Goal: Answer question/provide support: Share knowledge or assist other users

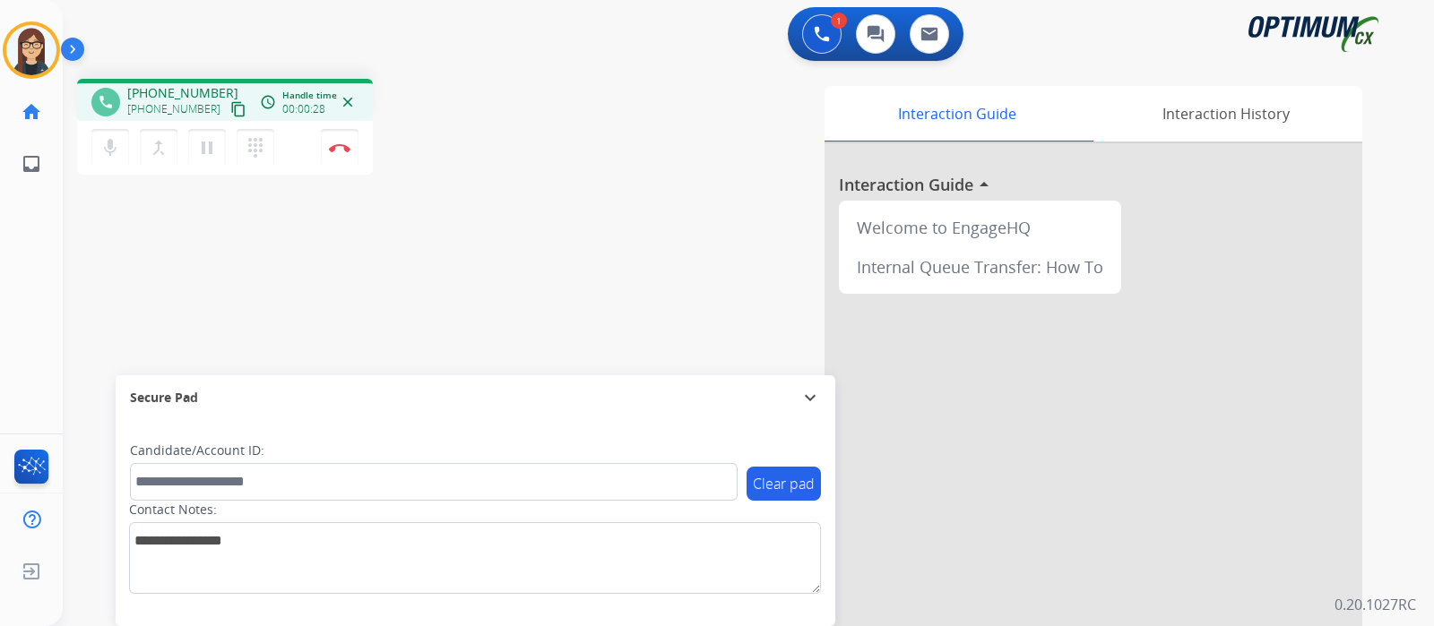
click at [230, 114] on mat-icon "content_copy" at bounding box center [238, 109] width 16 height 16
click at [109, 149] on mat-icon "mic" at bounding box center [110, 148] width 22 height 22
click at [108, 135] on button "mic_off Mute" at bounding box center [110, 148] width 38 height 38
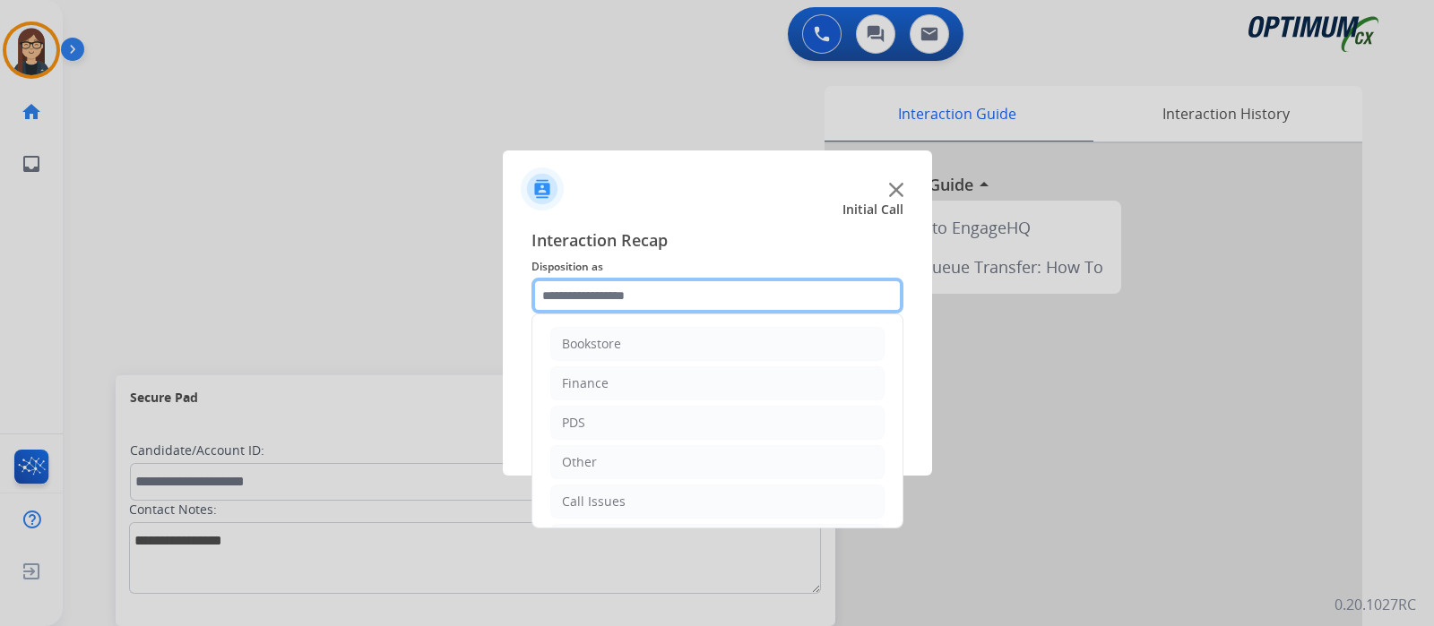
click at [610, 284] on input "text" at bounding box center [717, 296] width 372 height 36
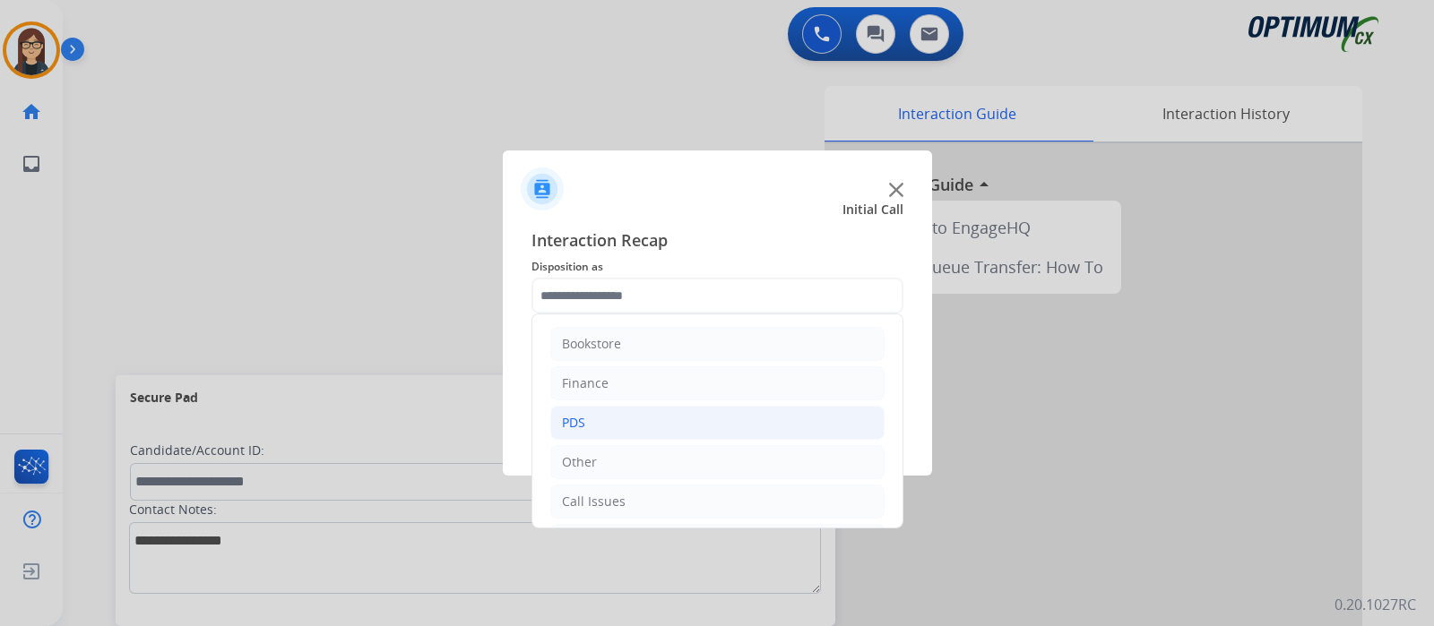
click at [675, 417] on li "PDS" at bounding box center [717, 423] width 334 height 34
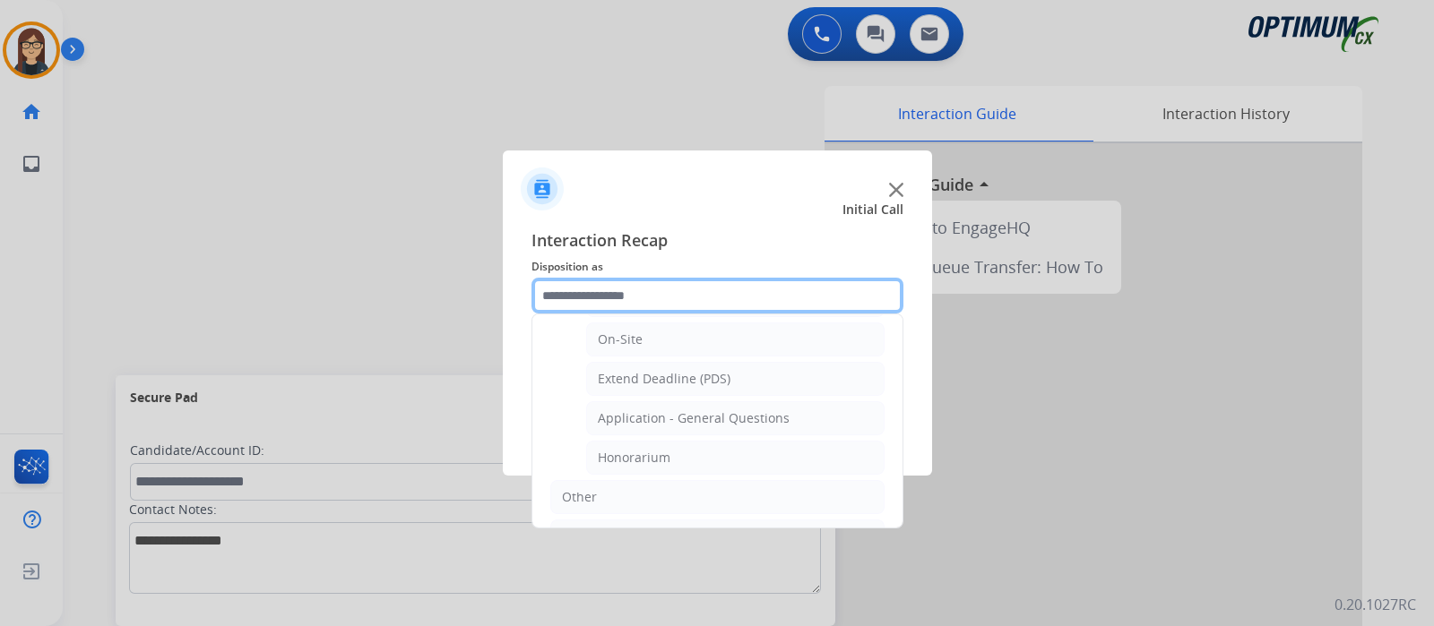
scroll to position [469, 0]
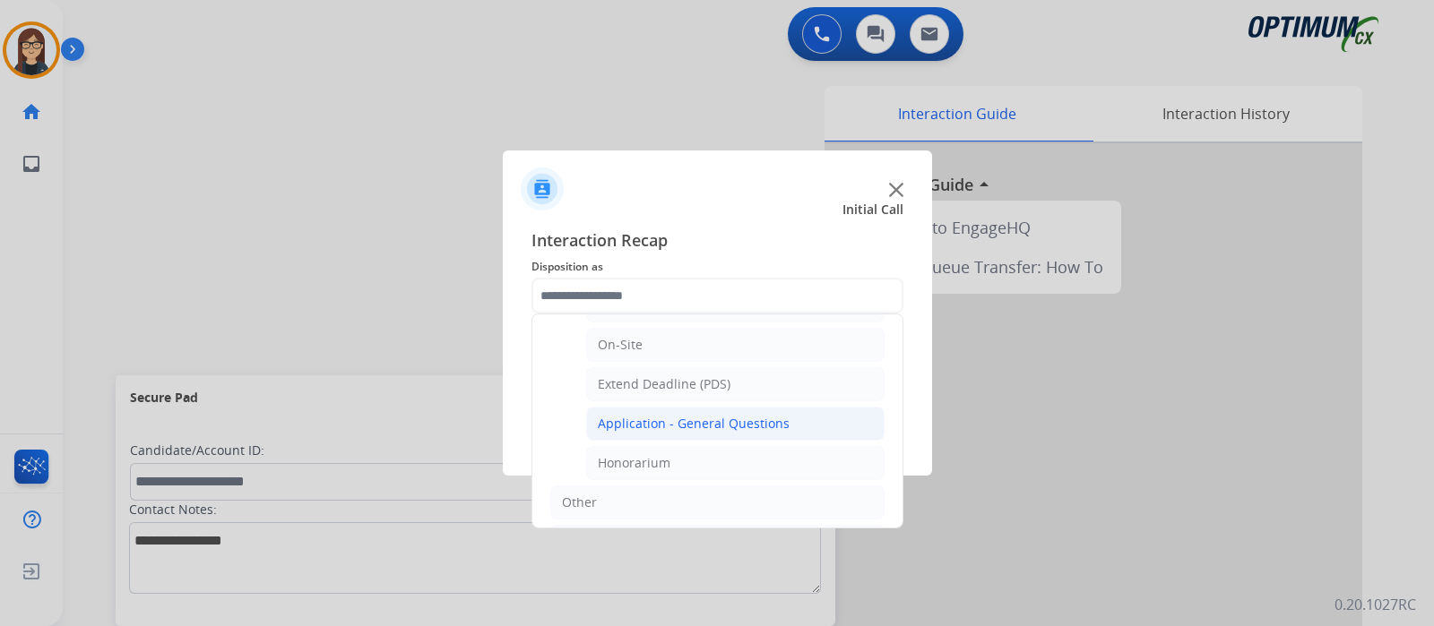
click at [745, 424] on div "Application - General Questions" at bounding box center [694, 424] width 192 height 18
type input "**********"
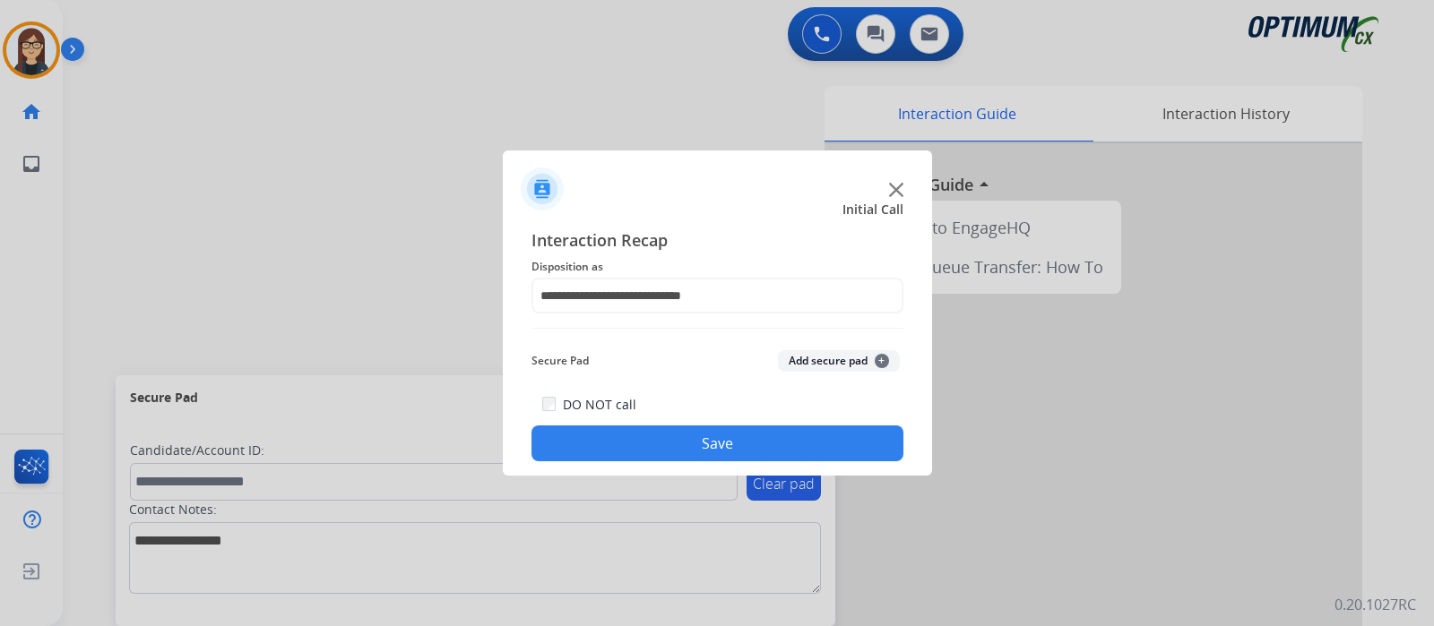
click at [723, 455] on button "Save" at bounding box center [717, 444] width 372 height 36
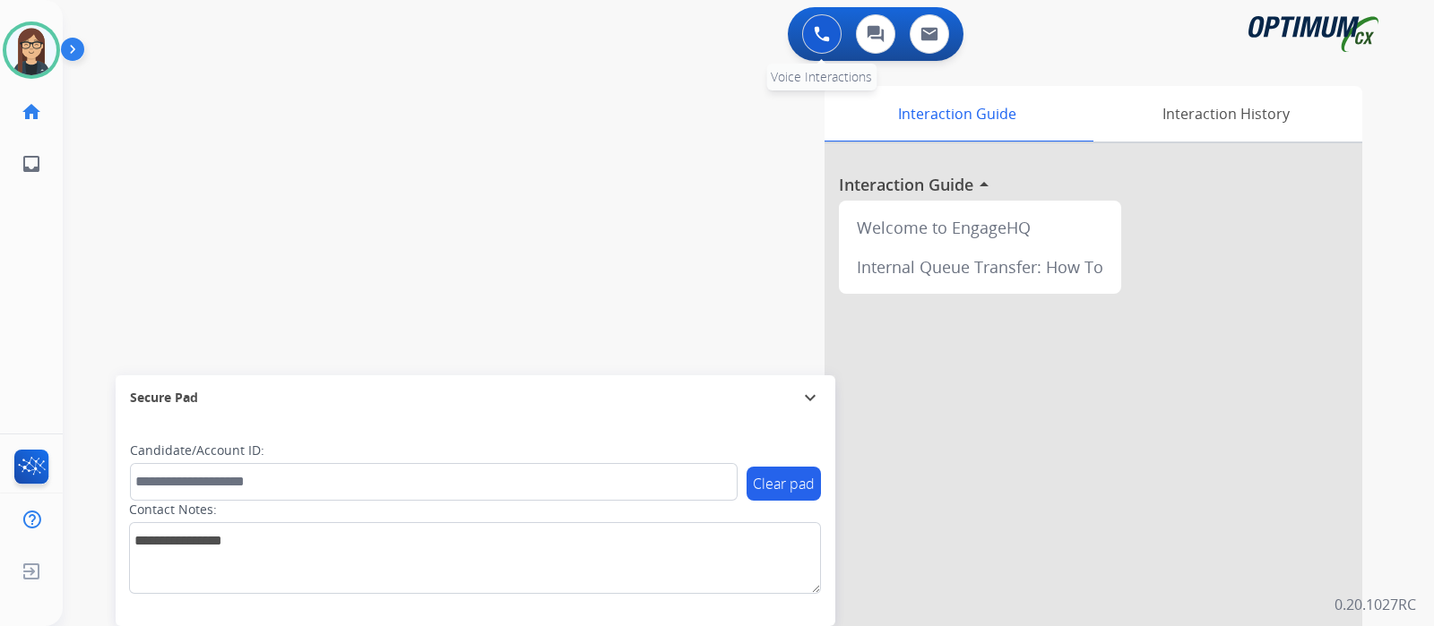
click at [825, 18] on button at bounding box center [821, 33] width 39 height 39
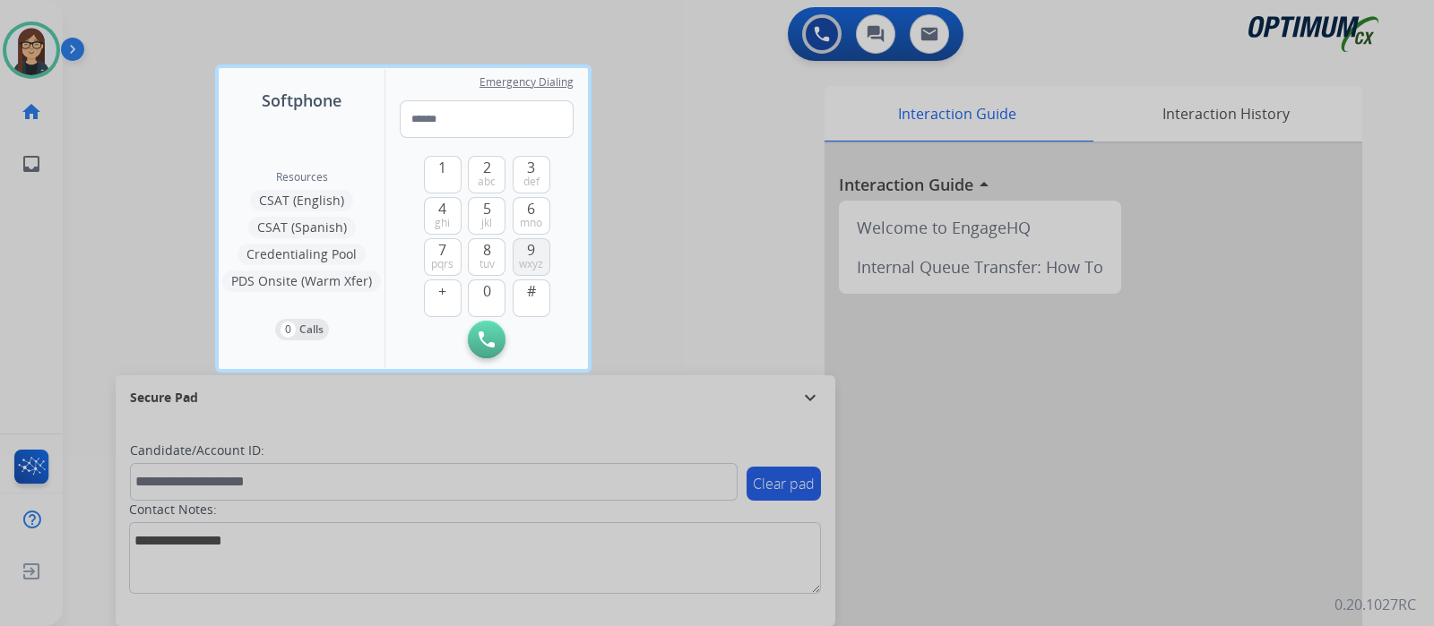
click at [535, 249] on span "9" at bounding box center [531, 250] width 8 height 22
click at [488, 208] on span "5" at bounding box center [487, 209] width 8 height 22
click at [442, 208] on span "4" at bounding box center [442, 209] width 8 height 22
click at [487, 208] on span "5" at bounding box center [487, 209] width 8 height 22
click at [448, 211] on button "4 ghi" at bounding box center [443, 216] width 38 height 38
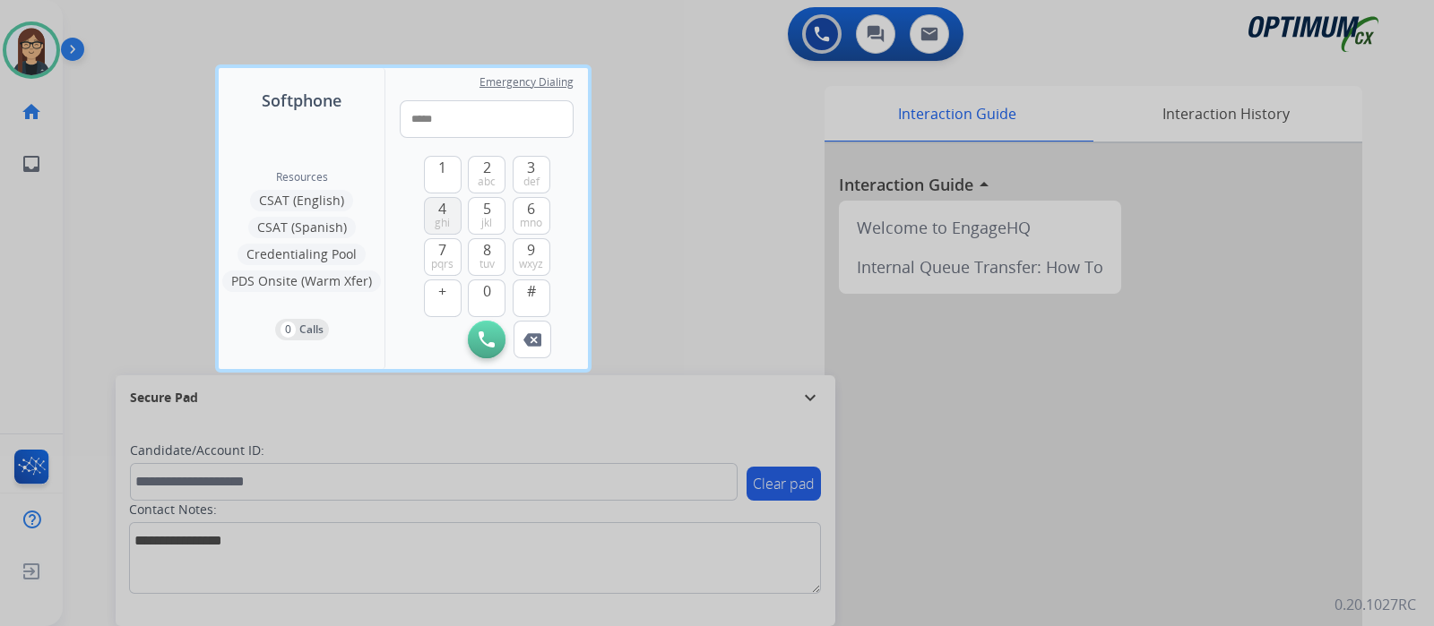
click at [448, 211] on button "4 ghi" at bounding box center [443, 216] width 38 height 38
click at [532, 209] on span "6" at bounding box center [531, 209] width 8 height 22
click at [488, 248] on span "8" at bounding box center [487, 250] width 8 height 22
click at [529, 212] on span "6" at bounding box center [531, 209] width 8 height 22
click at [439, 165] on span "1" at bounding box center [442, 168] width 8 height 22
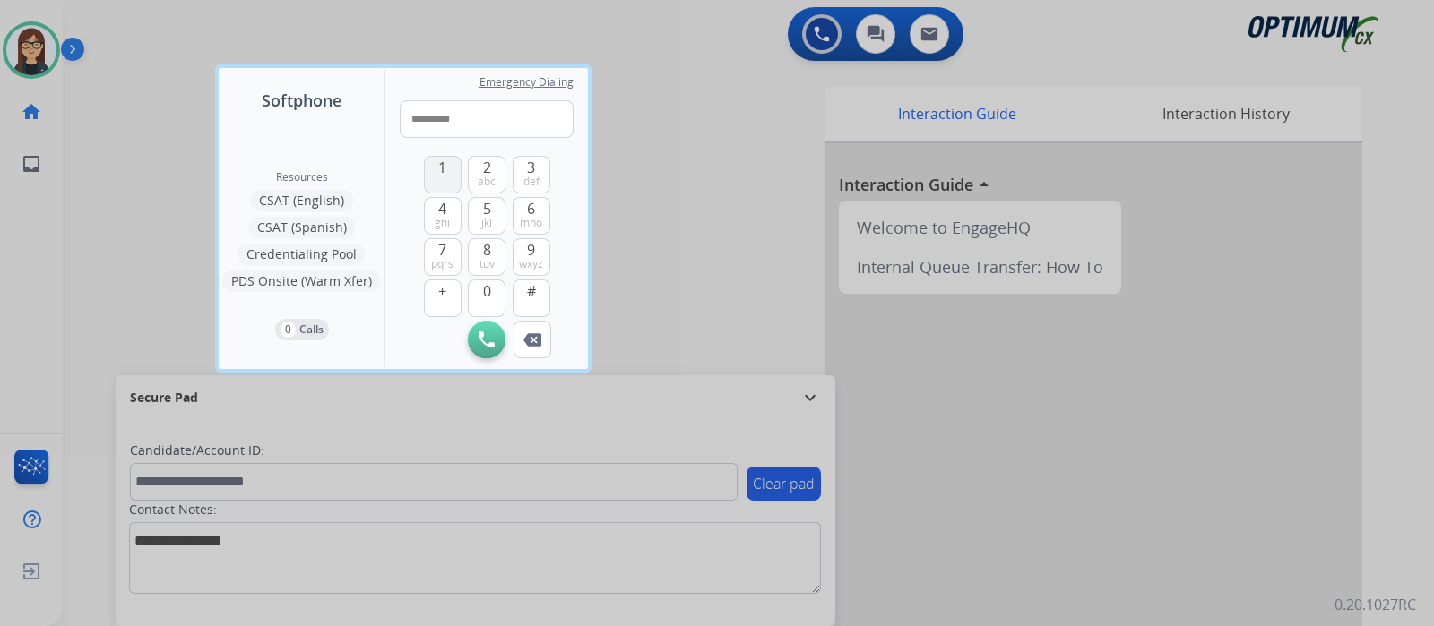
type input "**********"
click at [497, 338] on button "Initiate Call" at bounding box center [487, 340] width 38 height 38
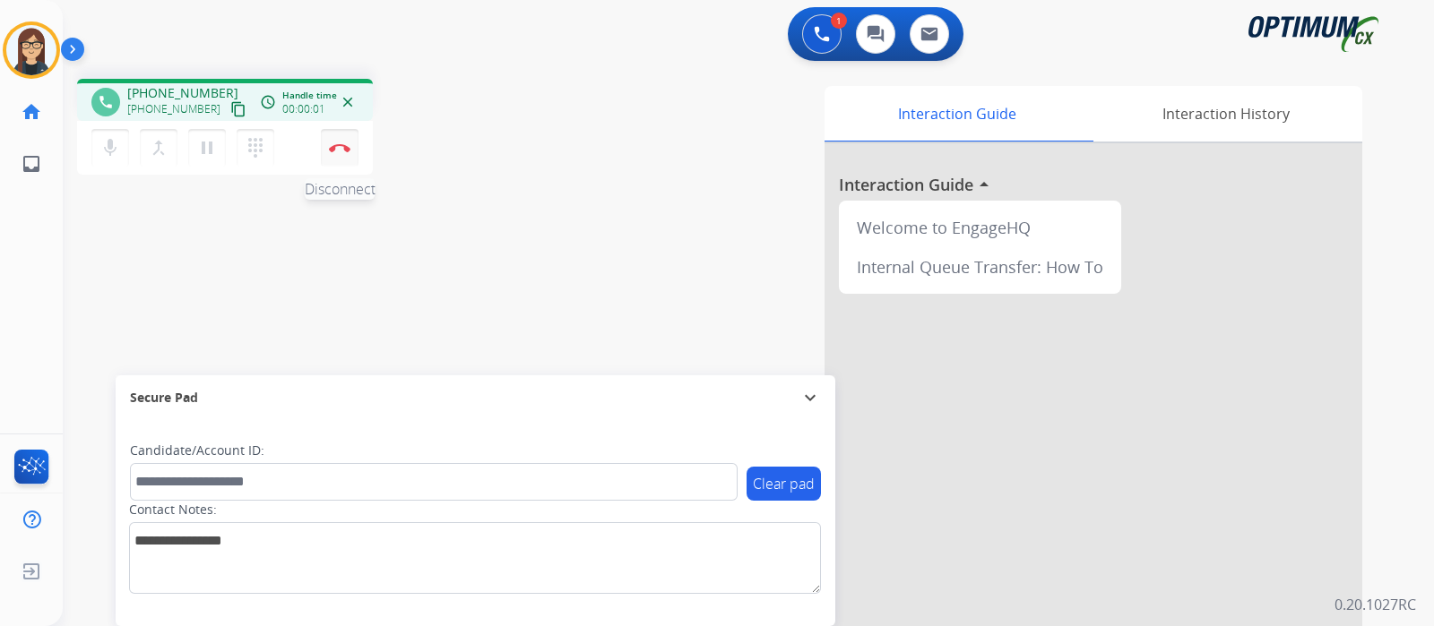
click at [341, 151] on img at bounding box center [340, 147] width 22 height 9
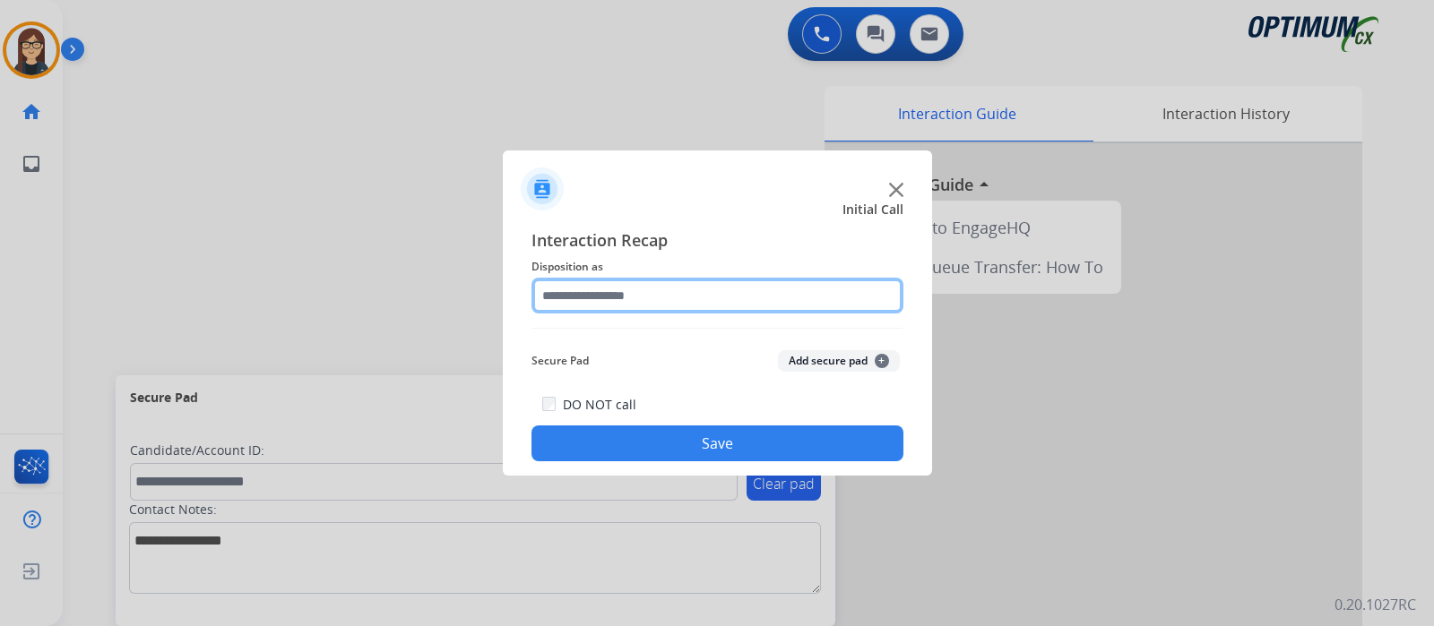
click at [596, 304] on input "text" at bounding box center [717, 296] width 372 height 36
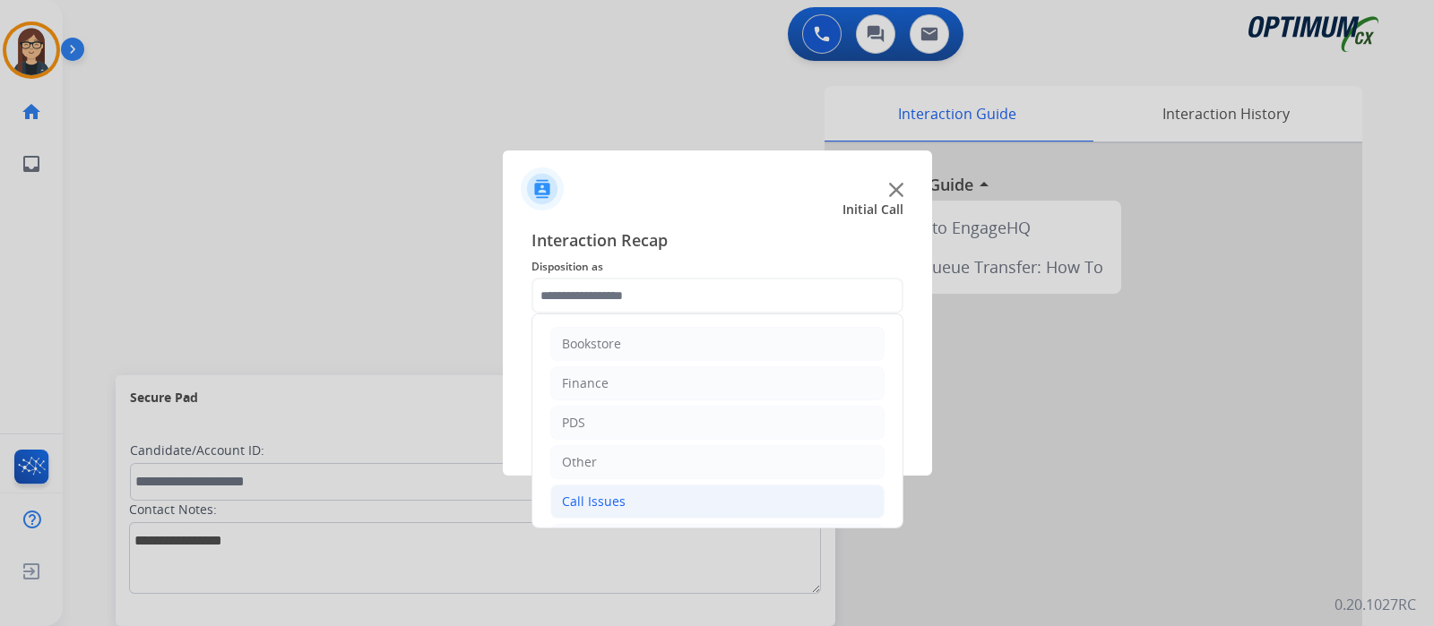
click at [659, 494] on li "Call Issues" at bounding box center [717, 502] width 334 height 34
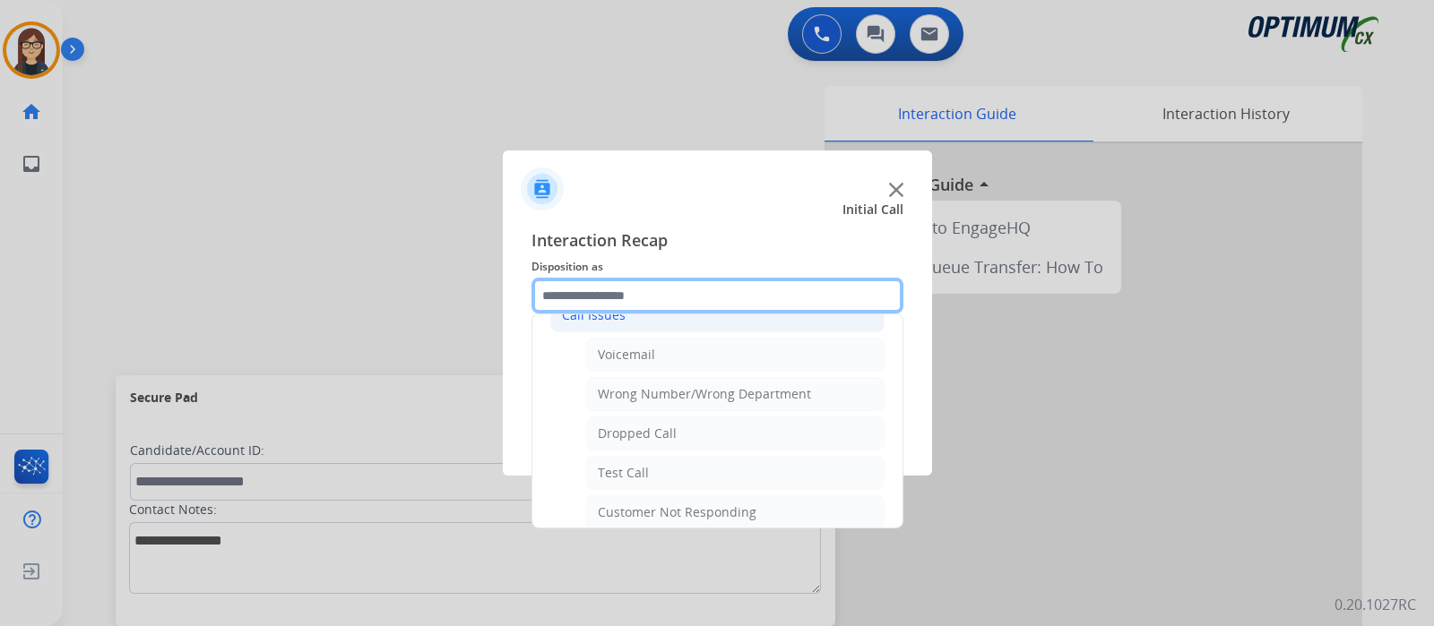
scroll to position [188, 0]
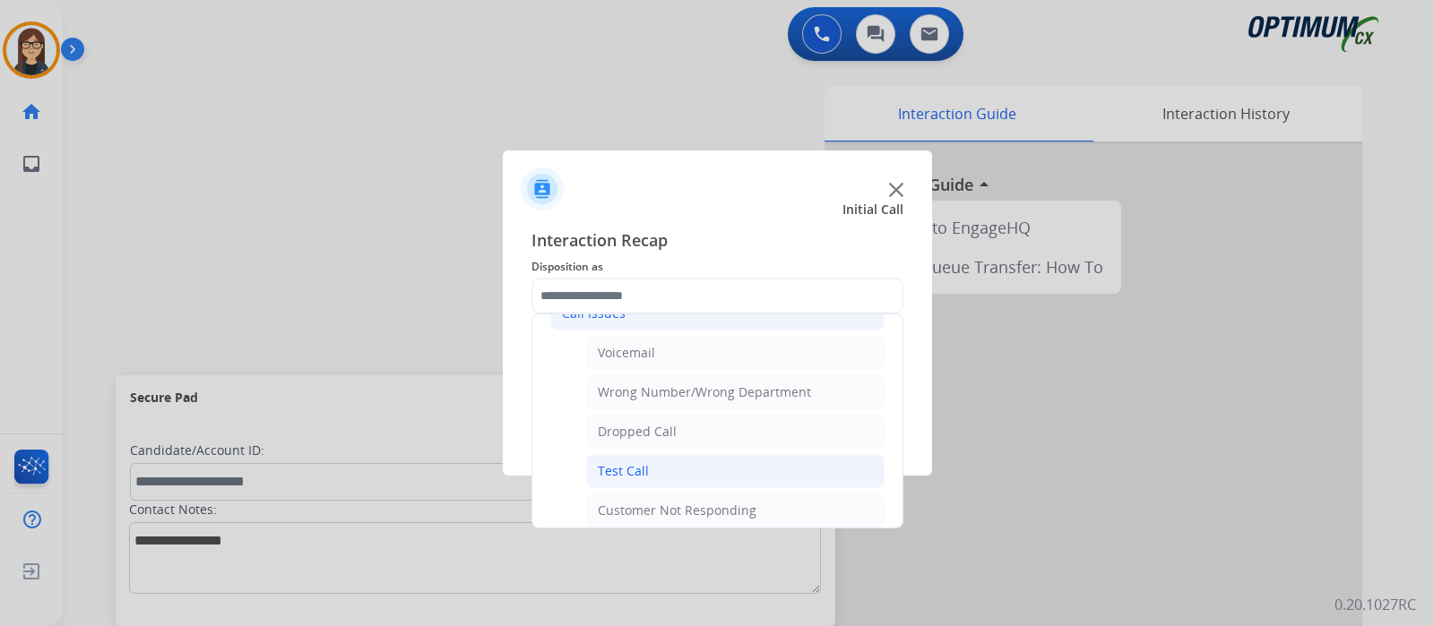
click at [690, 464] on li "Test Call" at bounding box center [735, 471] width 298 height 34
type input "*********"
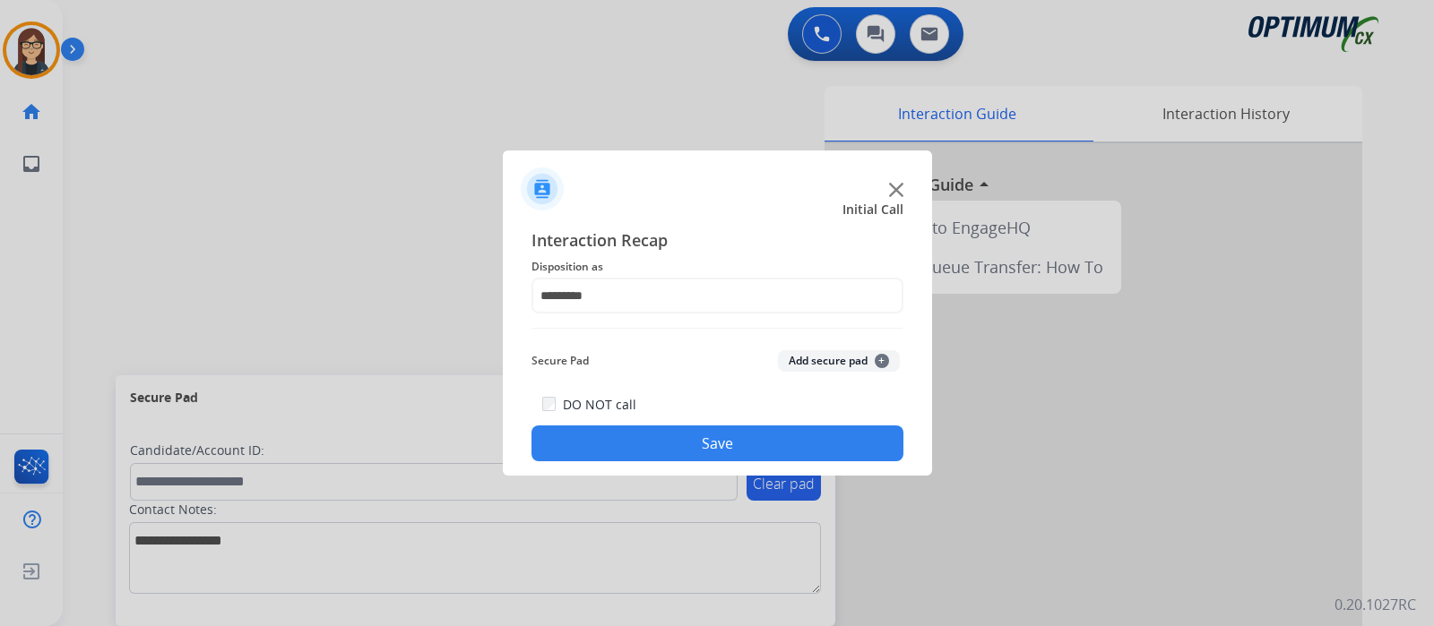
click at [722, 444] on button "Save" at bounding box center [717, 444] width 372 height 36
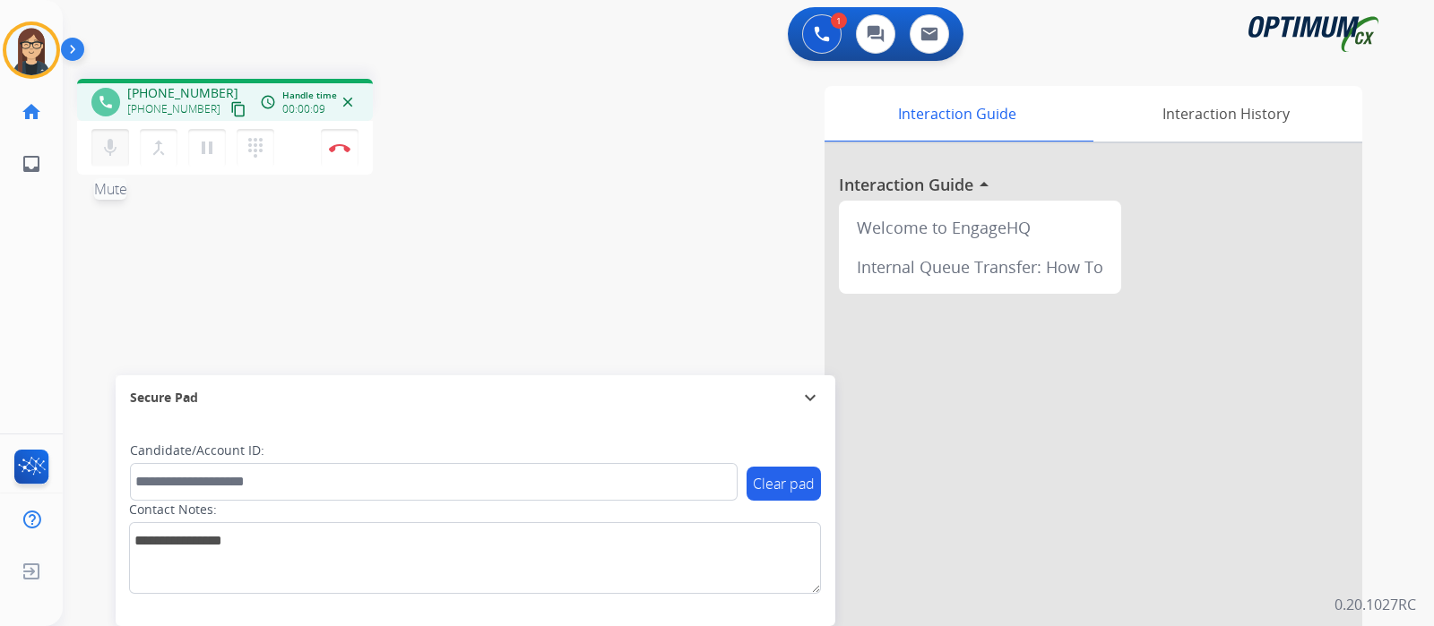
click at [99, 142] on mat-icon "mic" at bounding box center [110, 148] width 22 height 22
click at [107, 137] on mat-icon "mic_off" at bounding box center [110, 148] width 22 height 22
click at [107, 137] on mat-icon "mic" at bounding box center [110, 148] width 22 height 22
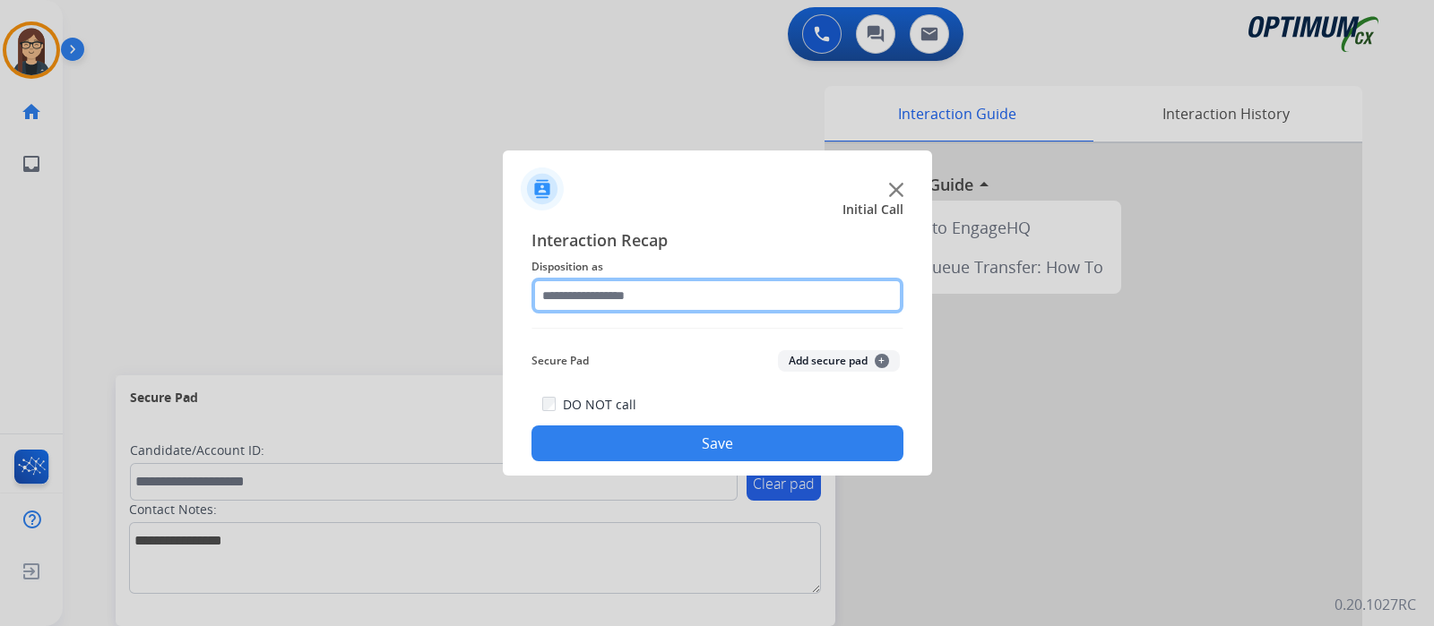
click at [808, 288] on input "text" at bounding box center [717, 296] width 372 height 36
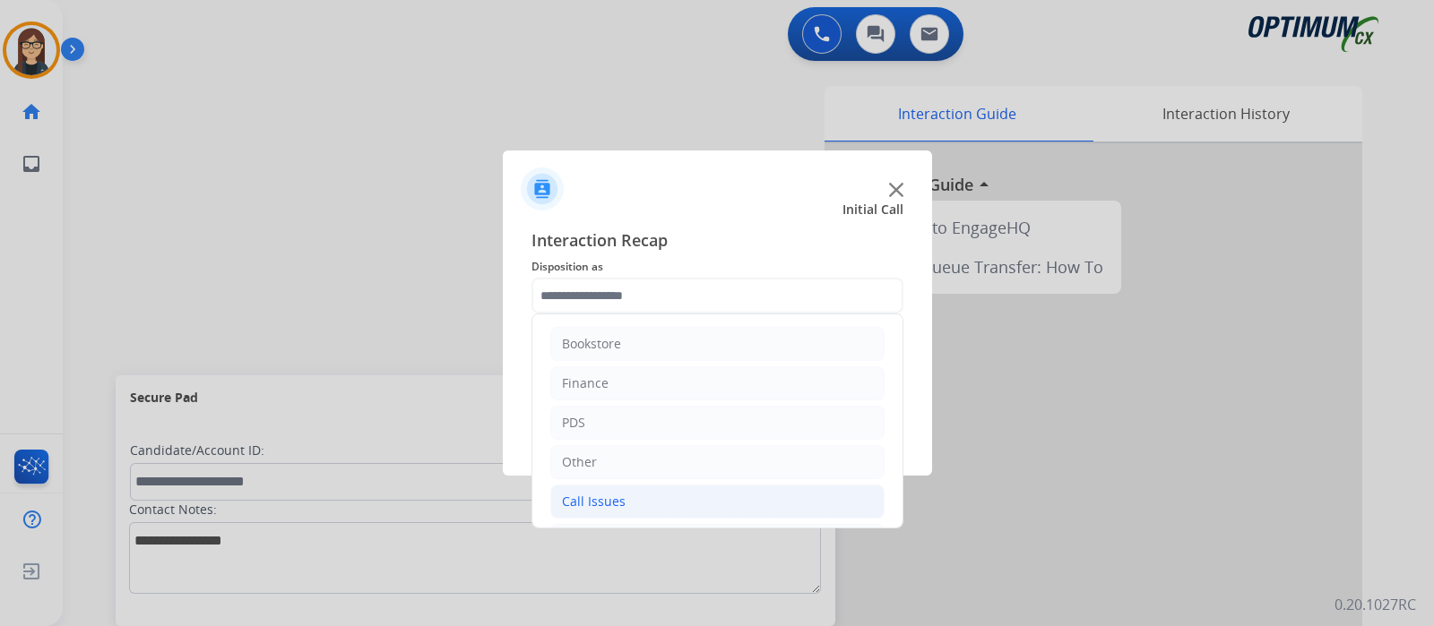
click at [621, 494] on div "Call Issues" at bounding box center [594, 502] width 64 height 18
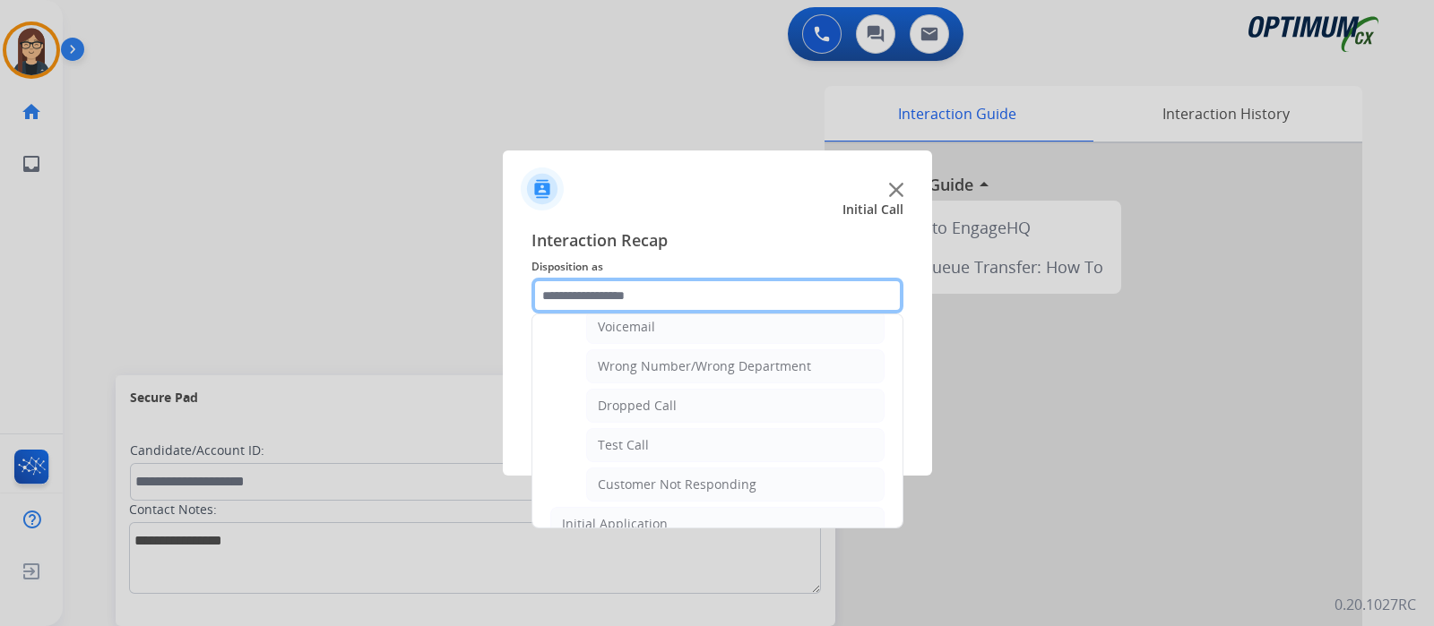
scroll to position [218, 0]
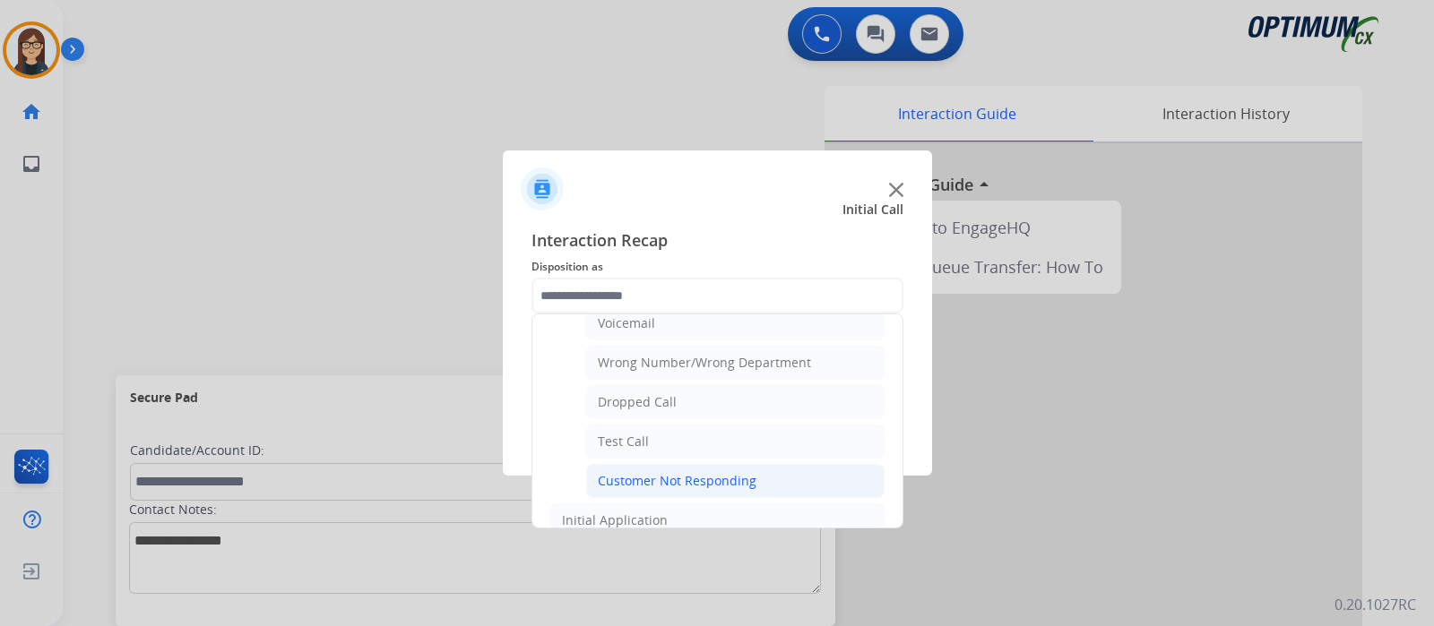
click at [836, 466] on li "Customer Not Responding" at bounding box center [735, 481] width 298 height 34
type input "**********"
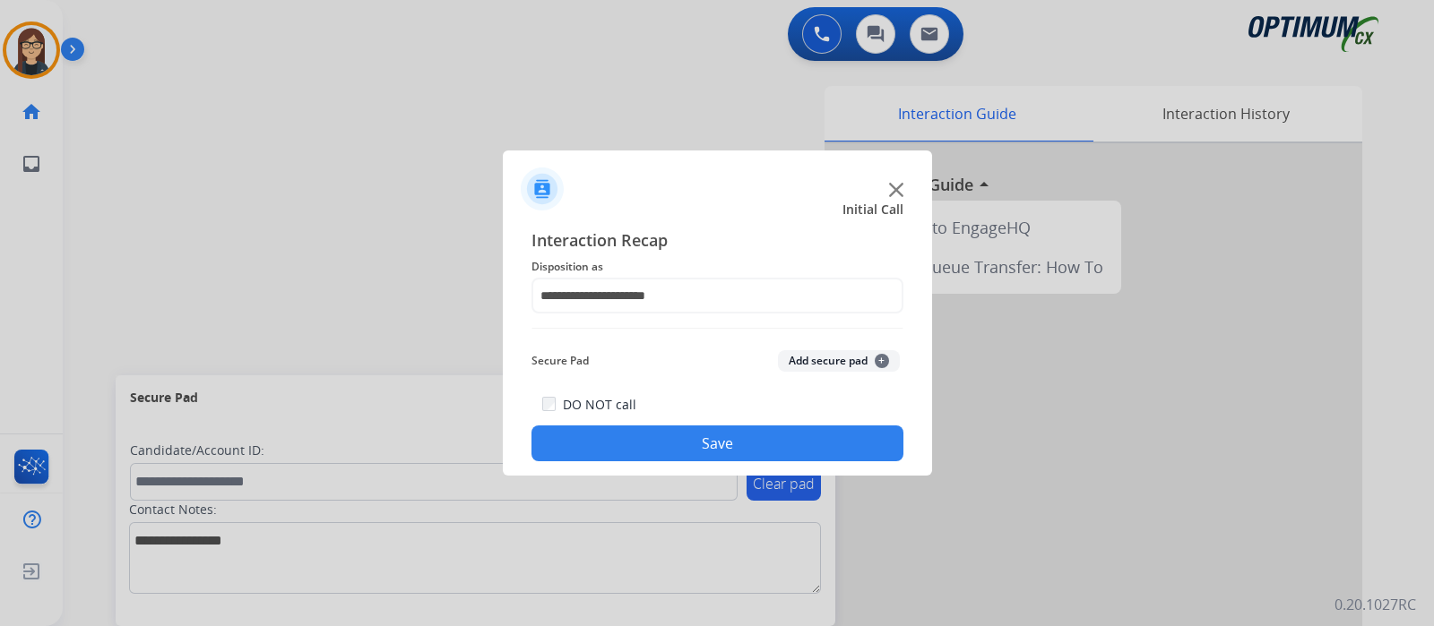
click at [826, 436] on button "Save" at bounding box center [717, 444] width 372 height 36
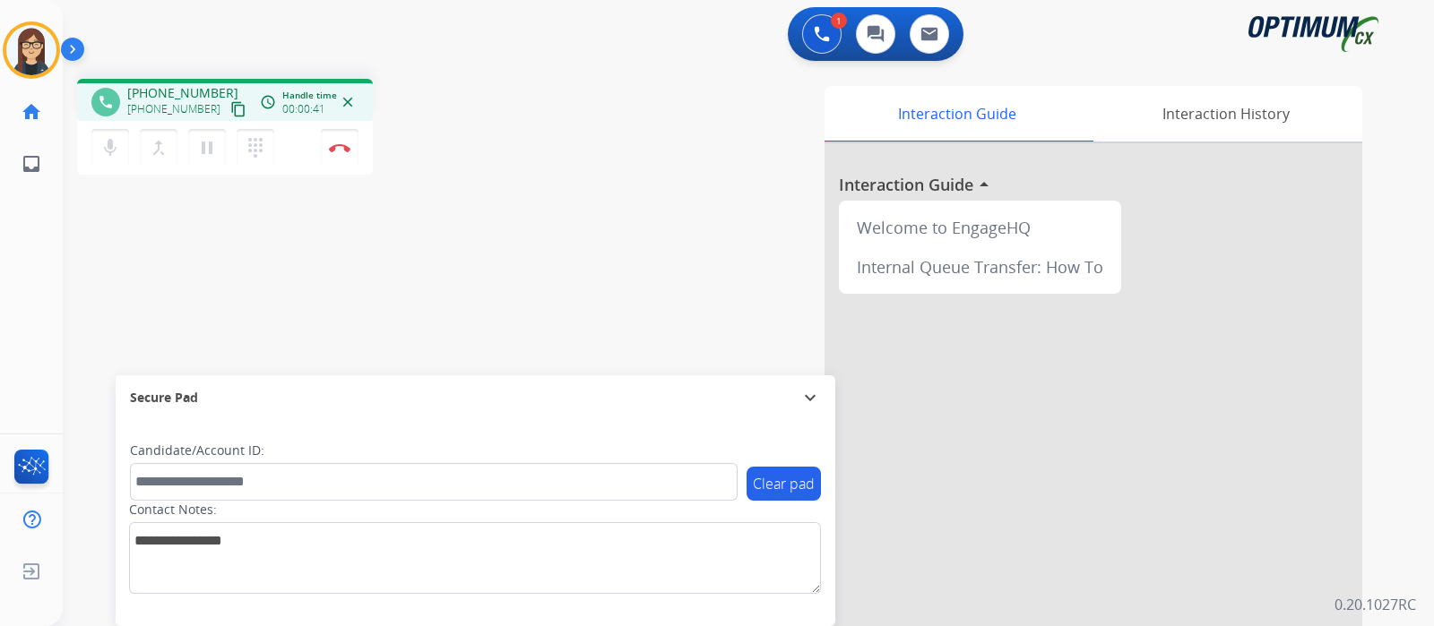
click at [230, 108] on mat-icon "content_copy" at bounding box center [238, 109] width 16 height 16
click at [108, 142] on mat-icon "mic" at bounding box center [110, 148] width 22 height 22
click at [110, 148] on mat-icon "mic_off" at bounding box center [110, 148] width 22 height 22
click at [614, 219] on div "Interaction Guide Interaction History Interaction Guide arrow_drop_up Welcome t…" at bounding box center [960, 449] width 804 height 726
click at [348, 154] on button "Disconnect" at bounding box center [340, 148] width 38 height 38
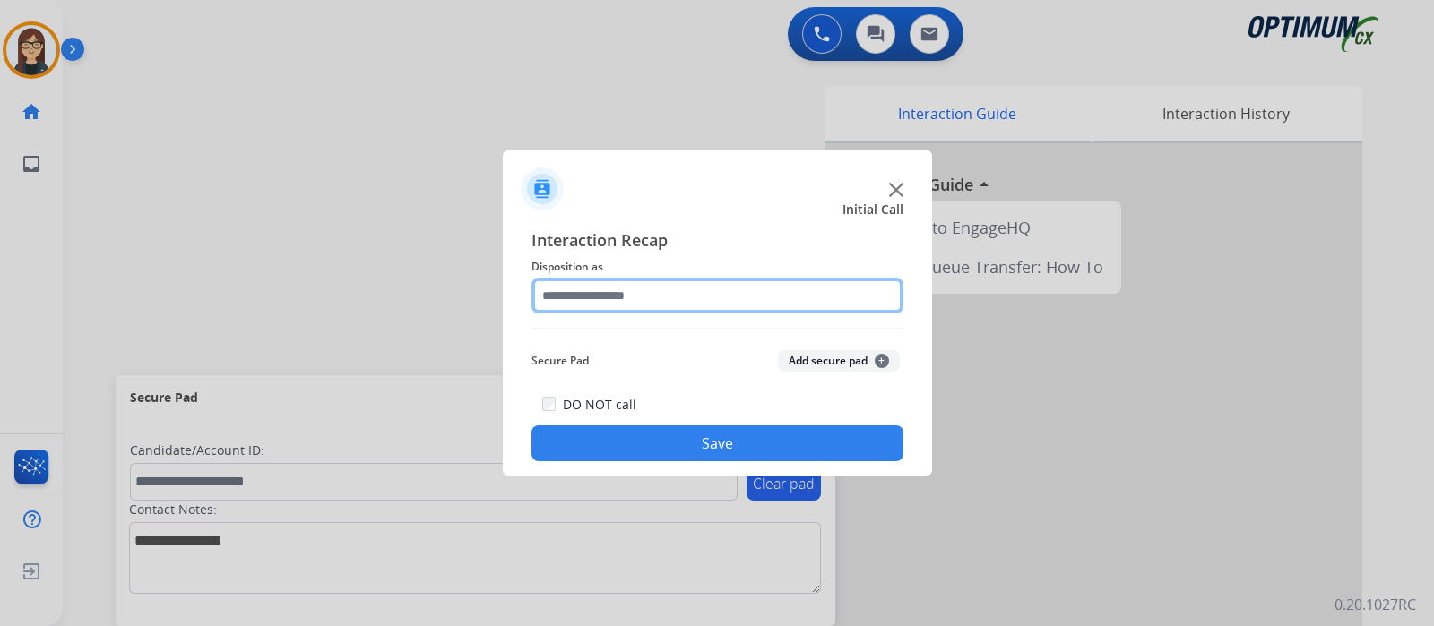
click at [719, 298] on input "text" at bounding box center [717, 296] width 372 height 36
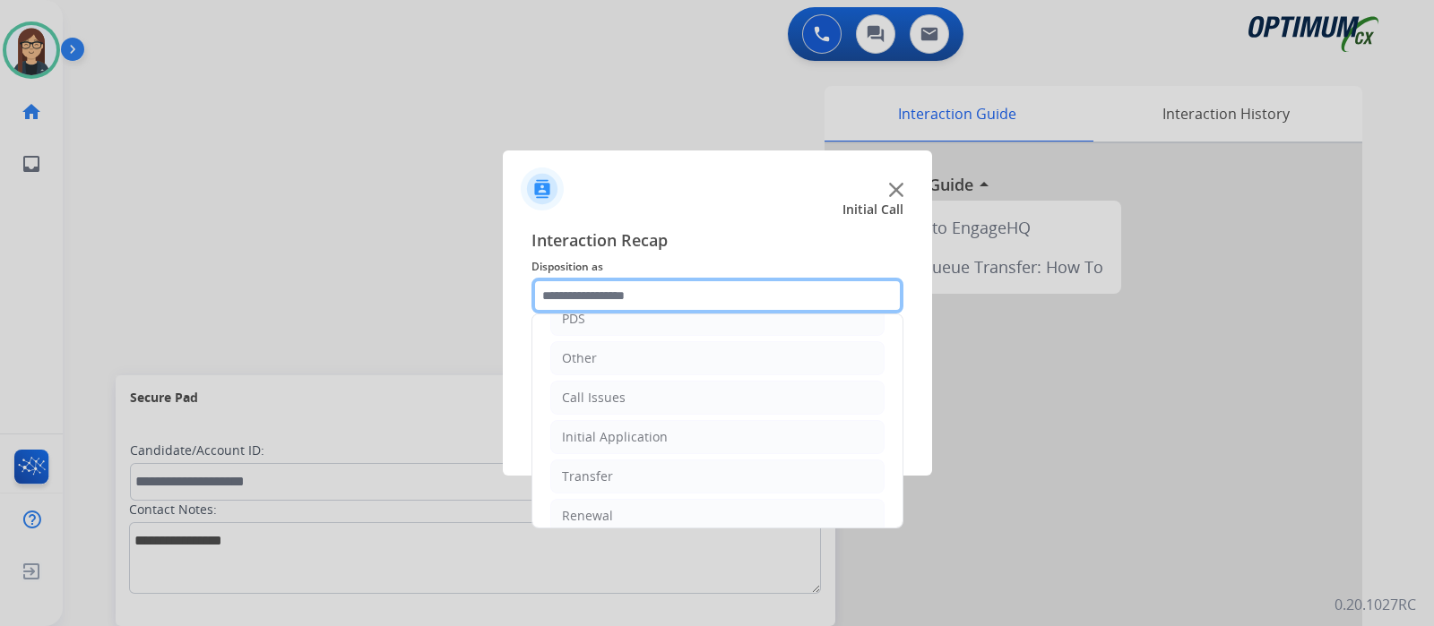
scroll to position [118, 0]
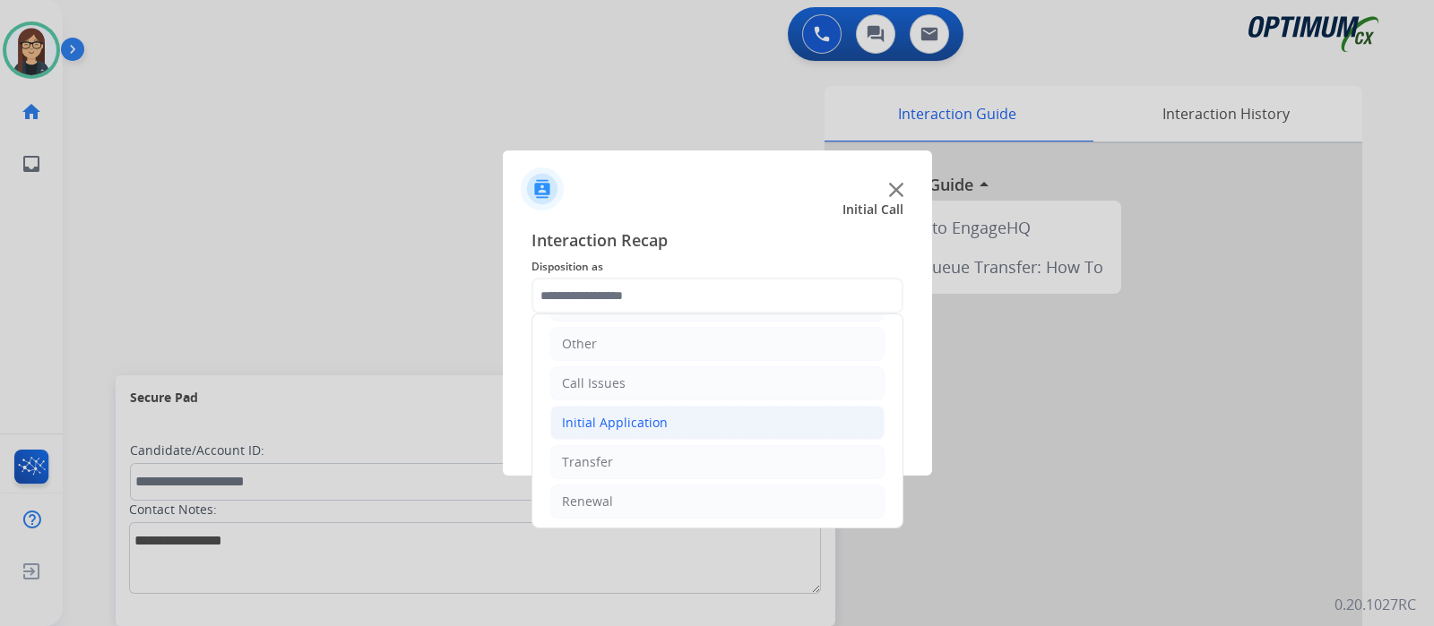
click at [686, 410] on li "Initial Application" at bounding box center [717, 423] width 334 height 34
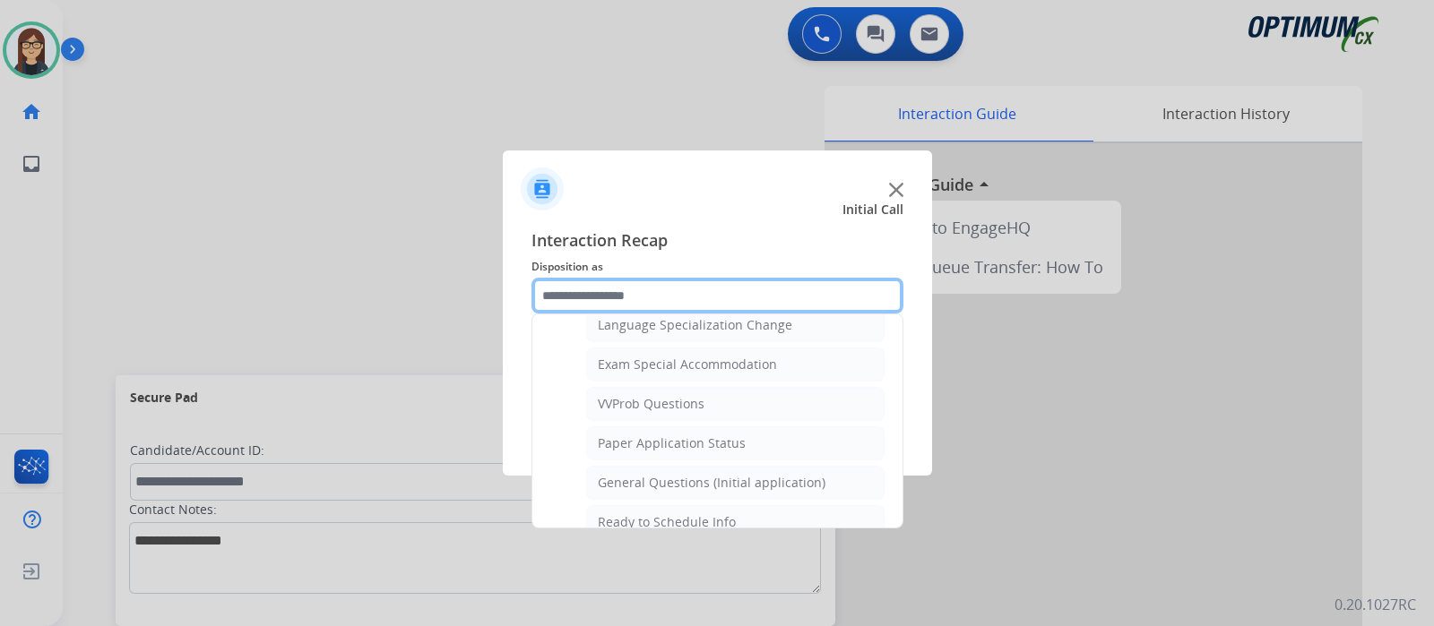
scroll to position [913, 0]
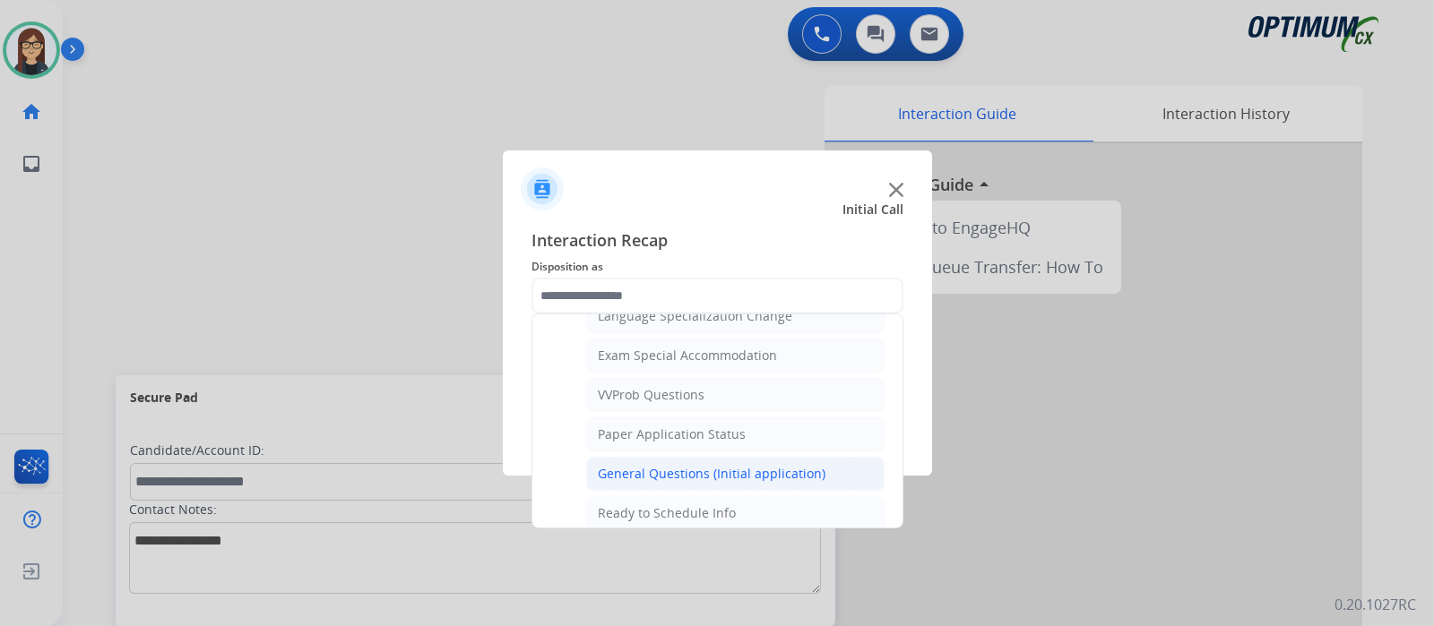
click at [840, 461] on li "General Questions (Initial application)" at bounding box center [735, 474] width 298 height 34
type input "**********"
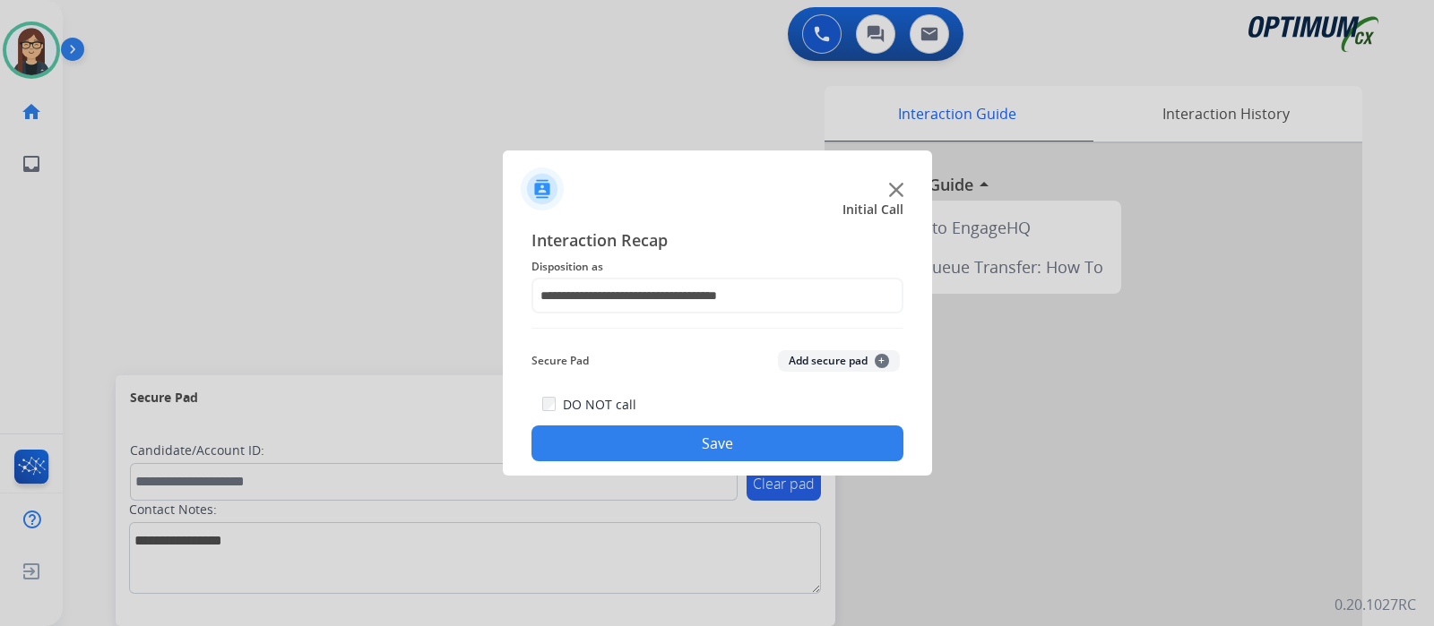
click at [797, 445] on button "Save" at bounding box center [717, 444] width 372 height 36
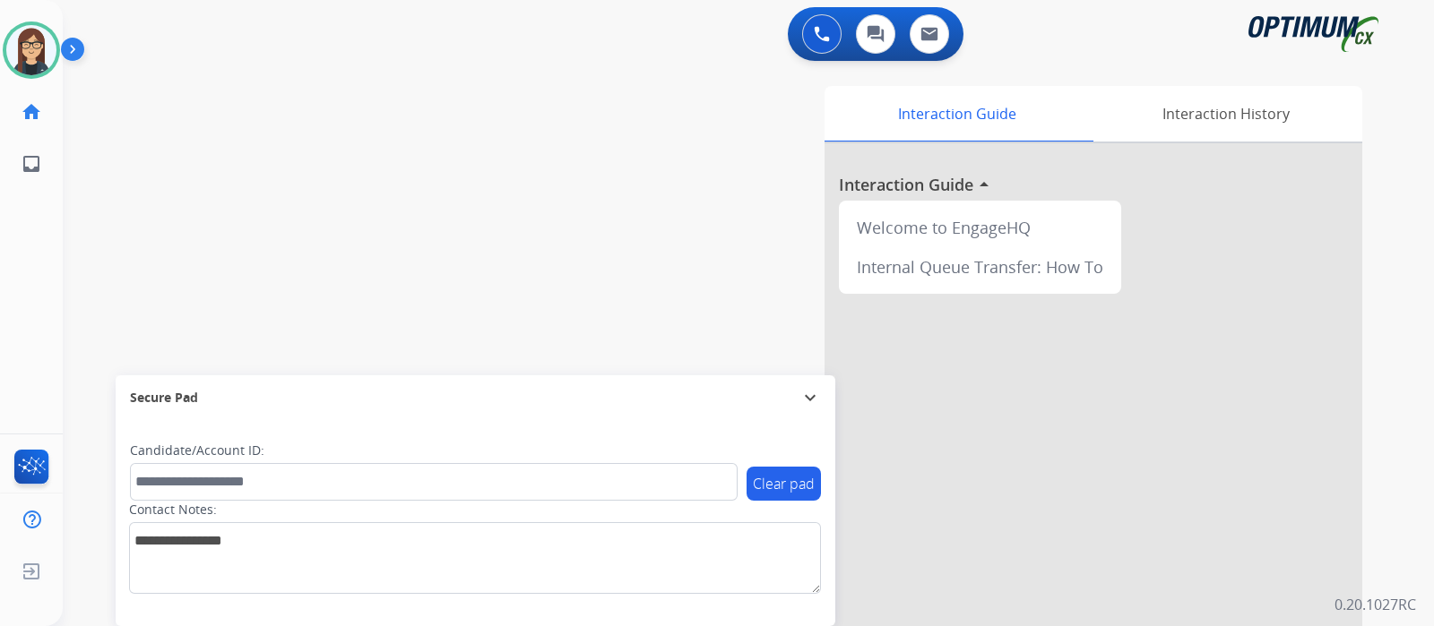
click at [399, 191] on div "swap_horiz Break voice bridge close_fullscreen Connect 3-Way Call merge_type Se…" at bounding box center [727, 438] width 1328 height 747
click at [41, 47] on img at bounding box center [31, 50] width 50 height 50
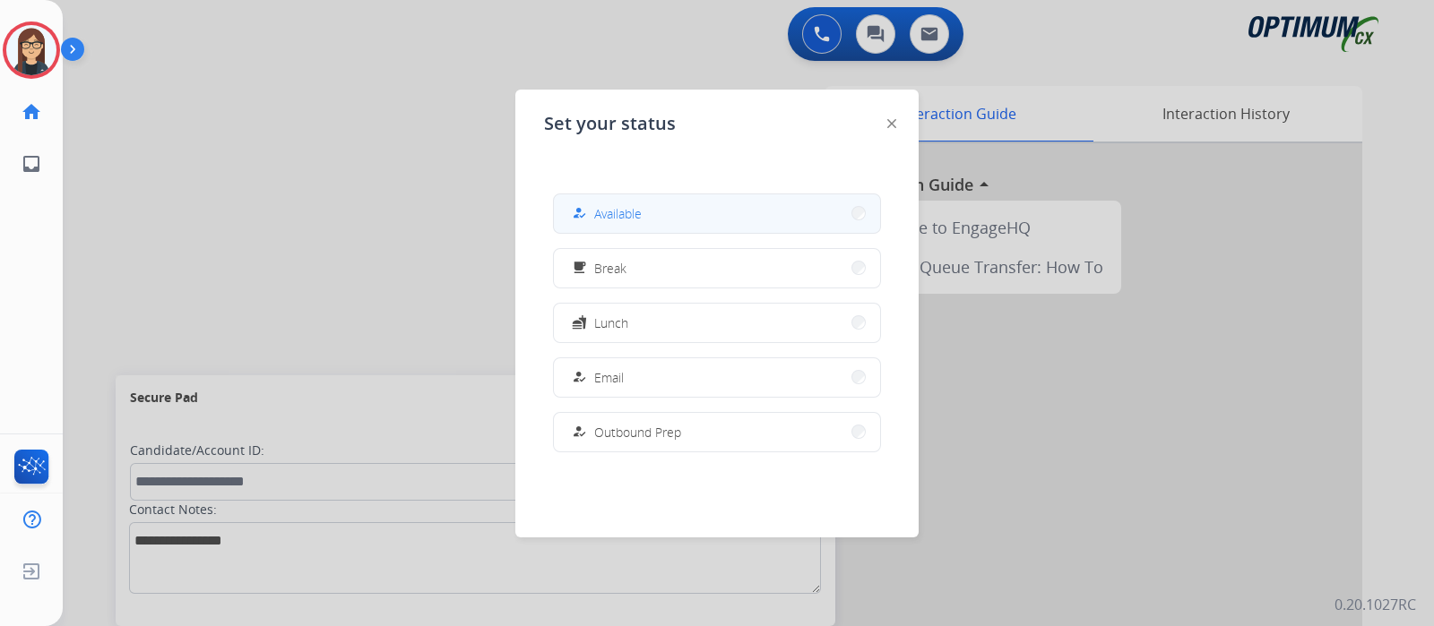
click at [594, 208] on div "how_to_reg Available" at bounding box center [604, 214] width 73 height 22
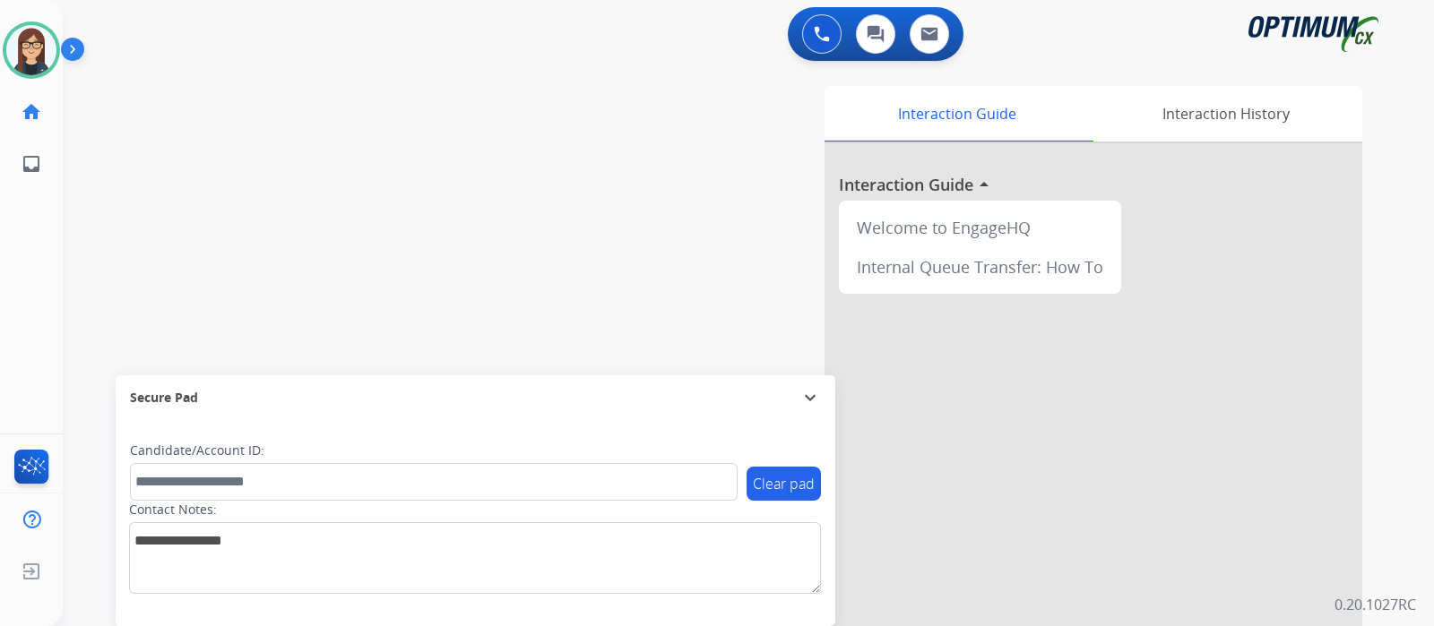
click at [535, 221] on div "swap_horiz Break voice bridge close_fullscreen Connect 3-Way Call merge_type Se…" at bounding box center [727, 438] width 1328 height 747
click at [32, 55] on img at bounding box center [31, 50] width 50 height 50
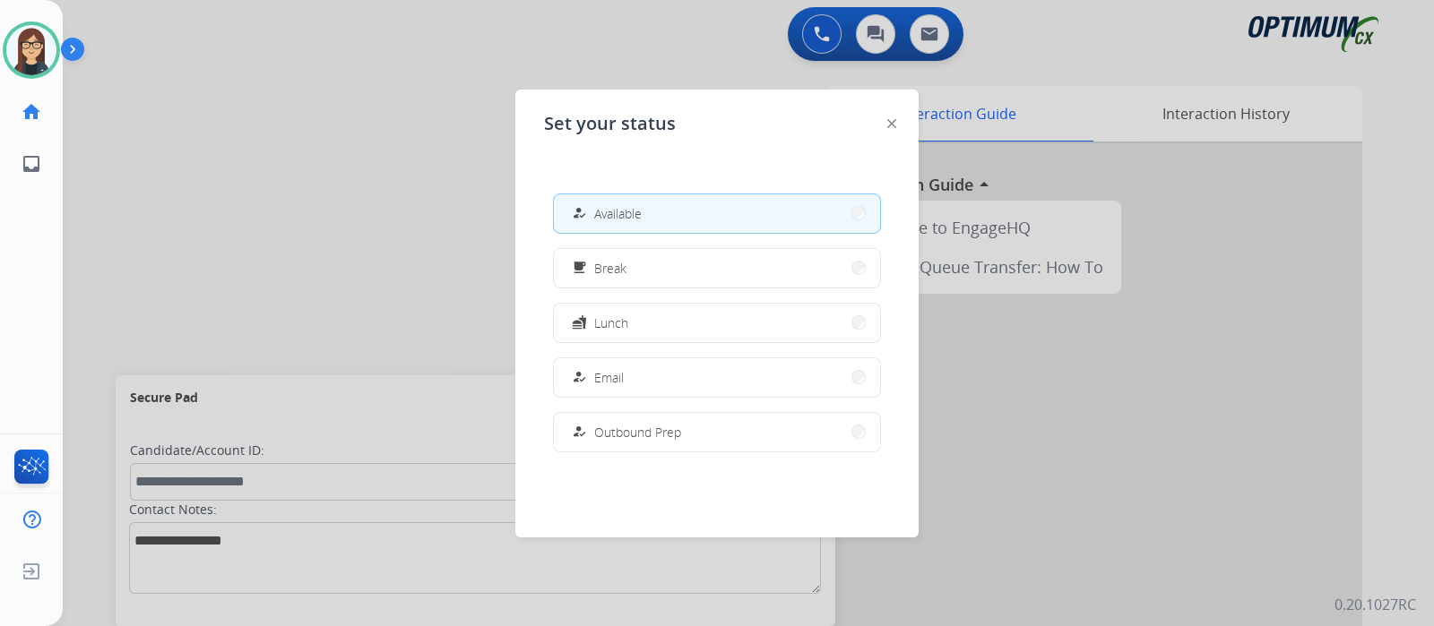
click at [636, 217] on span "Available" at bounding box center [617, 213] width 47 height 19
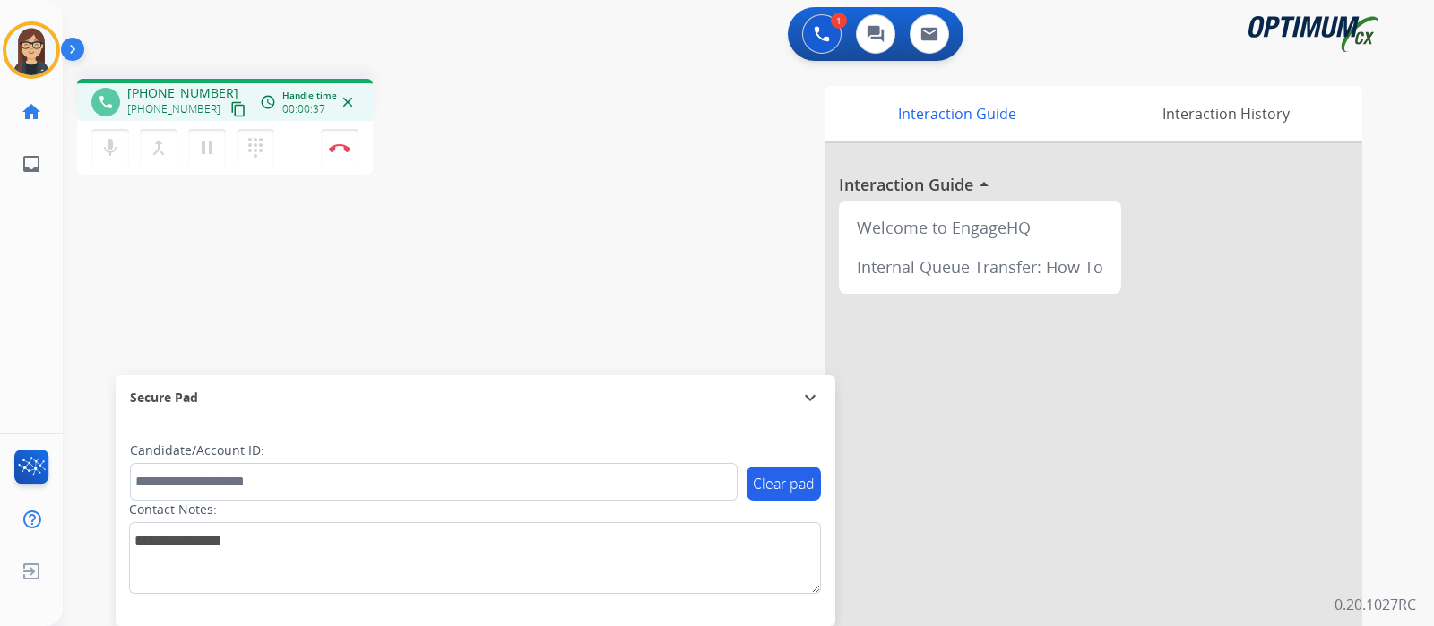
click at [230, 108] on mat-icon "content_copy" at bounding box center [238, 109] width 16 height 16
click at [121, 158] on button "mic Mute" at bounding box center [110, 148] width 38 height 38
click at [117, 132] on button "mic_off Mute" at bounding box center [110, 148] width 38 height 38
click at [95, 150] on button "mic Mute" at bounding box center [110, 148] width 38 height 38
click at [111, 142] on mat-icon "mic_off" at bounding box center [110, 148] width 22 height 22
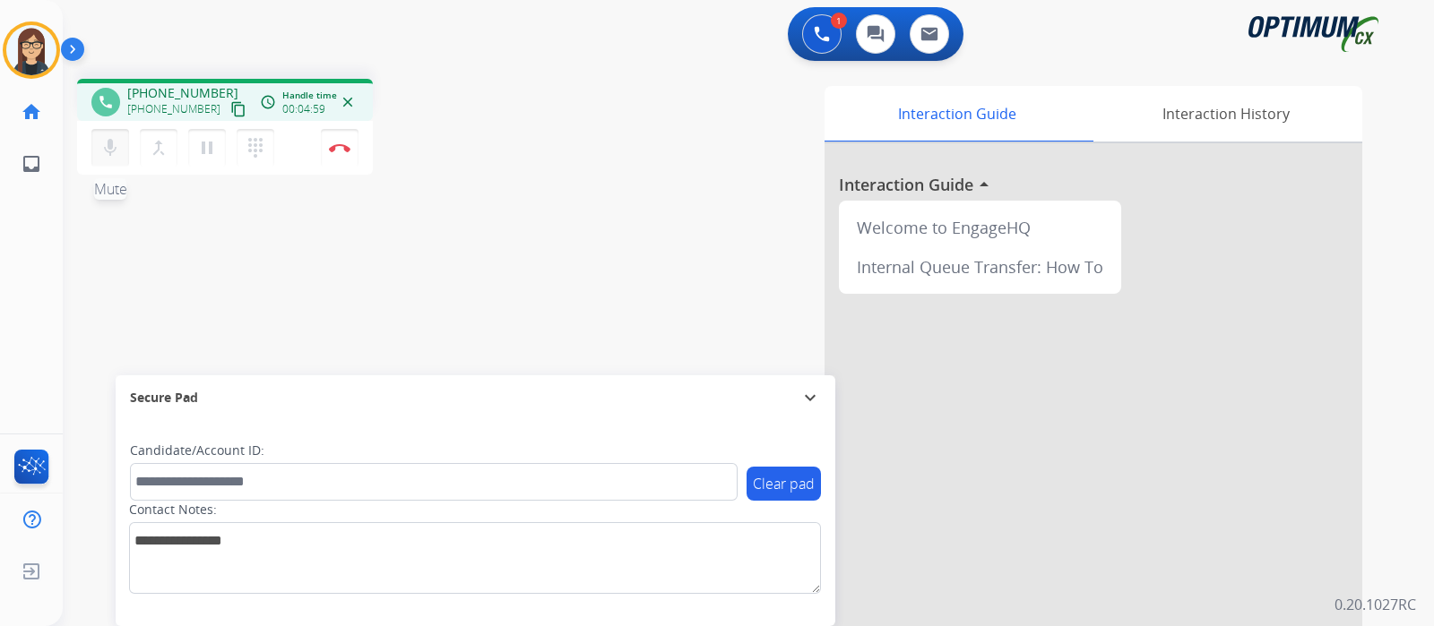
click at [108, 149] on mat-icon "mic" at bounding box center [110, 148] width 22 height 22
click at [108, 148] on mat-icon "mic_off" at bounding box center [110, 148] width 22 height 22
click at [578, 235] on div "Interaction Guide Interaction History Interaction Guide arrow_drop_up Welcome t…" at bounding box center [960, 449] width 804 height 726
click at [343, 156] on button "Disconnect" at bounding box center [340, 148] width 38 height 38
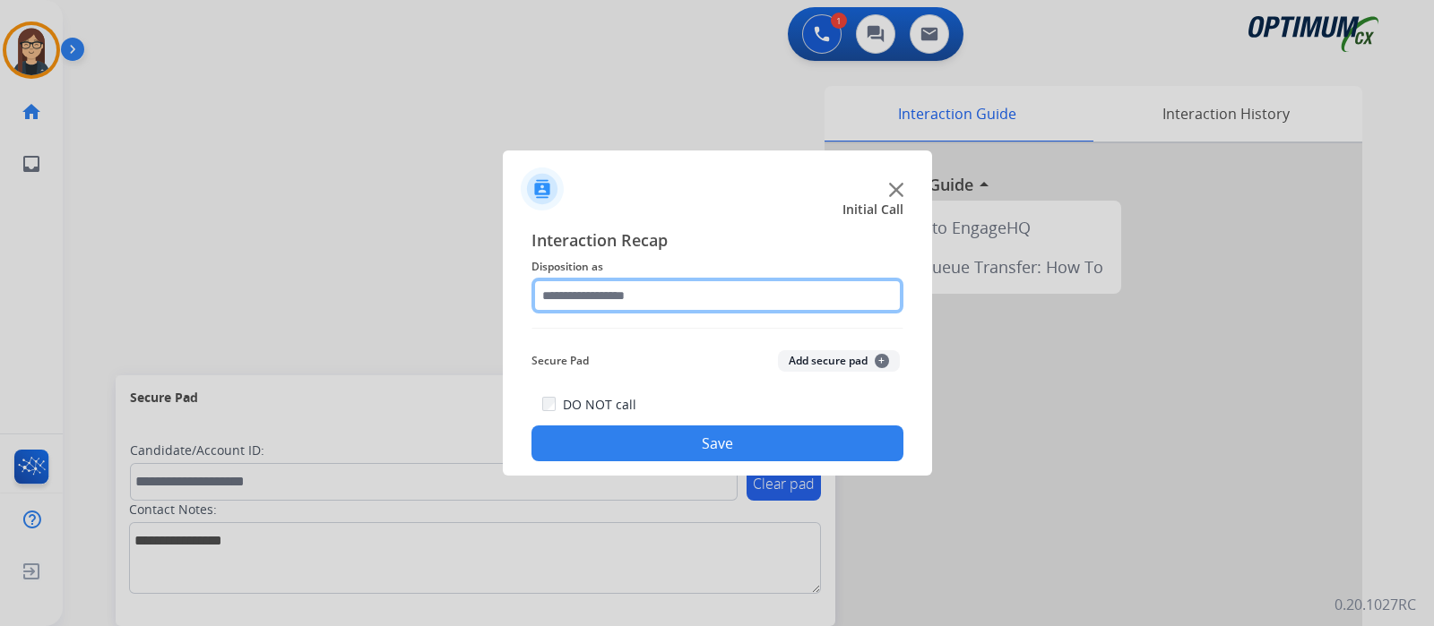
click at [648, 307] on input "text" at bounding box center [717, 296] width 372 height 36
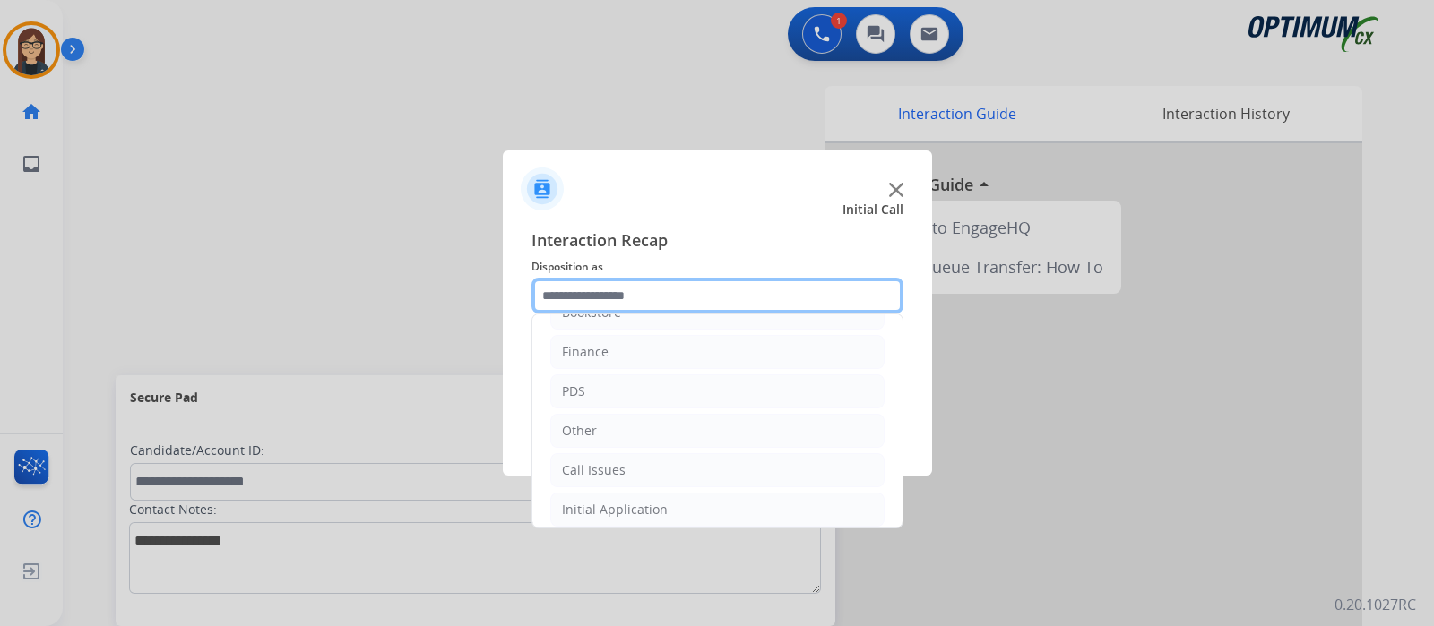
scroll to position [118, 0]
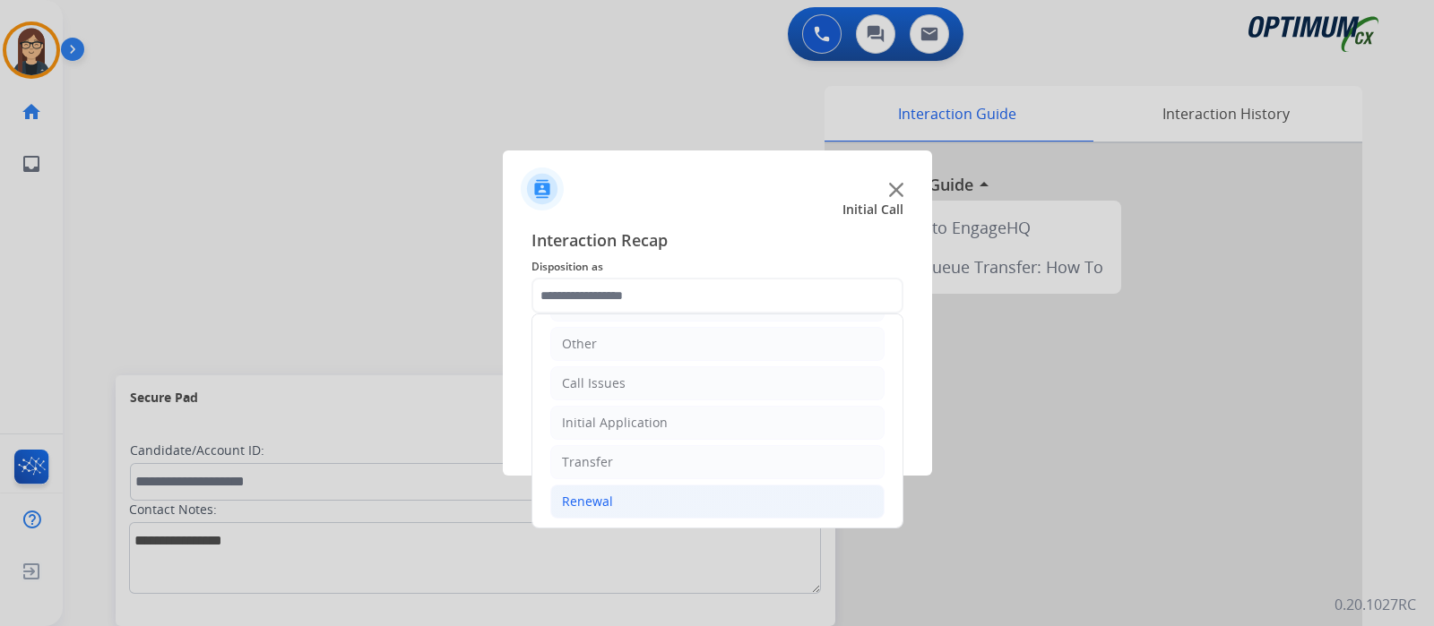
click at [616, 485] on li "Renewal" at bounding box center [717, 502] width 334 height 34
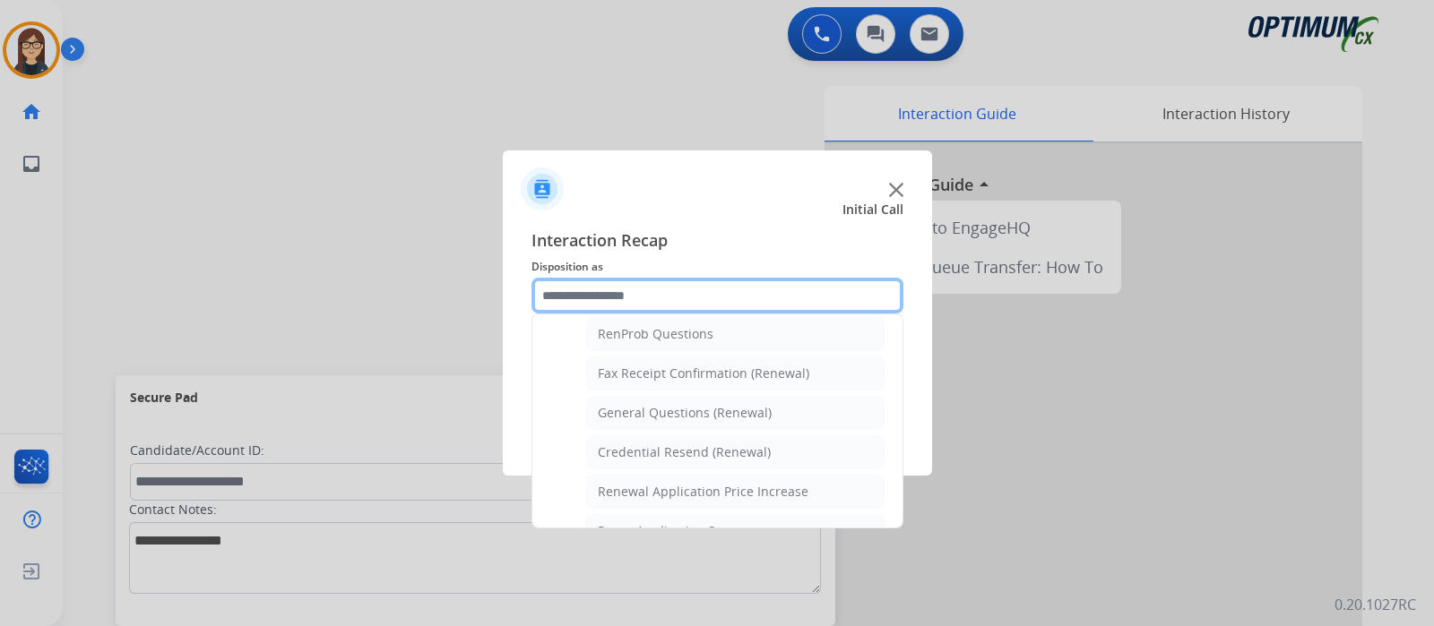
scroll to position [480, 0]
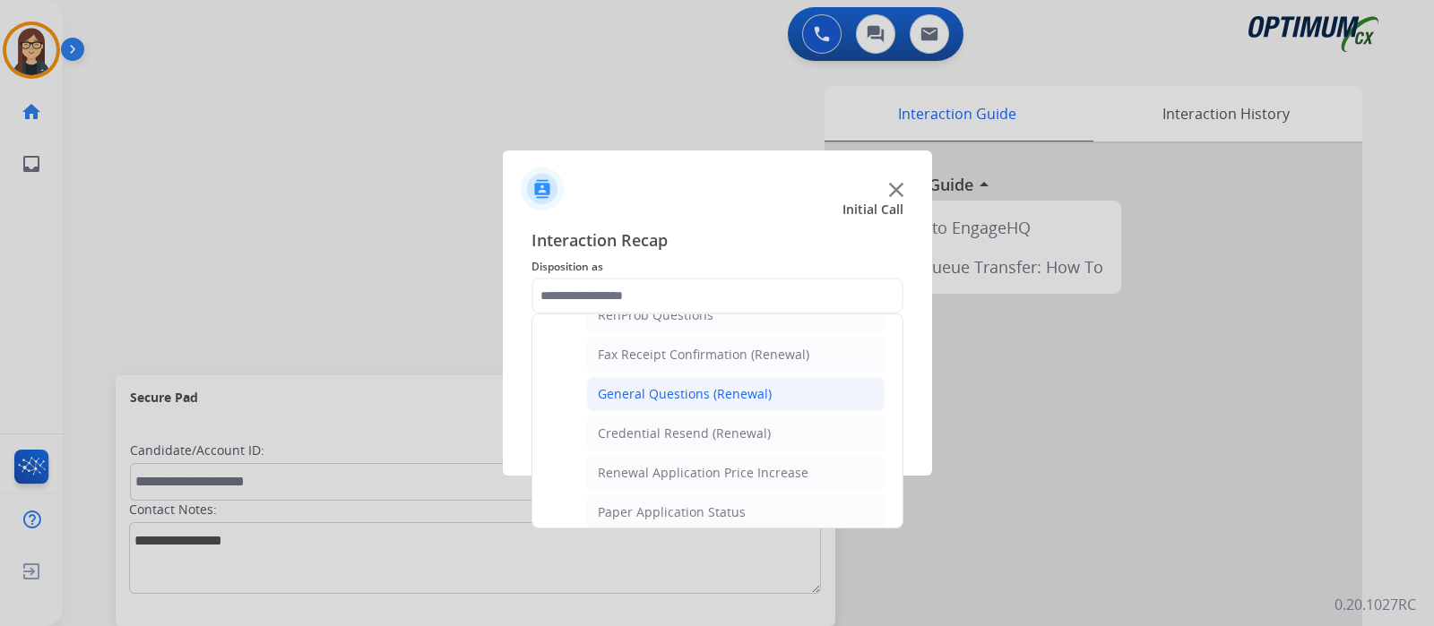
click at [771, 388] on li "General Questions (Renewal)" at bounding box center [735, 394] width 298 height 34
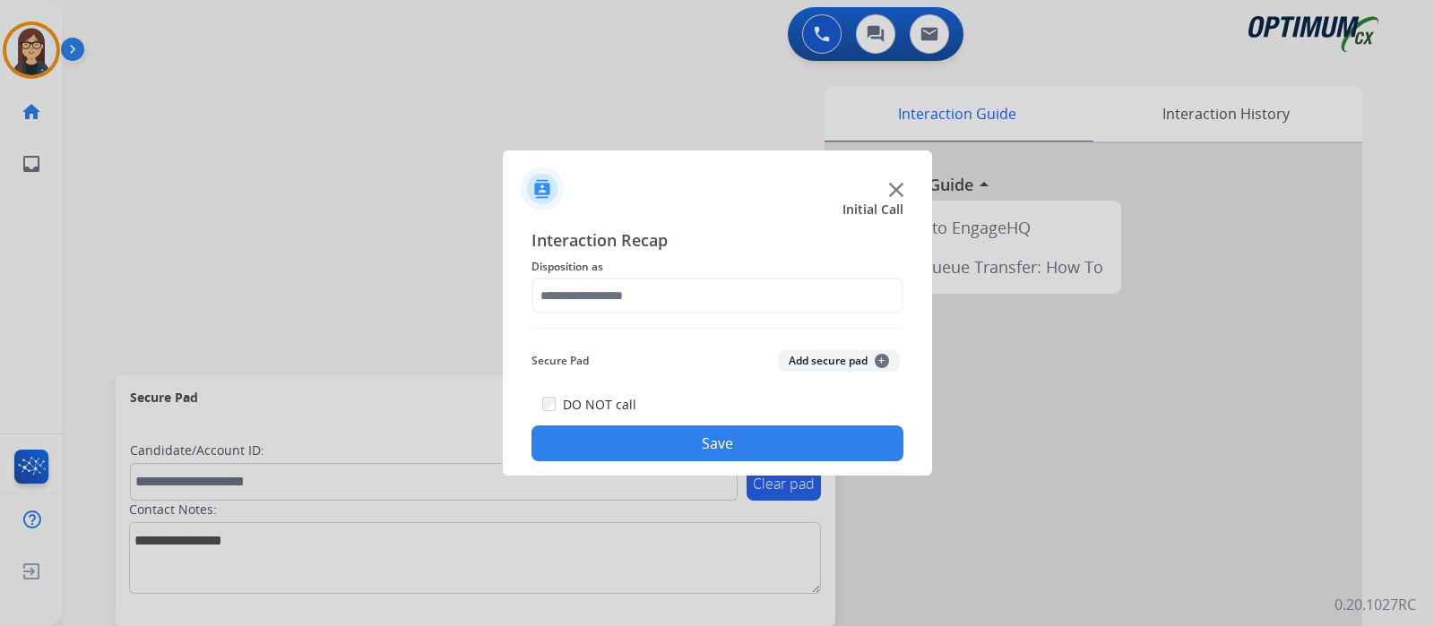
type input "**********"
click at [695, 464] on div "**********" at bounding box center [717, 344] width 429 height 263
click at [703, 442] on button "Save" at bounding box center [717, 444] width 372 height 36
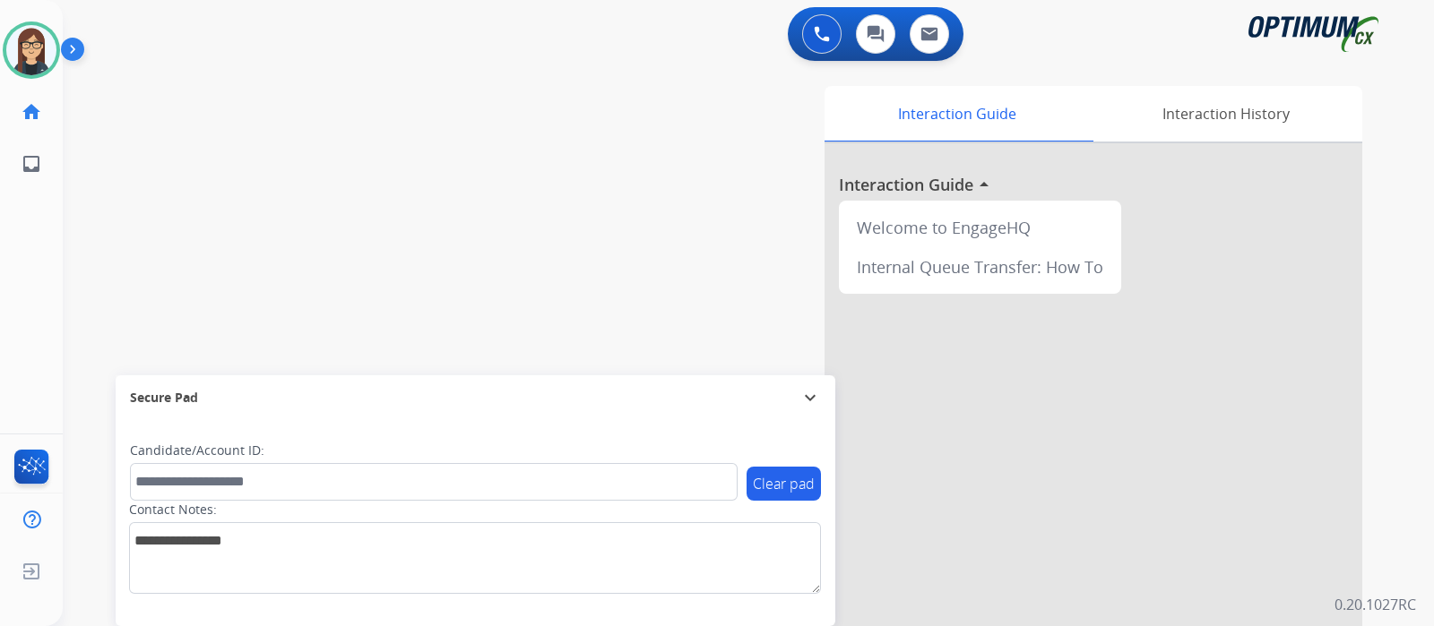
click at [584, 138] on div "Interaction Guide Interaction History Interaction Guide arrow_drop_up Welcome t…" at bounding box center [960, 449] width 804 height 726
click at [528, 157] on div "swap_horiz Break voice bridge close_fullscreen Connect 3-Way Call merge_type Se…" at bounding box center [727, 438] width 1328 height 747
click at [585, 132] on div "Interaction Guide Interaction History Interaction Guide arrow_drop_up Welcome t…" at bounding box center [960, 449] width 804 height 726
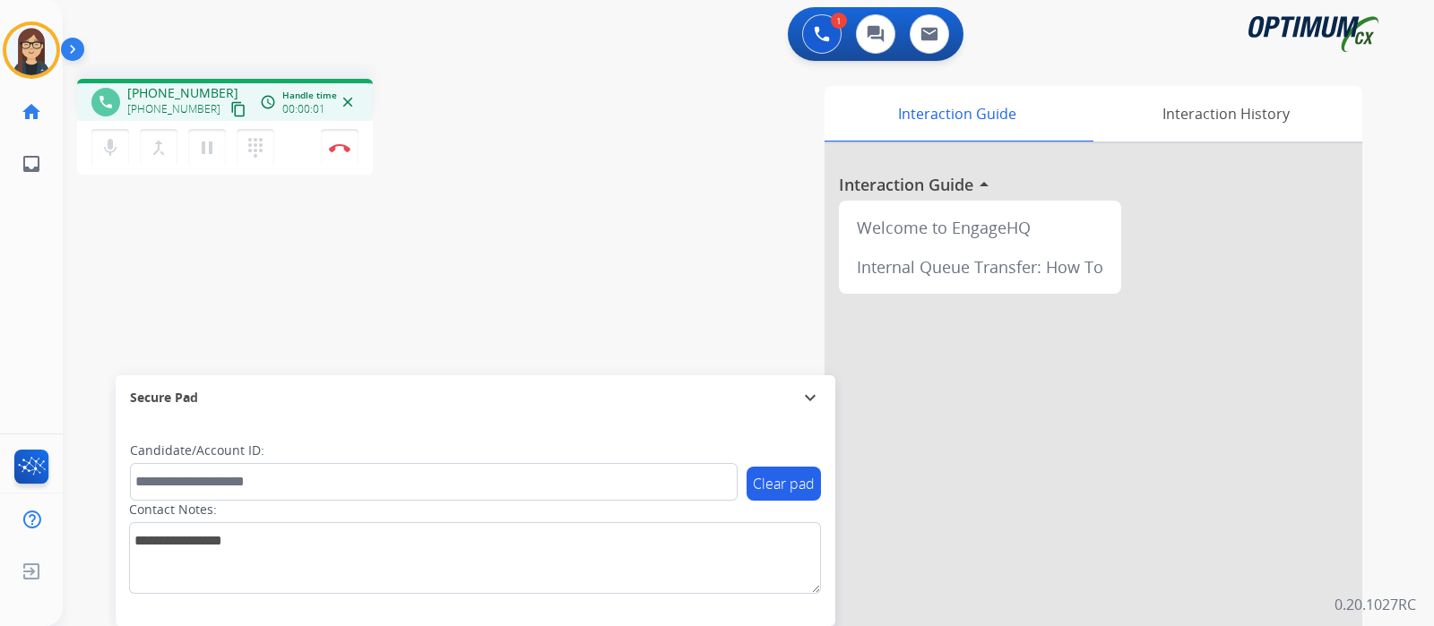
click at [230, 110] on mat-icon "content_copy" at bounding box center [238, 109] width 16 height 16
click at [557, 161] on div "phone [PHONE_NUMBER] [PHONE_NUMBER] content_copy access_time Call metrics Queue…" at bounding box center [727, 438] width 1328 height 747
click at [445, 289] on div "phone [PHONE_NUMBER] [PHONE_NUMBER] content_copy access_time Call metrics Queue…" at bounding box center [727, 438] width 1328 height 747
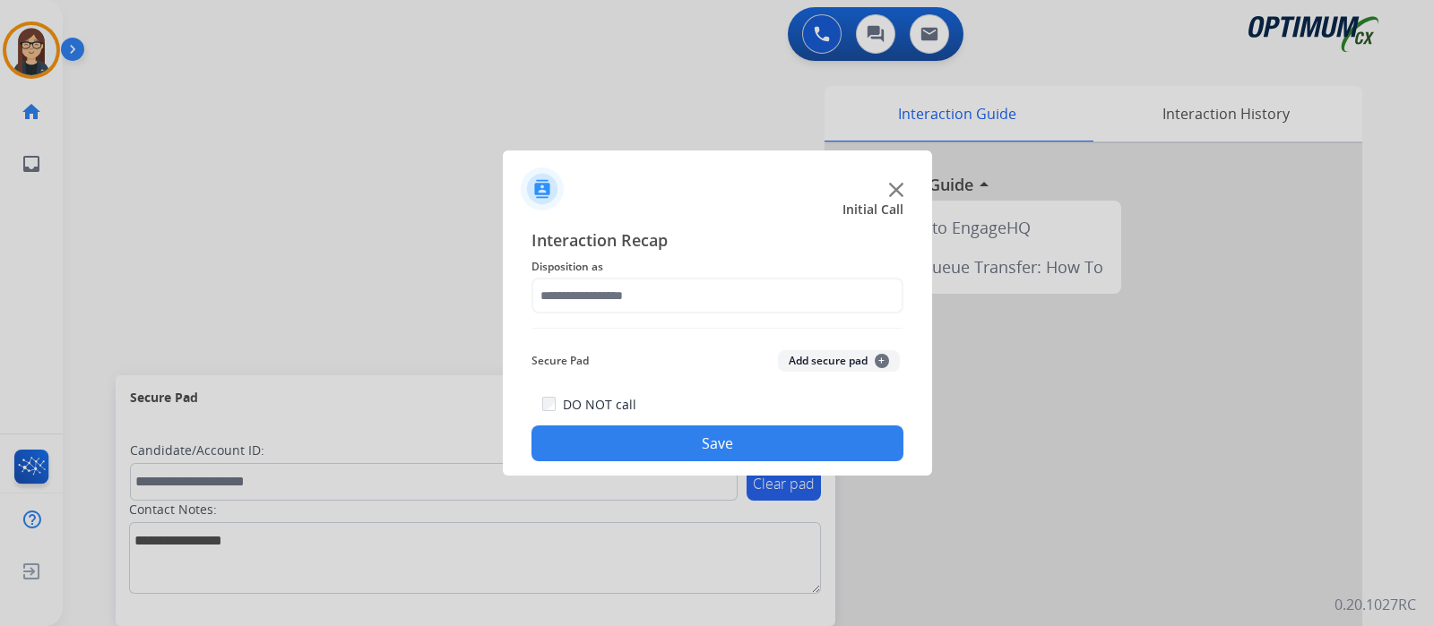
click at [342, 147] on div at bounding box center [717, 313] width 1434 height 626
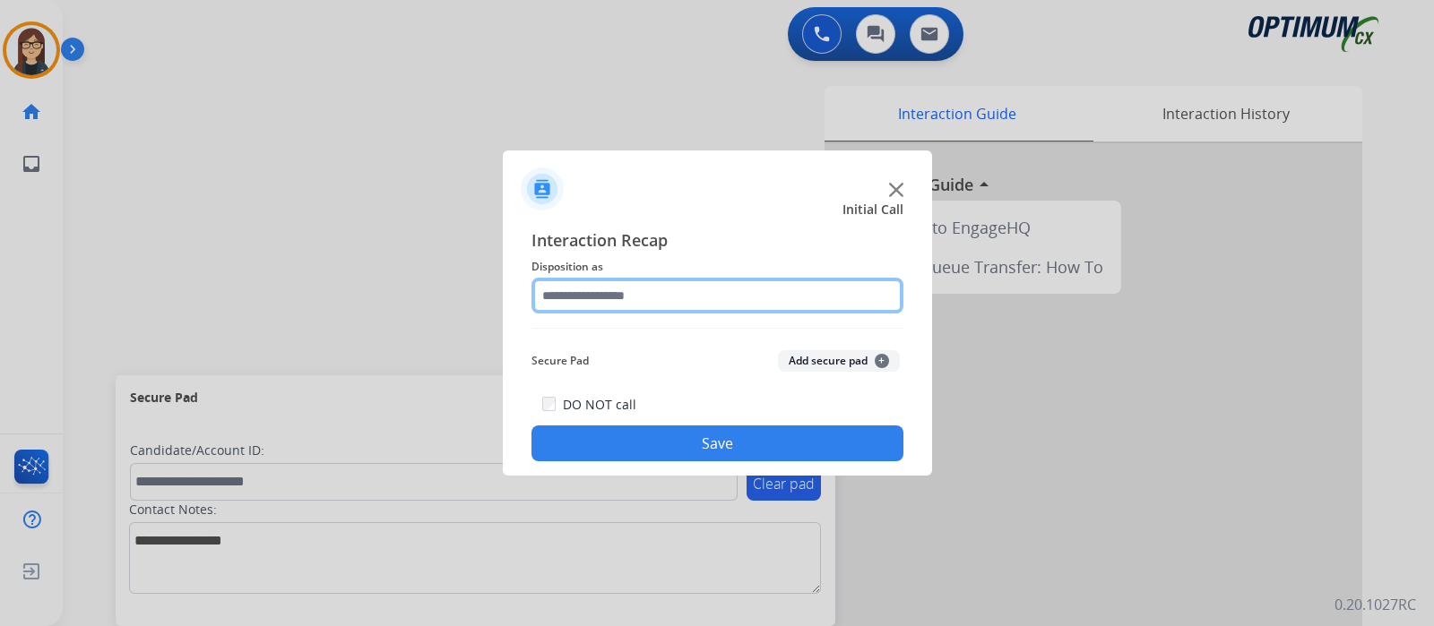
click at [625, 296] on input "text" at bounding box center [717, 296] width 372 height 36
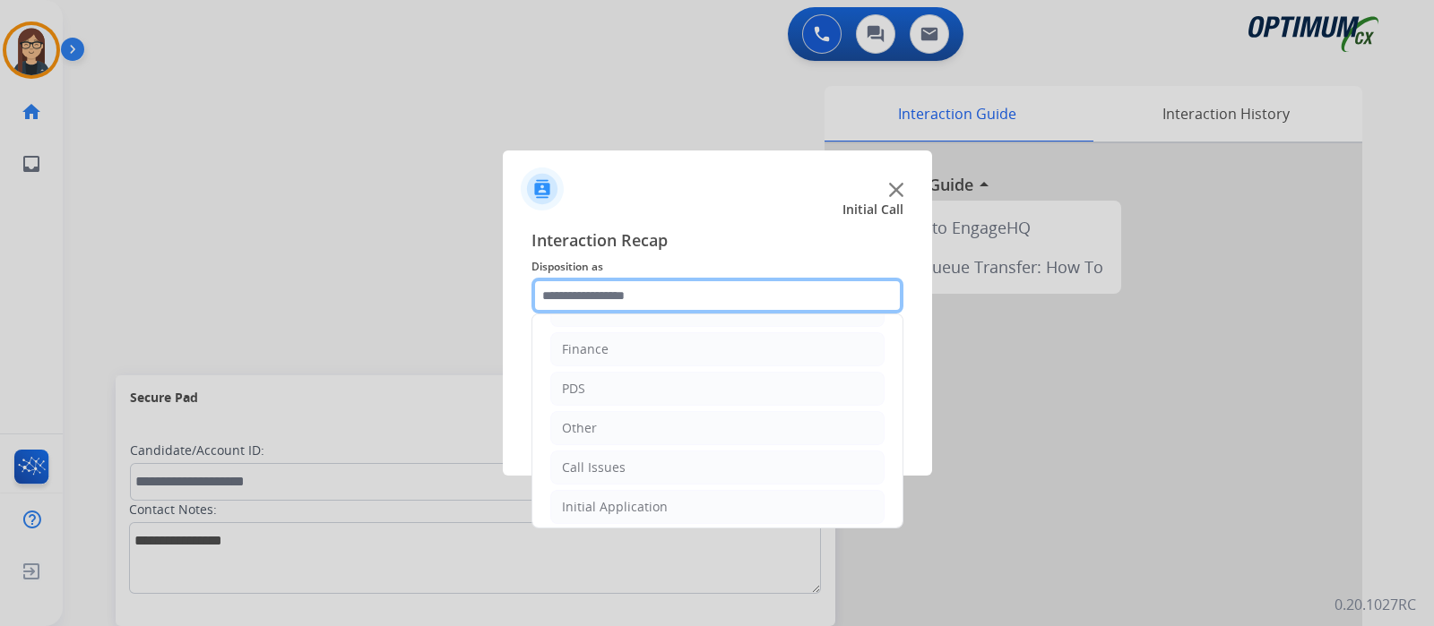
scroll to position [37, 0]
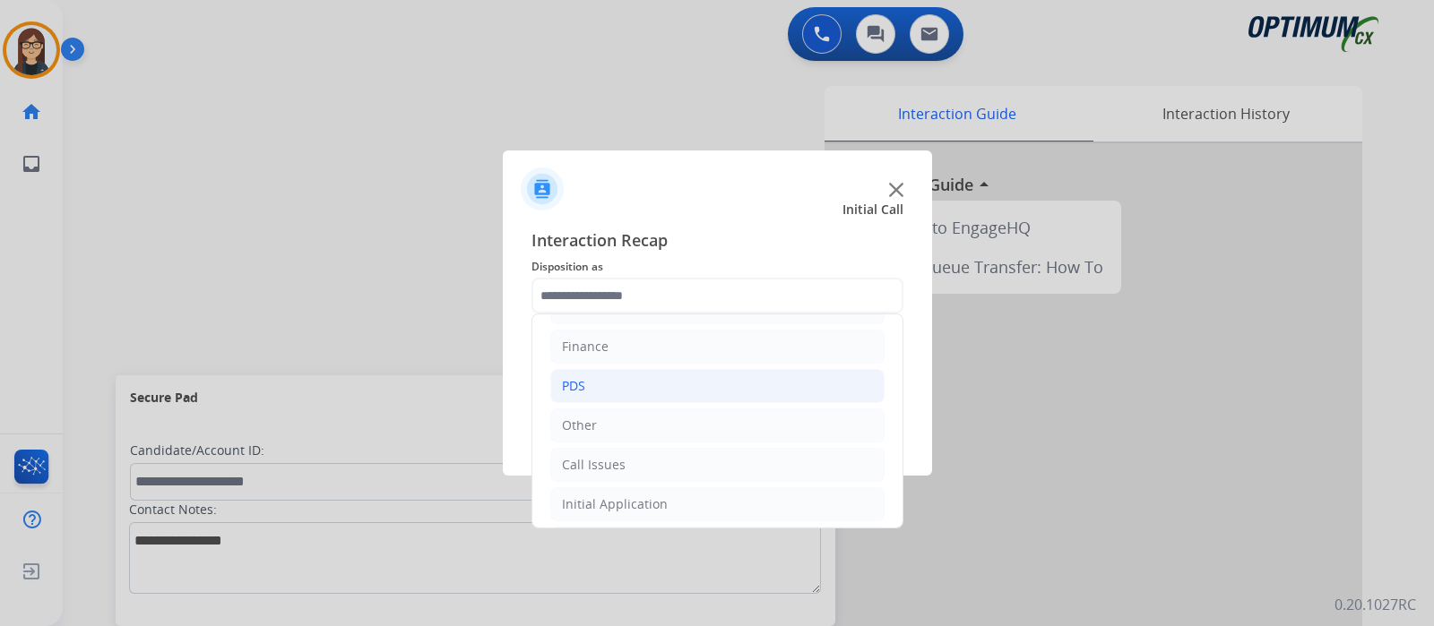
click at [729, 388] on li "PDS" at bounding box center [717, 386] width 334 height 34
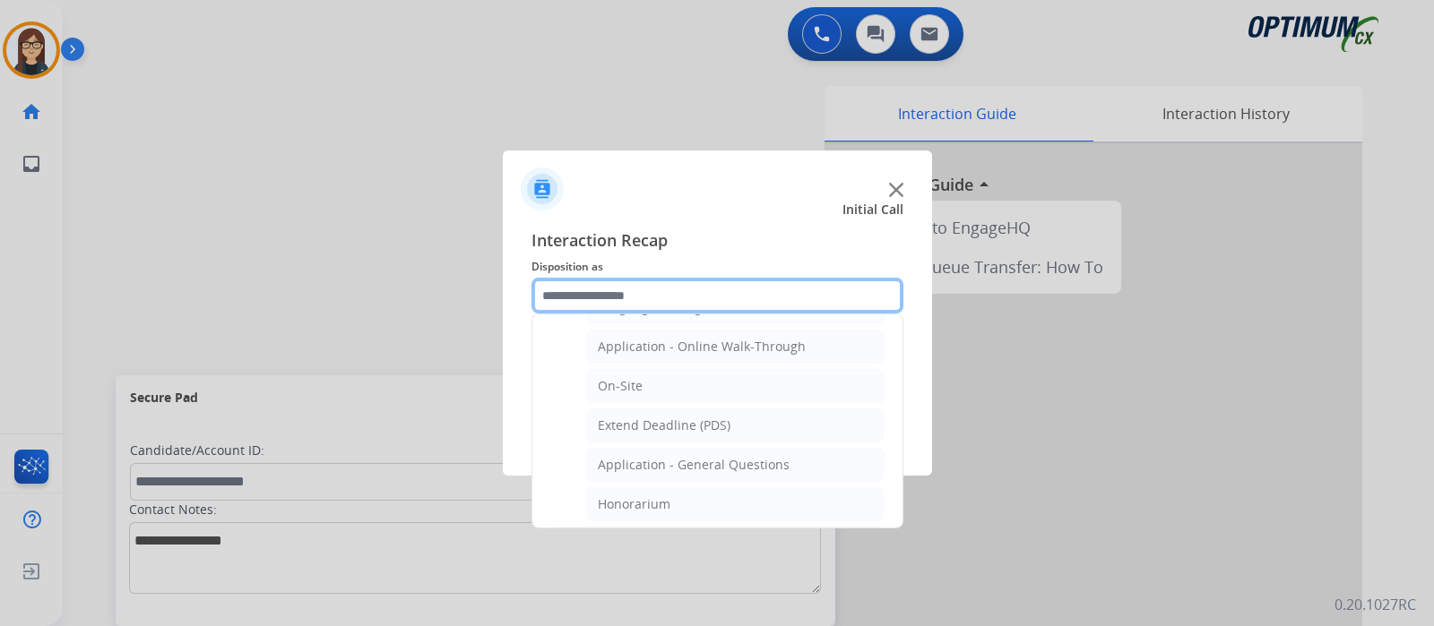
scroll to position [407, 0]
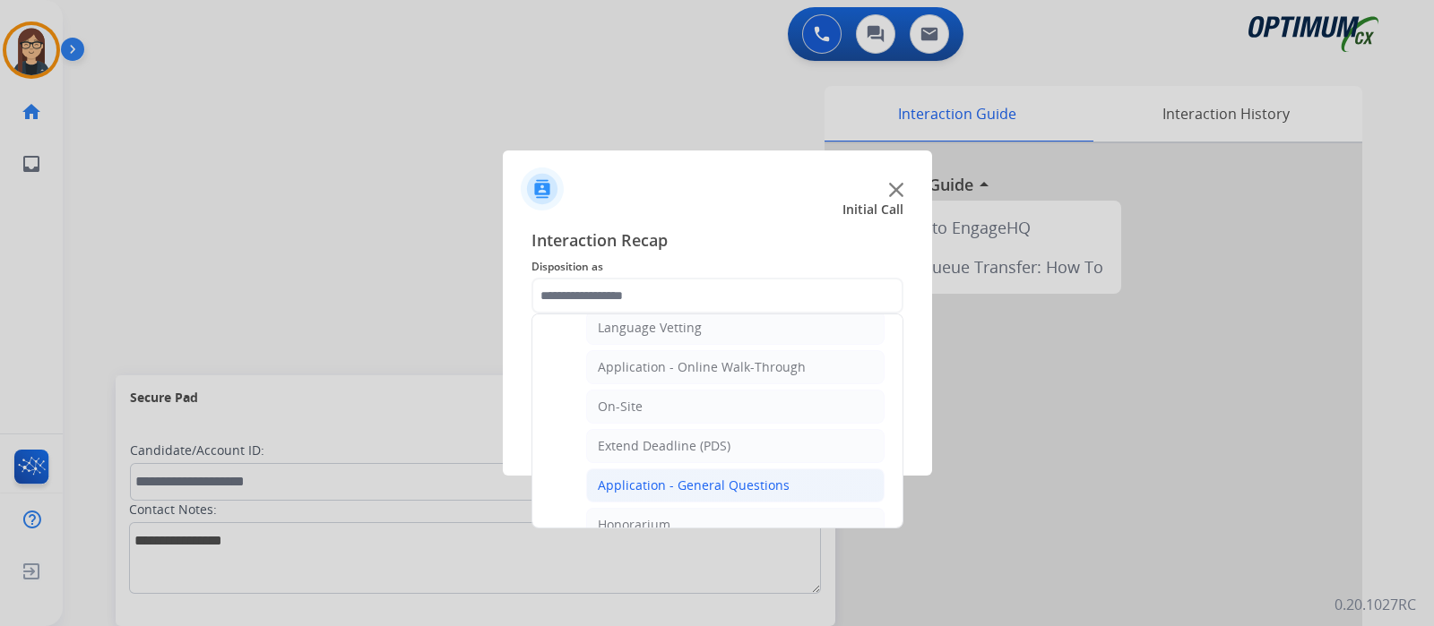
click at [753, 492] on li "Application - General Questions" at bounding box center [735, 486] width 298 height 34
type input "**********"
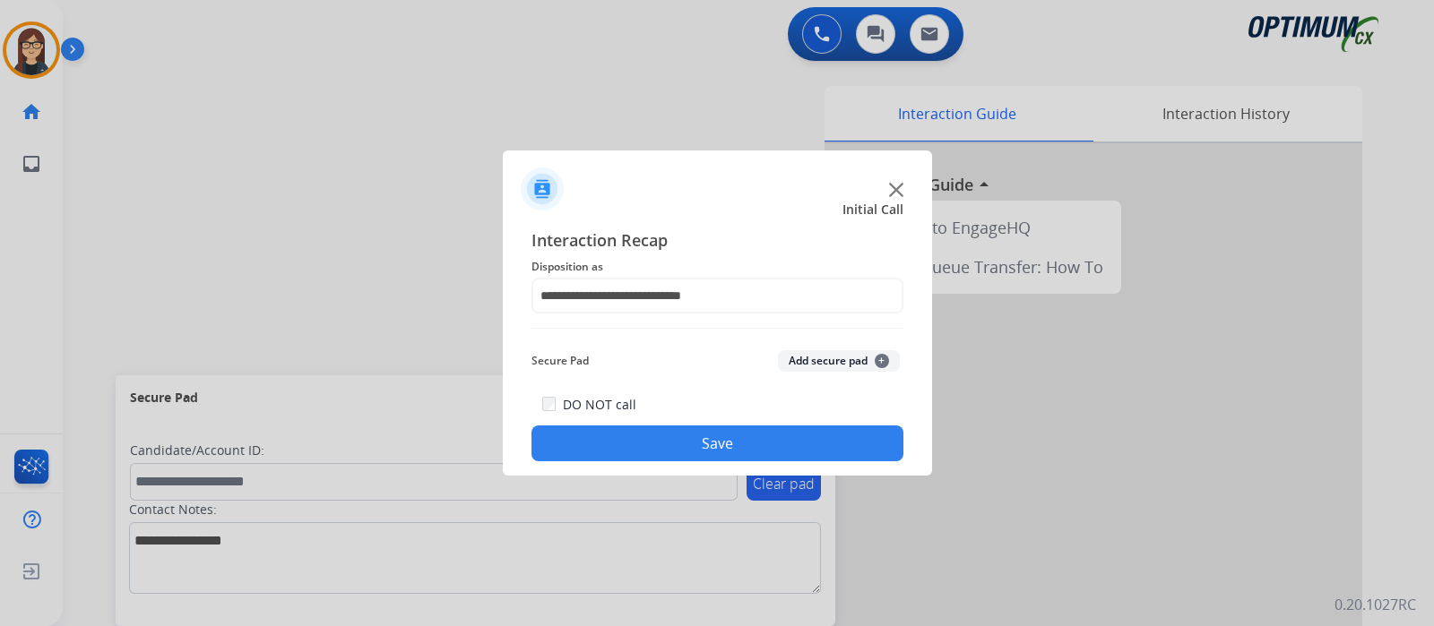
click at [750, 456] on button "Save" at bounding box center [717, 444] width 372 height 36
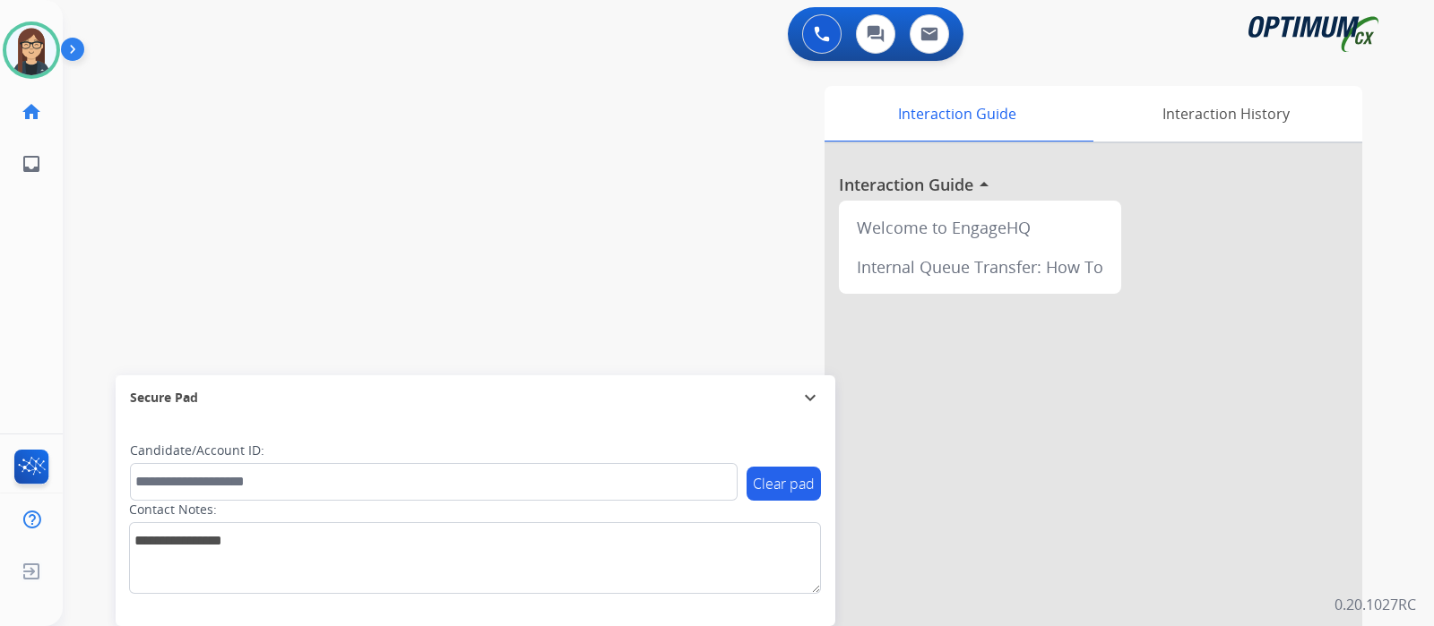
click at [622, 263] on div "Interaction Guide Interaction History Interaction Guide arrow_drop_up Welcome t…" at bounding box center [960, 449] width 804 height 726
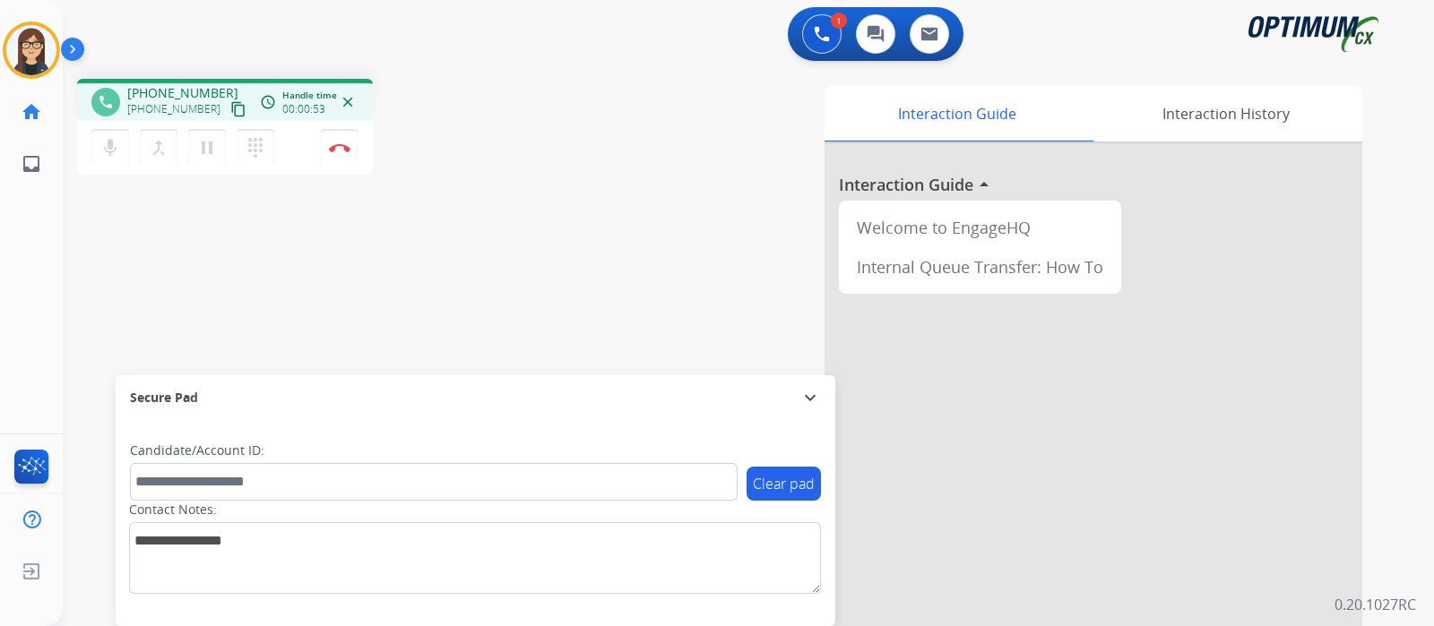
click at [230, 114] on mat-icon "content_copy" at bounding box center [238, 109] width 16 height 16
click at [566, 196] on div "Interaction Guide Interaction History Interaction Guide arrow_drop_up Welcome t…" at bounding box center [960, 449] width 804 height 726
click at [572, 200] on div "Interaction Guide Interaction History Interaction Guide arrow_drop_up Welcome t…" at bounding box center [960, 449] width 804 height 726
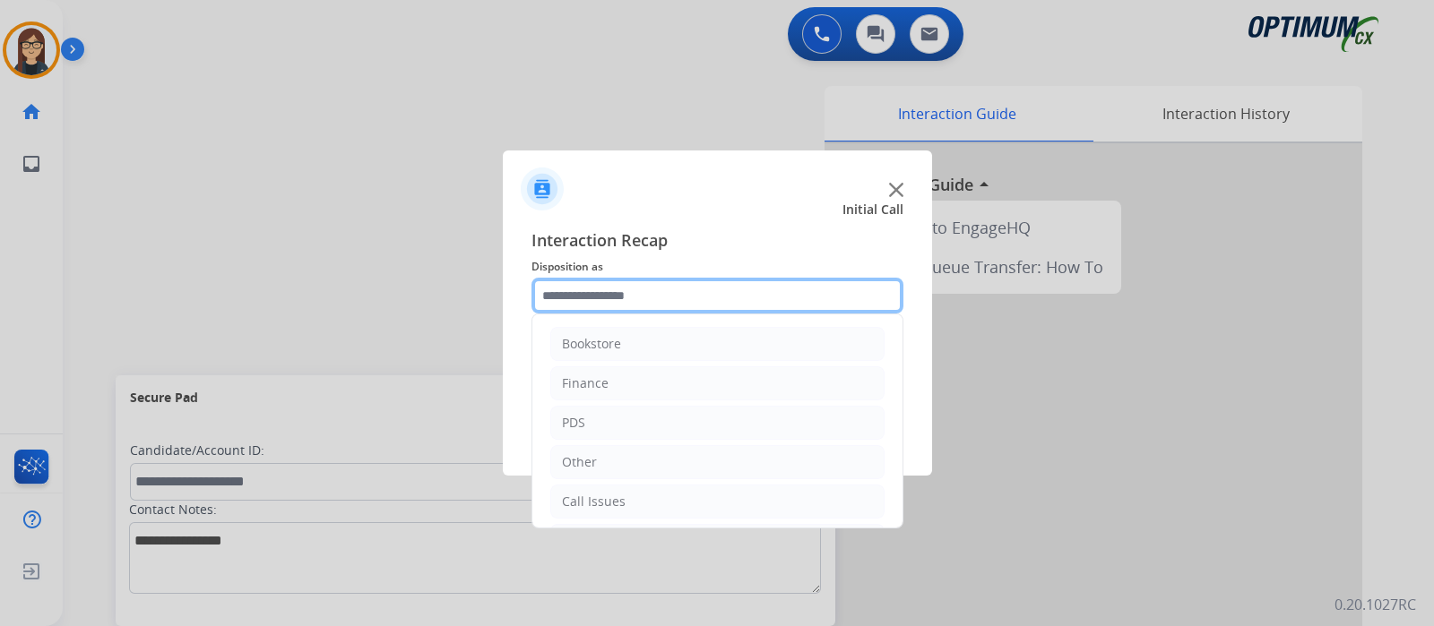
click at [624, 300] on input "text" at bounding box center [717, 296] width 372 height 36
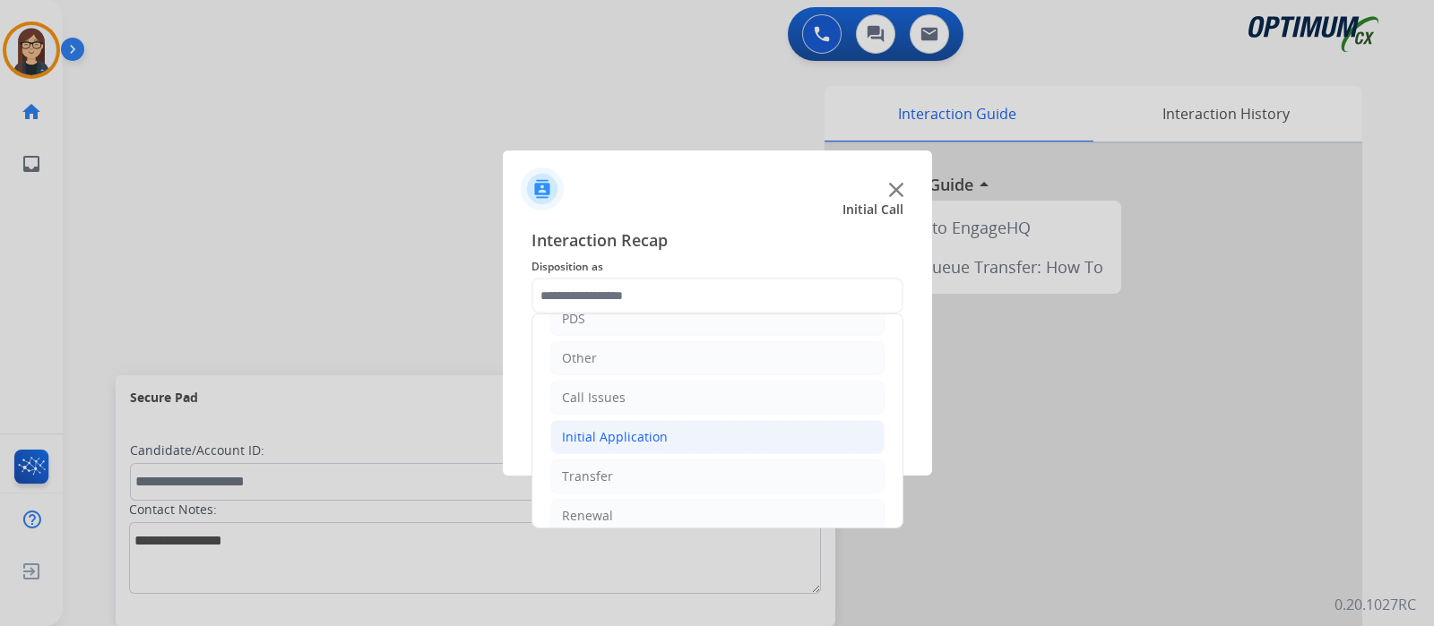
click at [686, 426] on li "Initial Application" at bounding box center [717, 437] width 334 height 34
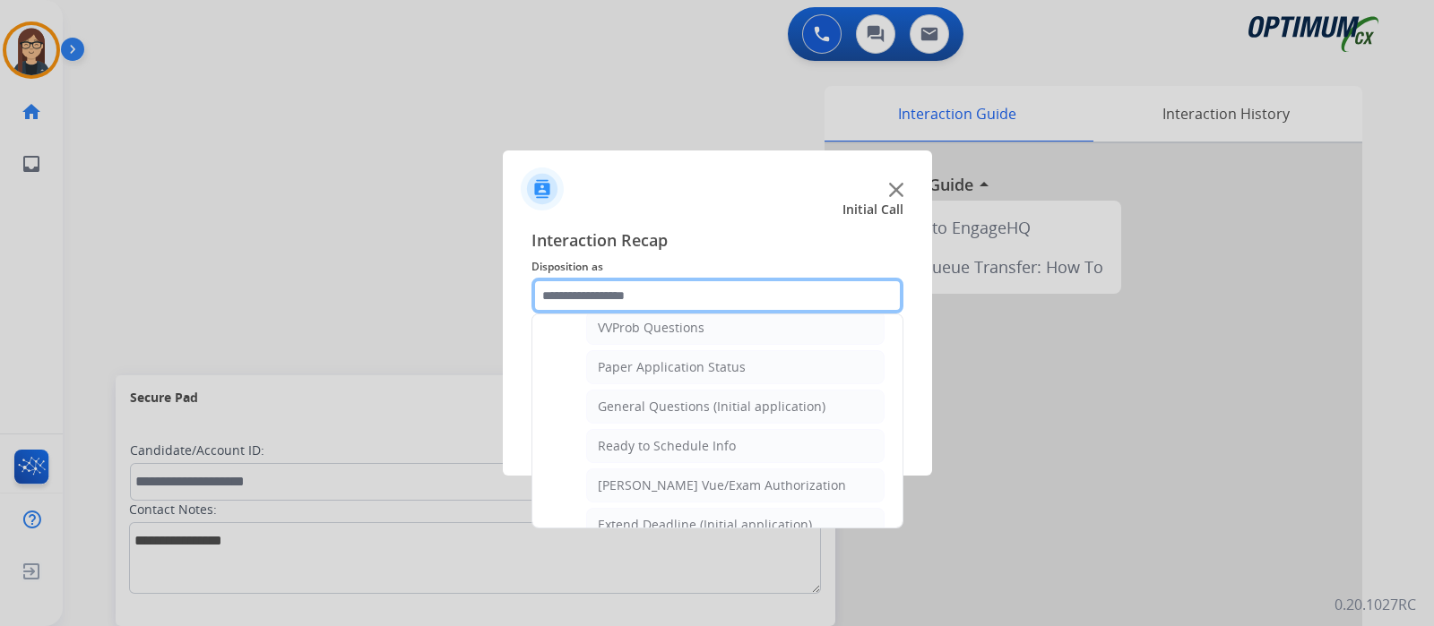
scroll to position [995, 0]
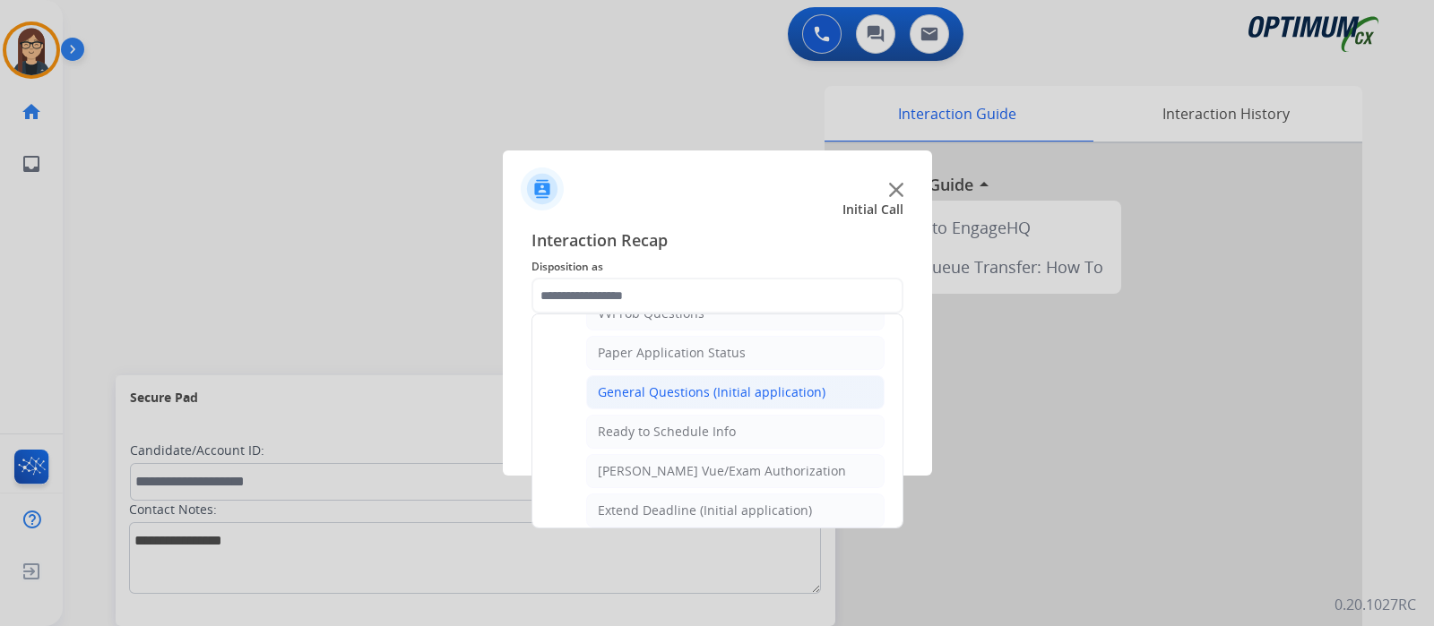
click at [778, 384] on div "General Questions (Initial application)" at bounding box center [712, 393] width 228 height 18
type input "**********"
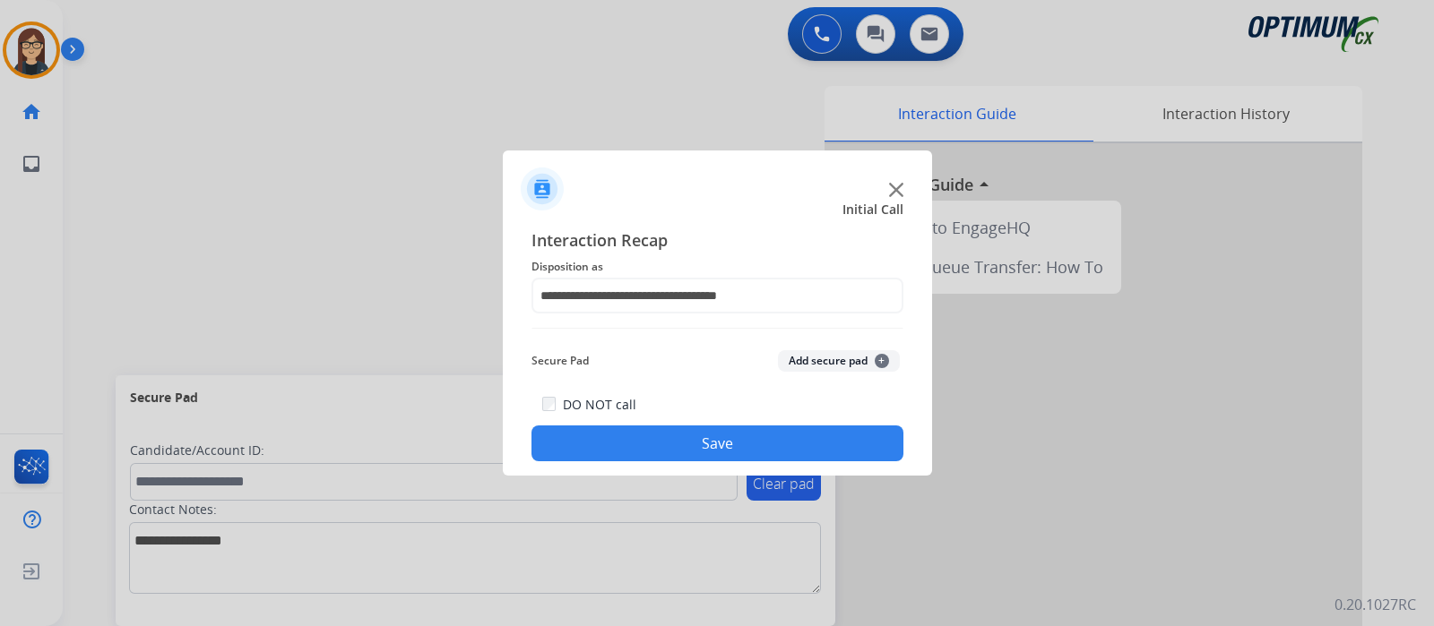
click at [749, 436] on button "Save" at bounding box center [717, 444] width 372 height 36
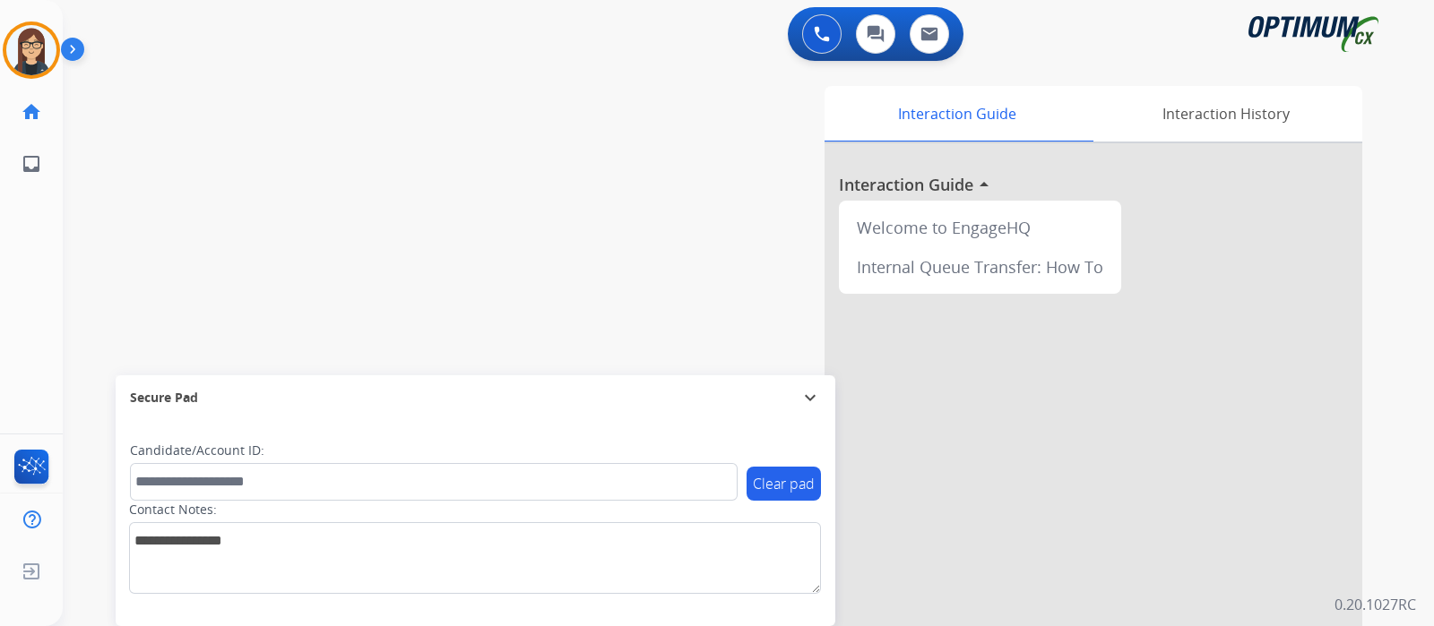
click at [543, 141] on div "swap_horiz Break voice bridge close_fullscreen Connect 3-Way Call merge_type Se…" at bounding box center [727, 438] width 1328 height 747
click at [448, 268] on div "swap_horiz Break voice bridge close_fullscreen Connect 3-Way Call merge_type Se…" at bounding box center [727, 438] width 1328 height 747
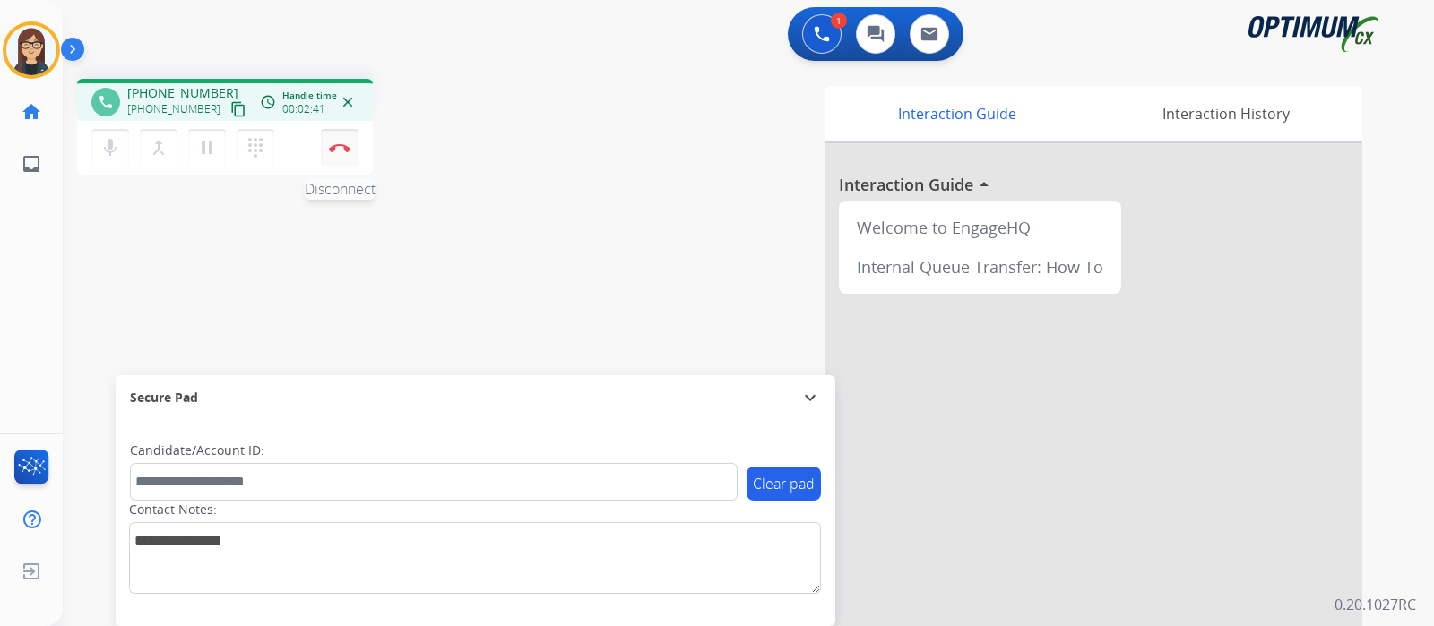
click at [339, 152] on button "Disconnect" at bounding box center [340, 148] width 38 height 38
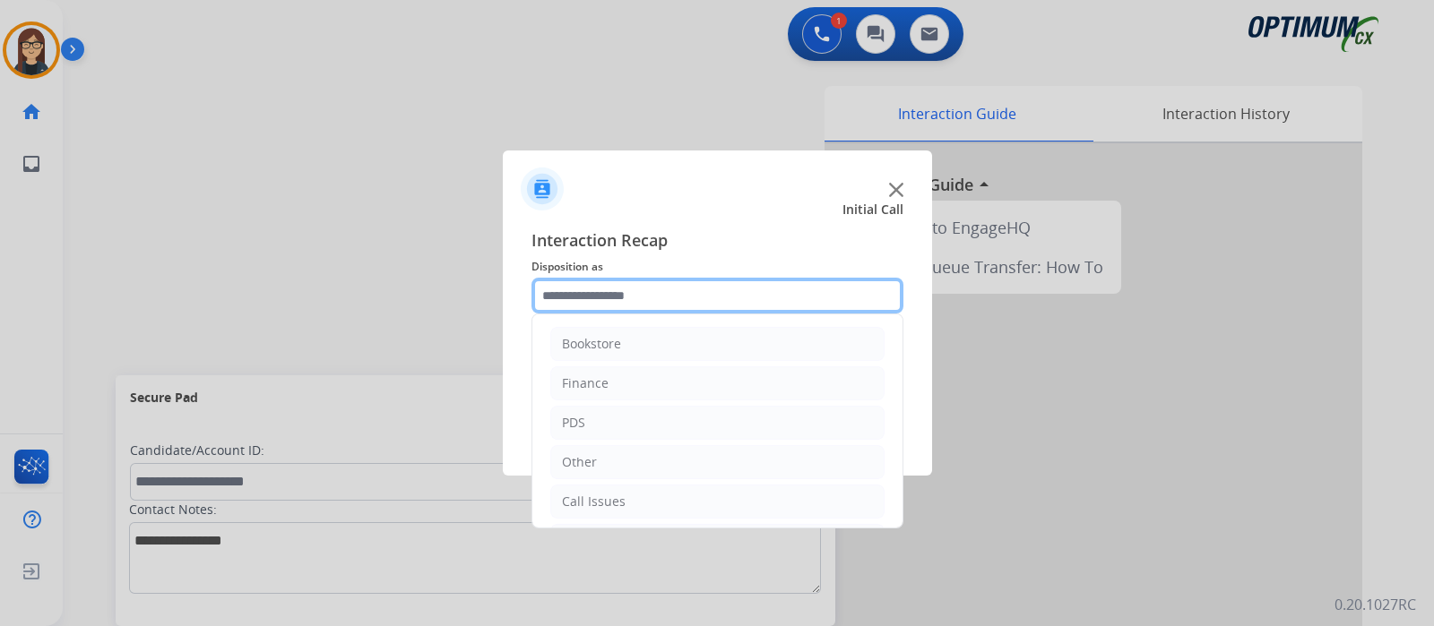
click at [609, 293] on input "text" at bounding box center [717, 296] width 372 height 36
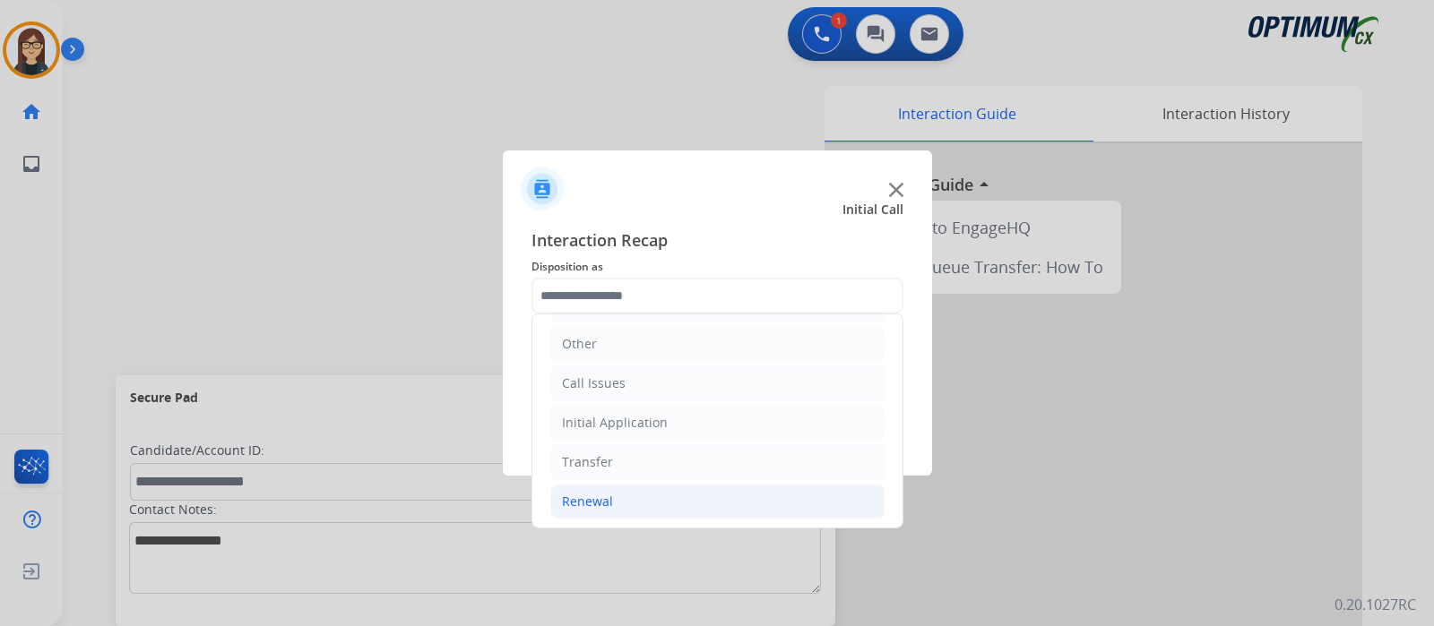
click at [581, 505] on div "Renewal" at bounding box center [587, 502] width 51 height 18
click at [902, 463] on div "Bookstore Finance PDS Other Call Issues Initial Application Transfer Renewal Na…" at bounding box center [717, 421] width 372 height 215
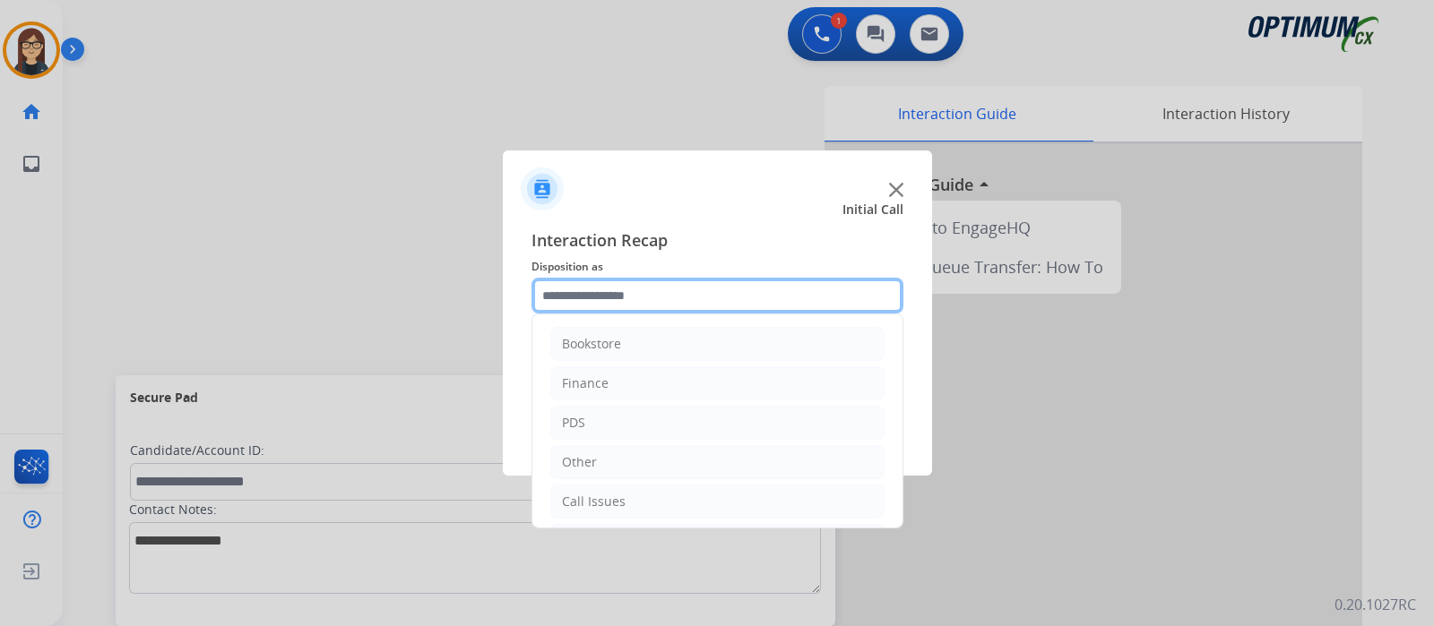
click at [712, 278] on input "text" at bounding box center [717, 296] width 372 height 36
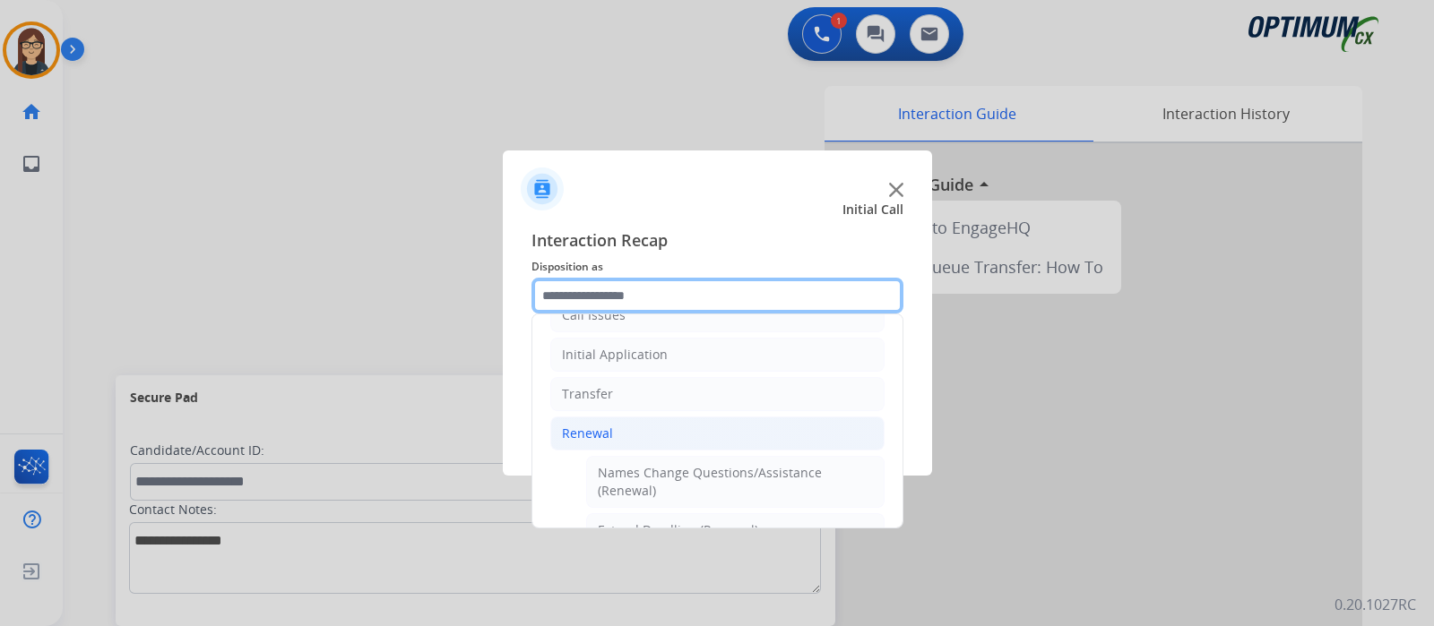
scroll to position [374, 0]
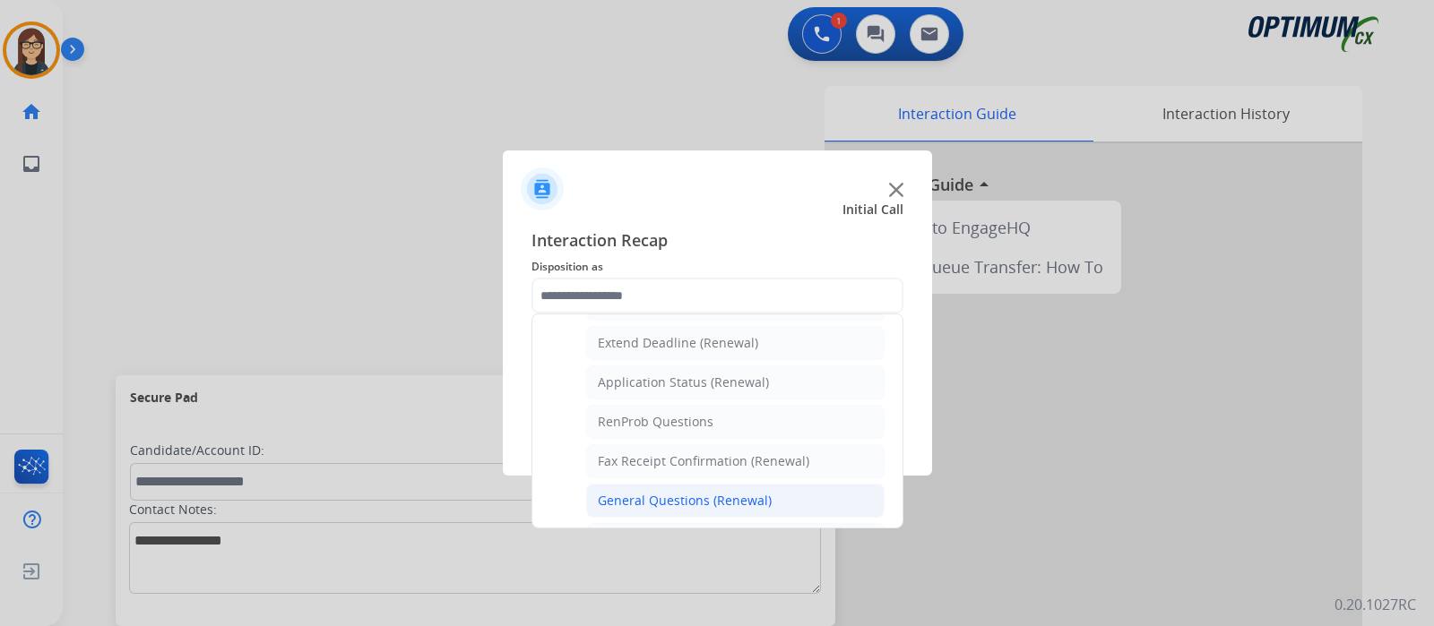
click at [713, 501] on div "General Questions (Renewal)" at bounding box center [685, 501] width 174 height 18
type input "**********"
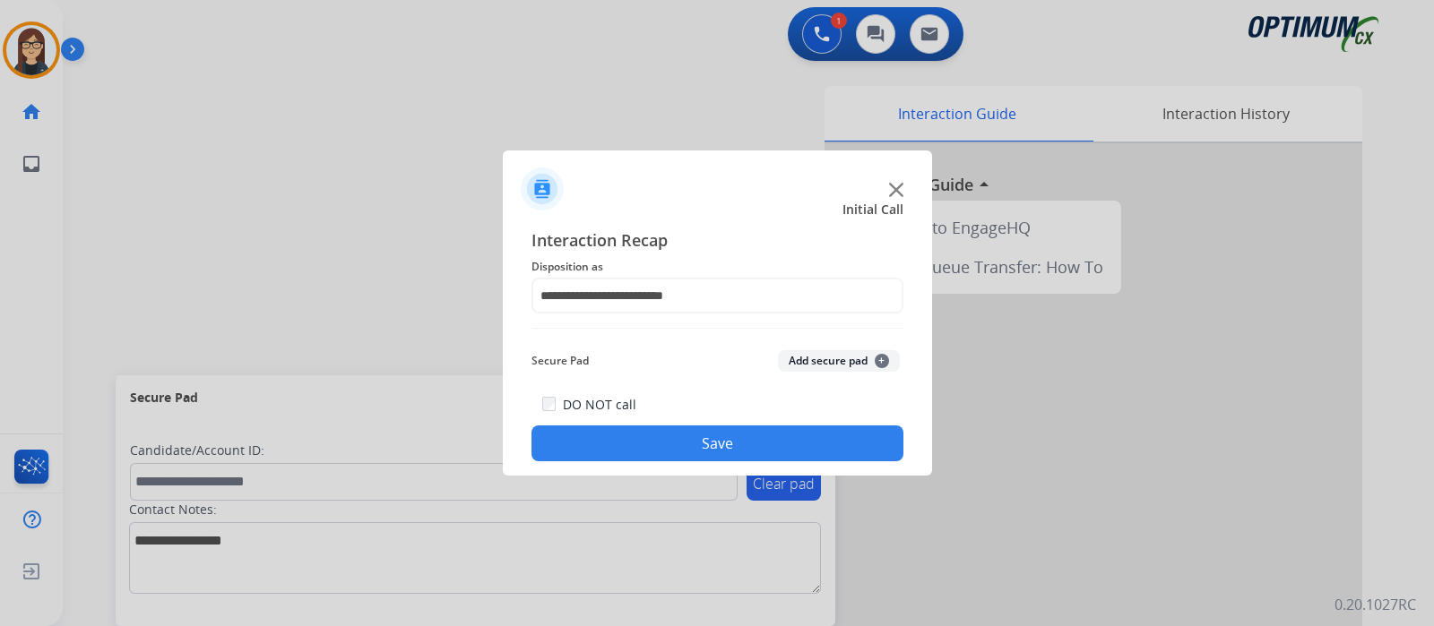
click at [697, 435] on button "Save" at bounding box center [717, 444] width 372 height 36
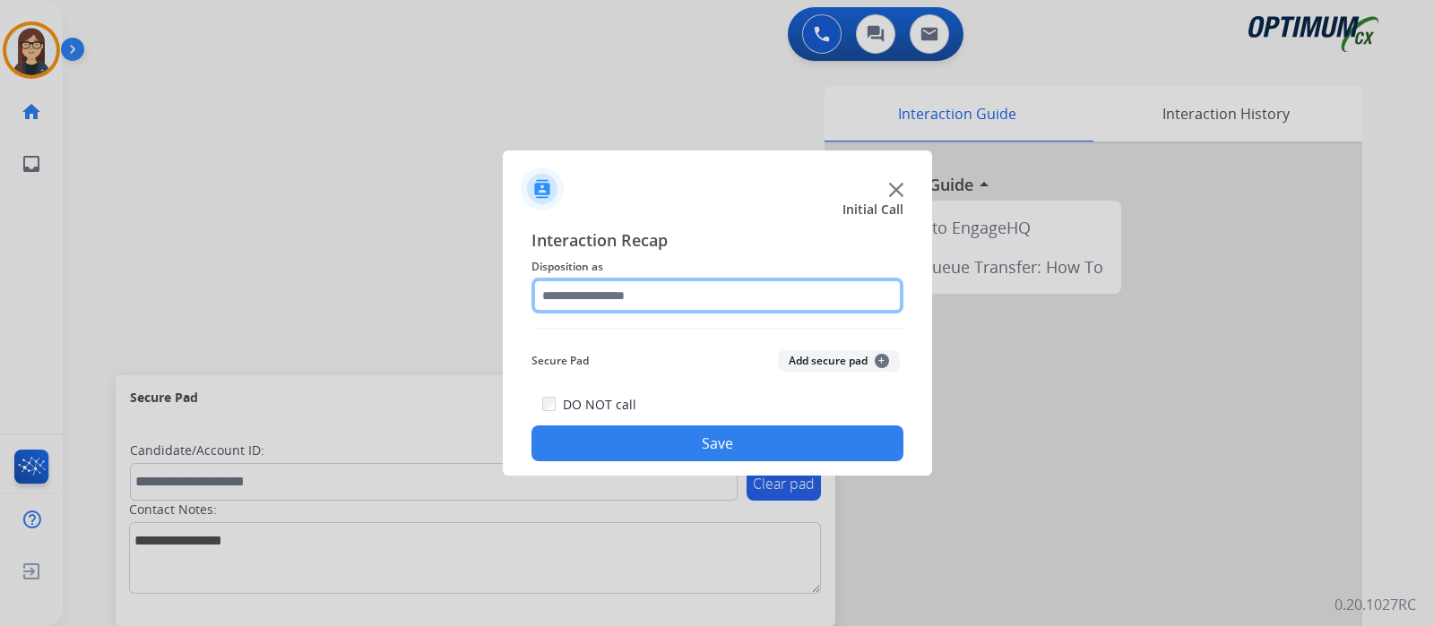
click at [692, 280] on input "text" at bounding box center [717, 296] width 372 height 36
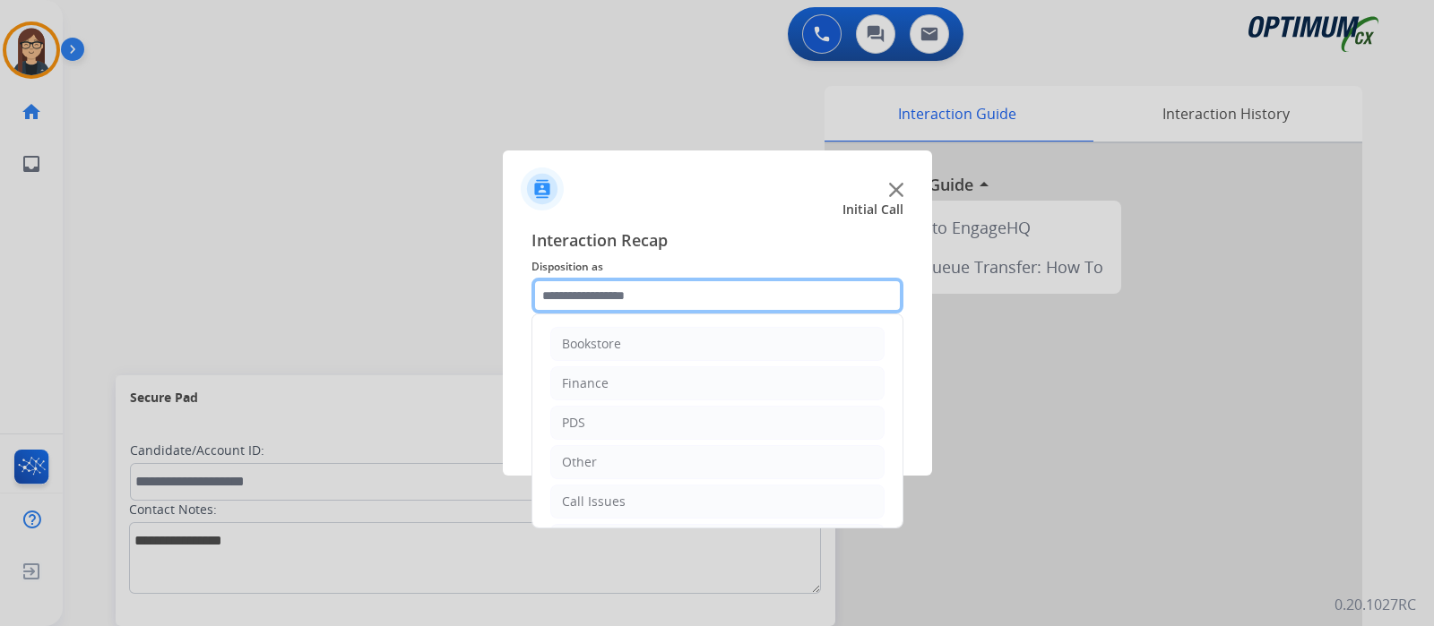
scroll to position [118, 0]
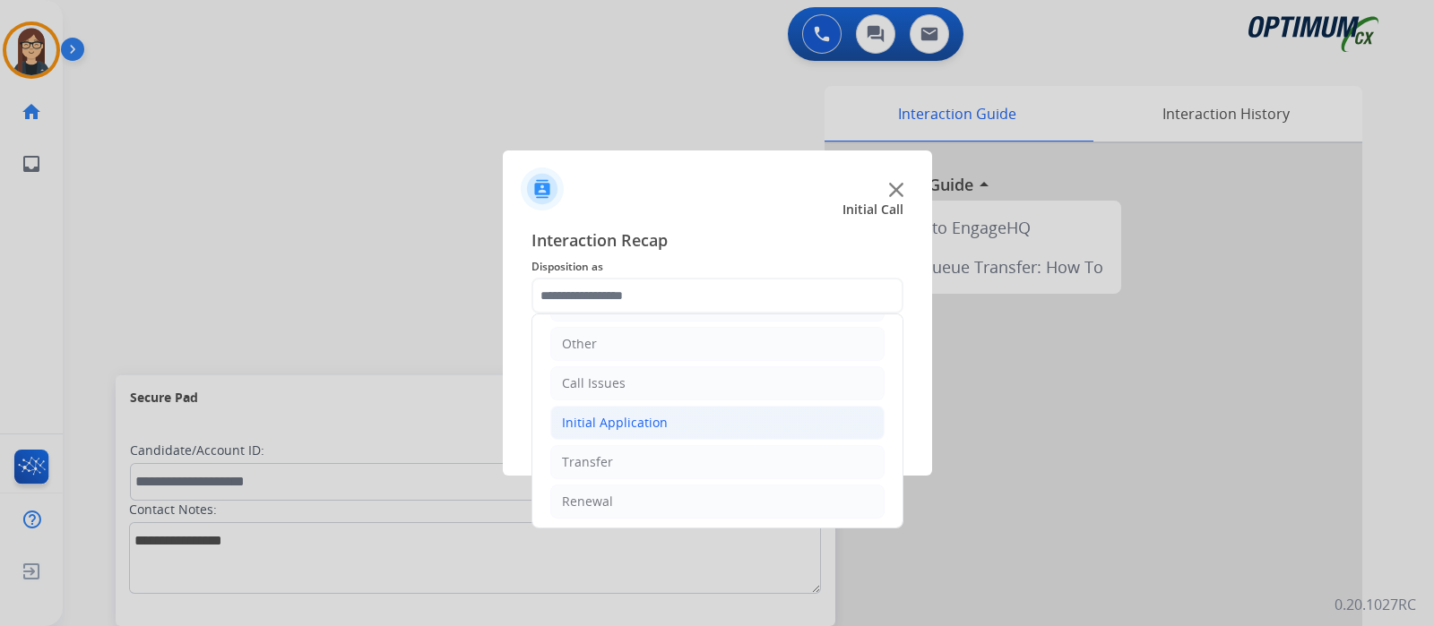
click at [774, 417] on li "Initial Application" at bounding box center [717, 423] width 334 height 34
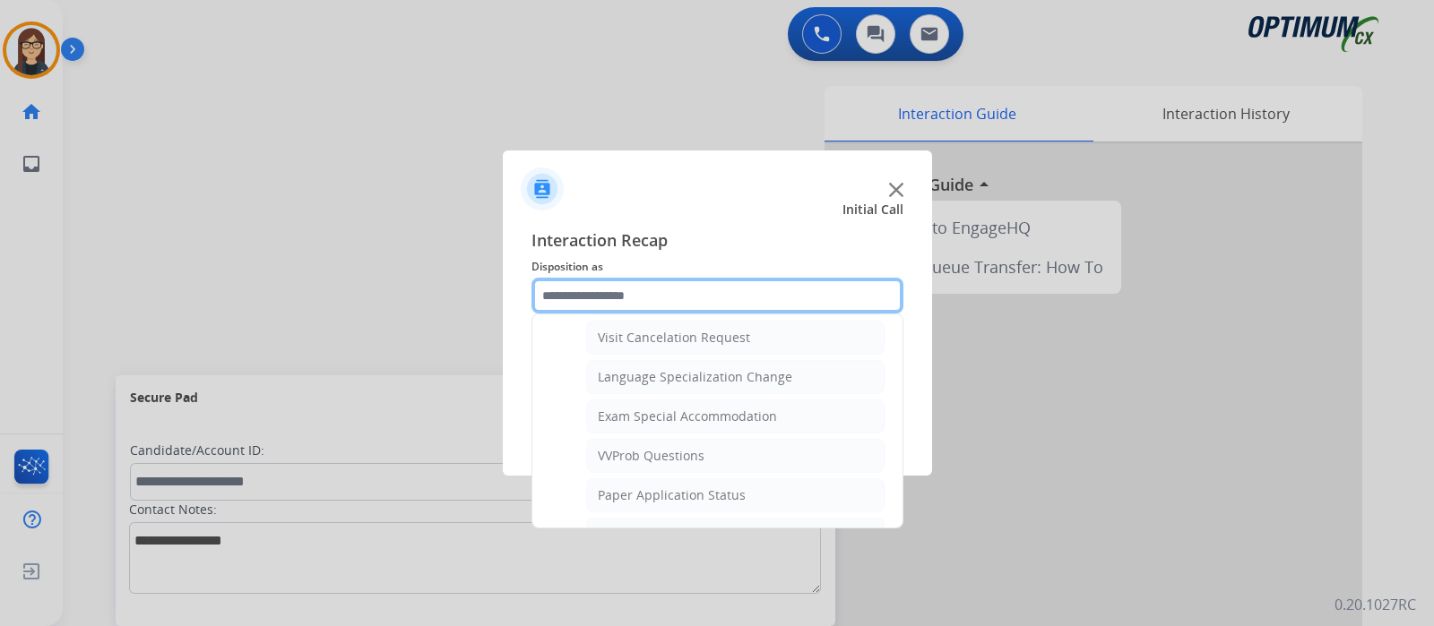
scroll to position [866, 0]
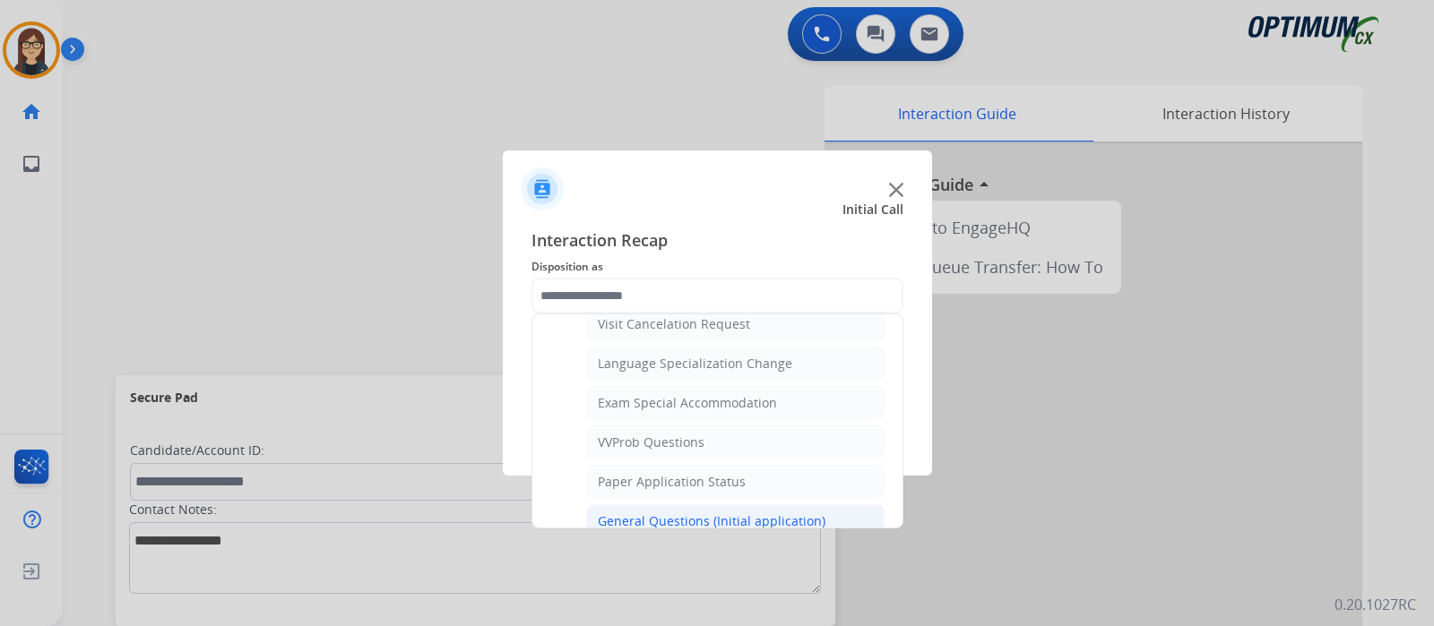
click at [817, 517] on li "General Questions (Initial application)" at bounding box center [735, 522] width 298 height 34
type input "**********"
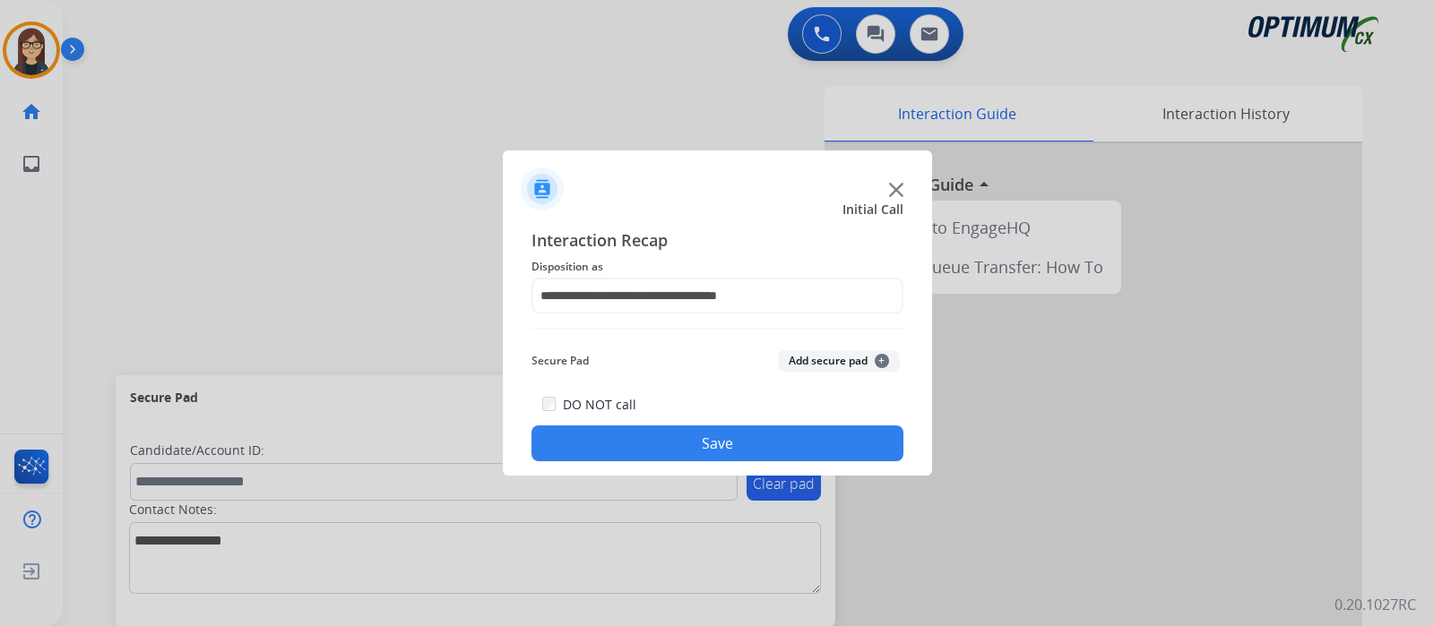
click at [807, 432] on button "Save" at bounding box center [717, 444] width 372 height 36
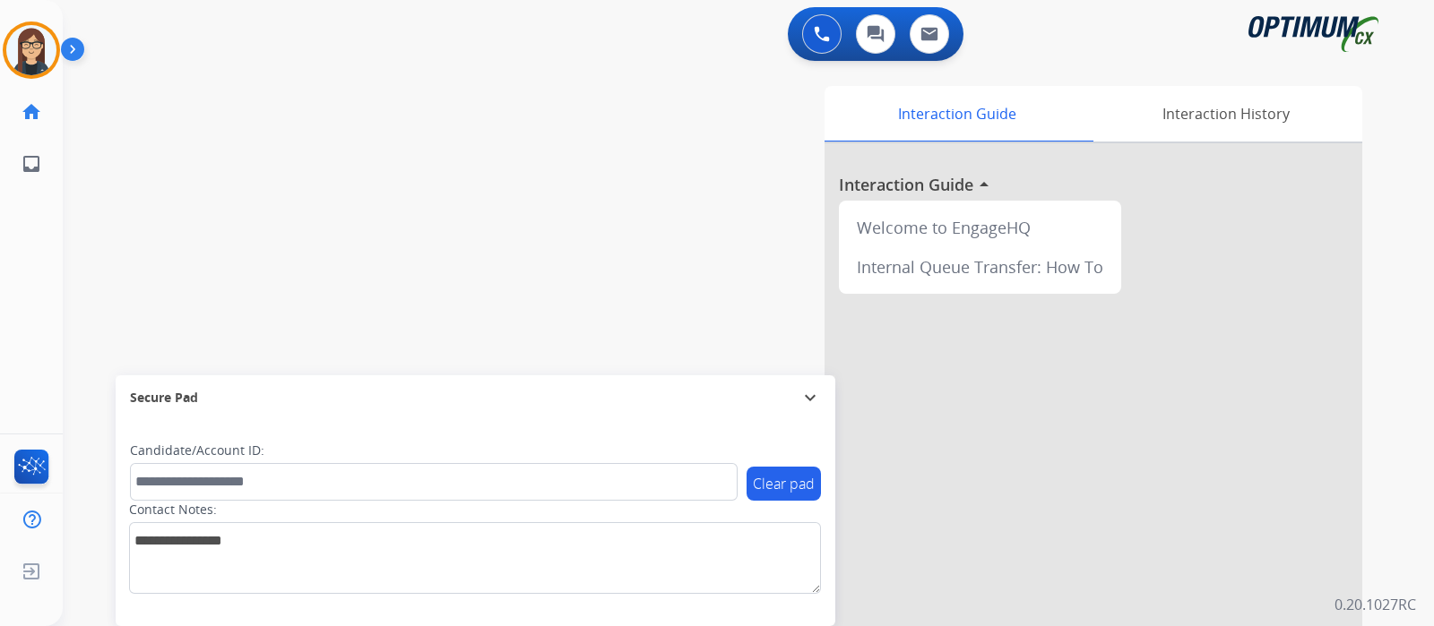
click at [464, 244] on div "swap_horiz Break voice bridge close_fullscreen Connect 3-Way Call merge_type Se…" at bounding box center [727, 438] width 1328 height 747
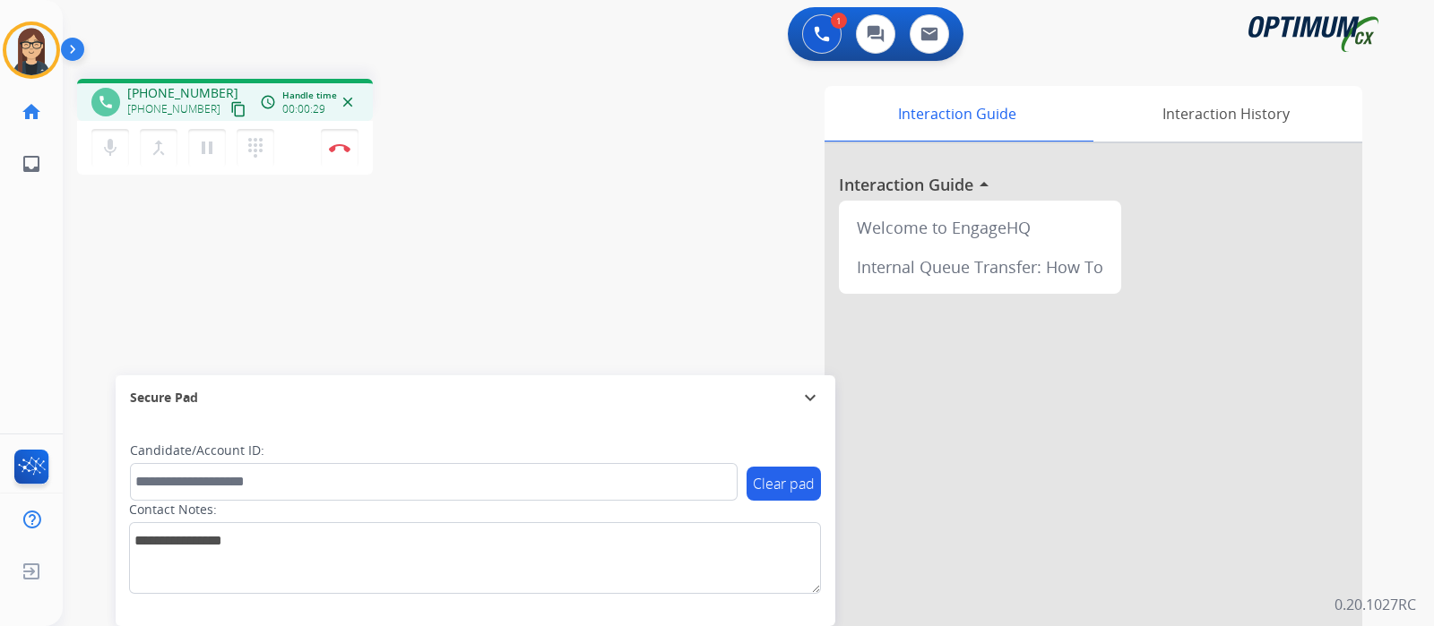
click at [230, 105] on mat-icon "content_copy" at bounding box center [238, 109] width 16 height 16
click at [350, 145] on button "Disconnect" at bounding box center [340, 148] width 38 height 38
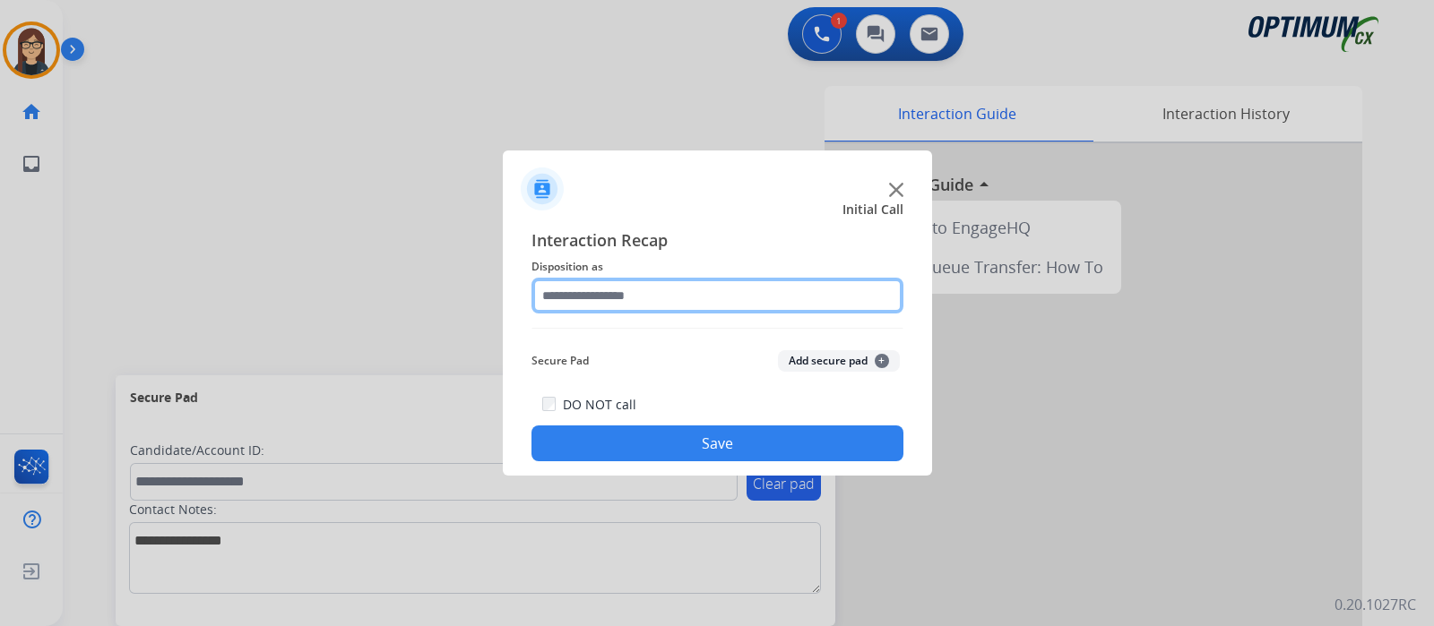
click at [661, 298] on input "text" at bounding box center [717, 296] width 372 height 36
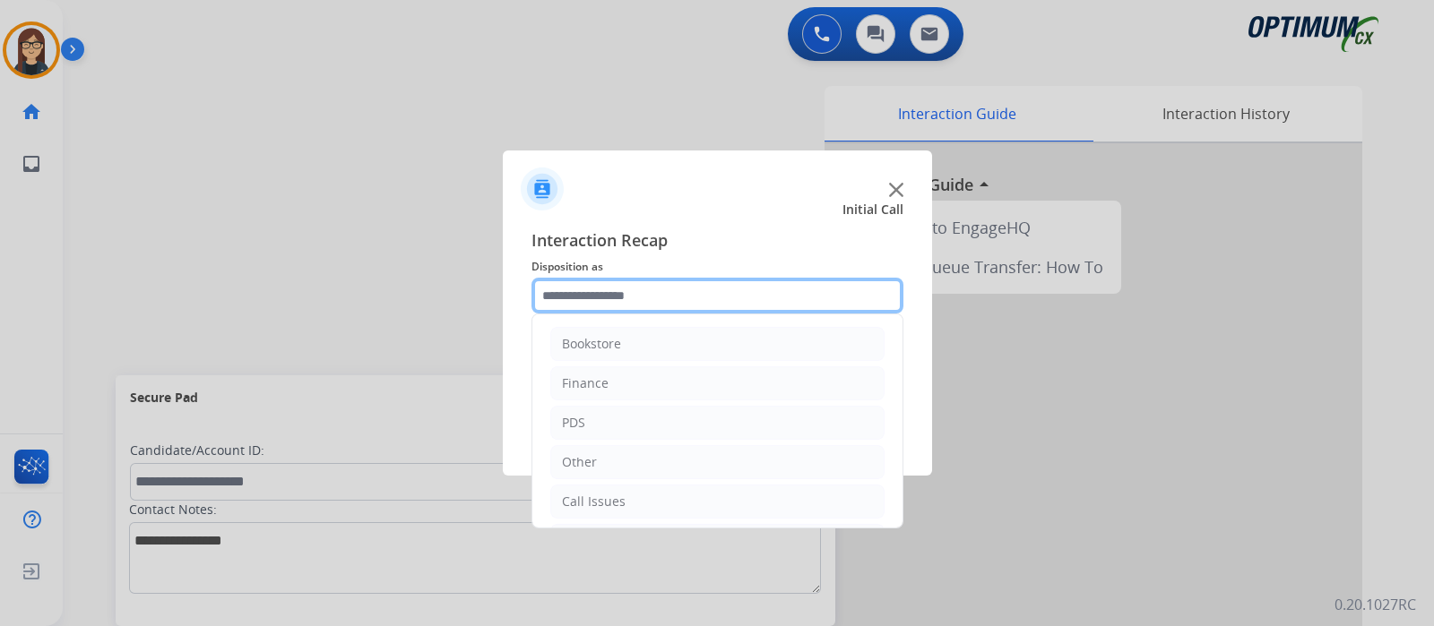
scroll to position [118, 0]
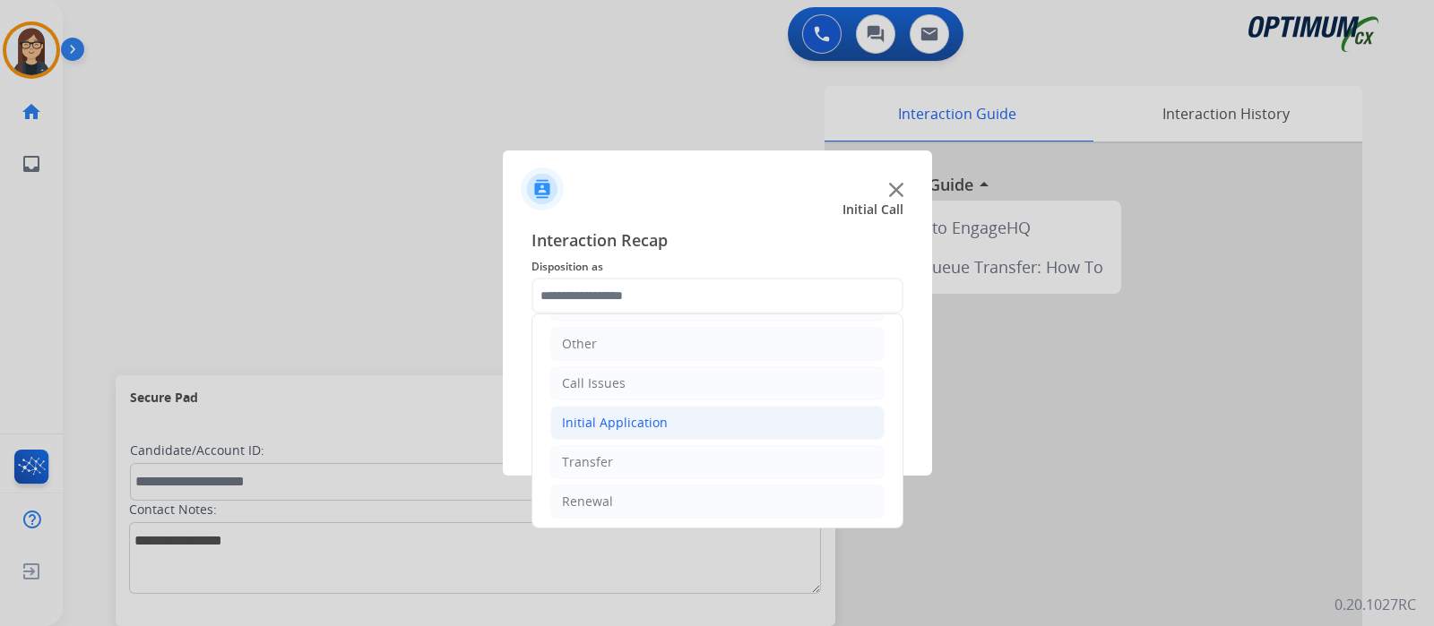
click at [653, 414] on div "Initial Application" at bounding box center [615, 423] width 106 height 18
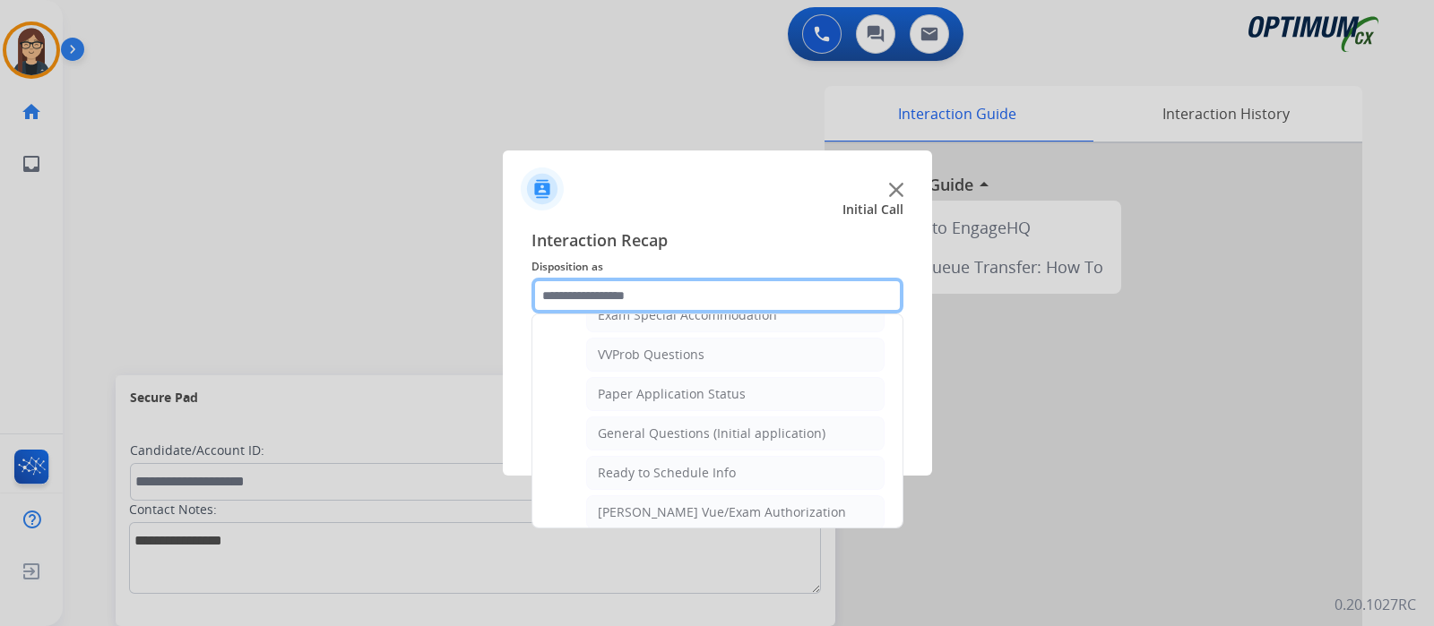
scroll to position [958, 0]
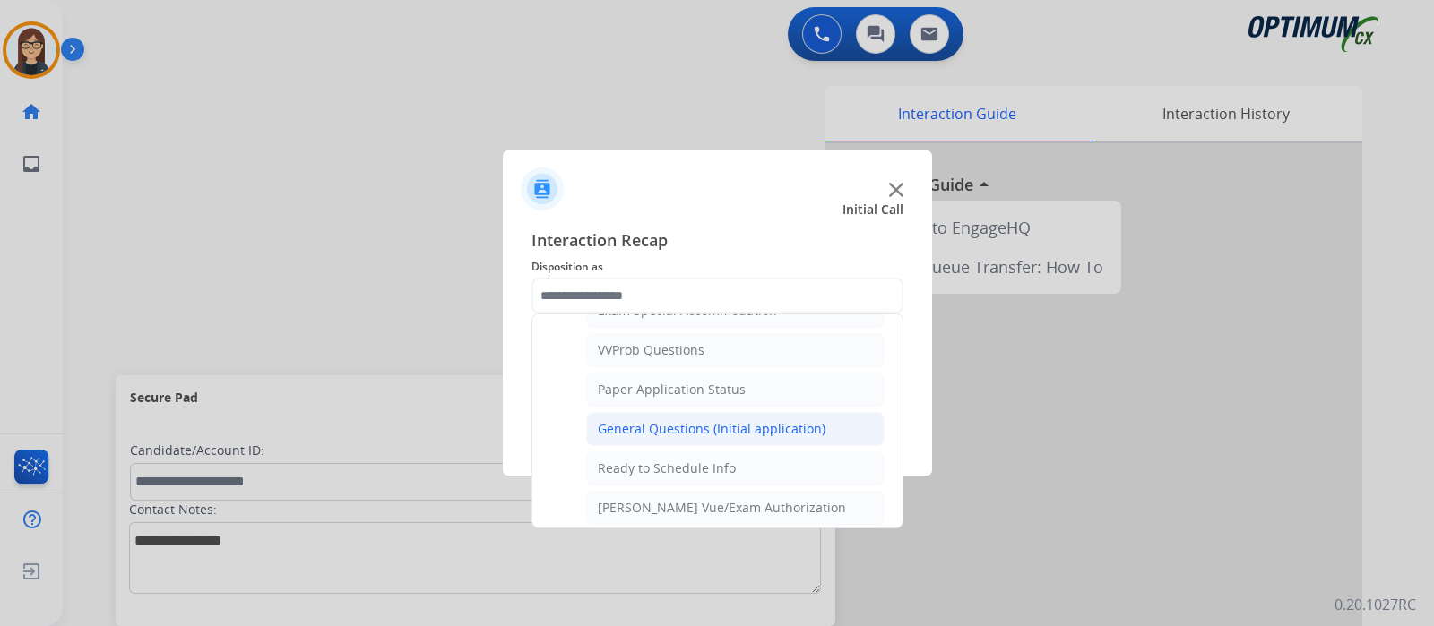
click at [757, 420] on div "General Questions (Initial application)" at bounding box center [712, 429] width 228 height 18
type input "**********"
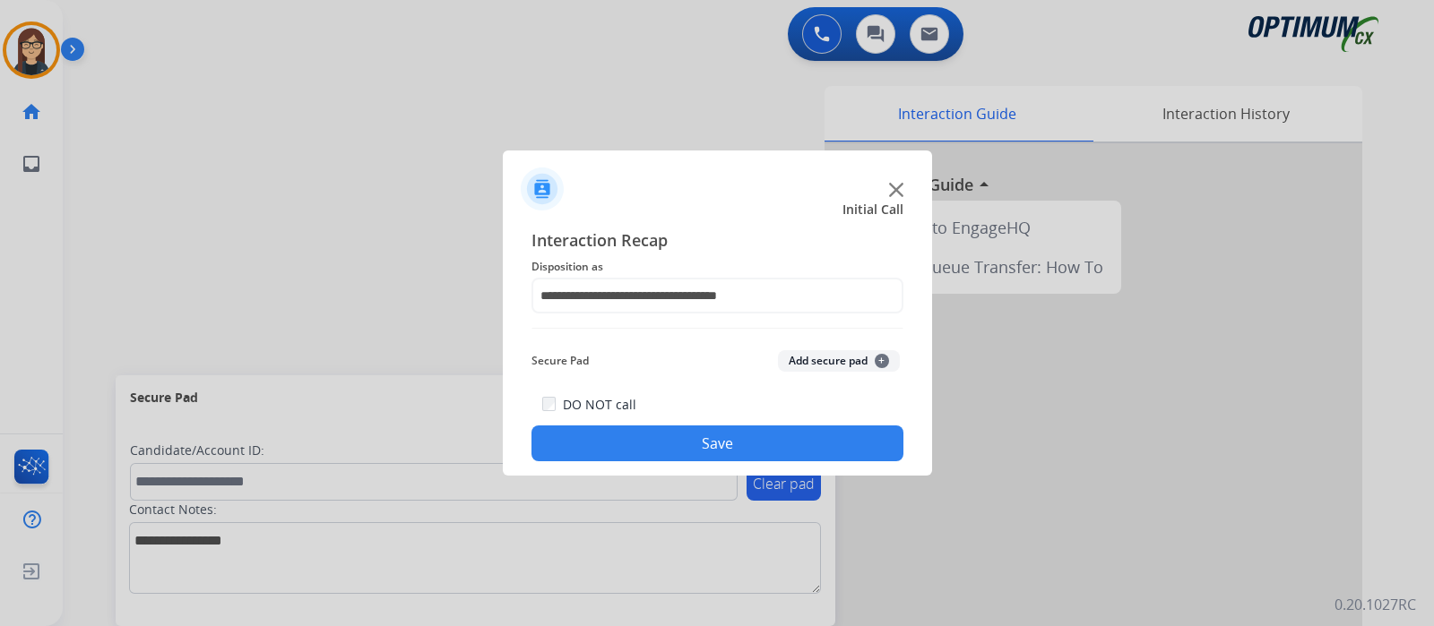
click at [739, 445] on button "Save" at bounding box center [717, 444] width 372 height 36
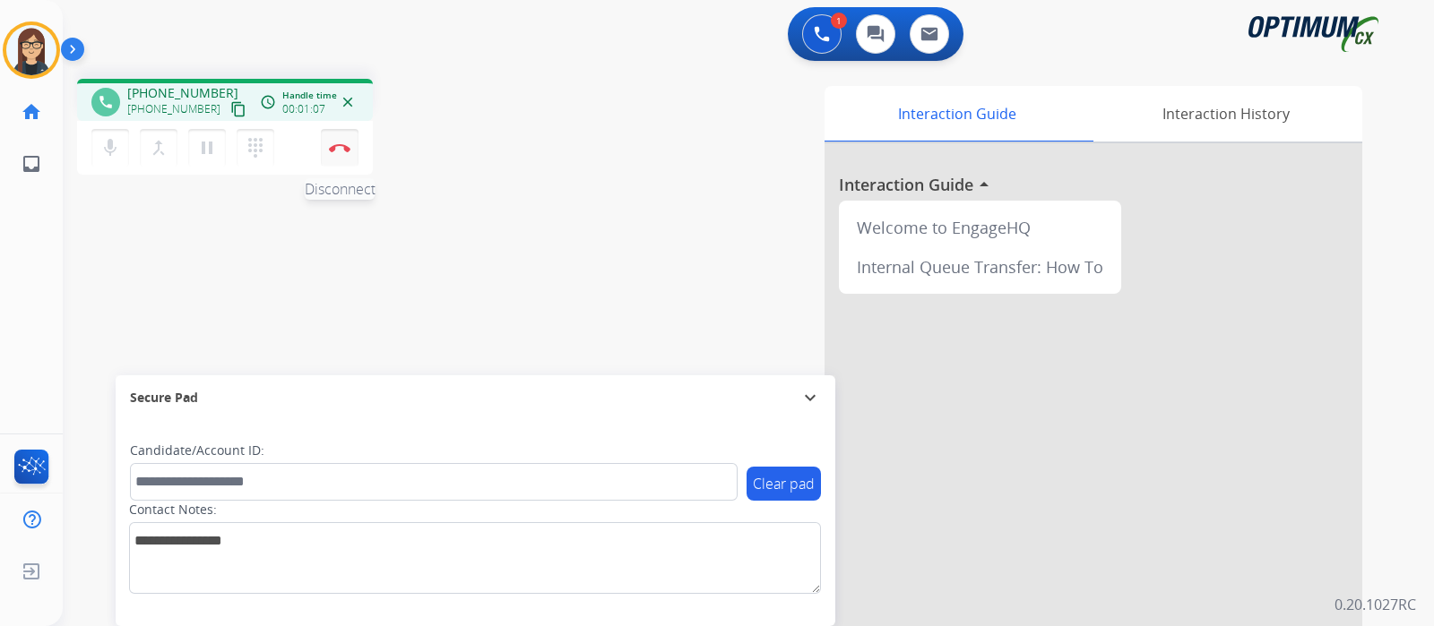
click at [340, 157] on button "Disconnect" at bounding box center [340, 148] width 38 height 38
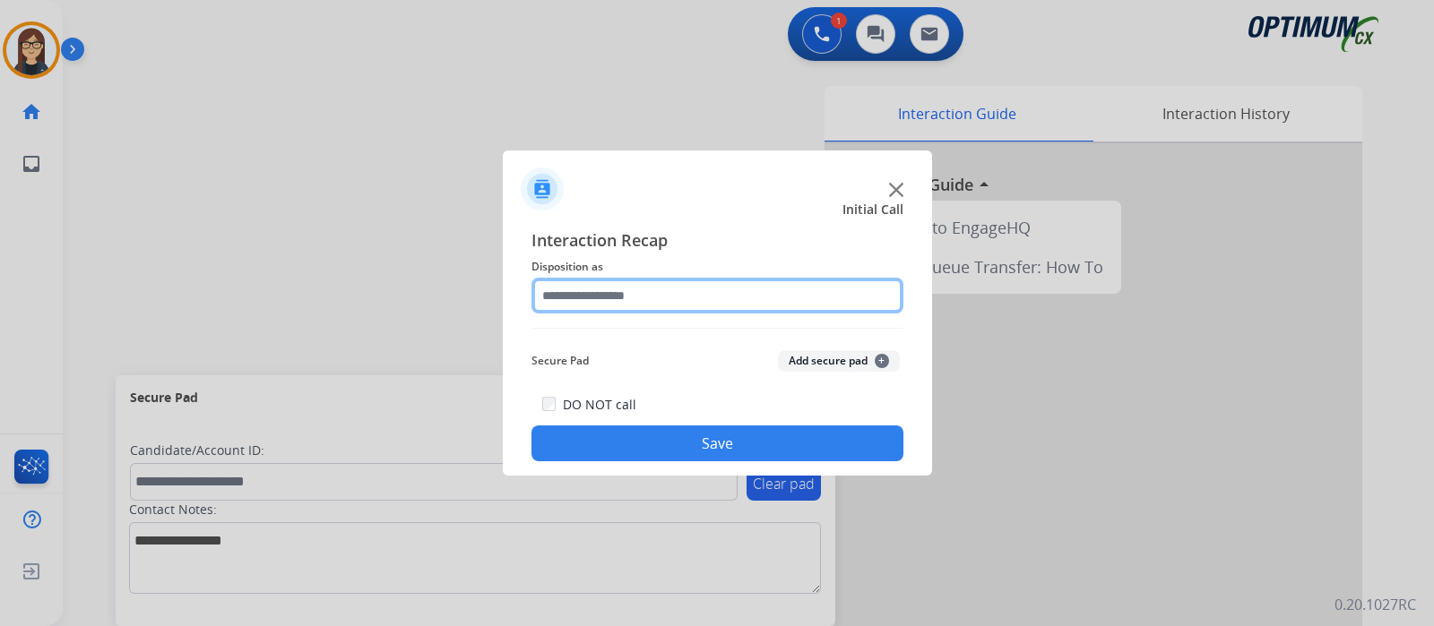
click at [560, 297] on input "text" at bounding box center [717, 296] width 372 height 36
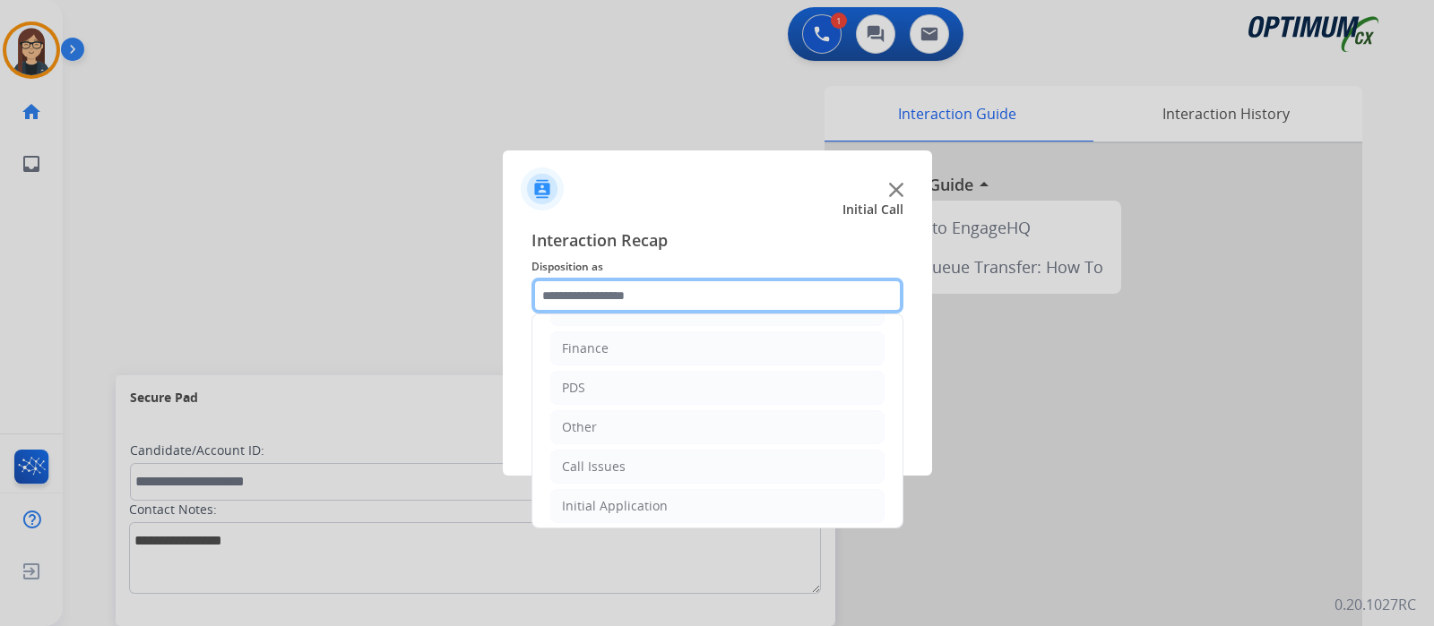
scroll to position [52, 0]
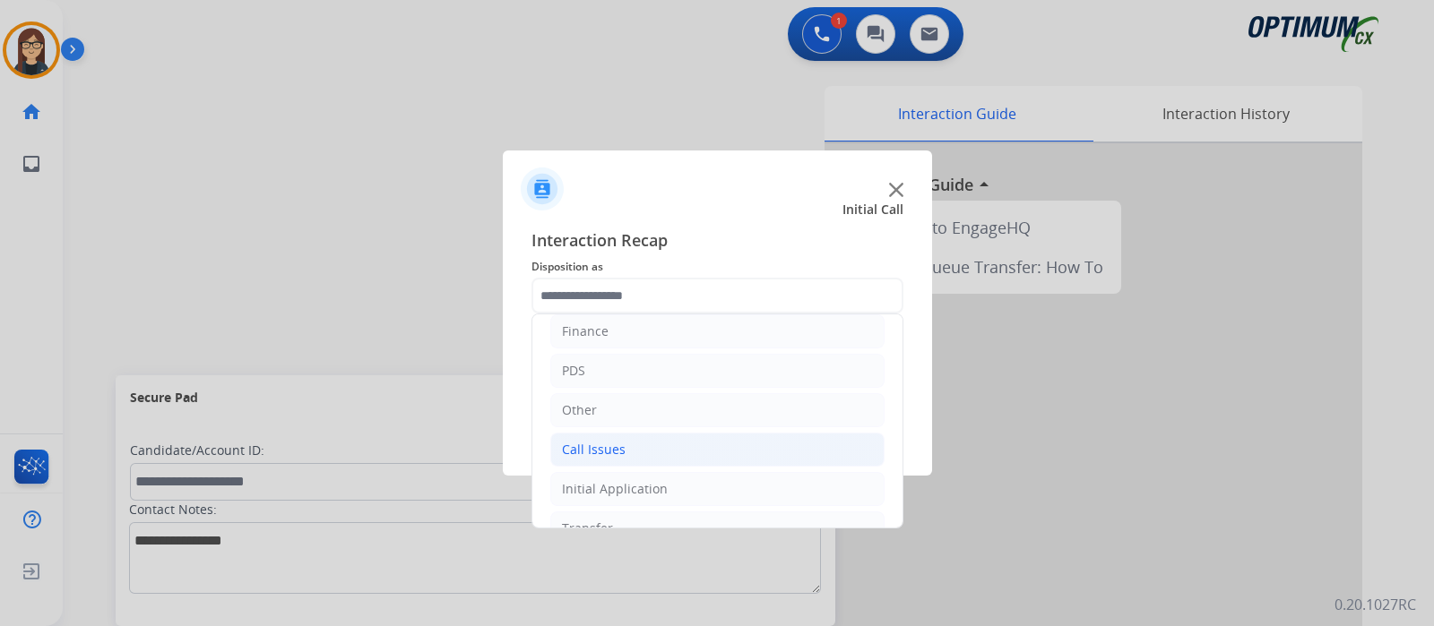
click at [686, 436] on li "Call Issues" at bounding box center [717, 450] width 334 height 34
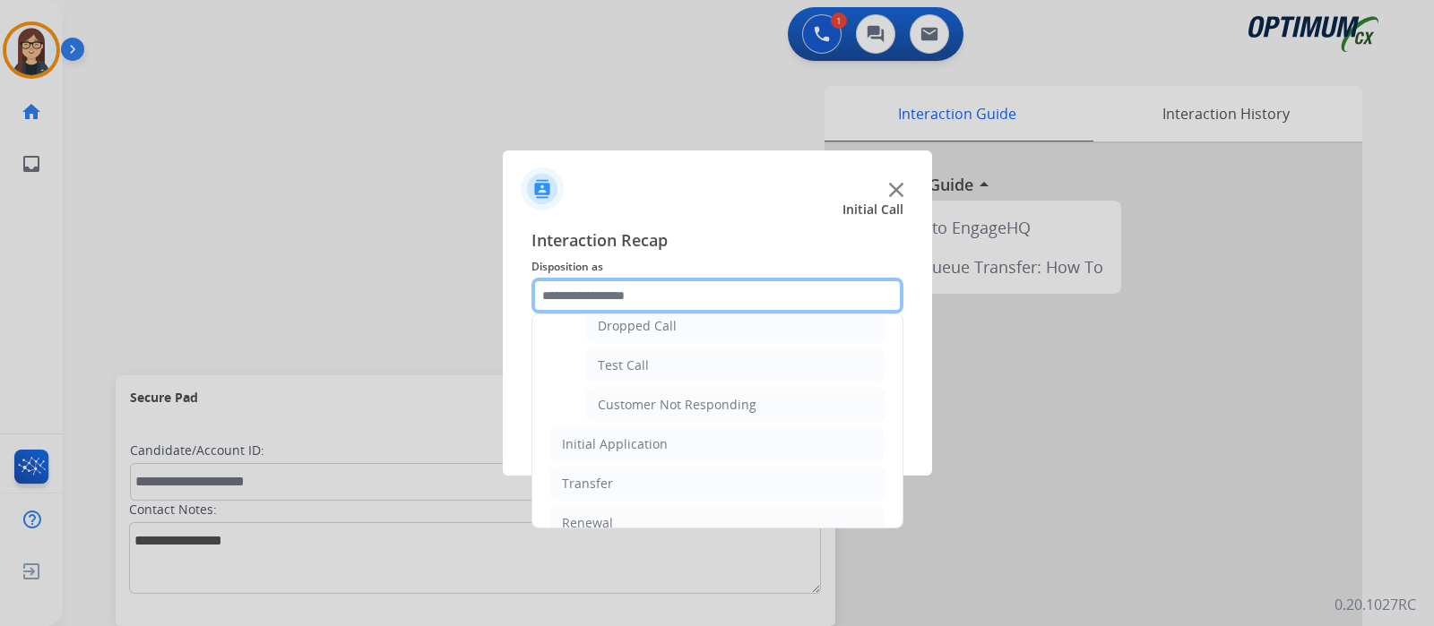
scroll to position [296, 0]
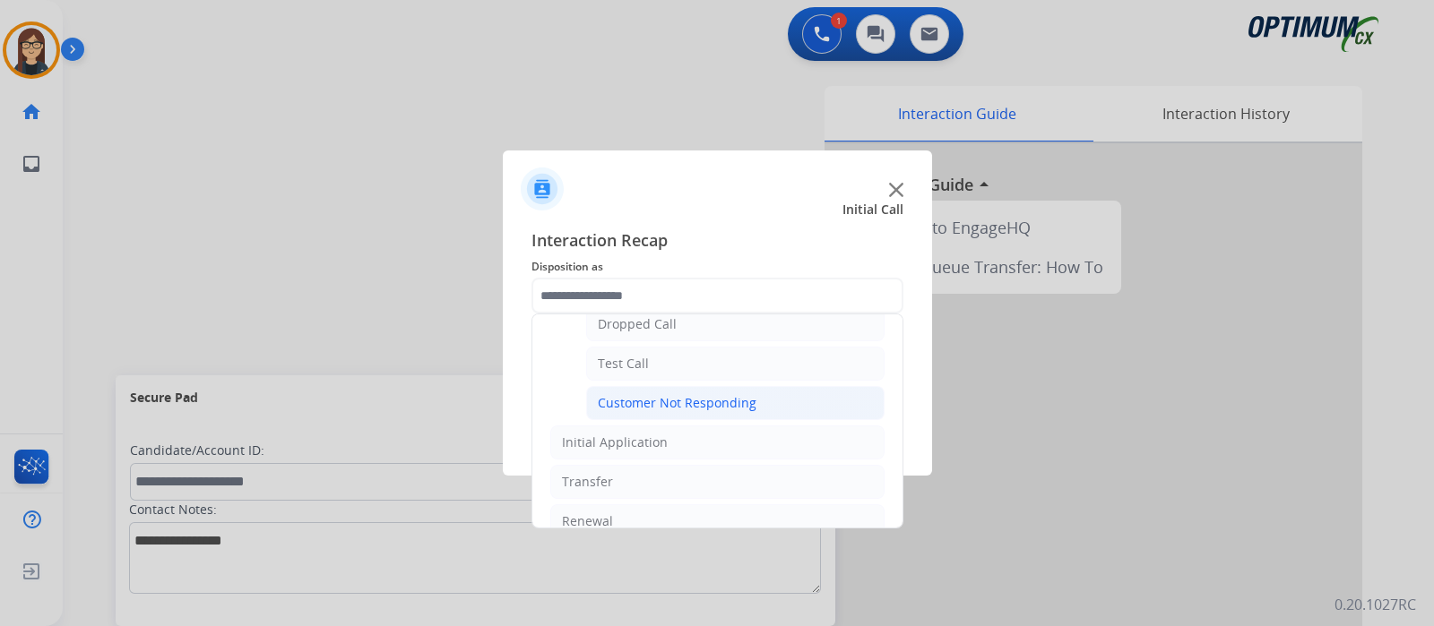
click at [782, 404] on li "Customer Not Responding" at bounding box center [735, 403] width 298 height 34
type input "**********"
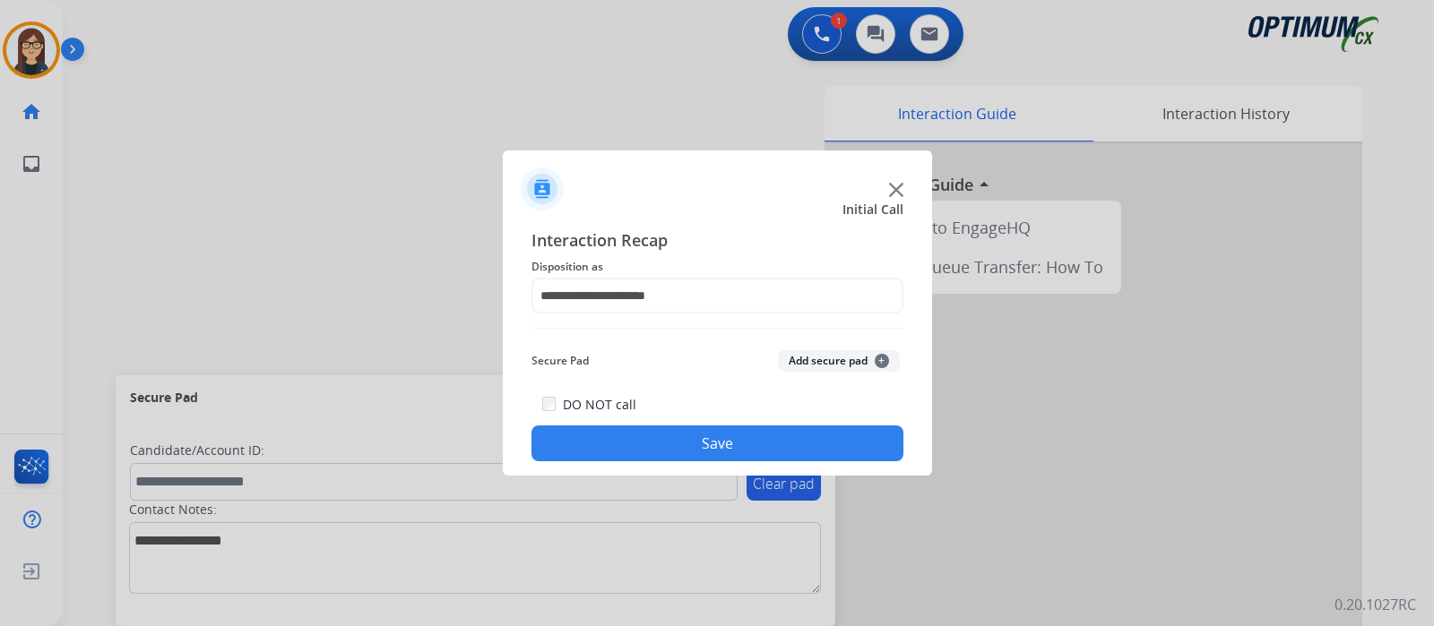
click at [734, 453] on button "Save" at bounding box center [717, 444] width 372 height 36
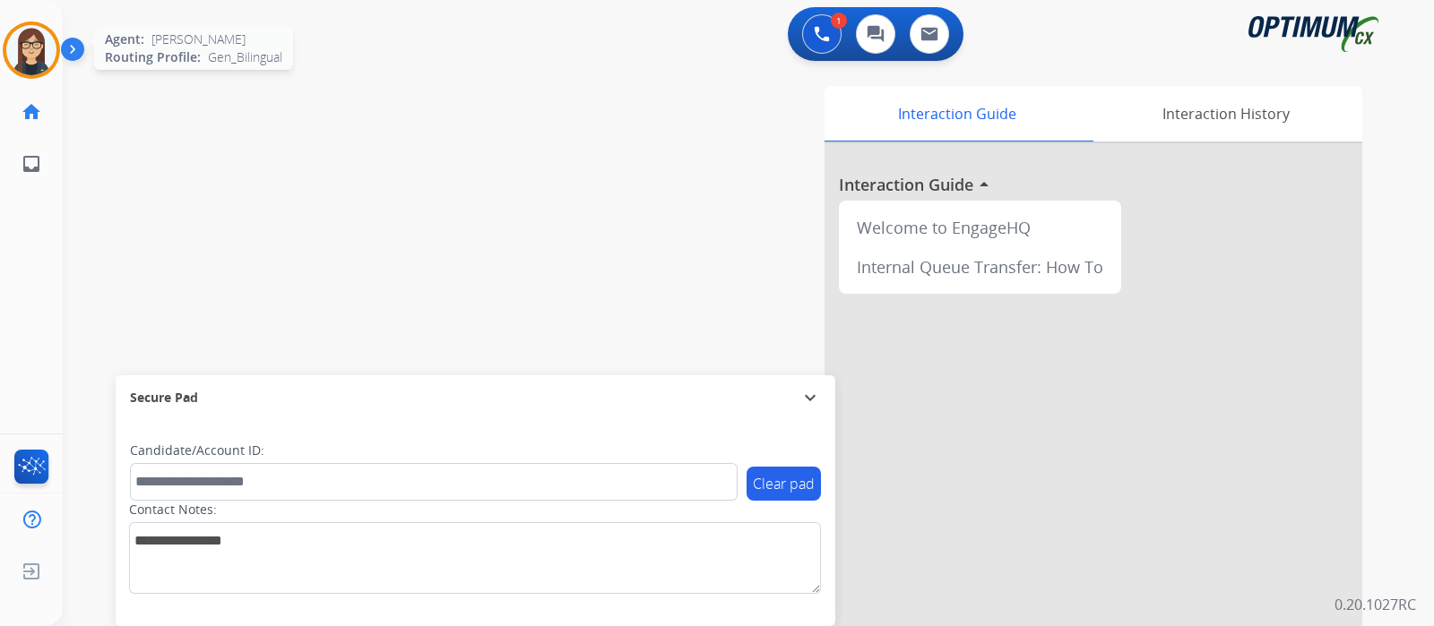
click at [36, 47] on img at bounding box center [31, 50] width 50 height 50
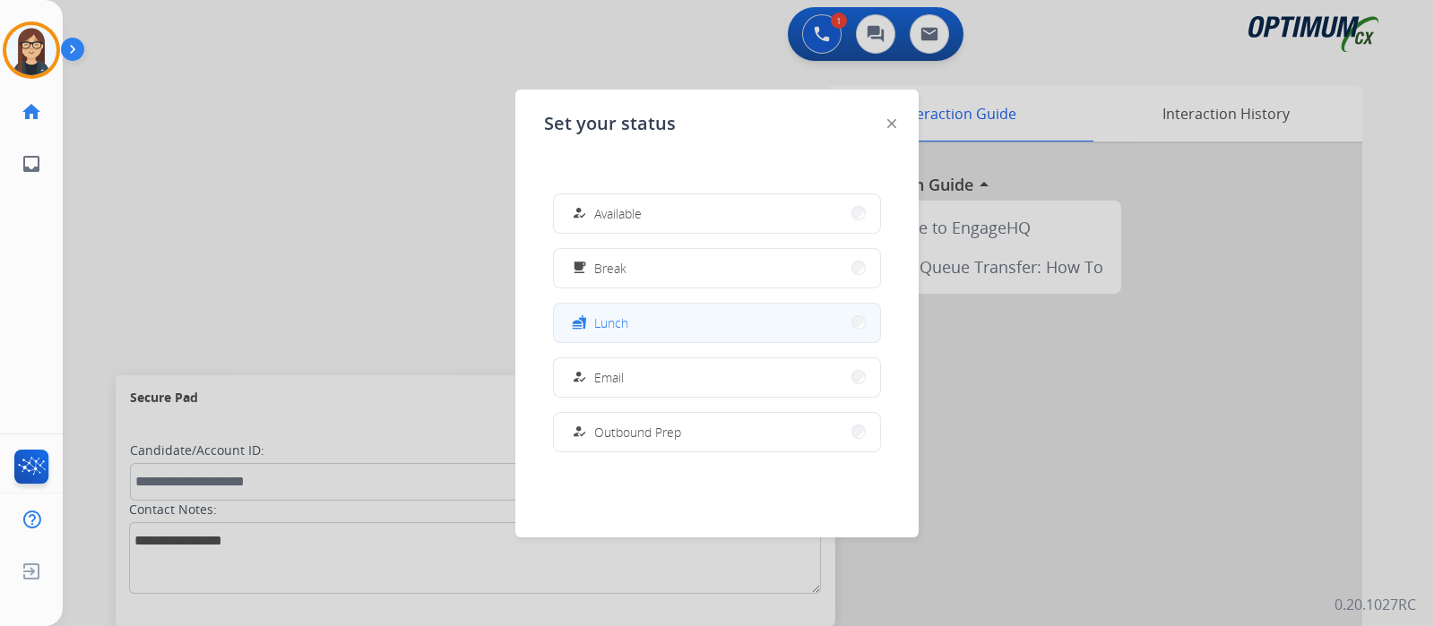
click at [647, 320] on button "fastfood Lunch" at bounding box center [717, 323] width 326 height 39
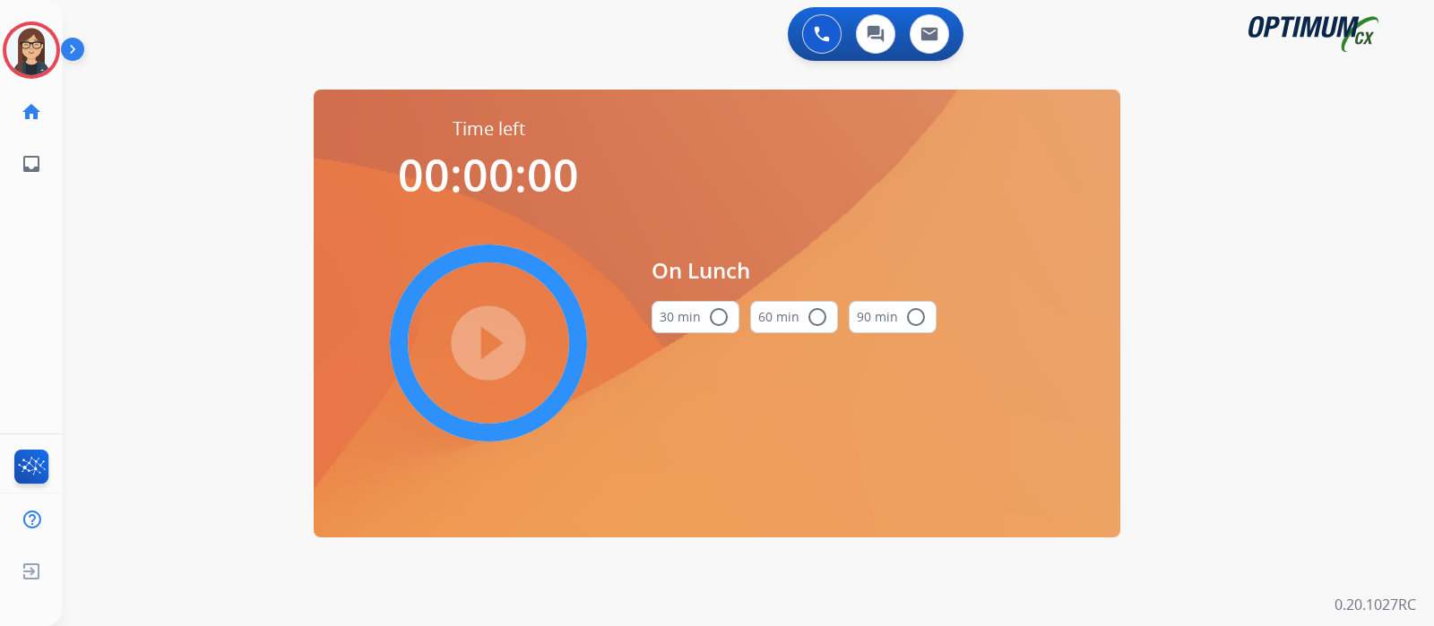
click at [721, 311] on mat-icon "radio_button_unchecked" at bounding box center [719, 318] width 22 height 22
click at [479, 338] on mat-icon "play_circle_filled" at bounding box center [489, 343] width 22 height 22
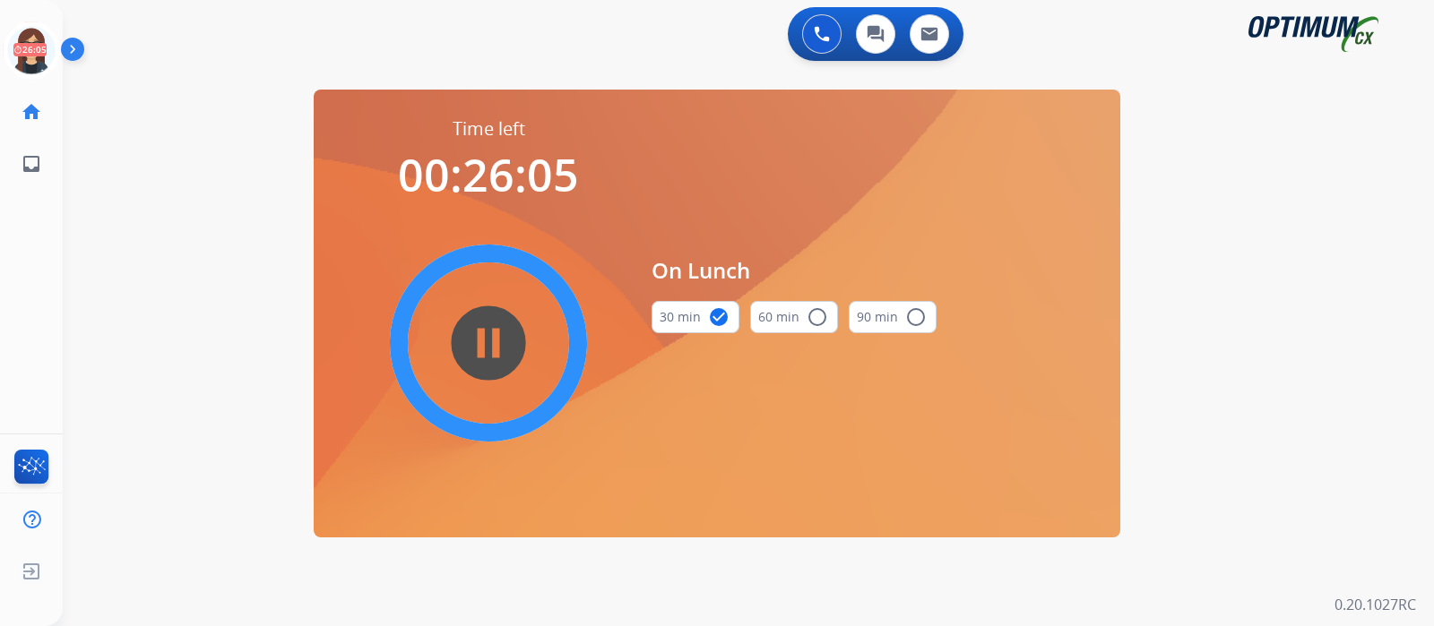
click at [214, 257] on div "0 Voice Interactions 0 Chat Interactions 0 Email Interactions swap_horiz Break …" at bounding box center [748, 313] width 1371 height 626
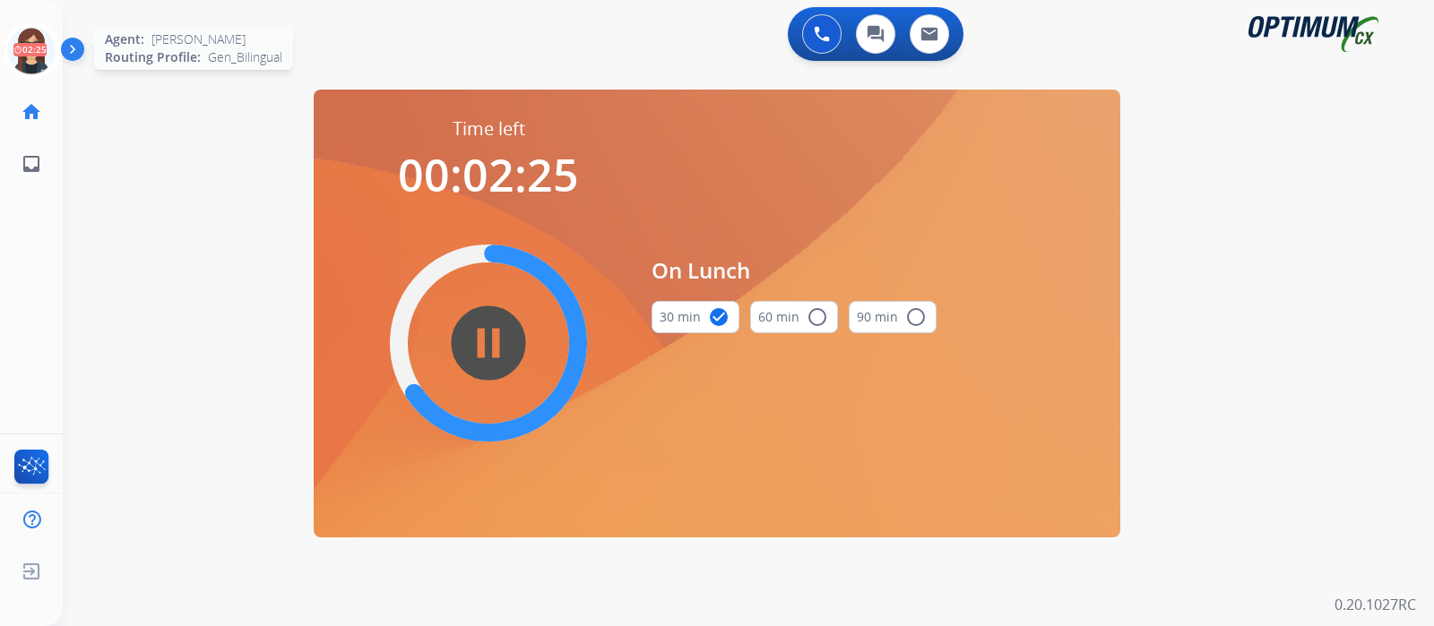
click at [32, 58] on icon at bounding box center [32, 51] width 58 height 58
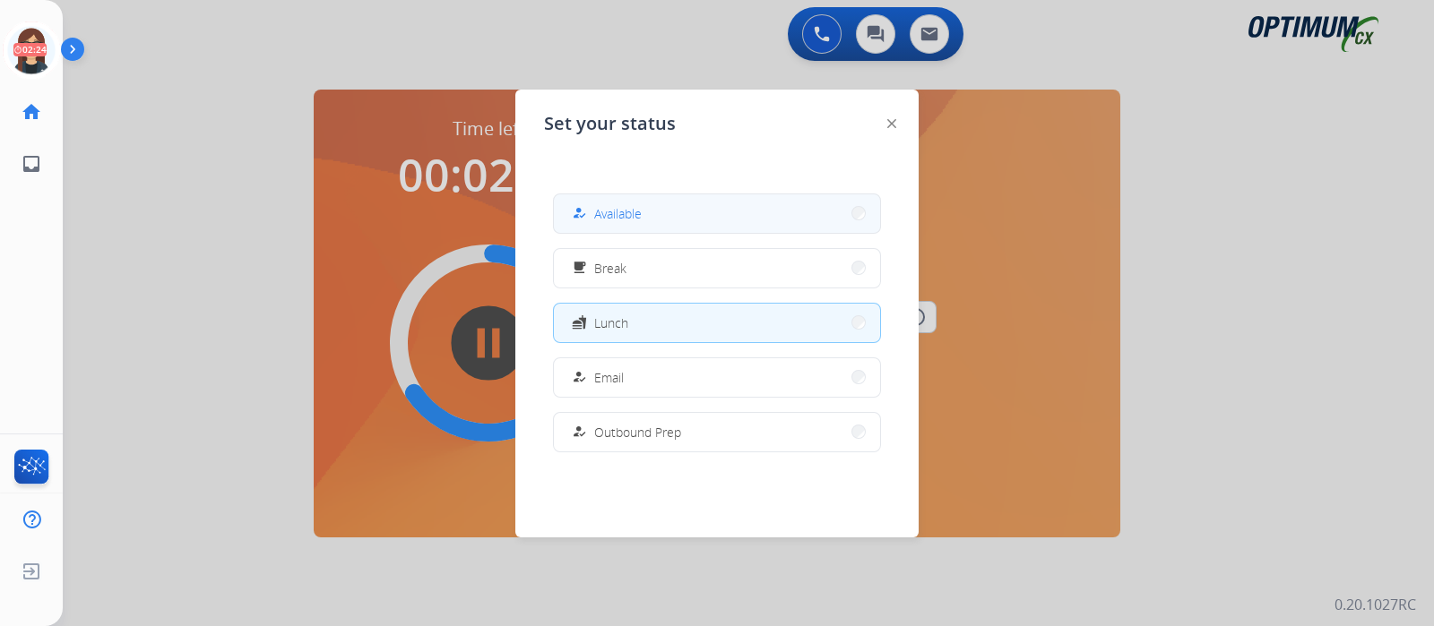
click at [574, 212] on div "how_to_reg" at bounding box center [581, 214] width 26 height 22
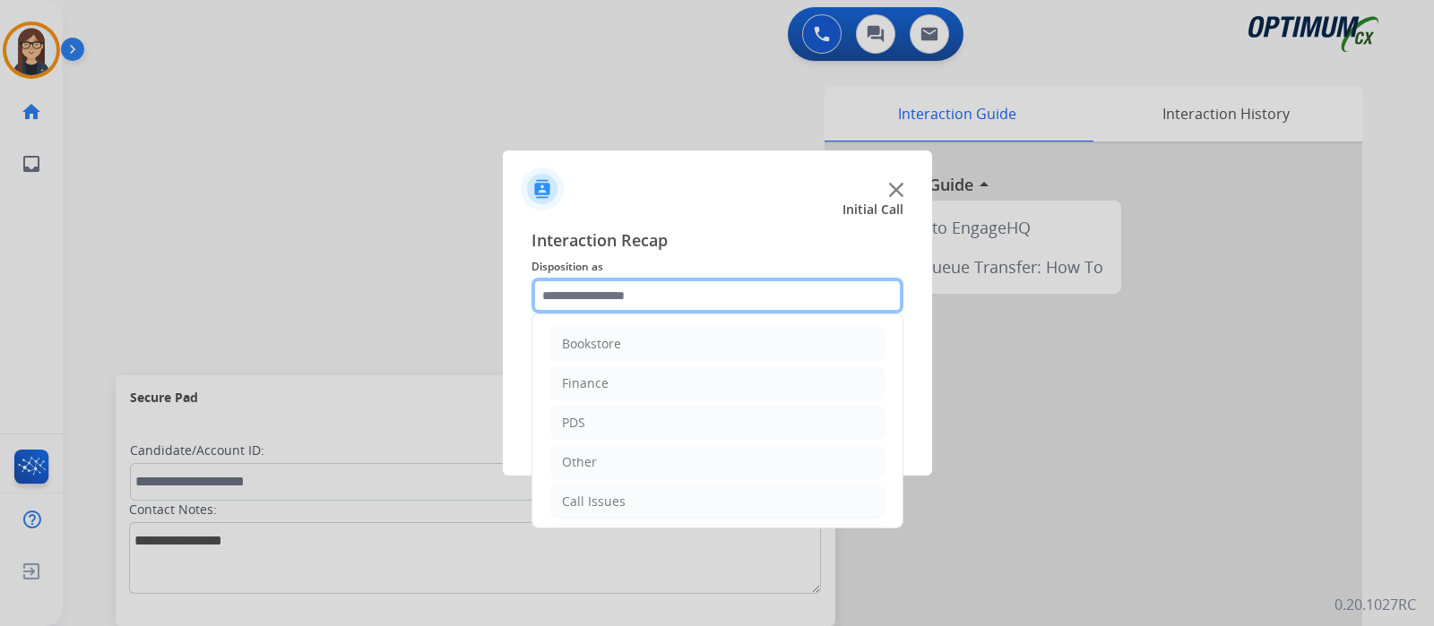
click at [650, 299] on input "text" at bounding box center [717, 296] width 372 height 36
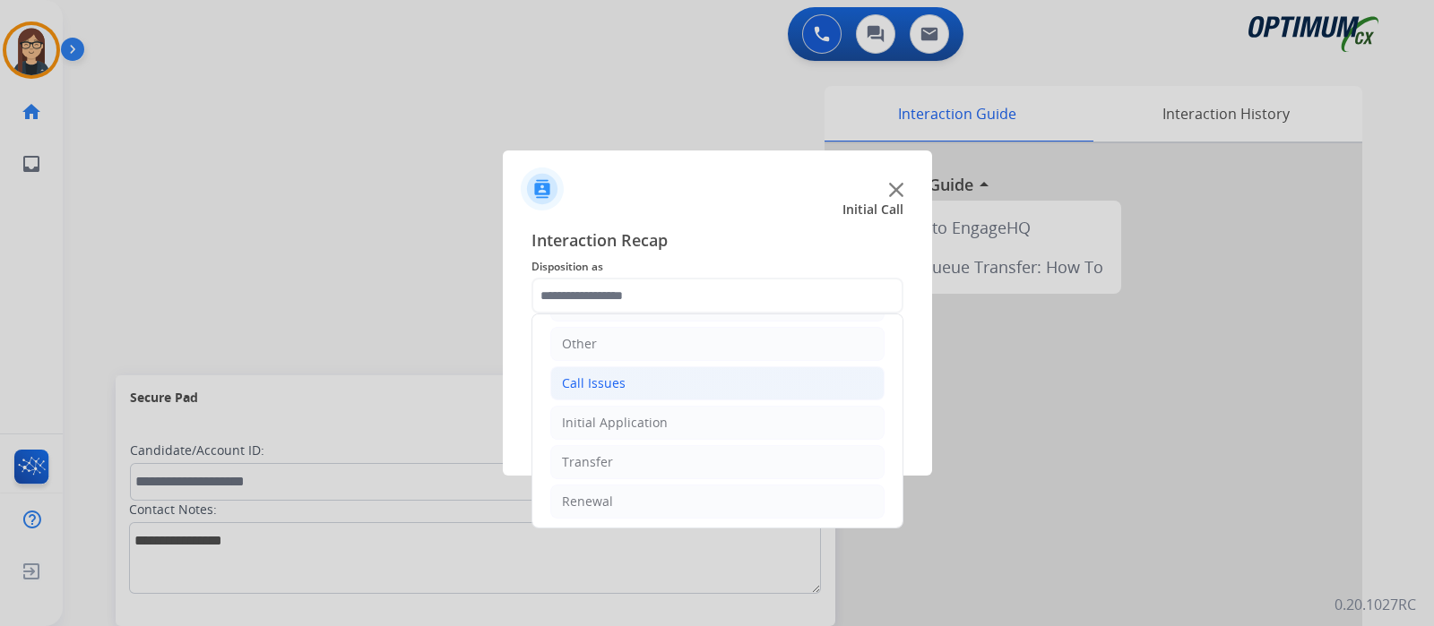
click at [615, 367] on li "Call Issues" at bounding box center [717, 384] width 334 height 34
click at [615, 384] on div "Call Issues" at bounding box center [594, 384] width 64 height 18
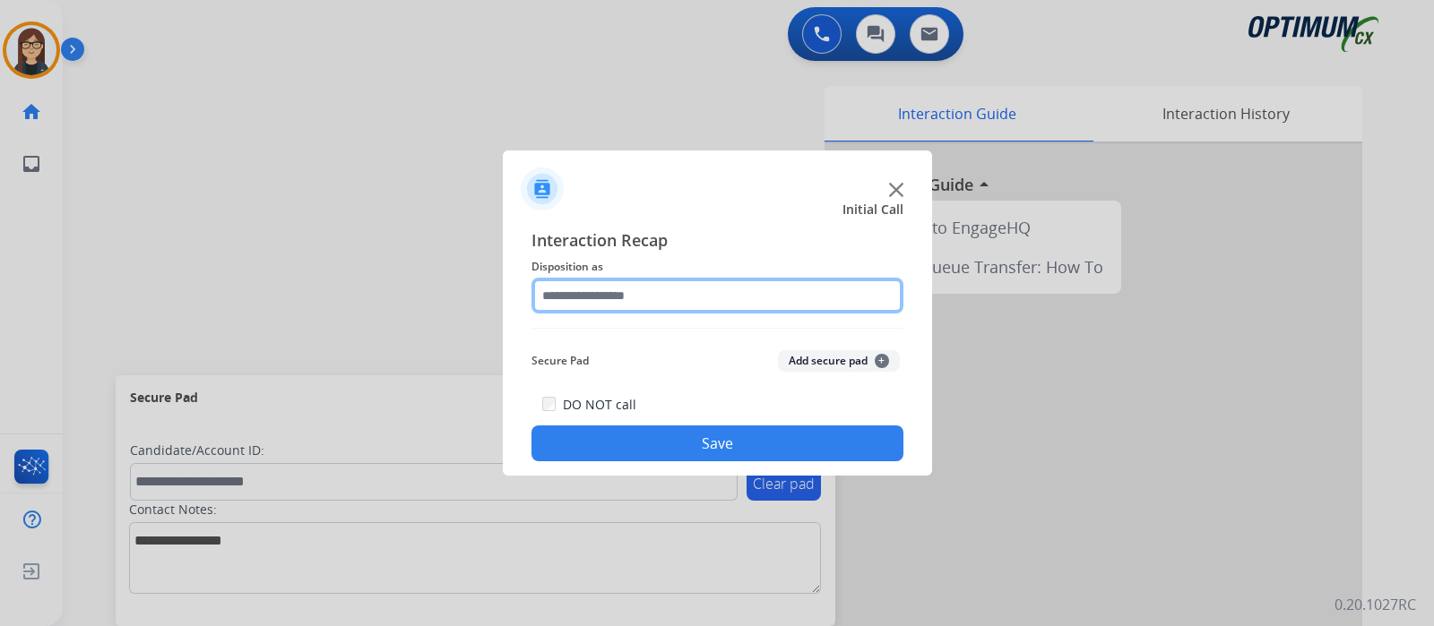
click at [624, 280] on input "text" at bounding box center [717, 296] width 372 height 36
click at [648, 300] on input "text" at bounding box center [717, 296] width 372 height 36
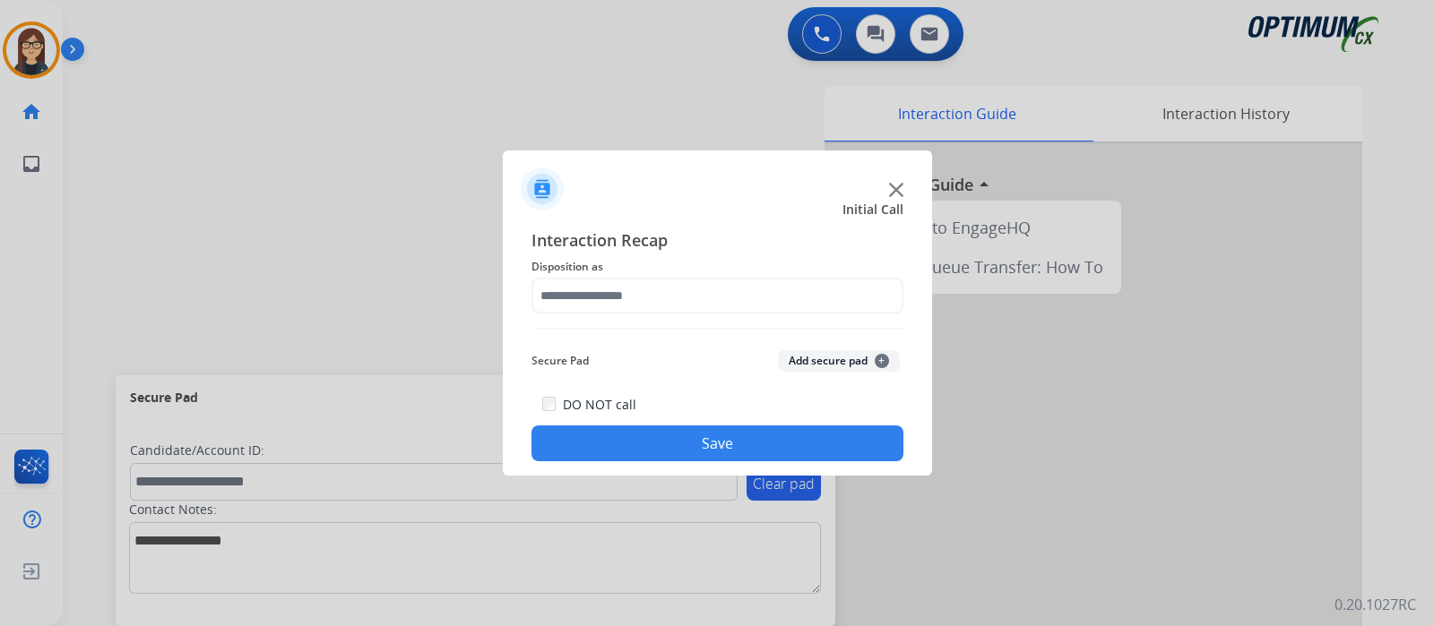
click at [374, 302] on div at bounding box center [717, 313] width 1434 height 626
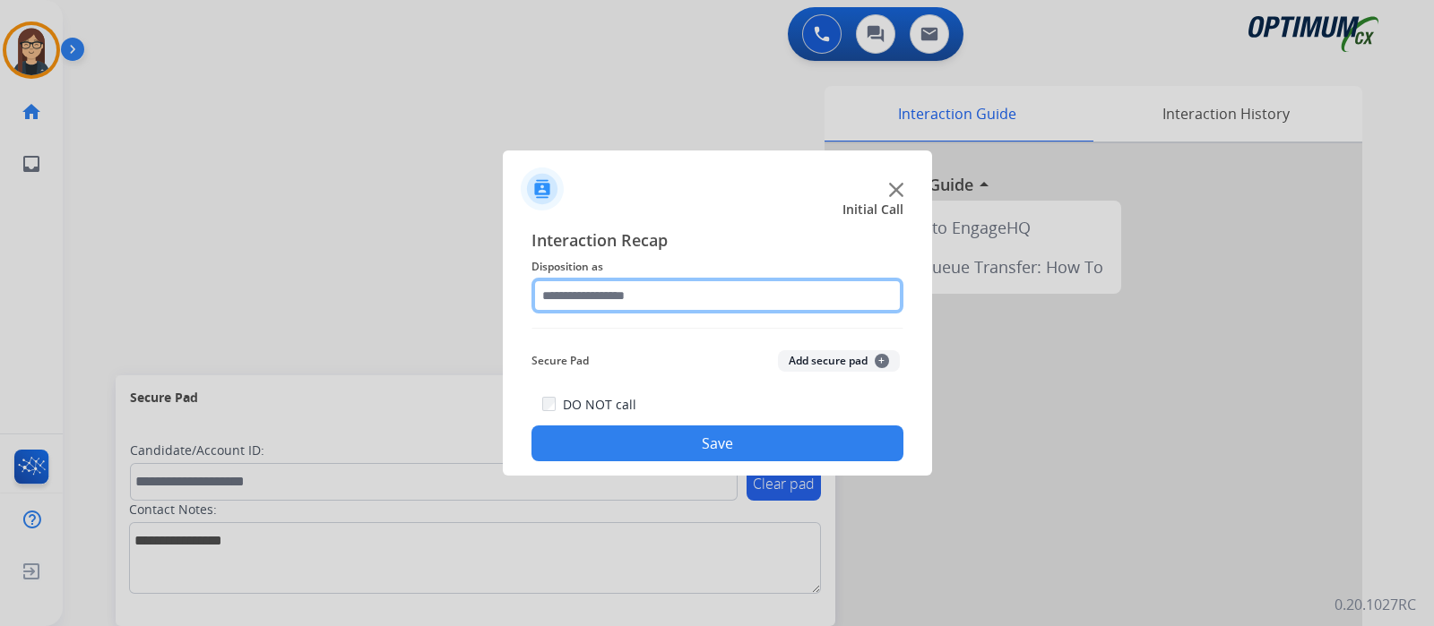
click at [643, 312] on input "text" at bounding box center [717, 296] width 372 height 36
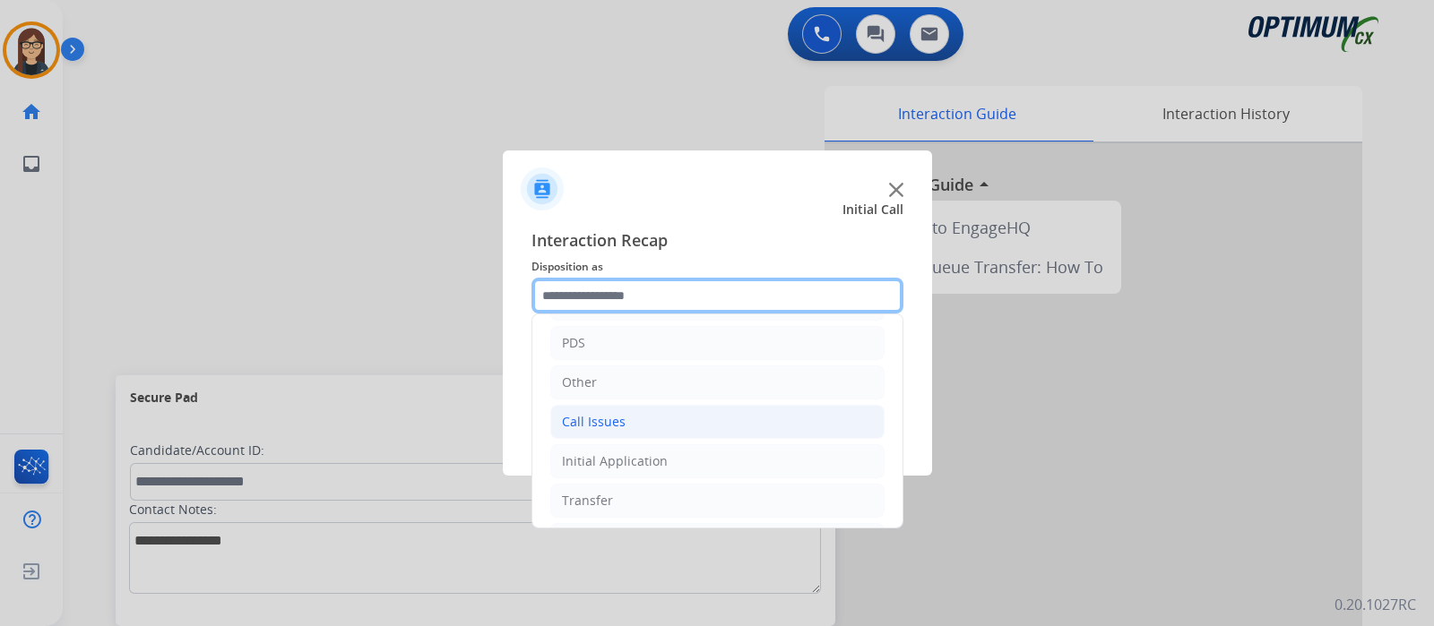
scroll to position [111, 0]
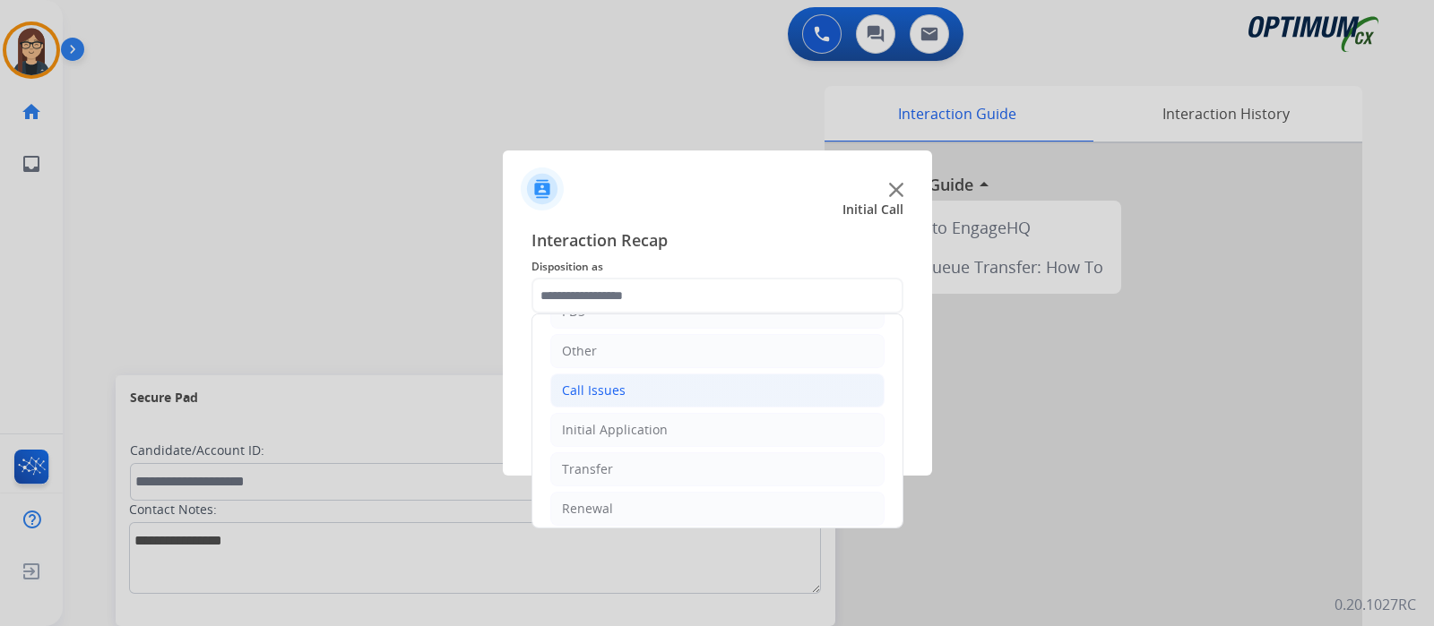
click at [626, 380] on li "Call Issues" at bounding box center [717, 391] width 334 height 34
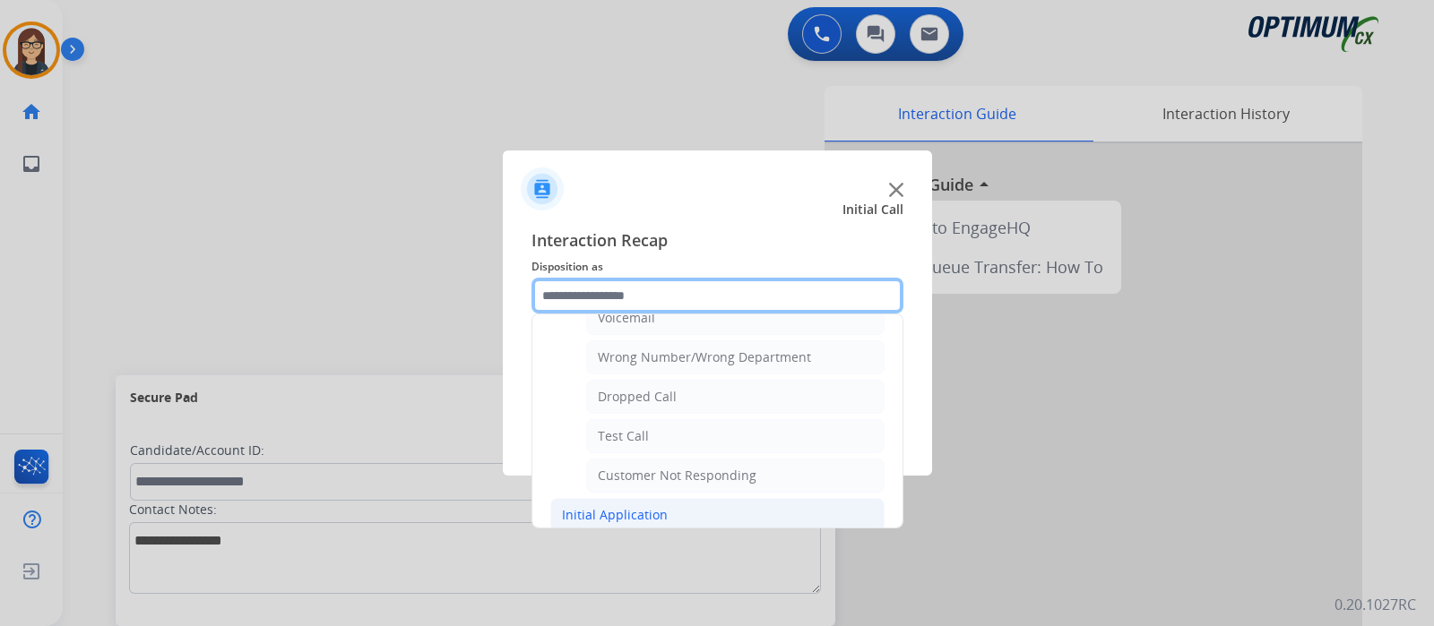
scroll to position [202, 0]
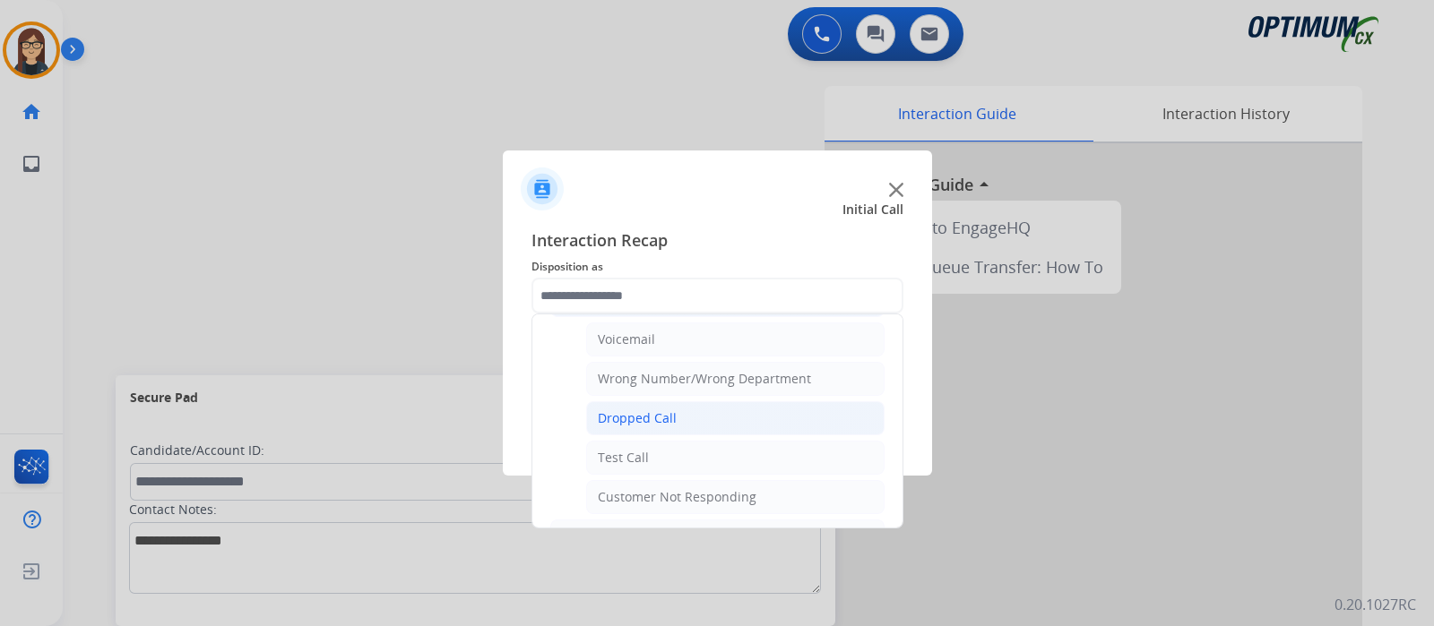
click at [661, 410] on div "Dropped Call" at bounding box center [637, 419] width 79 height 18
type input "**********"
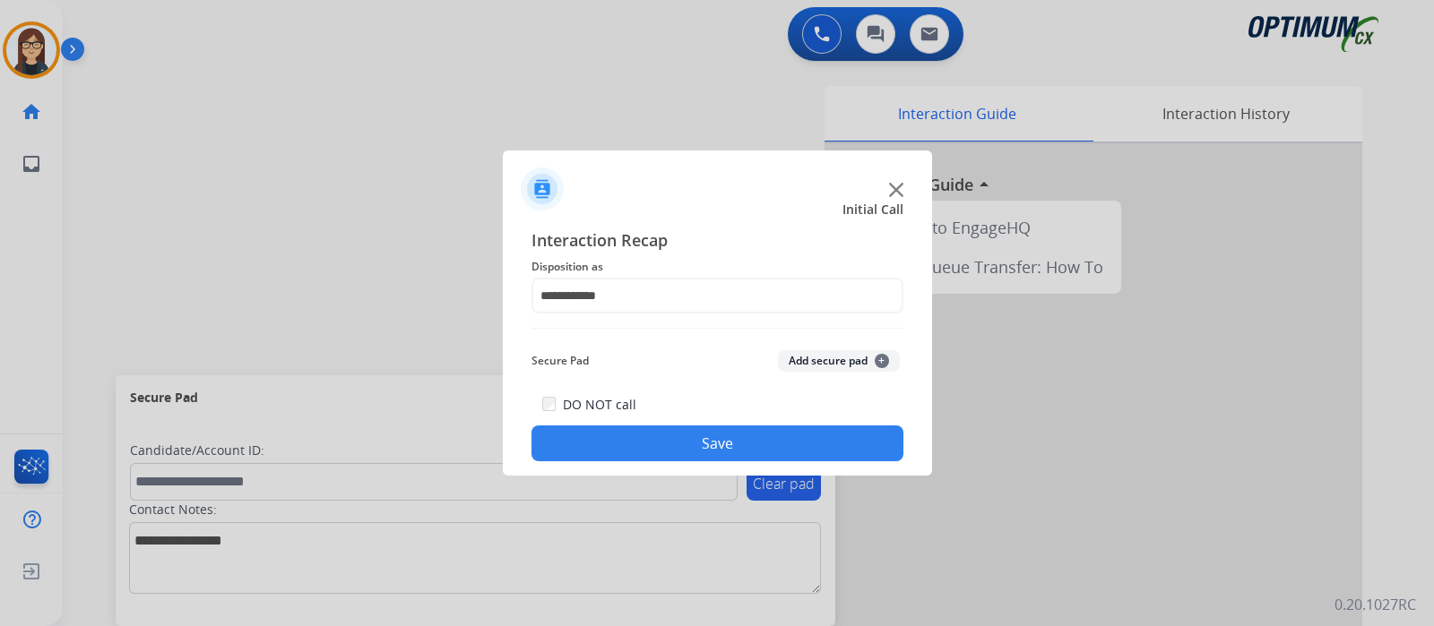
click at [664, 439] on button "Save" at bounding box center [717, 444] width 372 height 36
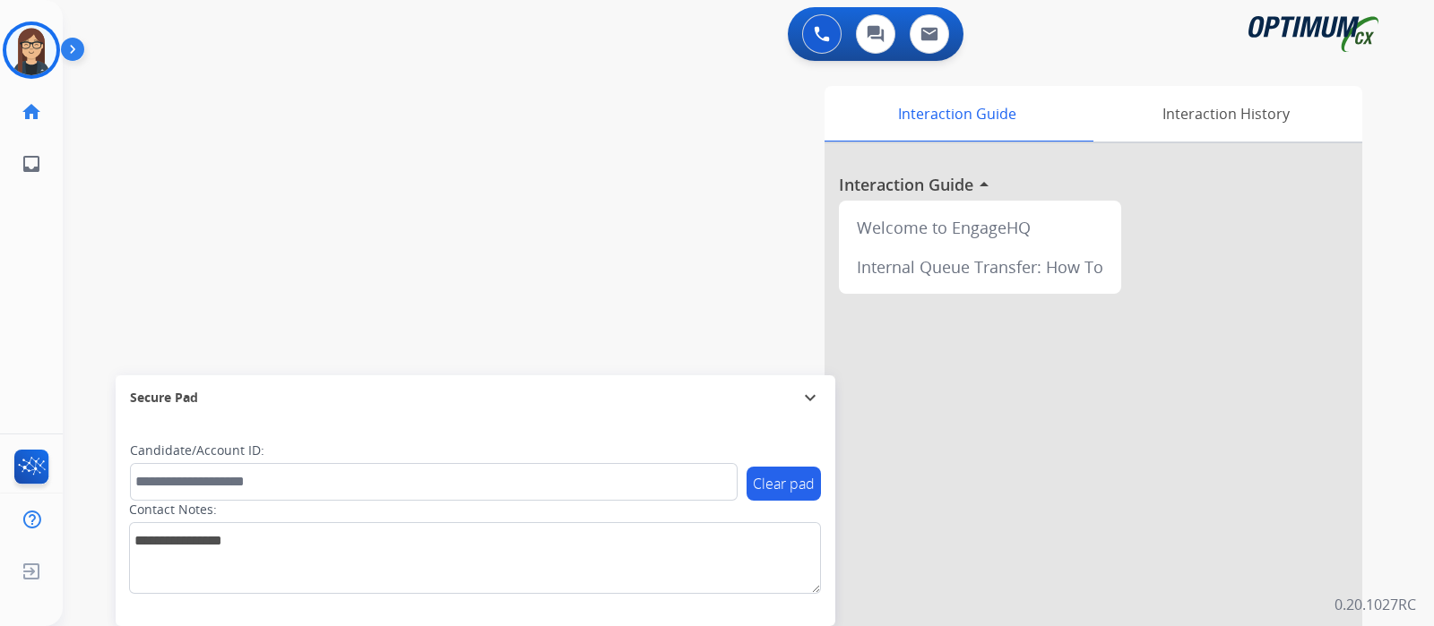
click at [650, 166] on div "Interaction Guide Interaction History Interaction Guide arrow_drop_up Welcome t…" at bounding box center [960, 449] width 804 height 726
click at [24, 56] on img at bounding box center [31, 50] width 50 height 50
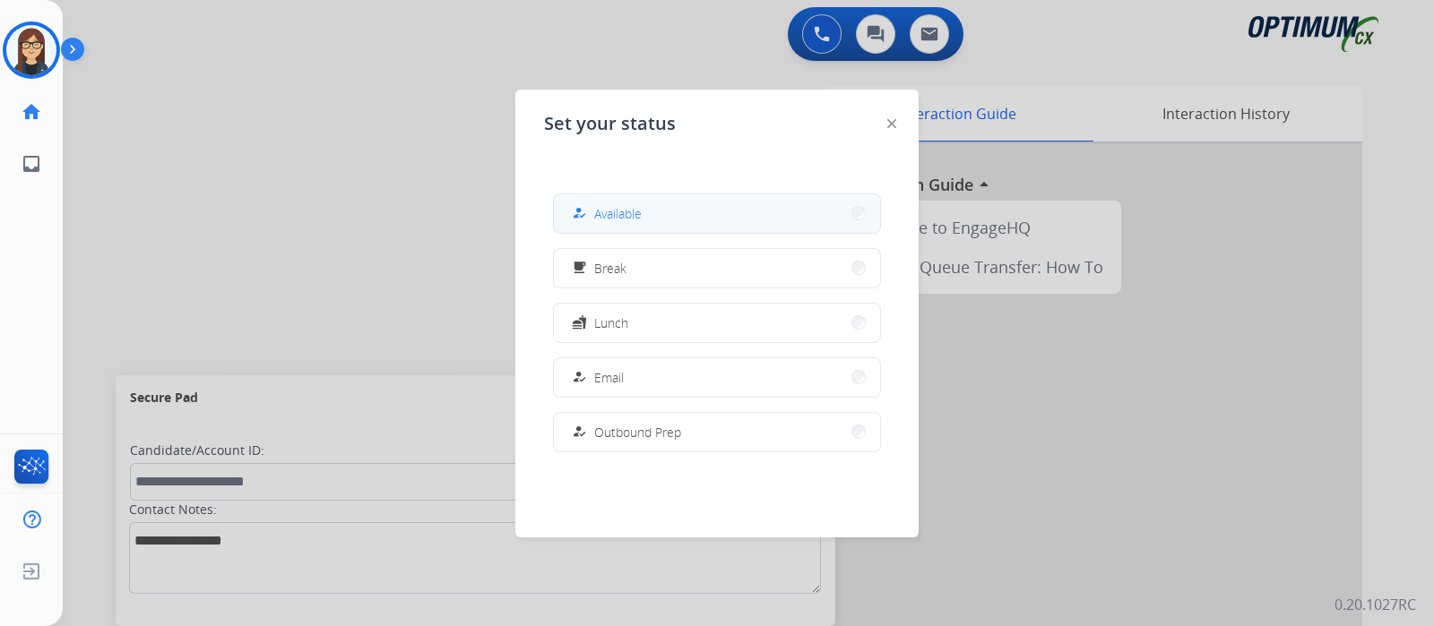
click at [616, 204] on span "Available" at bounding box center [617, 213] width 47 height 19
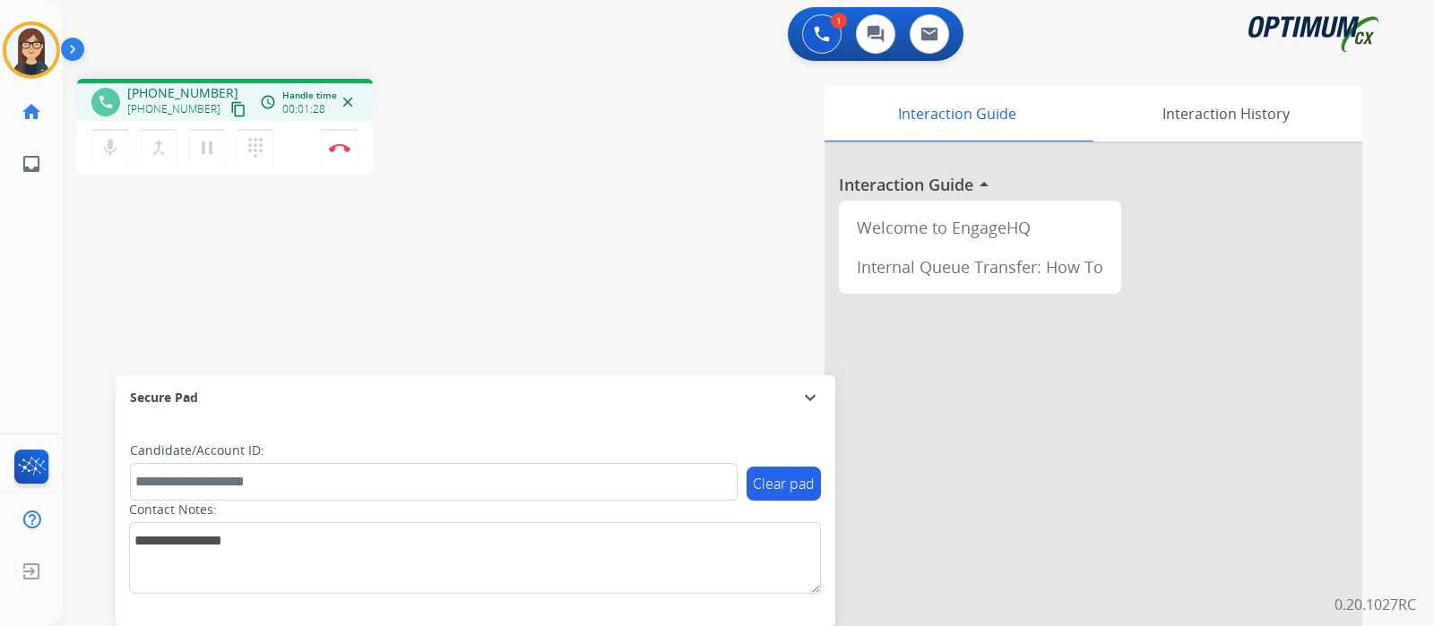
click at [566, 198] on div "Interaction Guide Interaction History Interaction Guide arrow_drop_up Welcome t…" at bounding box center [960, 449] width 804 height 726
click at [602, 168] on div "Interaction Guide Interaction History Interaction Guide arrow_drop_up Welcome t…" at bounding box center [960, 449] width 804 height 726
click at [349, 147] on img at bounding box center [340, 147] width 22 height 9
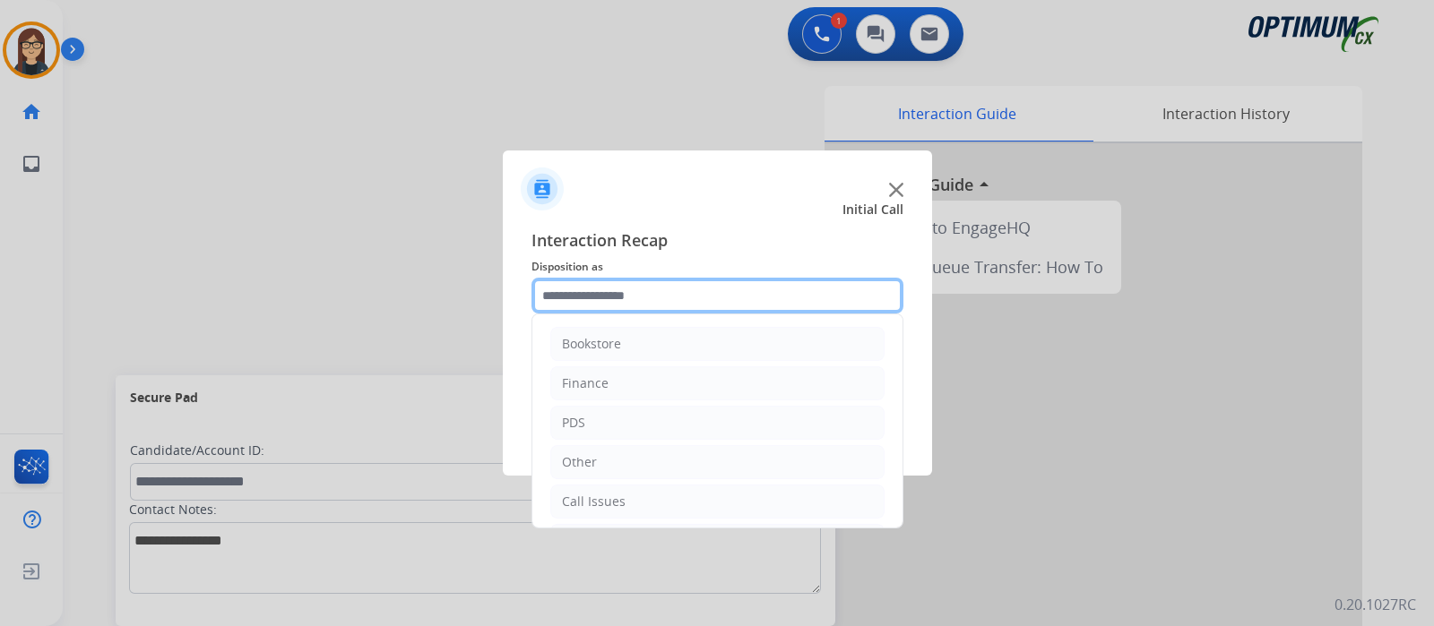
click at [619, 310] on input "text" at bounding box center [717, 296] width 372 height 36
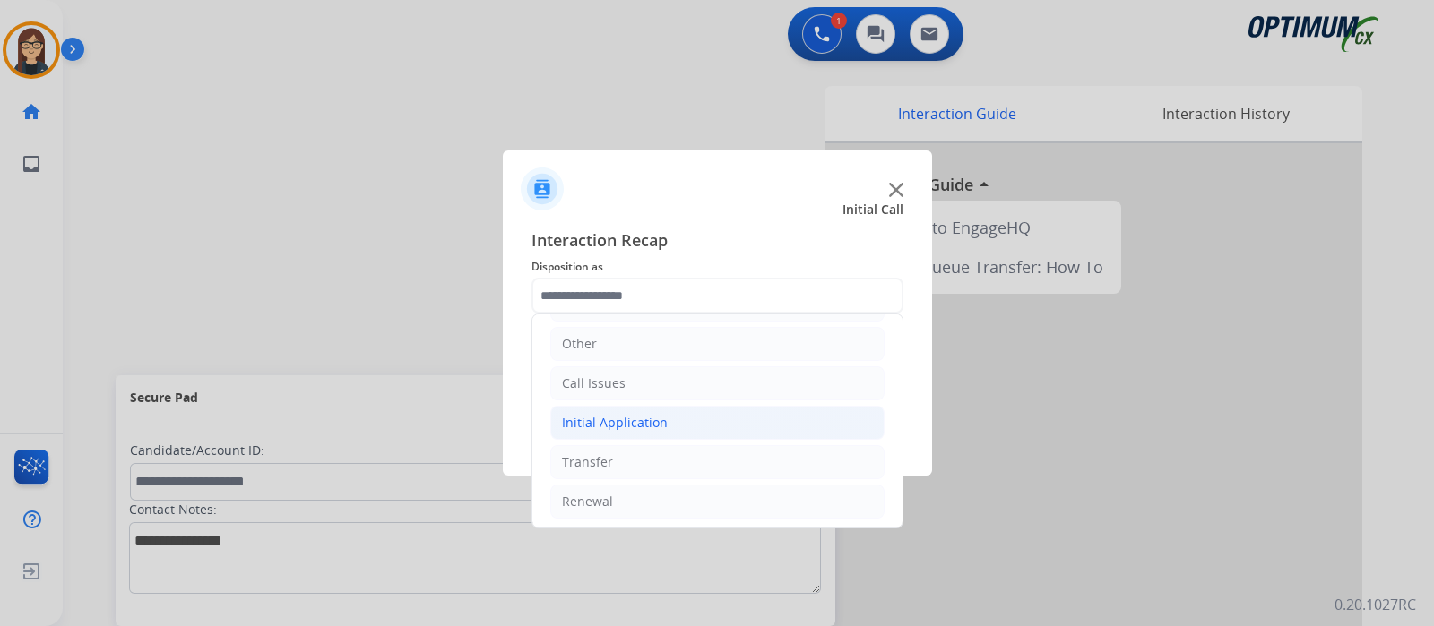
click at [633, 419] on div "Initial Application" at bounding box center [615, 423] width 106 height 18
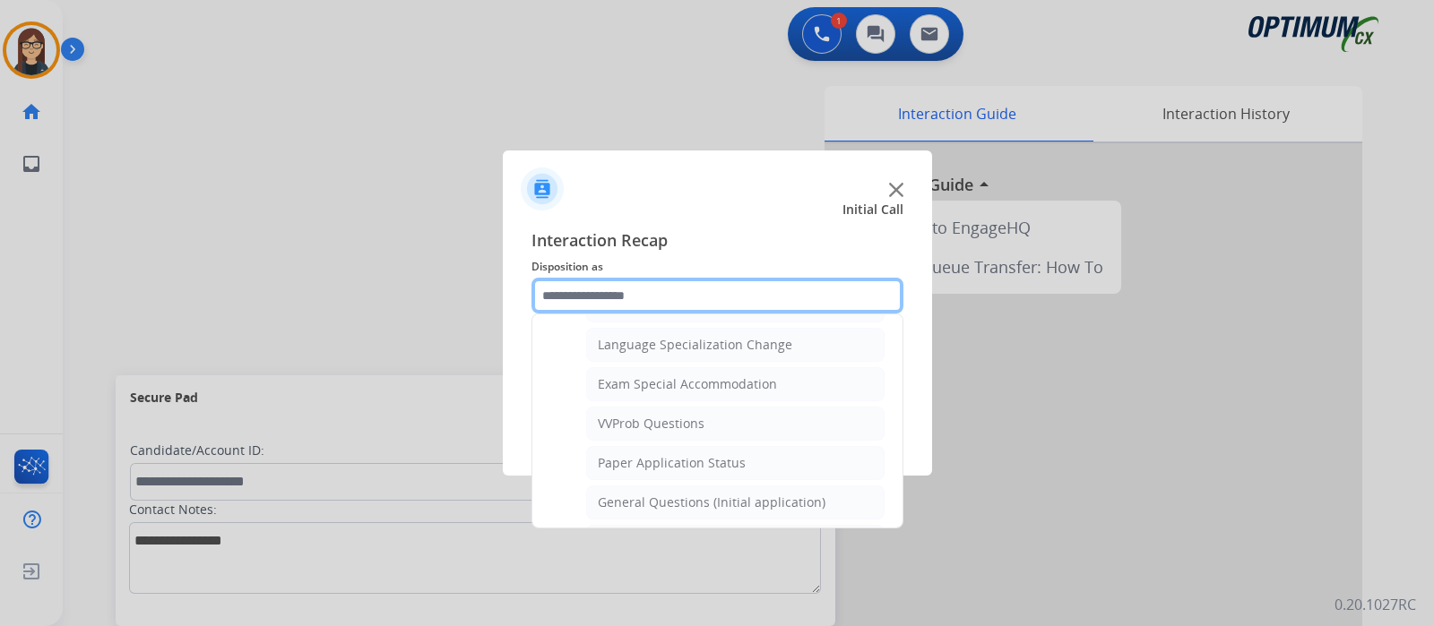
scroll to position [902, 0]
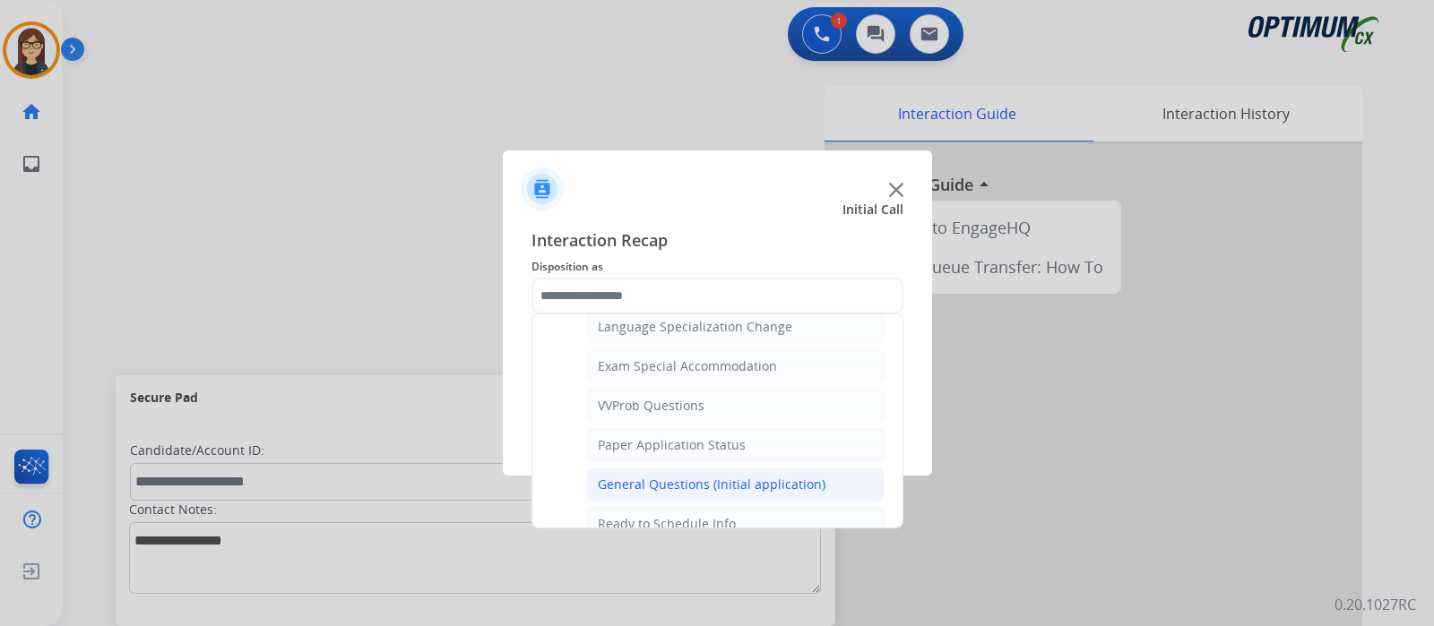
click at [681, 476] on div "General Questions (Initial application)" at bounding box center [712, 485] width 228 height 18
type input "**********"
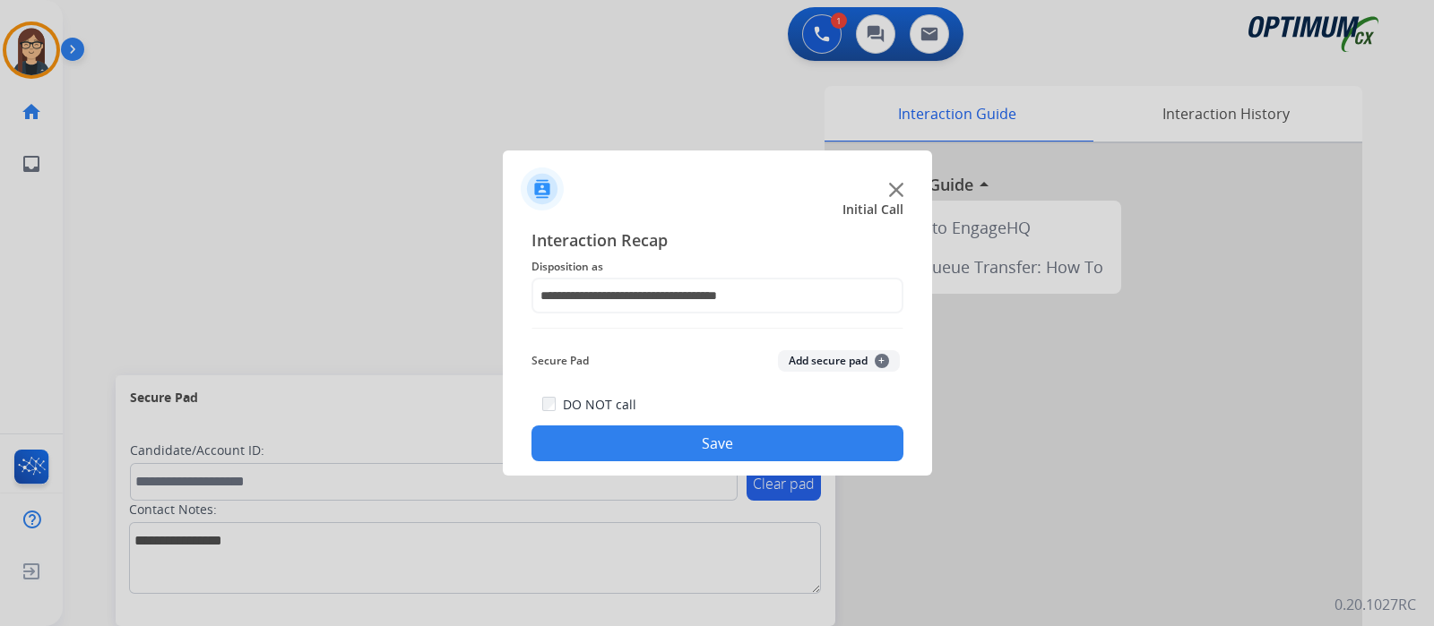
click at [640, 438] on button "Save" at bounding box center [717, 444] width 372 height 36
click at [887, 190] on div at bounding box center [717, 182] width 429 height 63
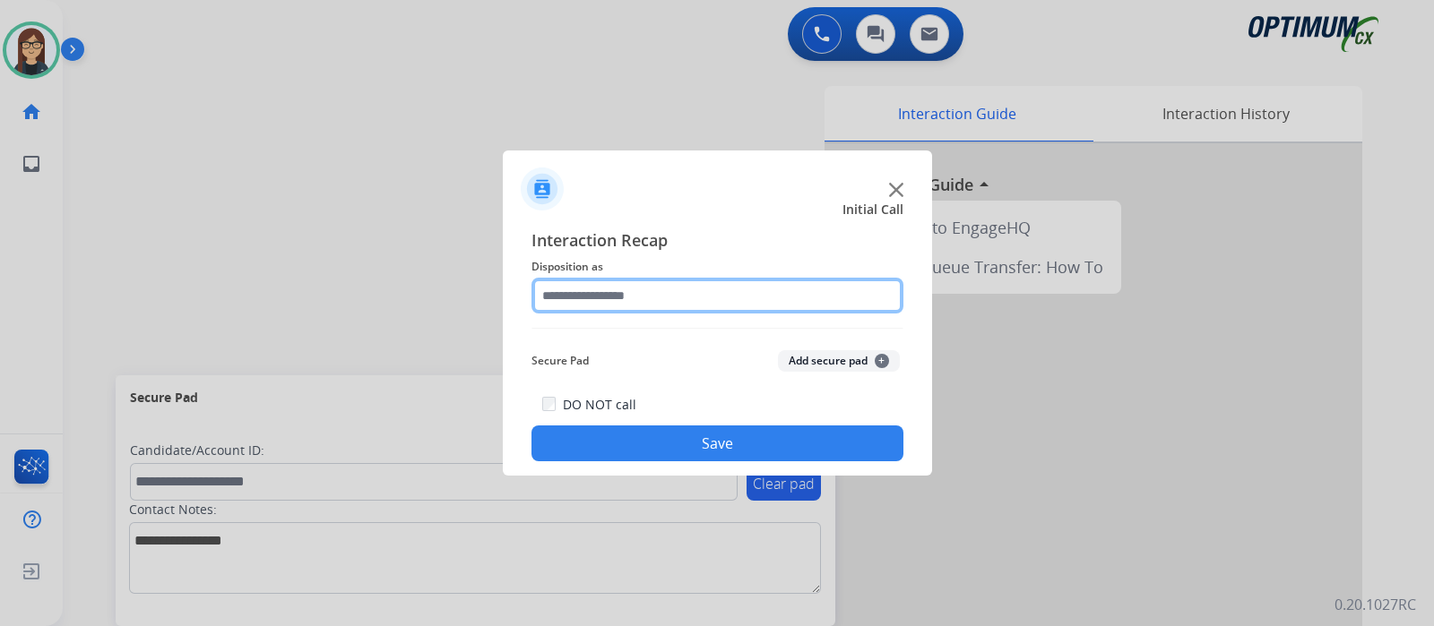
click at [675, 300] on input "text" at bounding box center [717, 296] width 372 height 36
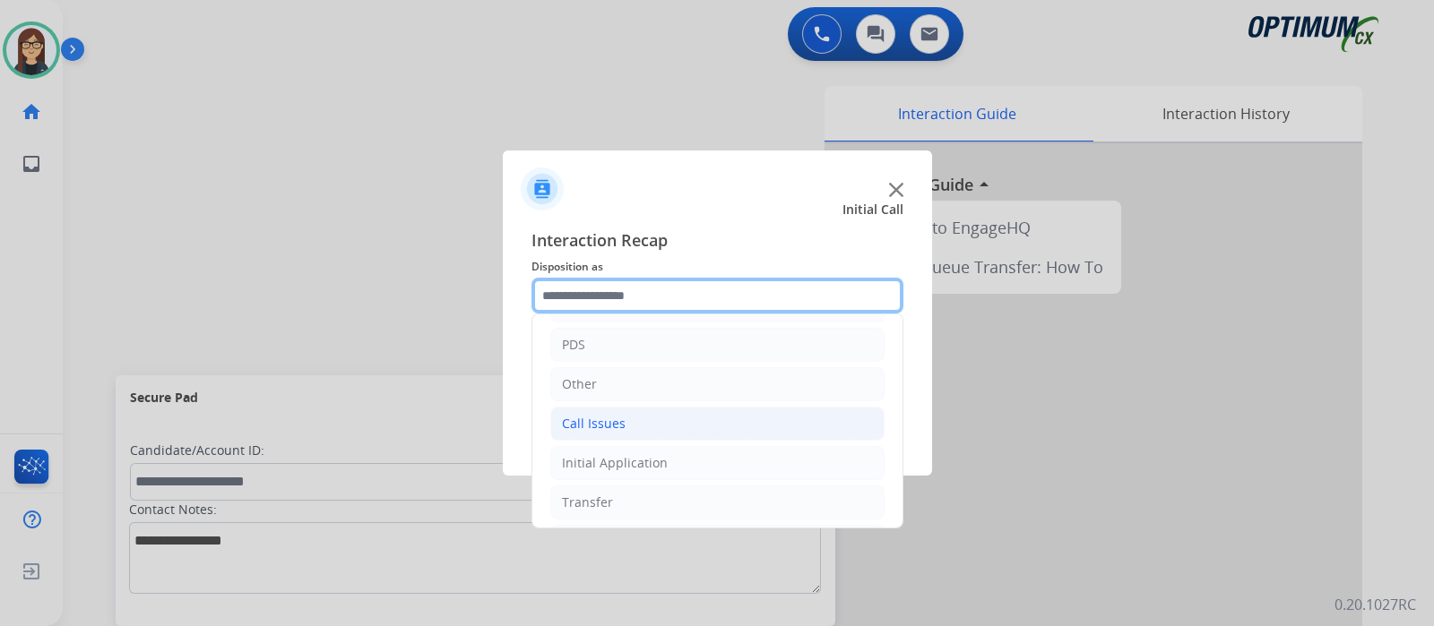
scroll to position [118, 0]
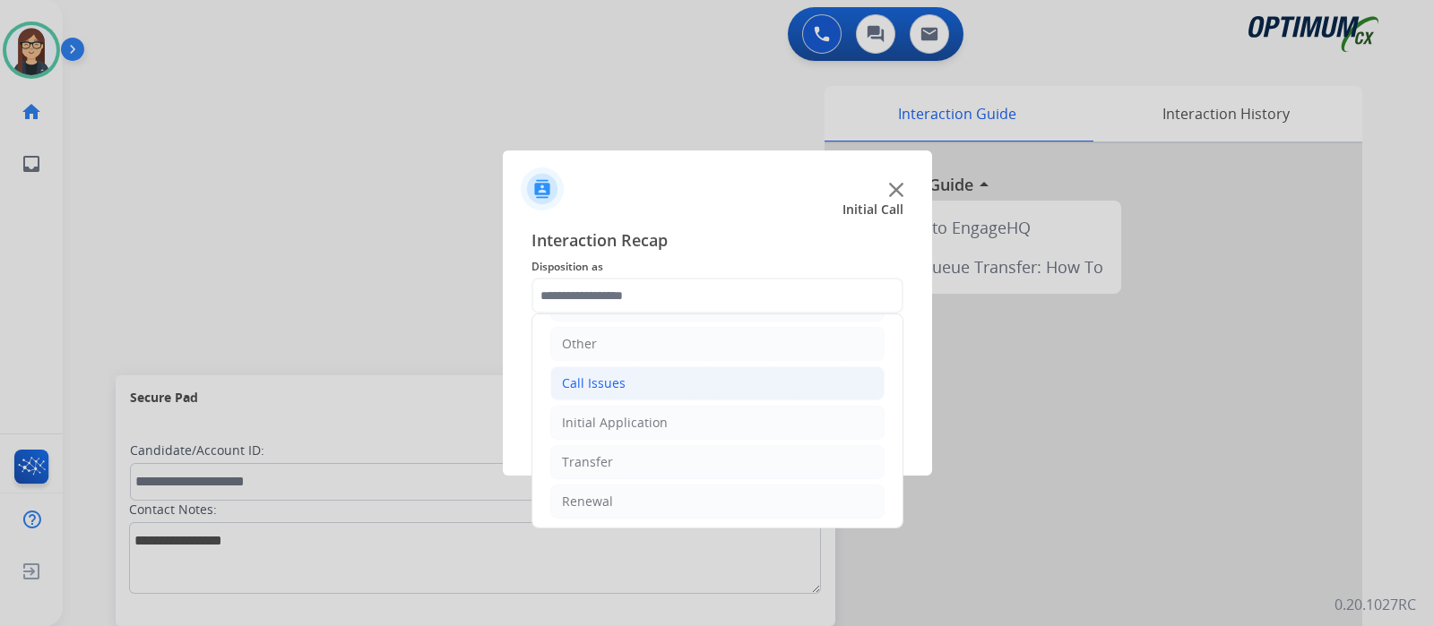
click at [636, 372] on li "Call Issues" at bounding box center [717, 384] width 334 height 34
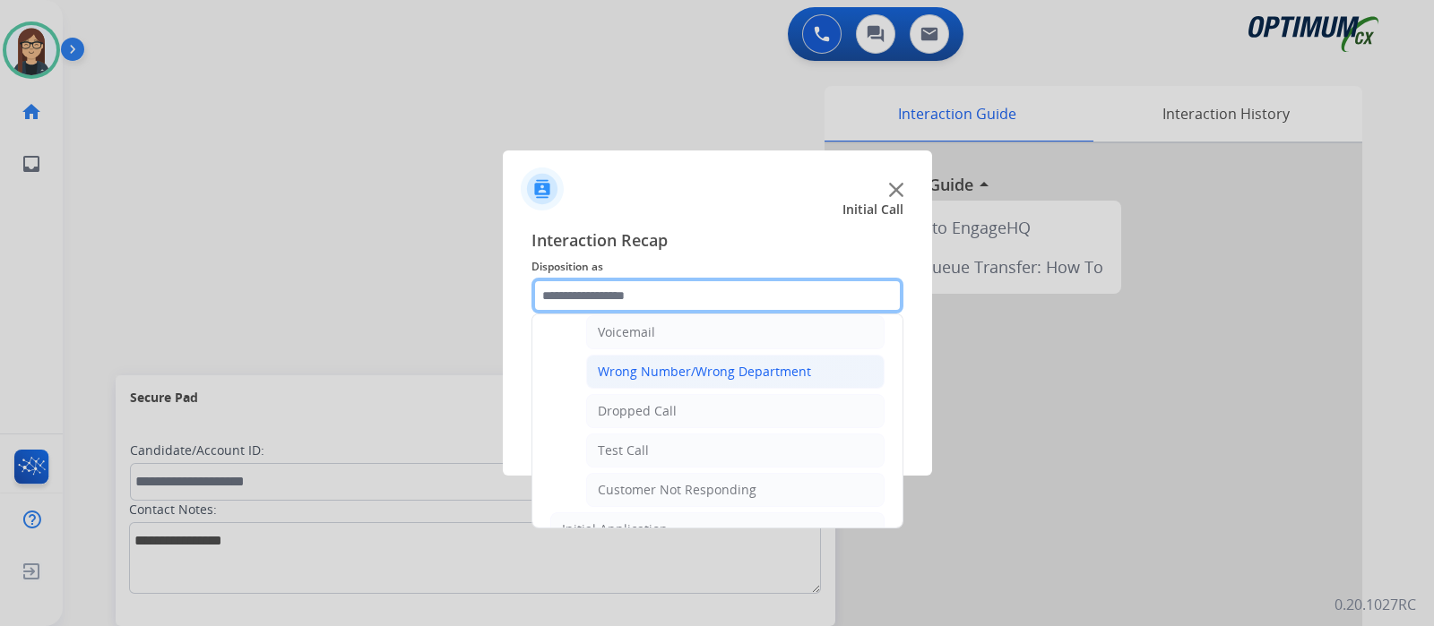
scroll to position [314, 0]
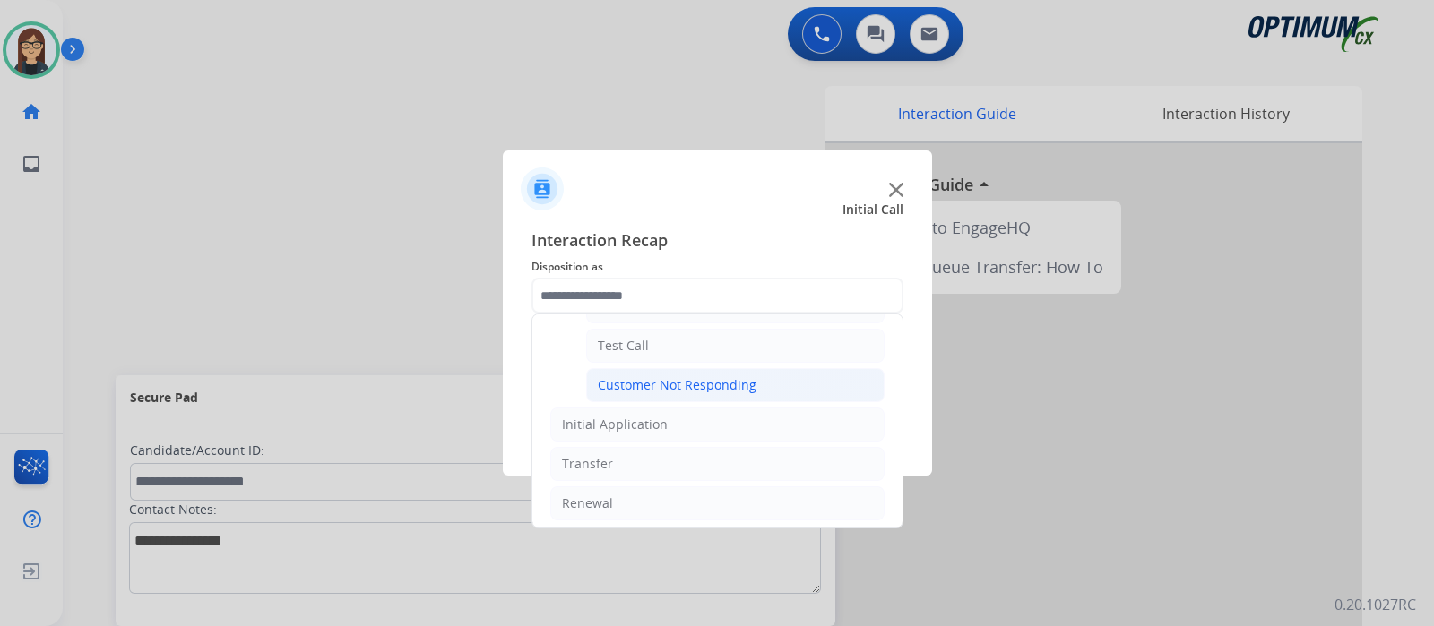
click at [707, 378] on div "Customer Not Responding" at bounding box center [677, 385] width 159 height 18
type input "**********"
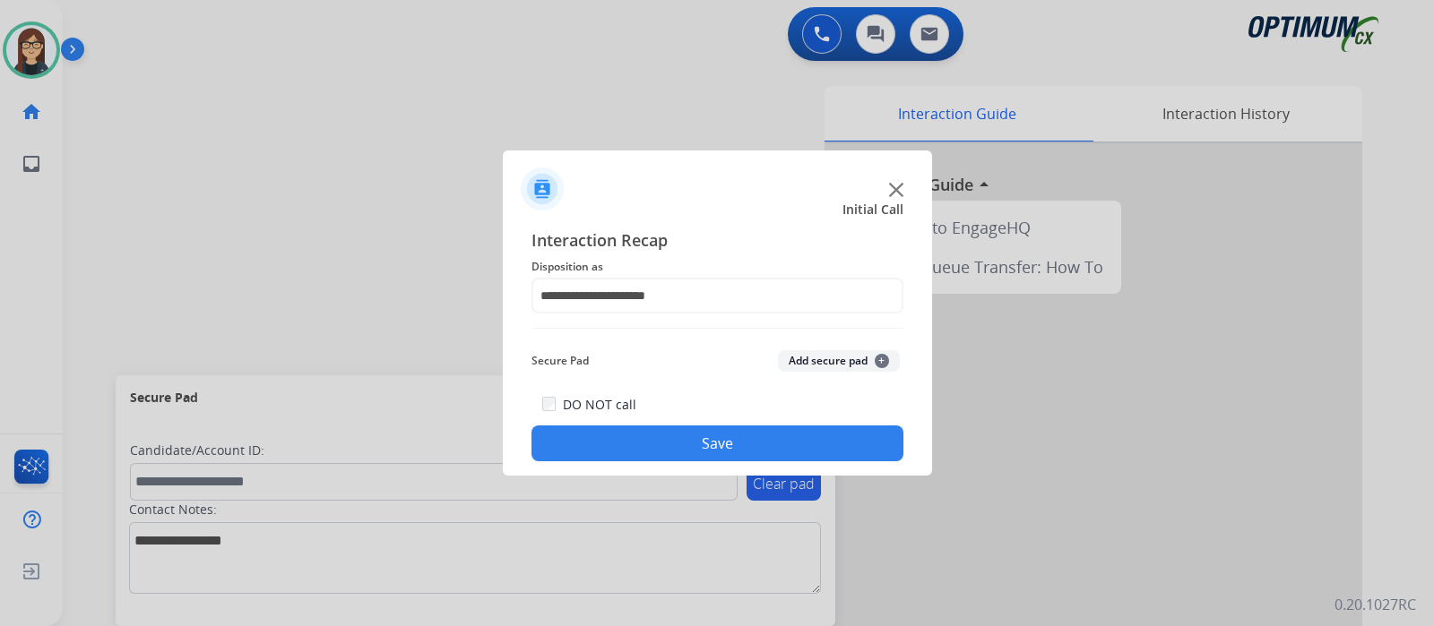
click at [698, 430] on button "Save" at bounding box center [717, 444] width 372 height 36
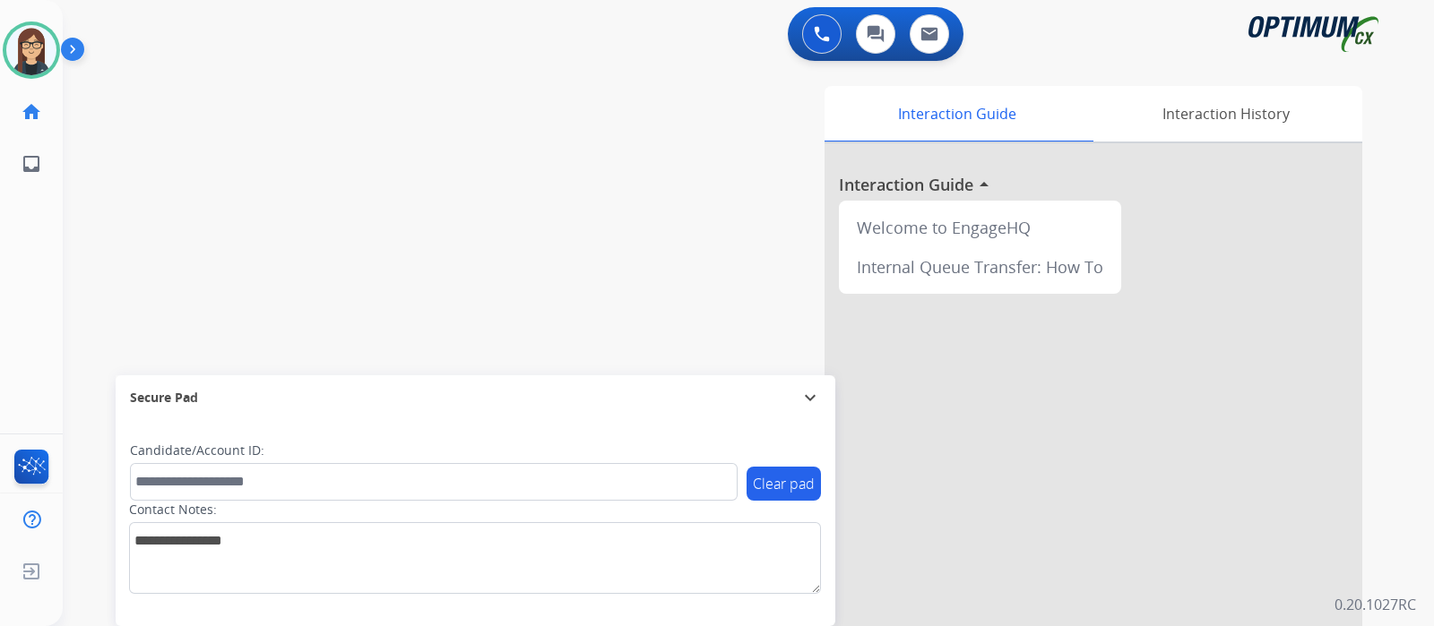
click at [427, 191] on div "swap_horiz Break voice bridge close_fullscreen Connect 3-Way Call merge_type Se…" at bounding box center [727, 438] width 1328 height 747
click at [501, 209] on div "swap_horiz Break voice bridge close_fullscreen Connect 3-Way Call merge_type Se…" at bounding box center [727, 438] width 1328 height 747
click at [35, 40] on img at bounding box center [31, 50] width 50 height 50
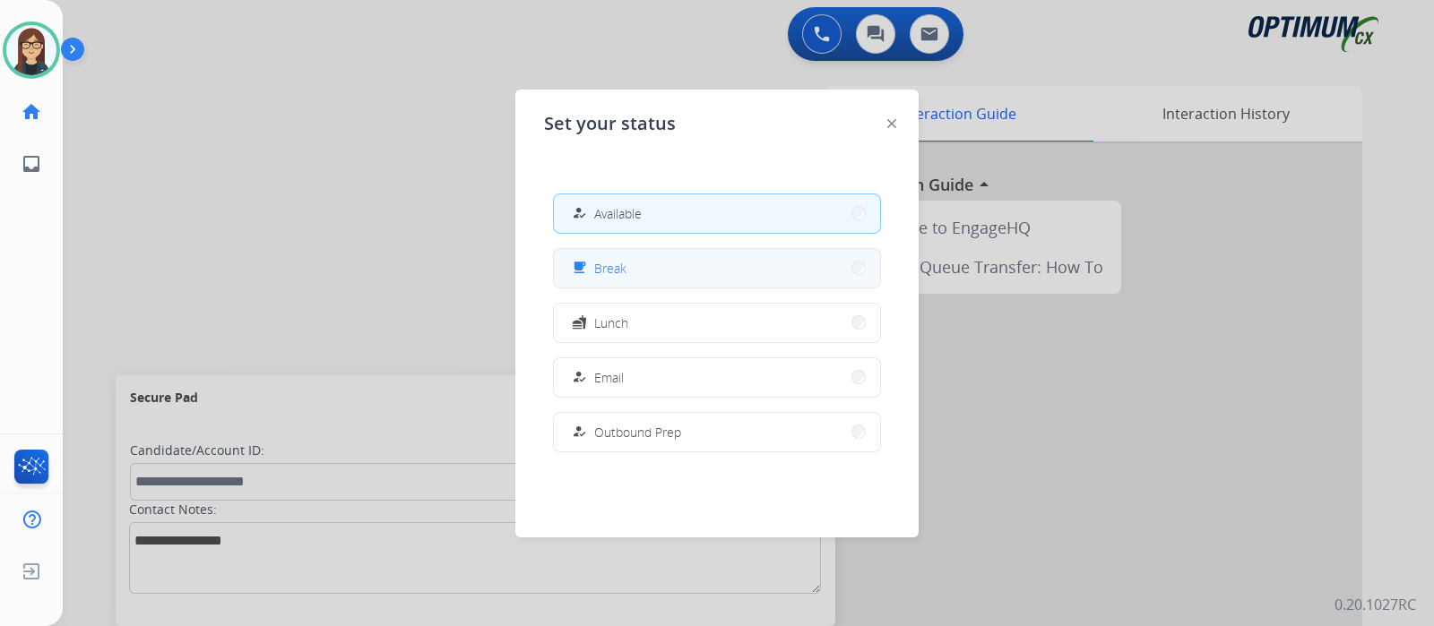
click at [623, 265] on span "Break" at bounding box center [610, 268] width 32 height 19
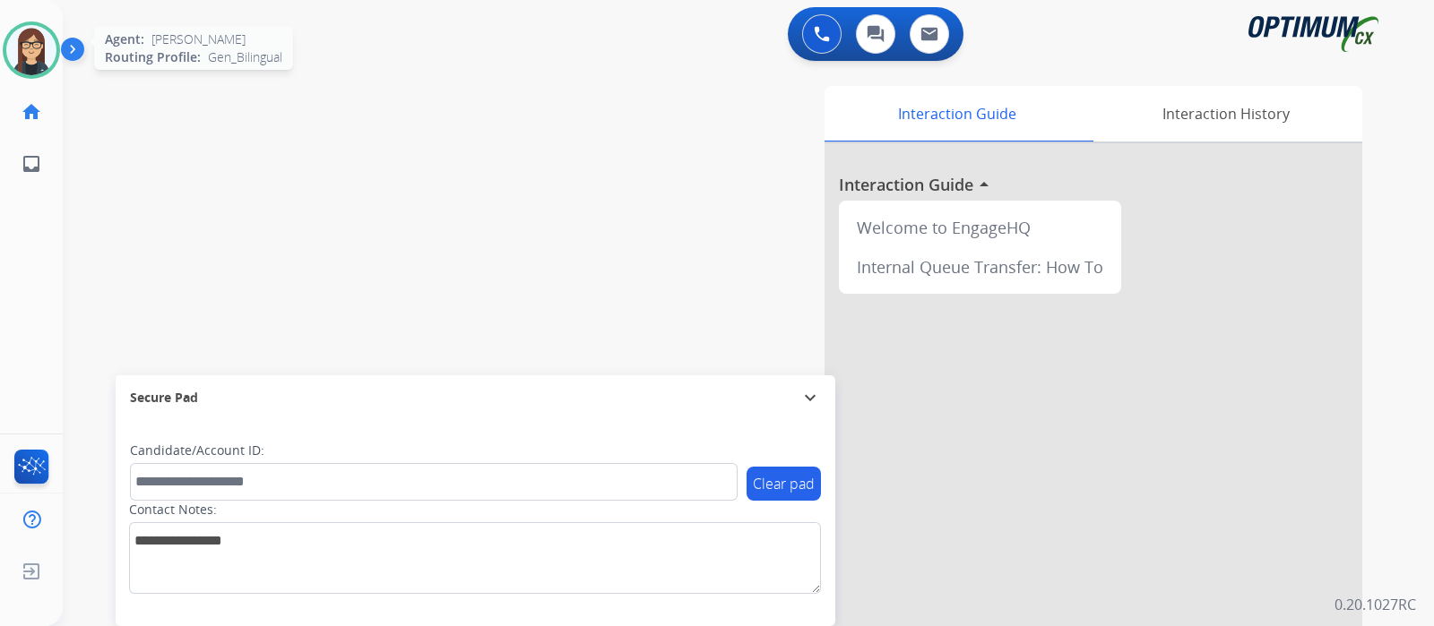
click at [36, 47] on img at bounding box center [31, 50] width 50 height 50
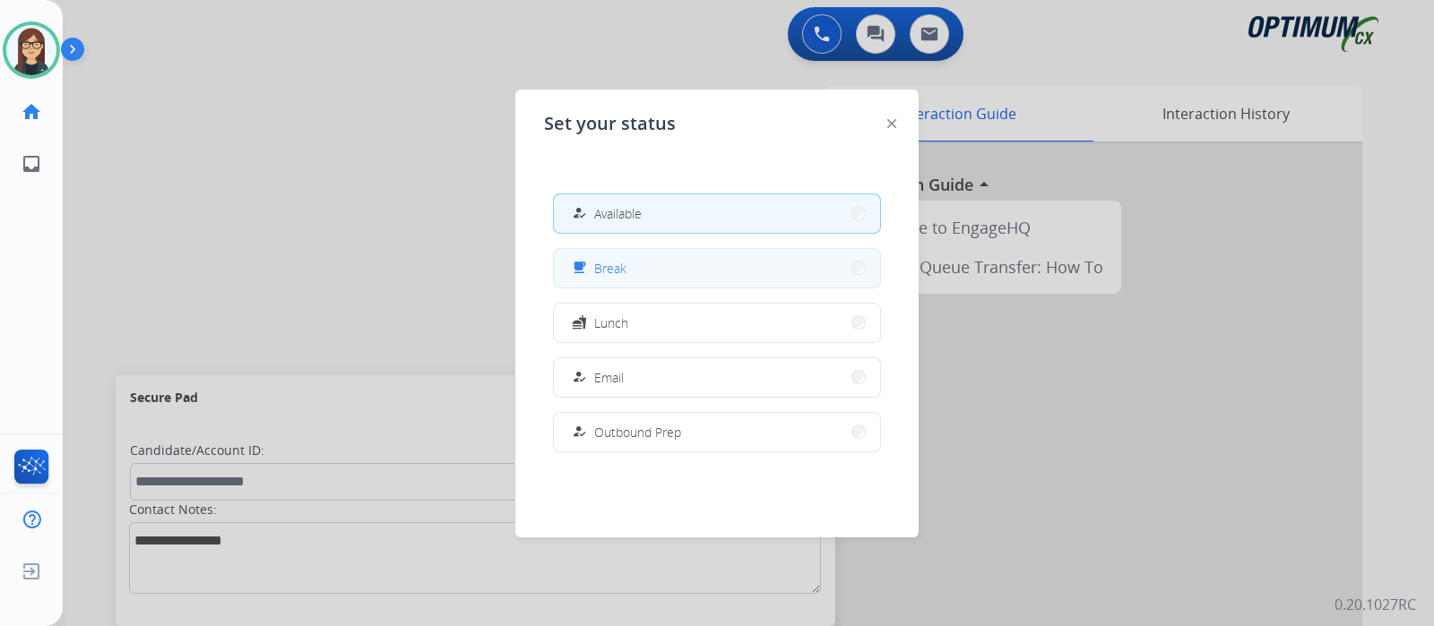
click at [606, 272] on span "Break" at bounding box center [610, 268] width 32 height 19
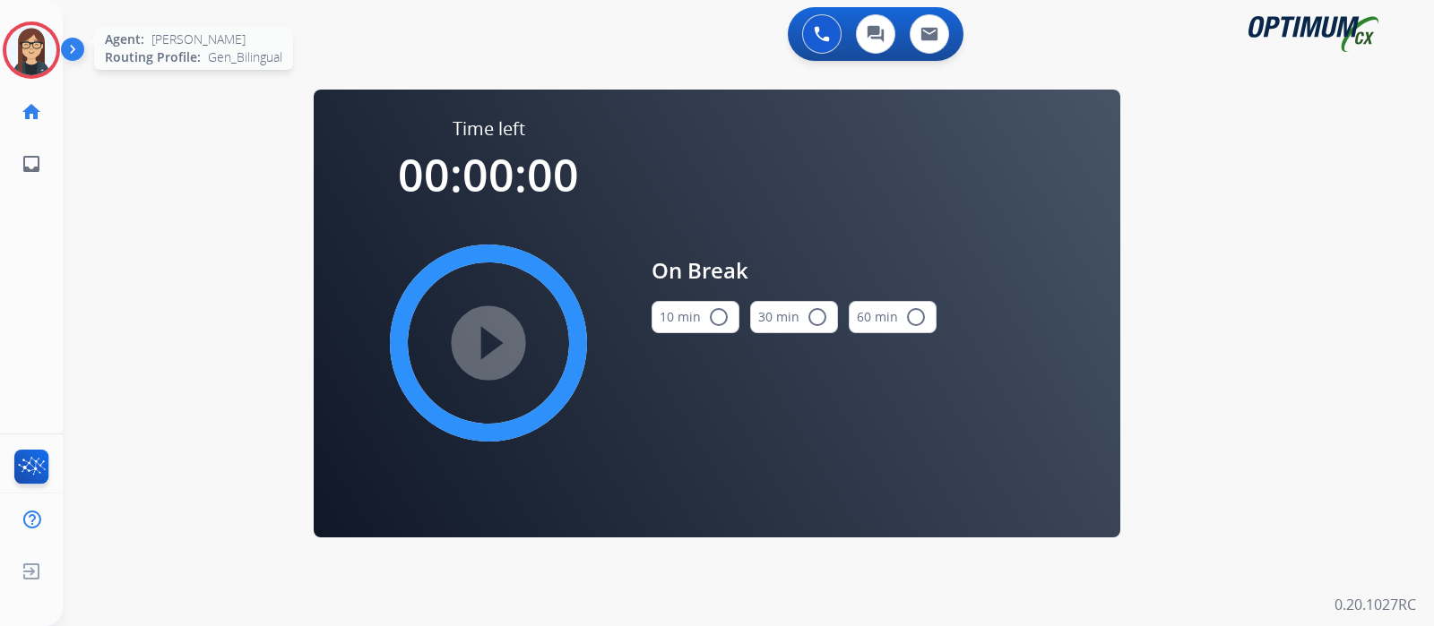
click at [49, 47] on img at bounding box center [31, 50] width 50 height 50
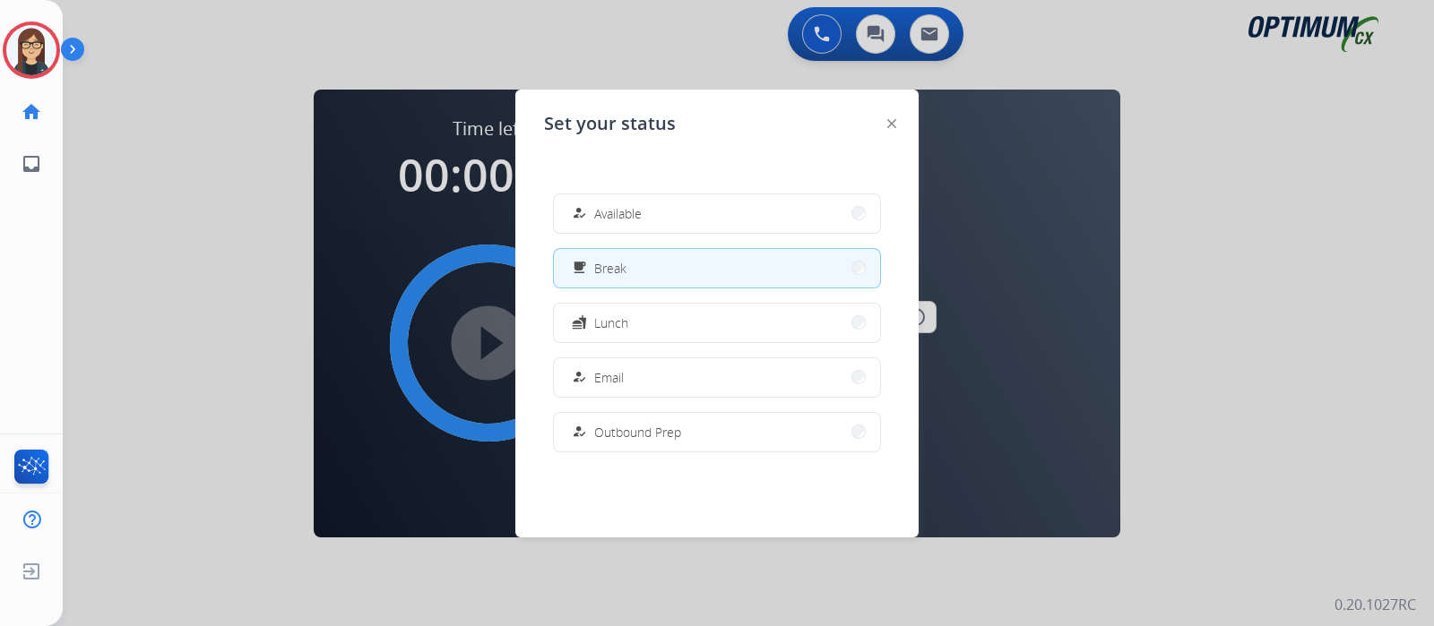
click at [716, 272] on button "free_breakfast Break" at bounding box center [717, 268] width 326 height 39
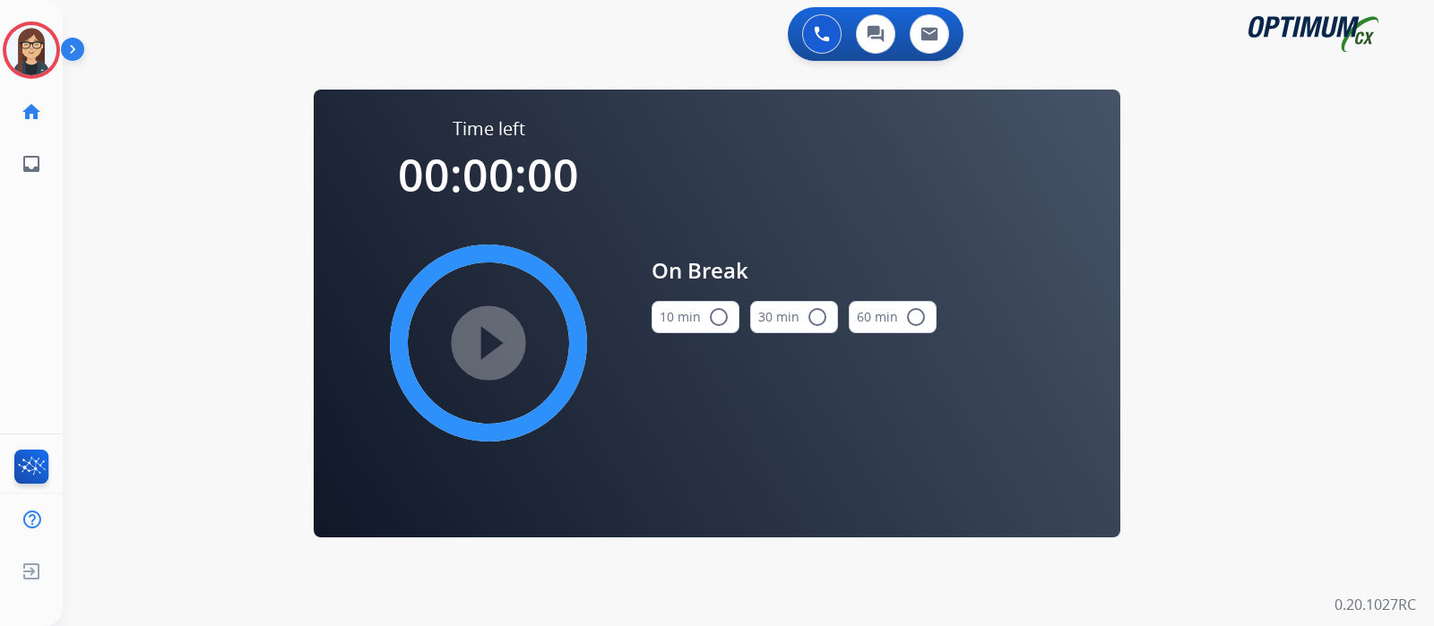
click at [717, 320] on mat-icon "radio_button_unchecked" at bounding box center [719, 318] width 22 height 22
click at [499, 341] on mat-icon "play_circle_filled" at bounding box center [489, 343] width 22 height 22
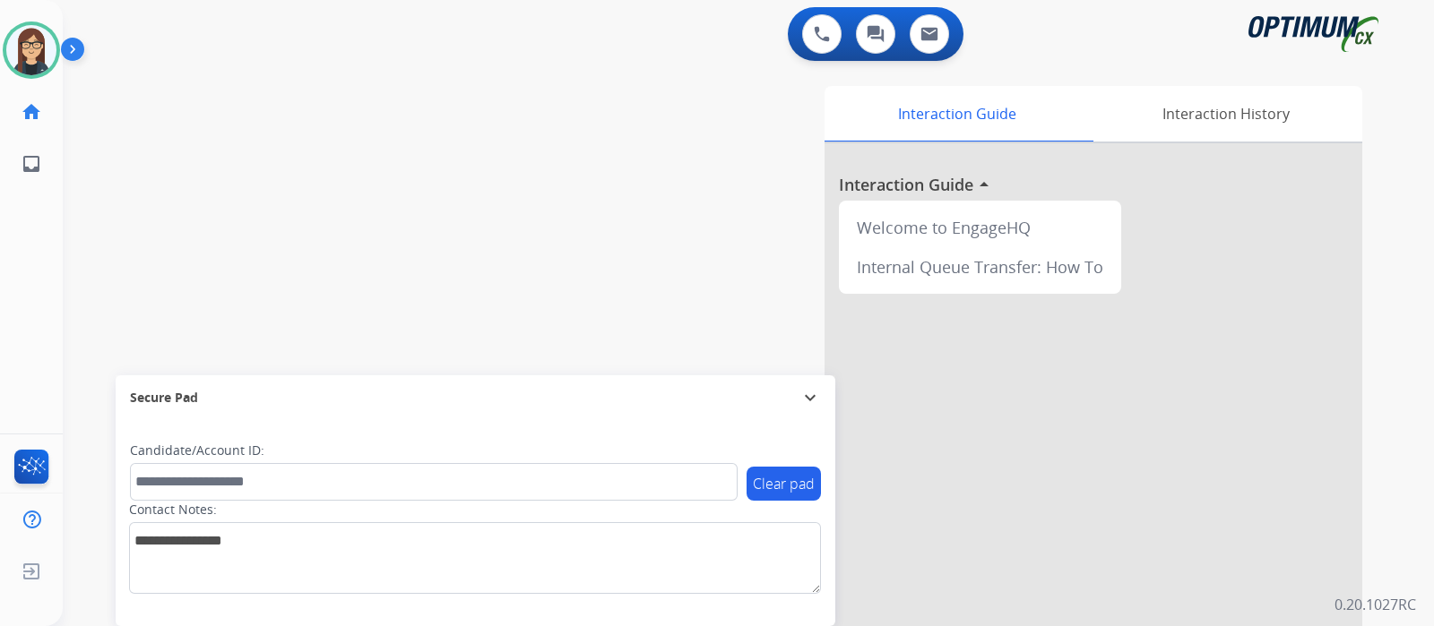
click at [462, 185] on div "swap_horiz Break voice bridge close_fullscreen Connect 3-Way Call merge_type Se…" at bounding box center [727, 438] width 1328 height 747
click at [543, 146] on div "swap_horiz Break voice bridge close_fullscreen Connect 3-Way Call merge_type Se…" at bounding box center [727, 438] width 1328 height 747
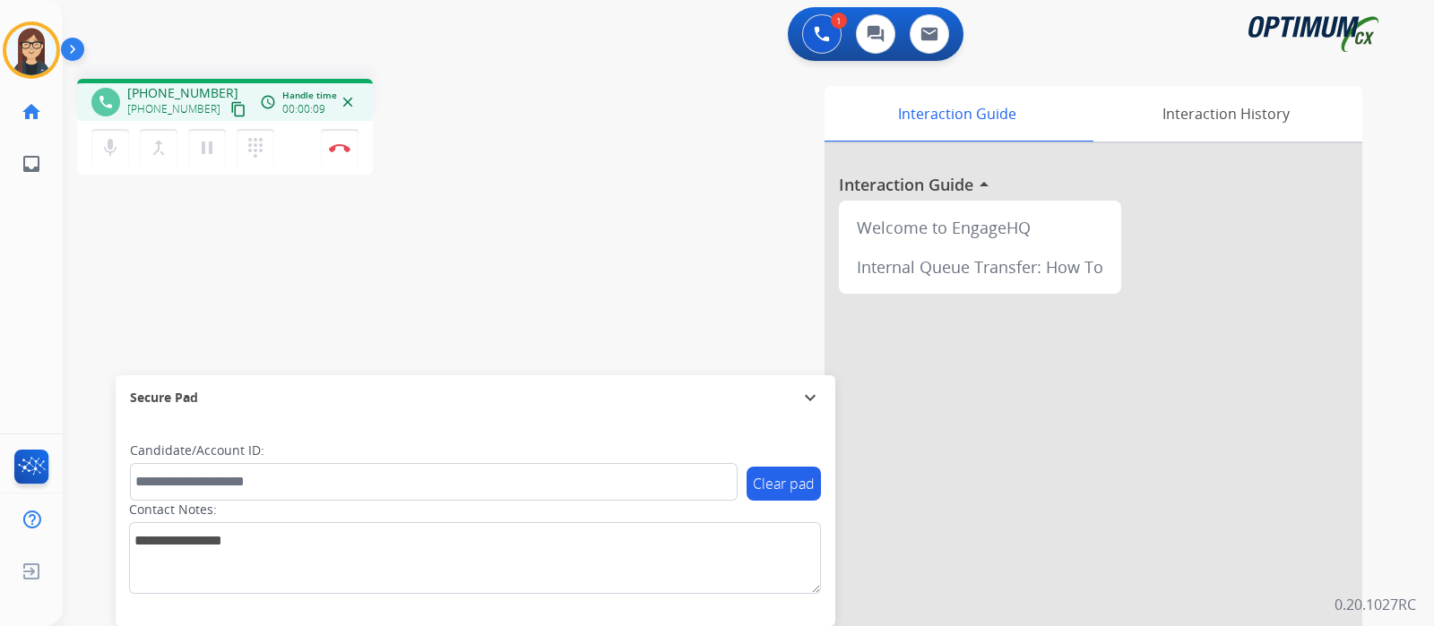
click at [230, 112] on mat-icon "content_copy" at bounding box center [238, 109] width 16 height 16
click at [573, 240] on div "Interaction Guide Interaction History Interaction Guide arrow_drop_up Welcome t…" at bounding box center [960, 449] width 804 height 726
click at [346, 157] on button "Disconnect" at bounding box center [340, 148] width 38 height 38
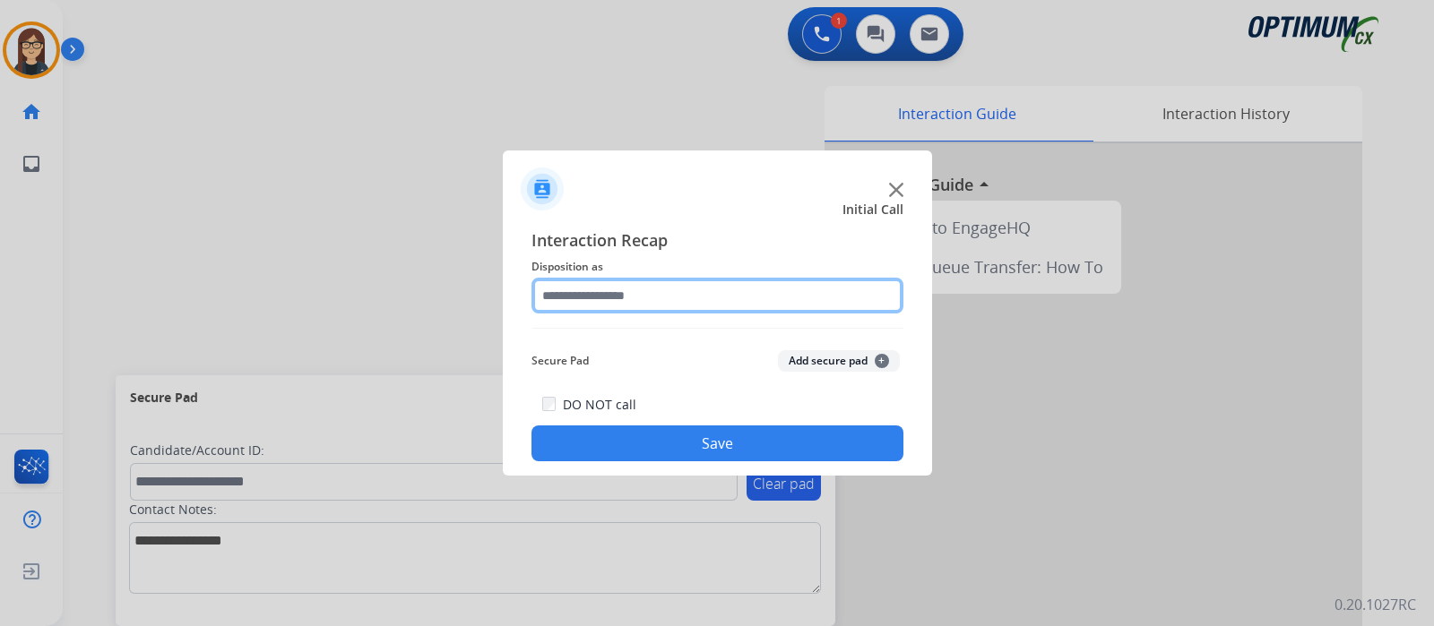
click at [644, 287] on input "text" at bounding box center [717, 296] width 372 height 36
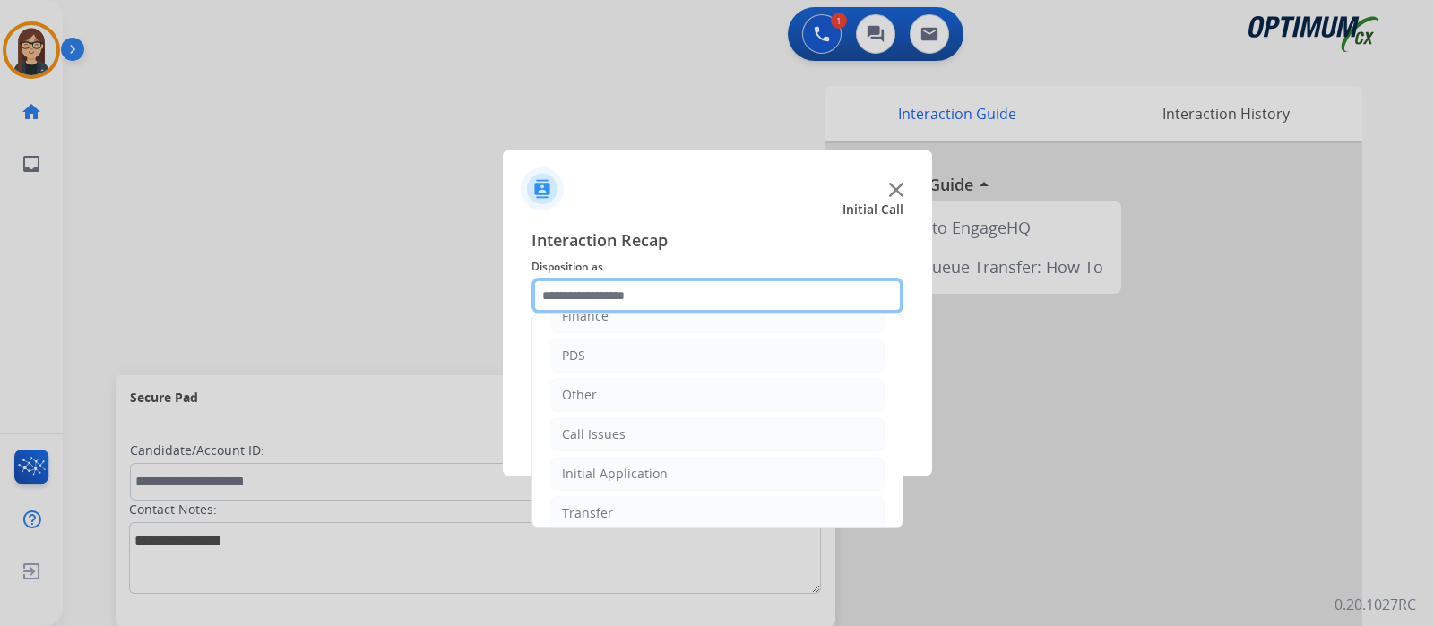
scroll to position [118, 0]
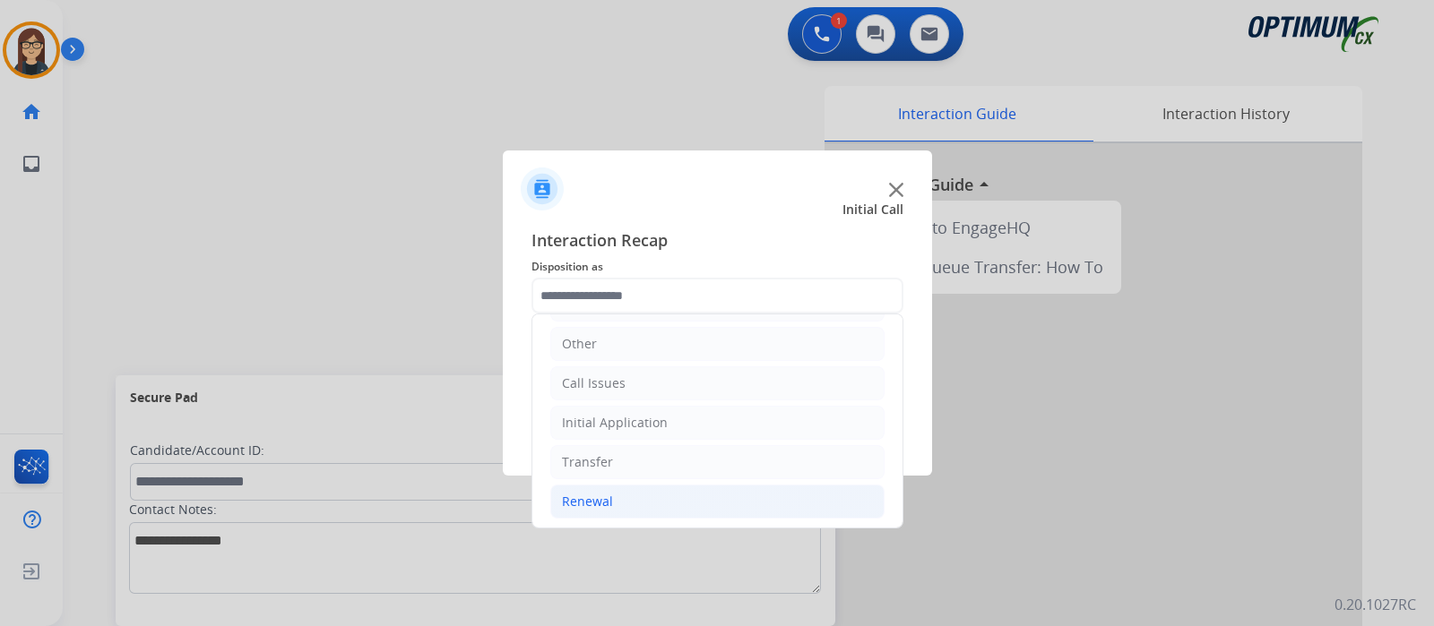
click at [583, 500] on div "Renewal" at bounding box center [587, 502] width 51 height 18
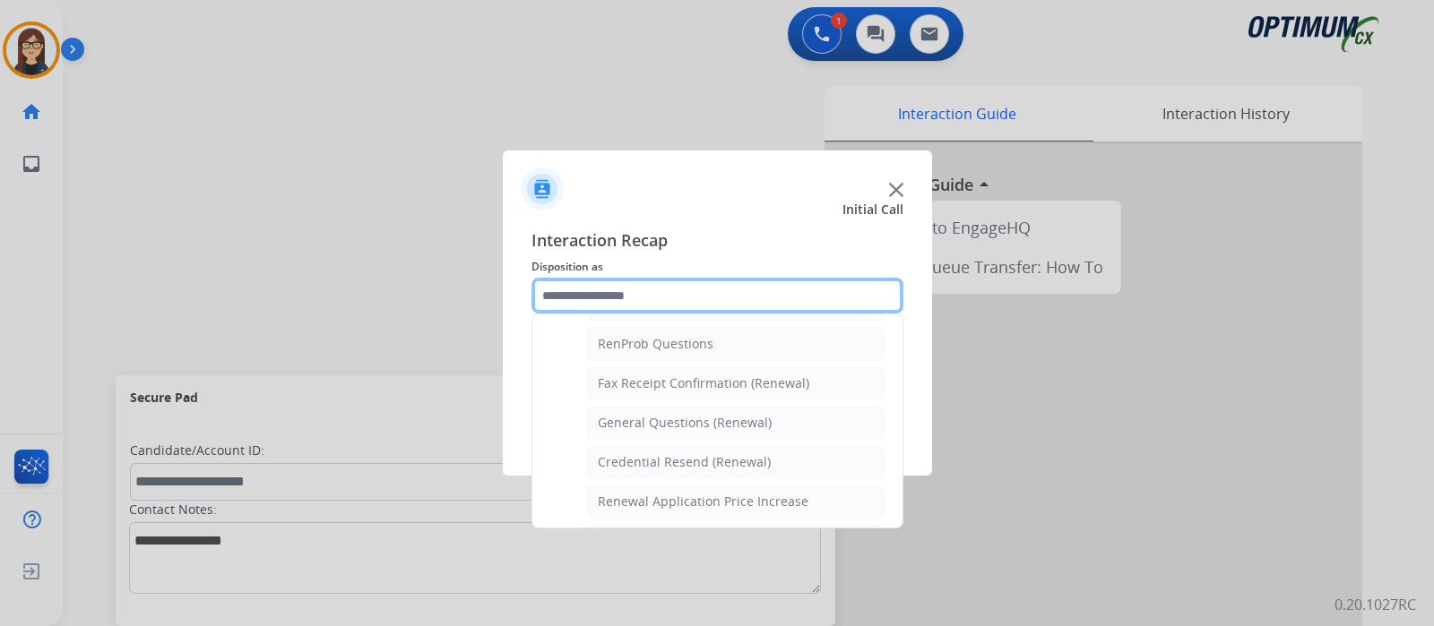
scroll to position [454, 0]
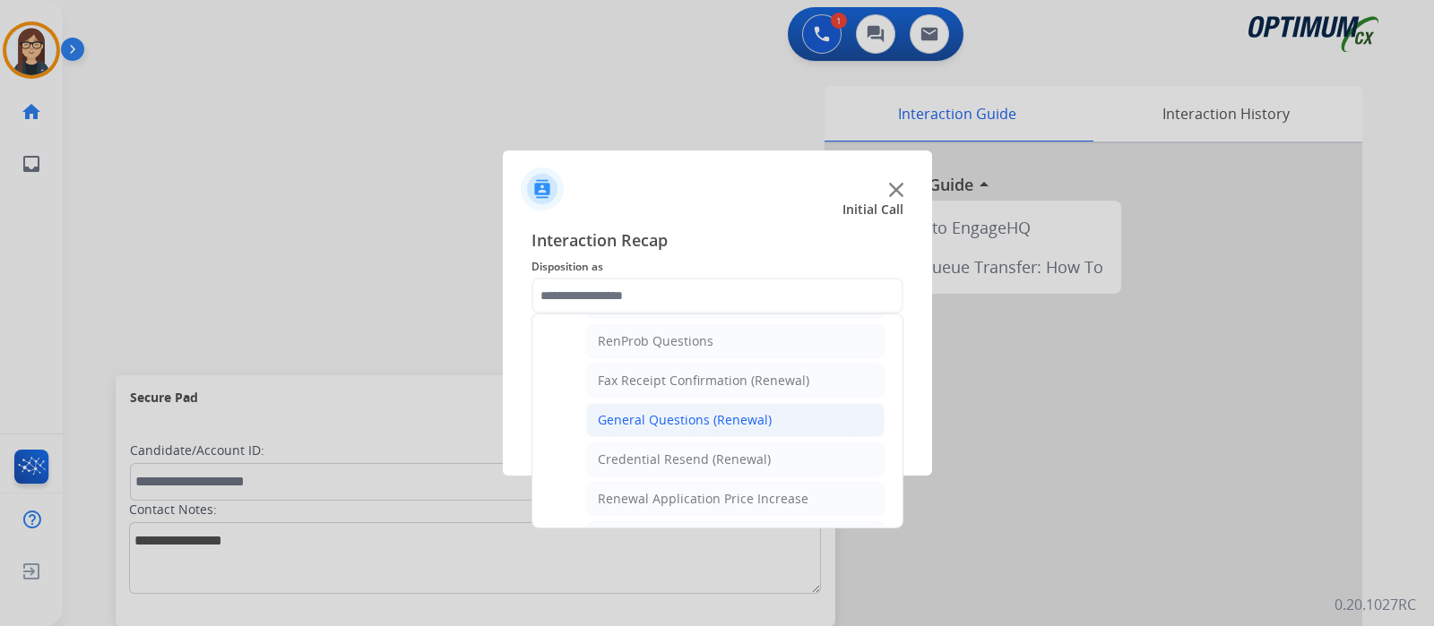
click at [729, 411] on div "General Questions (Renewal)" at bounding box center [685, 420] width 174 height 18
type input "**********"
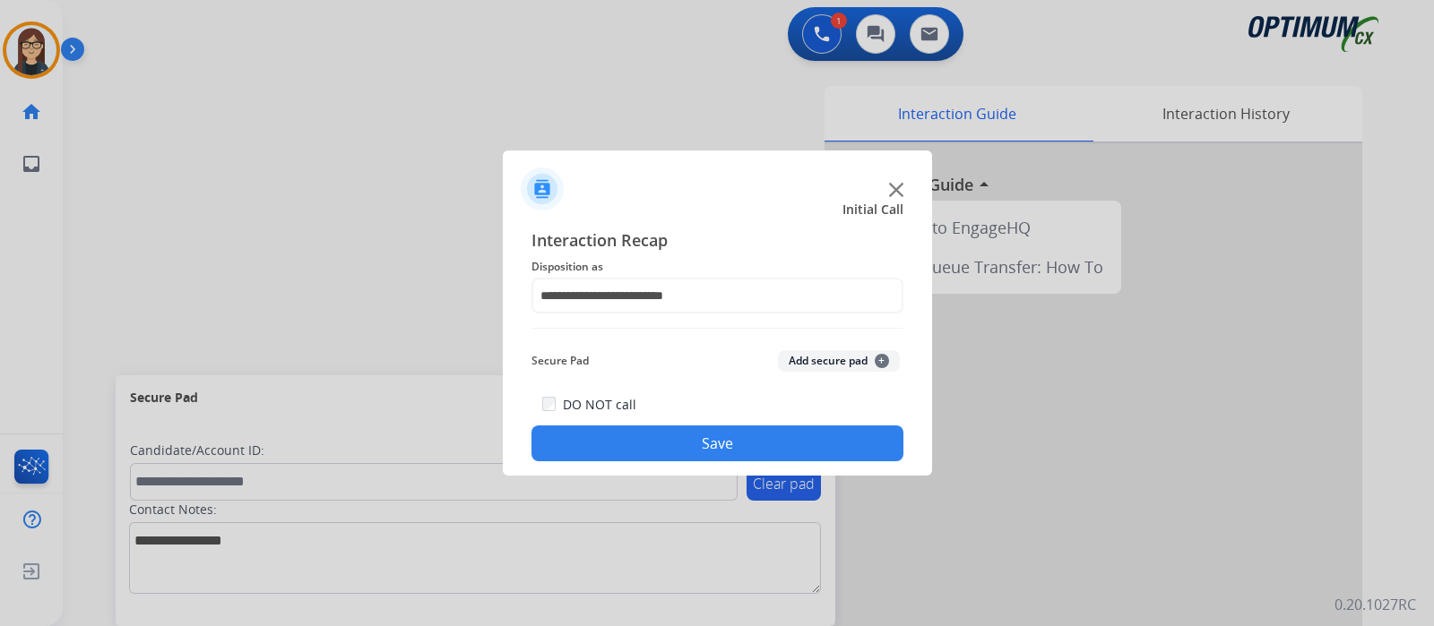
click at [728, 435] on button "Save" at bounding box center [717, 444] width 372 height 36
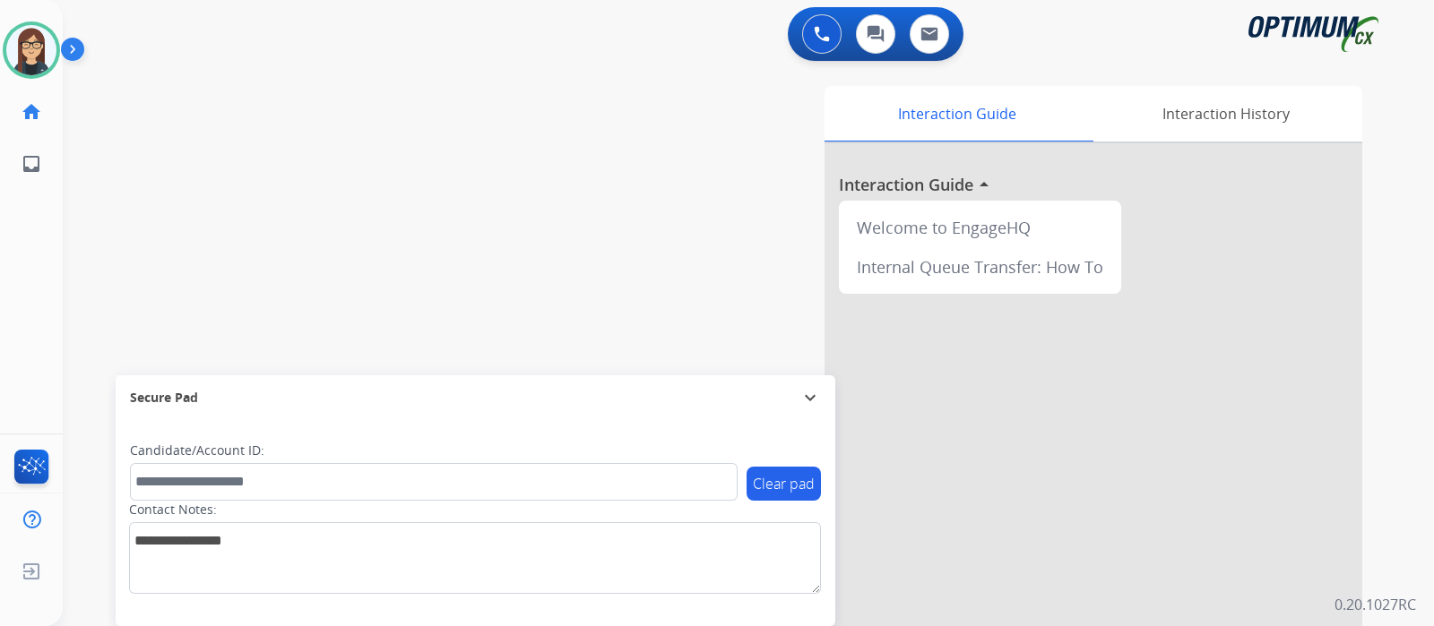
click at [410, 311] on div "swap_horiz Break voice bridge close_fullscreen Connect 3-Way Call merge_type Se…" at bounding box center [727, 438] width 1328 height 747
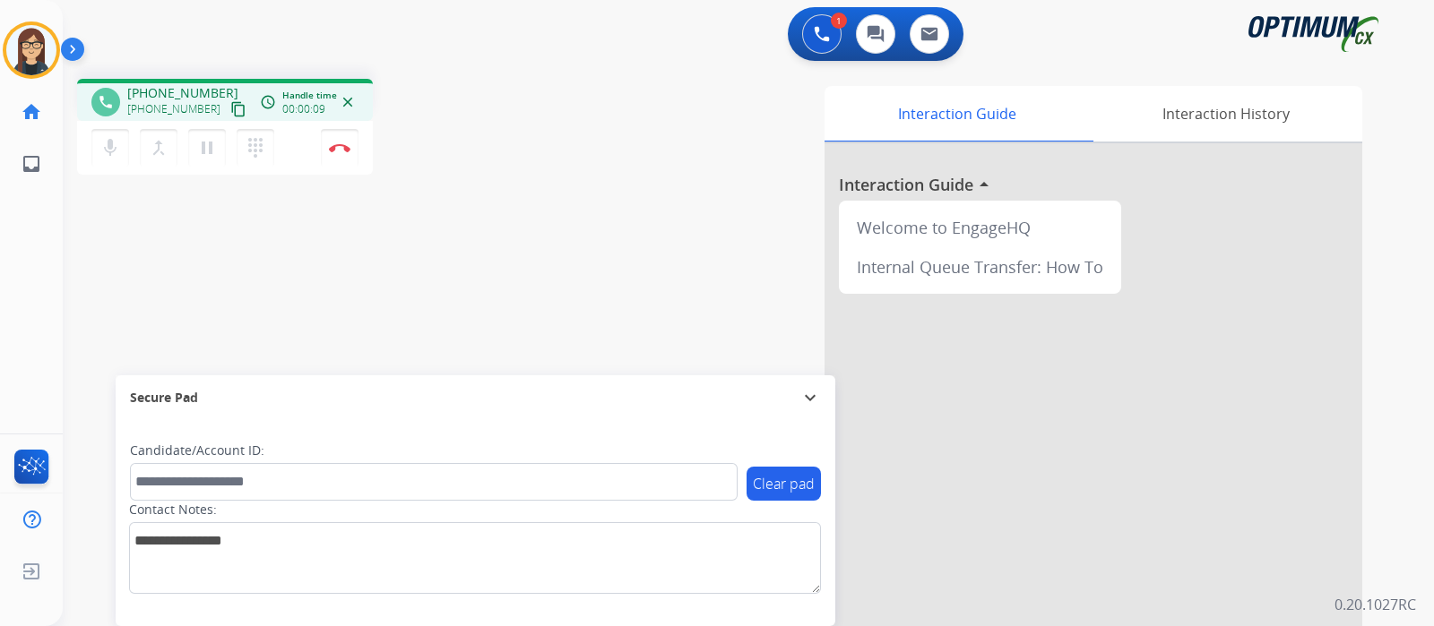
click at [230, 109] on mat-icon "content_copy" at bounding box center [238, 109] width 16 height 16
click at [544, 146] on div "phone +18433305140 +18433305140 content_copy access_time Call metrics Queue 00:…" at bounding box center [314, 129] width 474 height 101
click at [544, 152] on div "phone +18433305140 +18433305140 content_copy access_time Call metrics Queue 00:…" at bounding box center [314, 129] width 474 height 101
click at [590, 123] on div "Interaction Guide Interaction History Interaction Guide arrow_drop_up Welcome t…" at bounding box center [960, 449] width 804 height 726
click at [118, 145] on mat-icon "mic" at bounding box center [110, 148] width 22 height 22
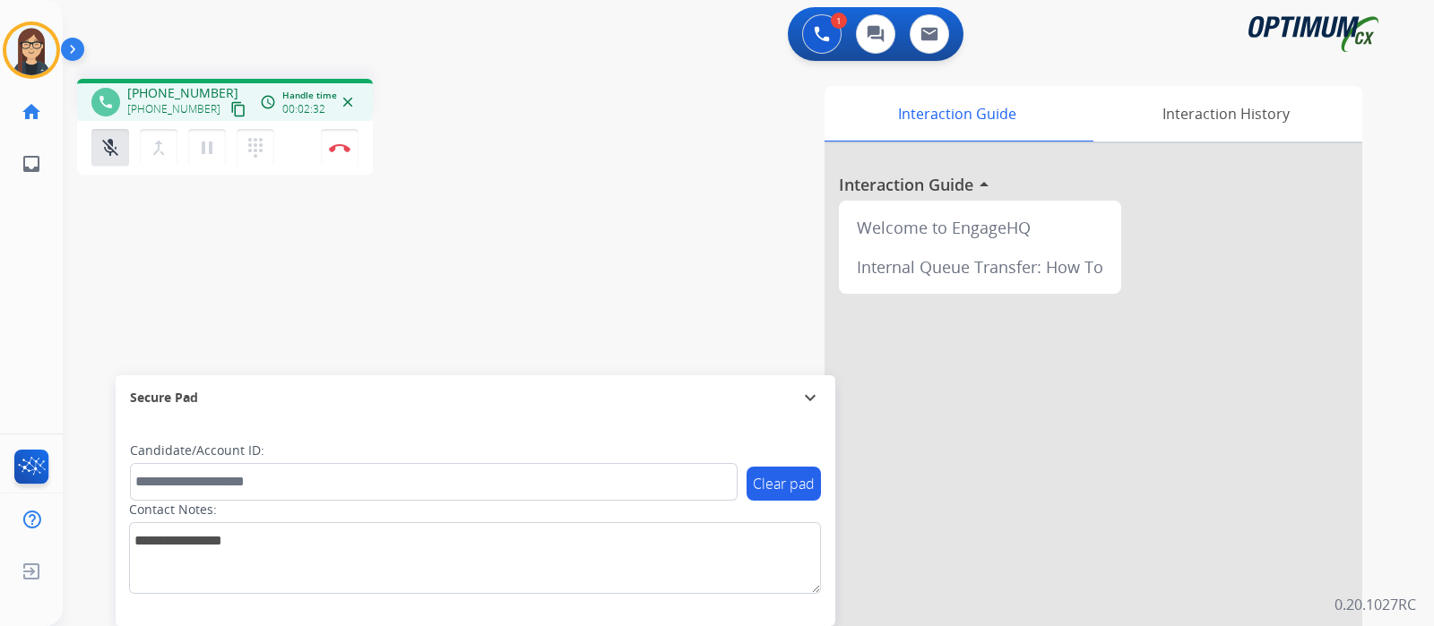
click at [604, 163] on div "Interaction Guide Interaction History Interaction Guide arrow_drop_up Welcome t…" at bounding box center [960, 449] width 804 height 726
click at [99, 153] on mat-icon "mic_off" at bounding box center [110, 148] width 22 height 22
click at [534, 196] on div "phone +18433305140 +18433305140 content_copy access_time Call metrics Queue 00:…" at bounding box center [727, 438] width 1328 height 747
click at [335, 154] on button "Disconnect" at bounding box center [340, 148] width 38 height 38
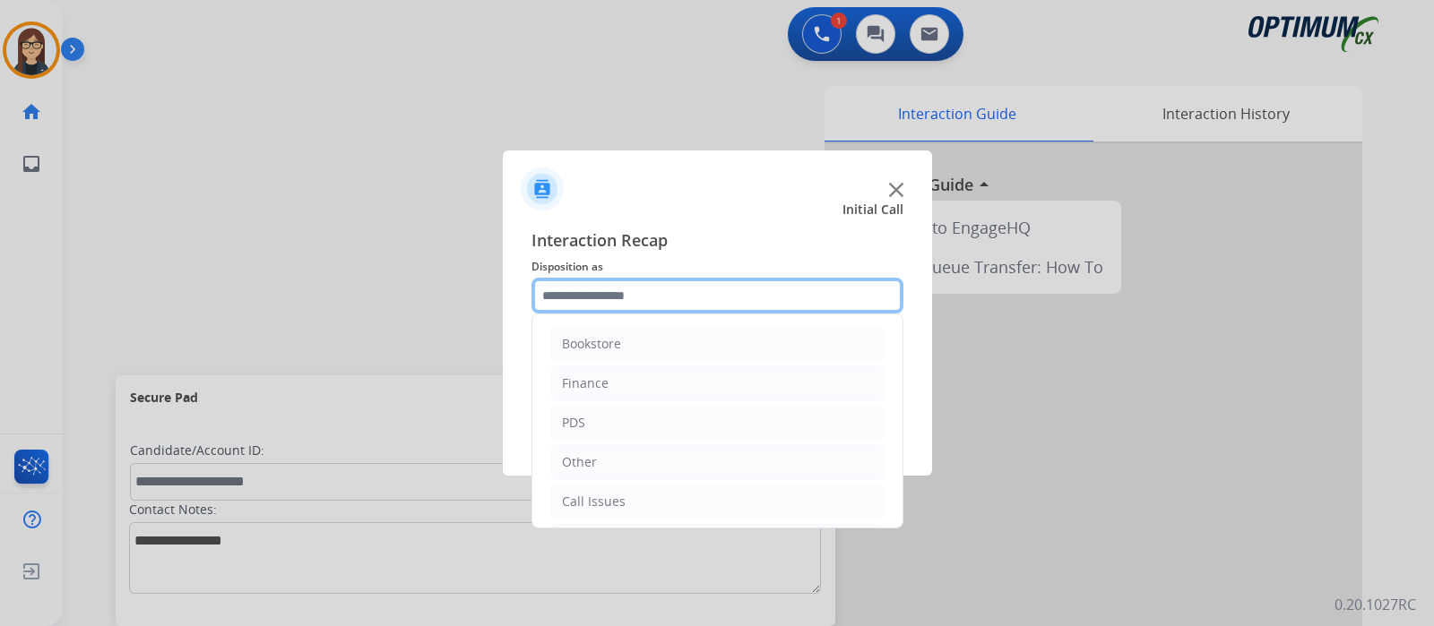
click at [611, 298] on input "text" at bounding box center [717, 296] width 372 height 36
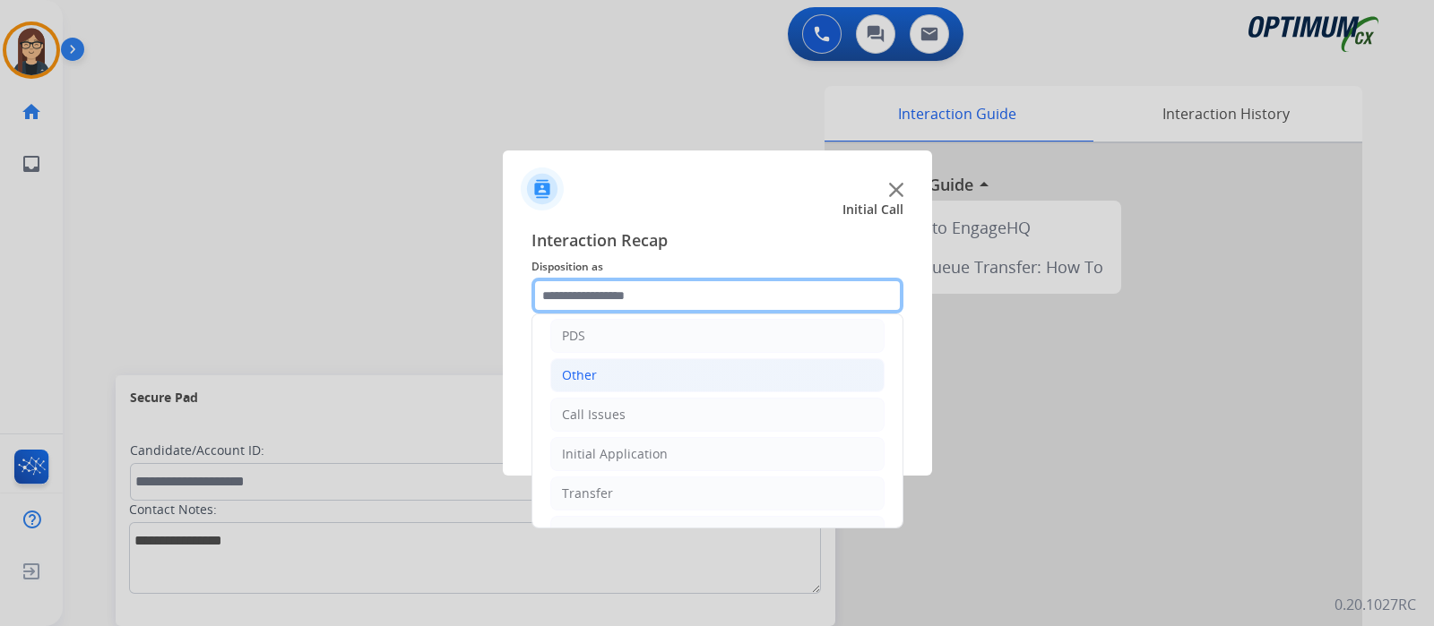
scroll to position [118, 0]
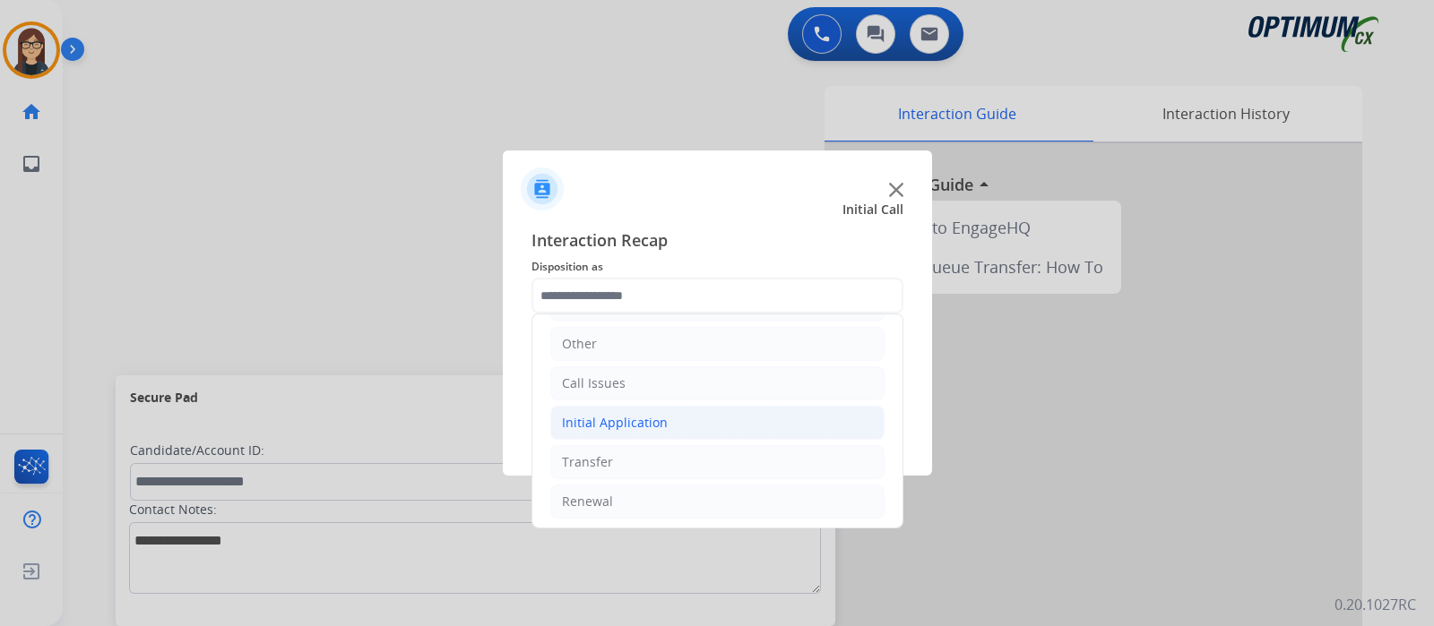
click at [608, 410] on li "Initial Application" at bounding box center [717, 423] width 334 height 34
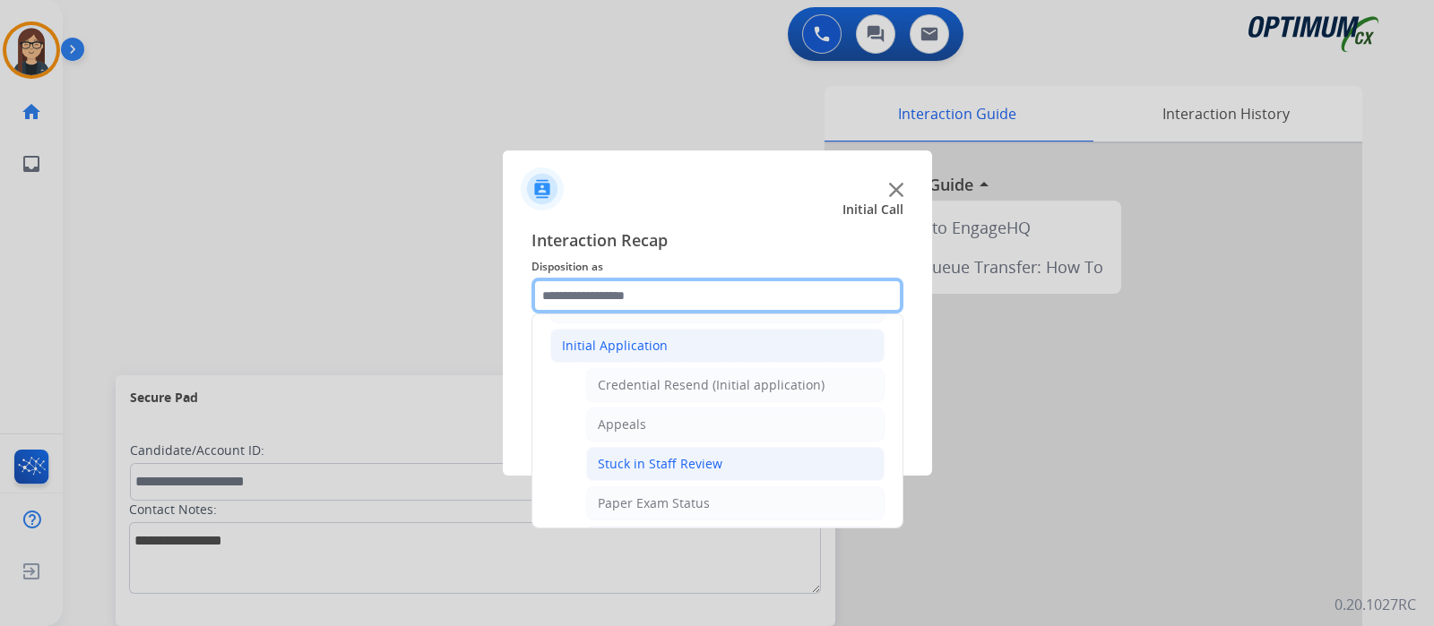
scroll to position [230, 0]
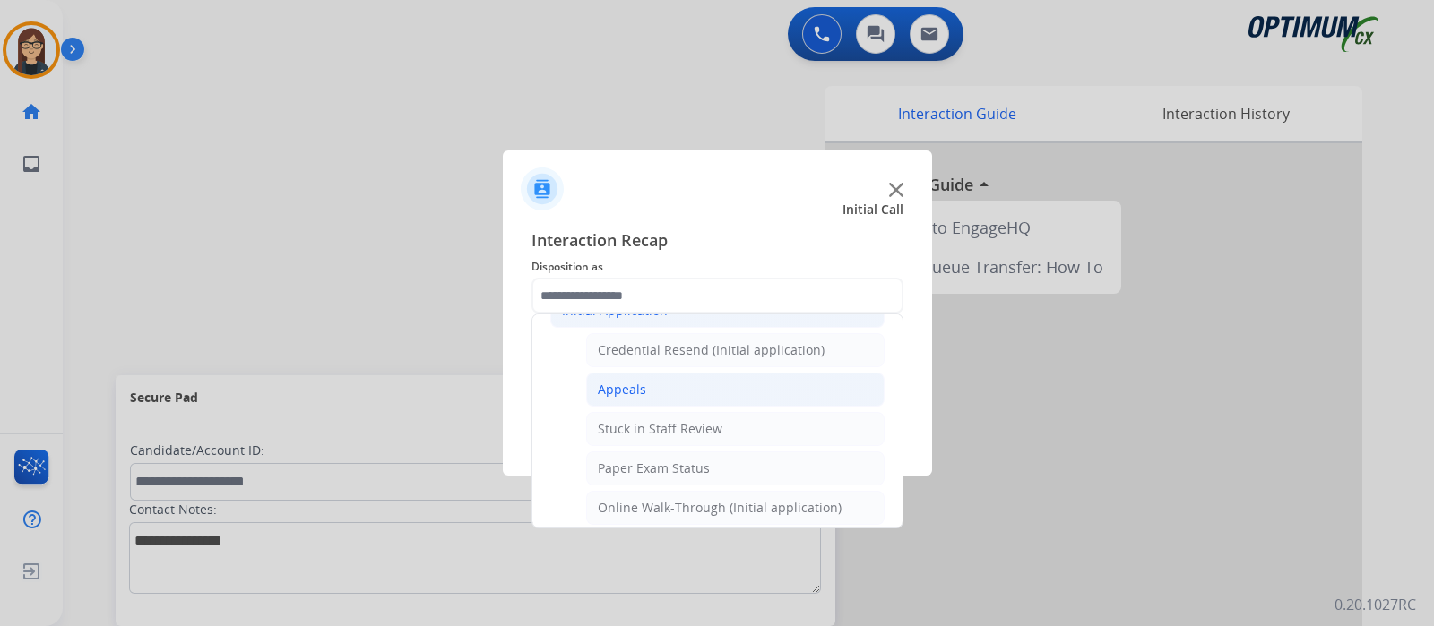
click at [623, 376] on li "Appeals" at bounding box center [735, 390] width 298 height 34
type input "*******"
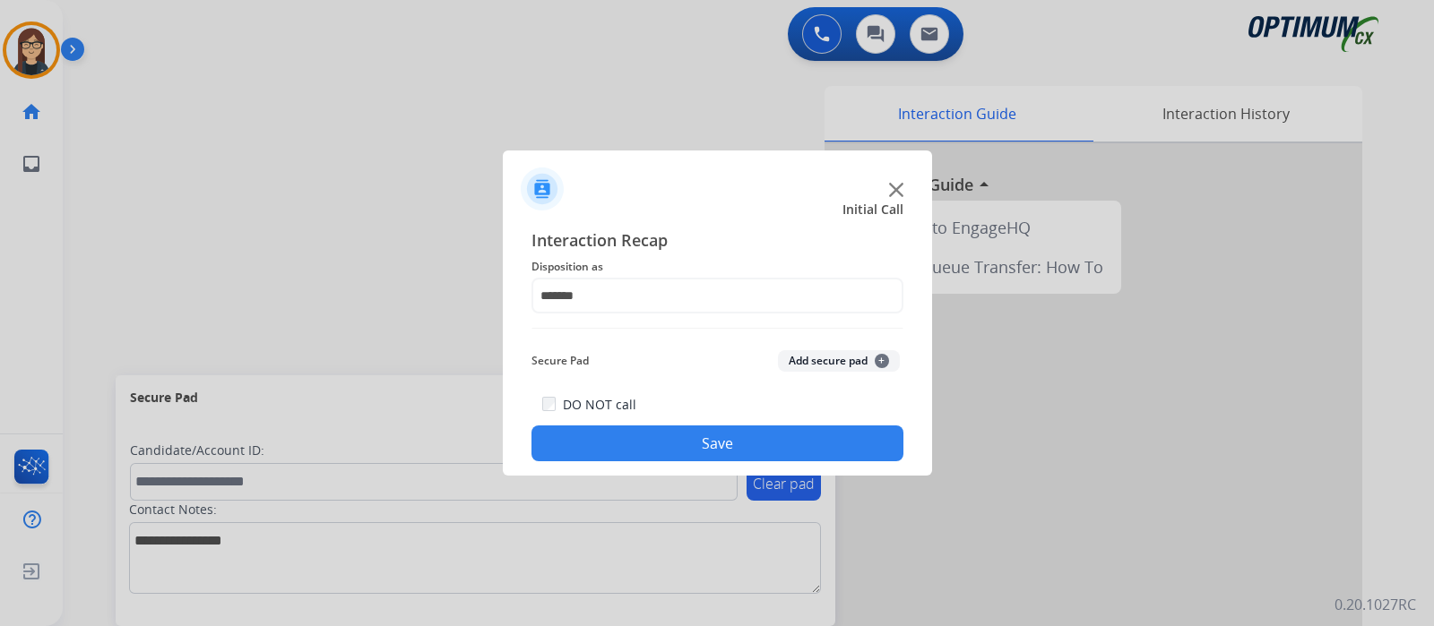
click at [626, 434] on button "Save" at bounding box center [717, 444] width 372 height 36
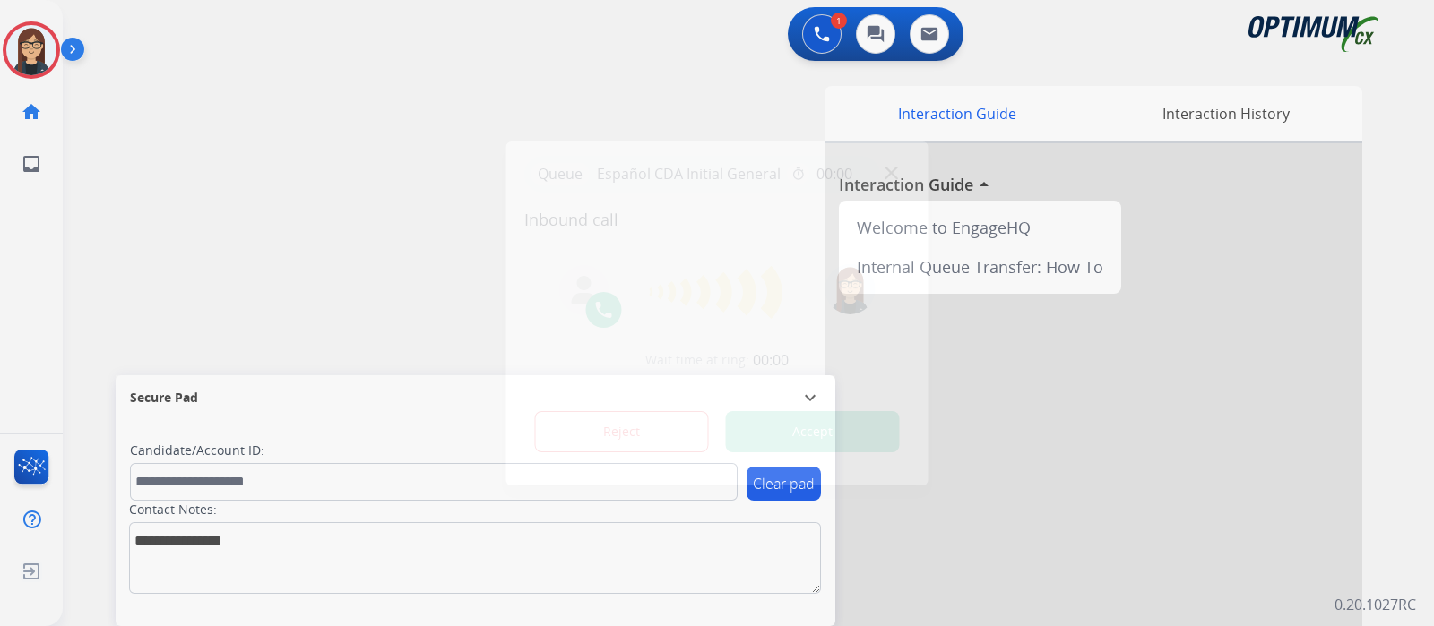
click at [891, 438] on button "Accept" at bounding box center [813, 431] width 174 height 41
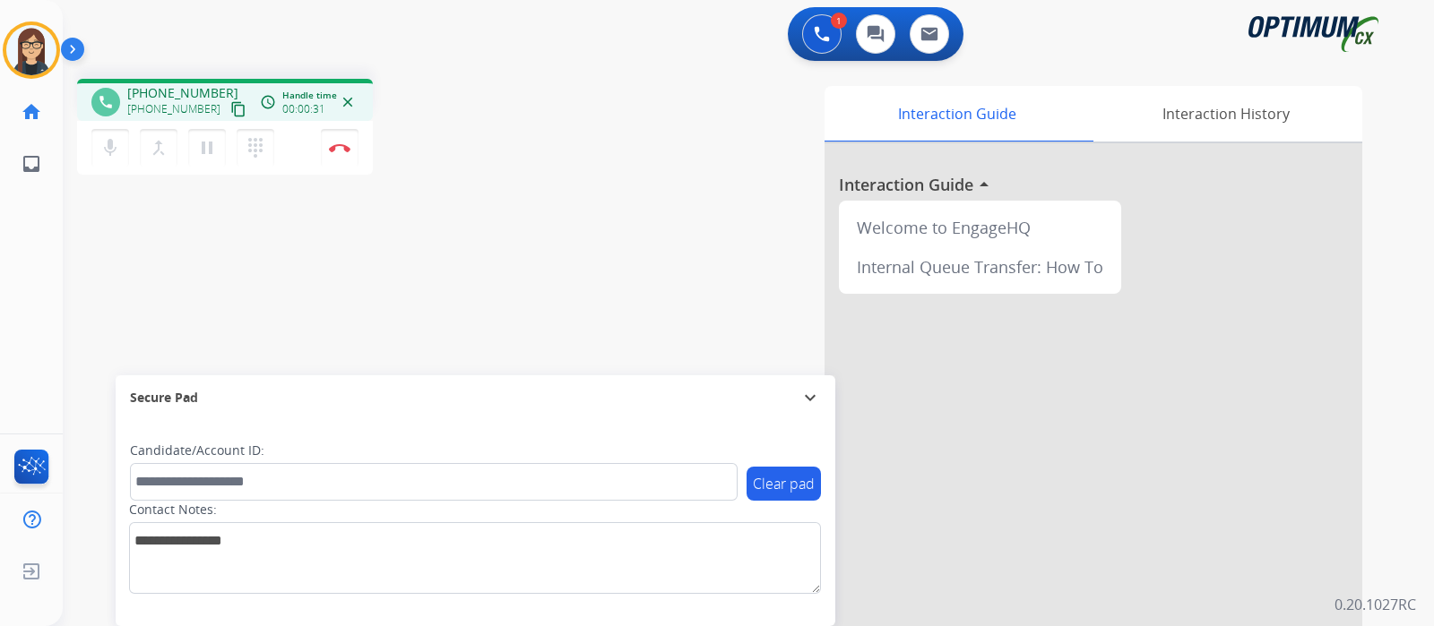
click at [230, 107] on mat-icon "content_copy" at bounding box center [238, 109] width 16 height 16
click at [332, 142] on button "Disconnect" at bounding box center [340, 148] width 38 height 38
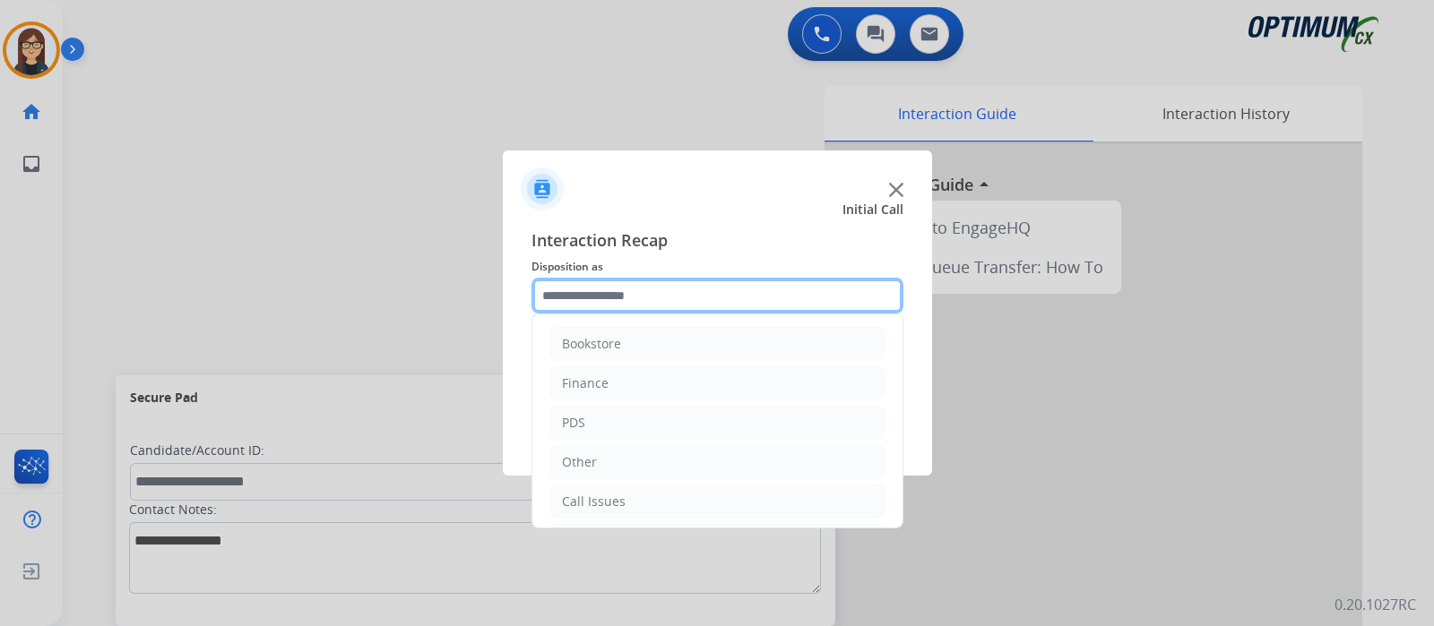
click at [586, 307] on input "text" at bounding box center [717, 296] width 372 height 36
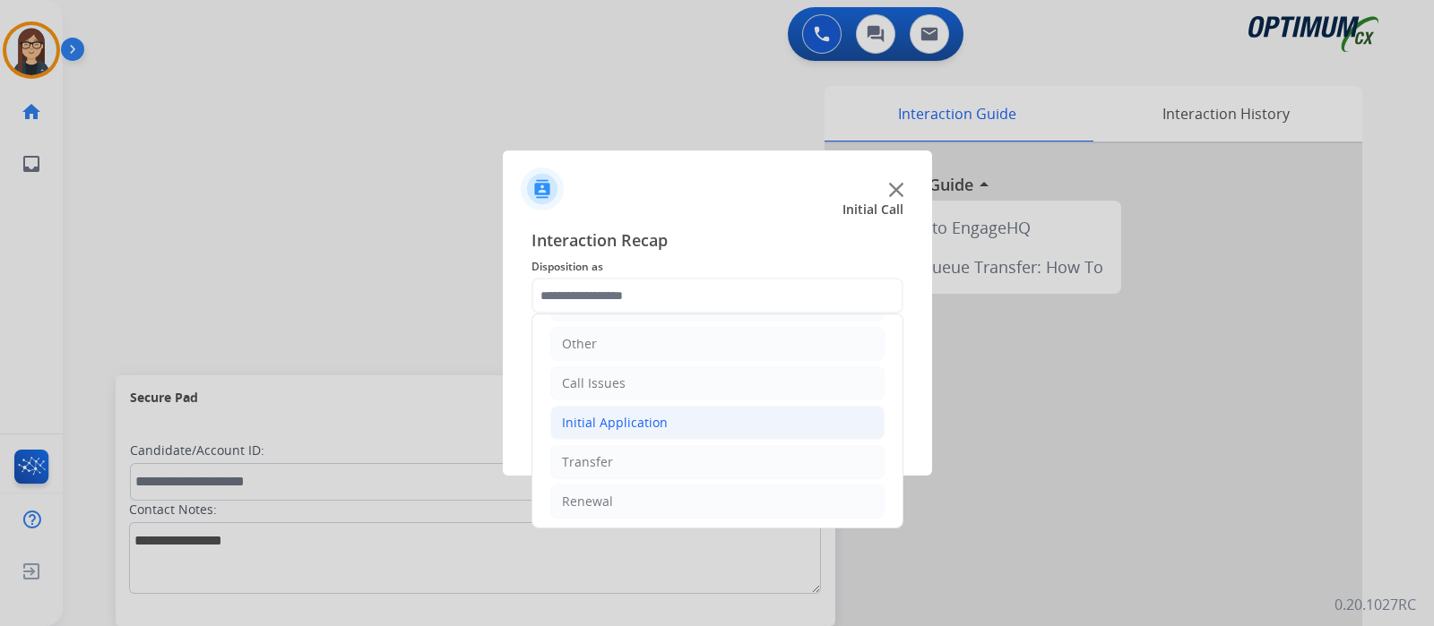
click at [627, 410] on li "Initial Application" at bounding box center [717, 423] width 334 height 34
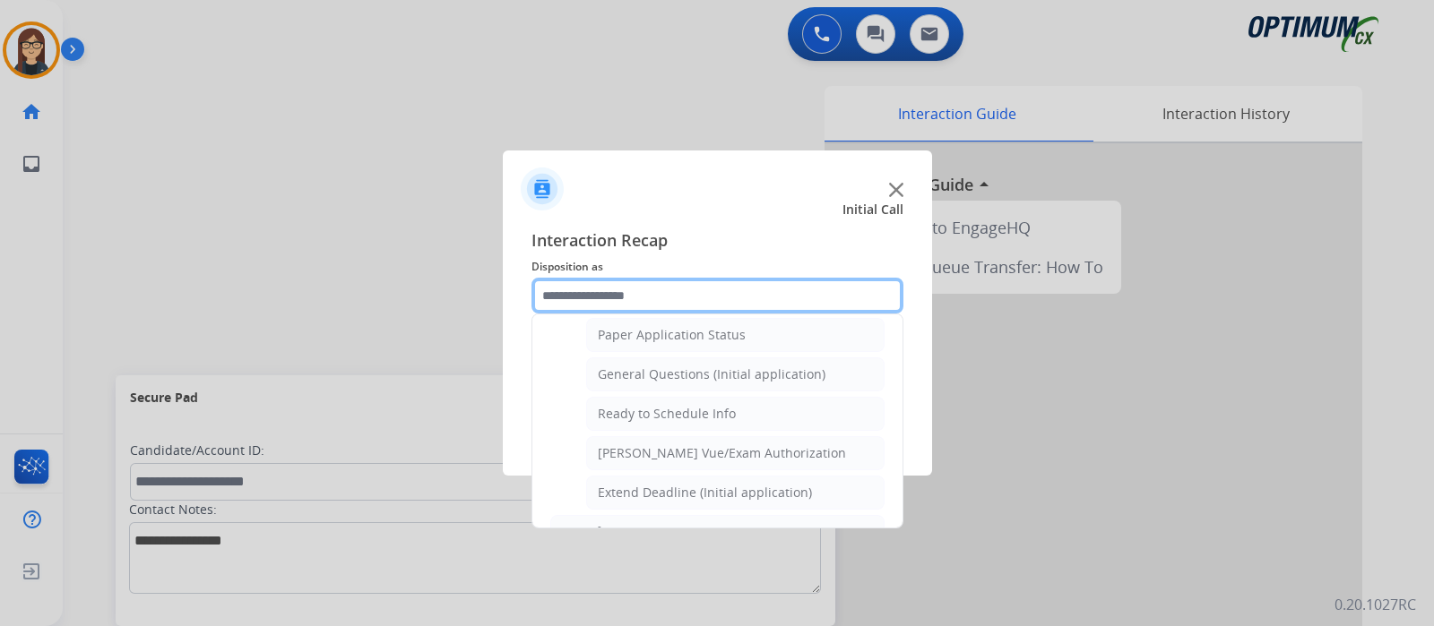
scroll to position [1015, 0]
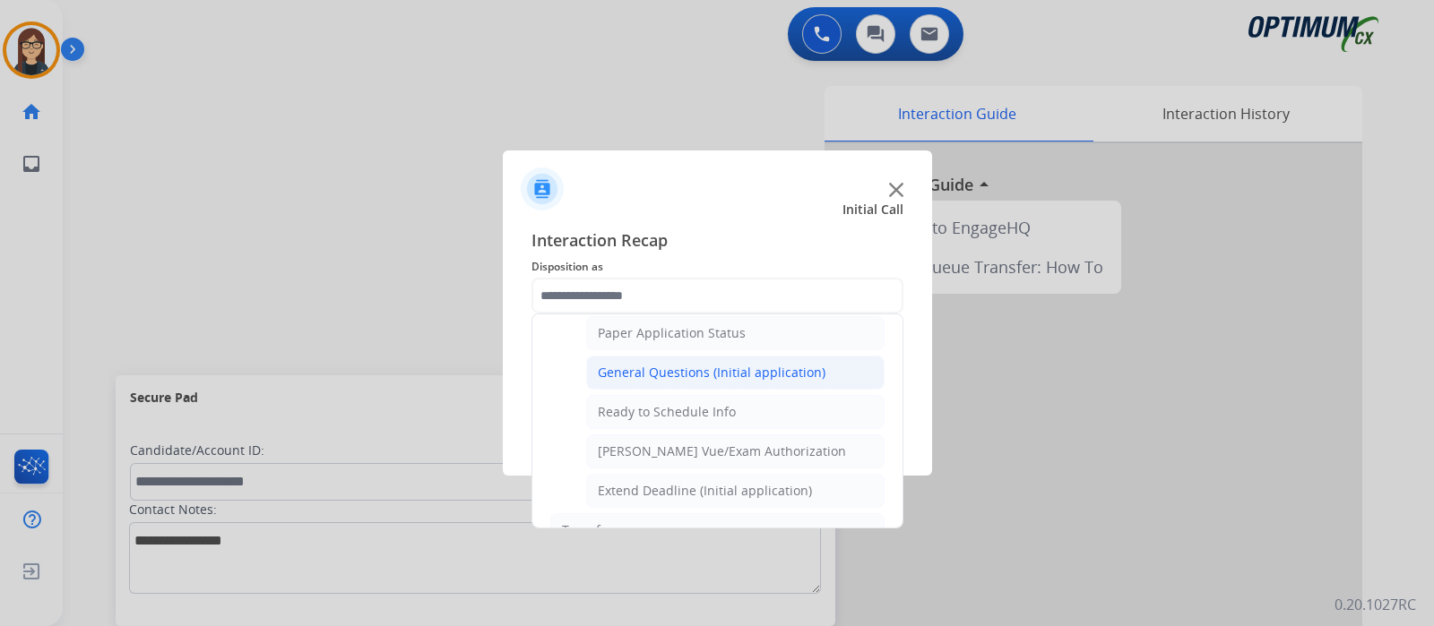
click at [704, 365] on div "General Questions (Initial application)" at bounding box center [712, 373] width 228 height 18
type input "**********"
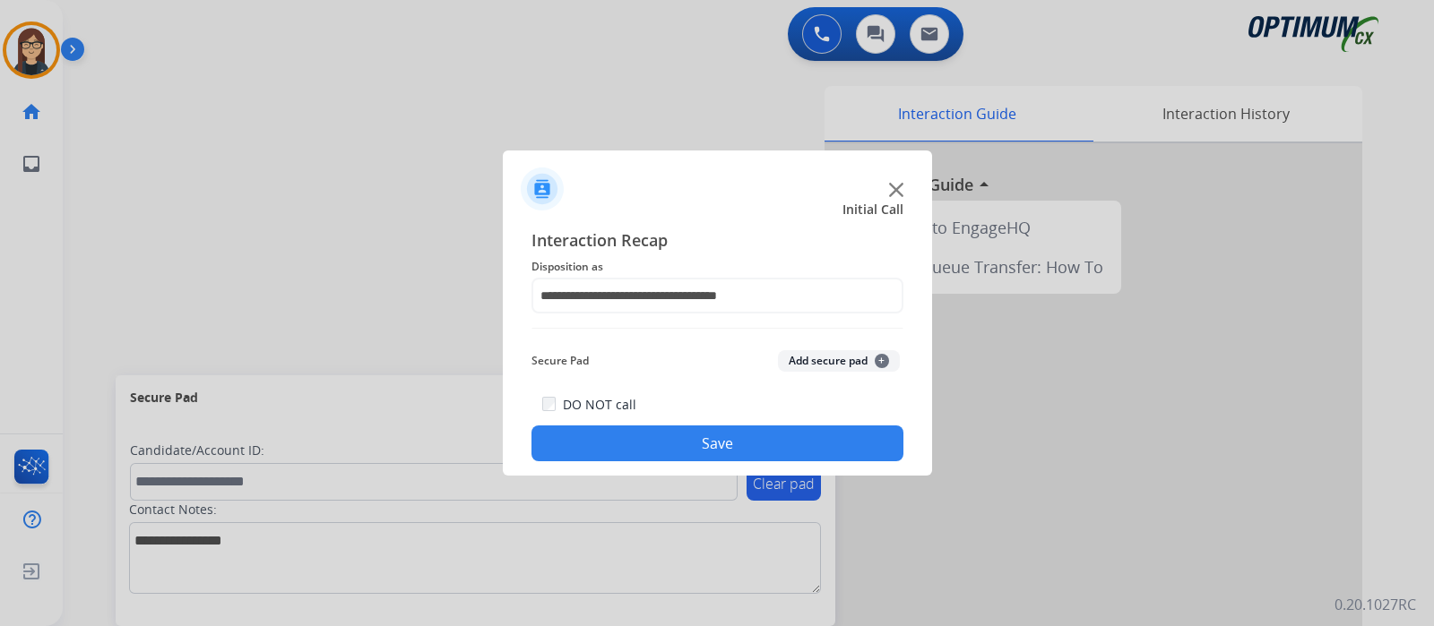
click at [695, 436] on button "Save" at bounding box center [717, 444] width 372 height 36
click at [898, 190] on img at bounding box center [896, 190] width 14 height 14
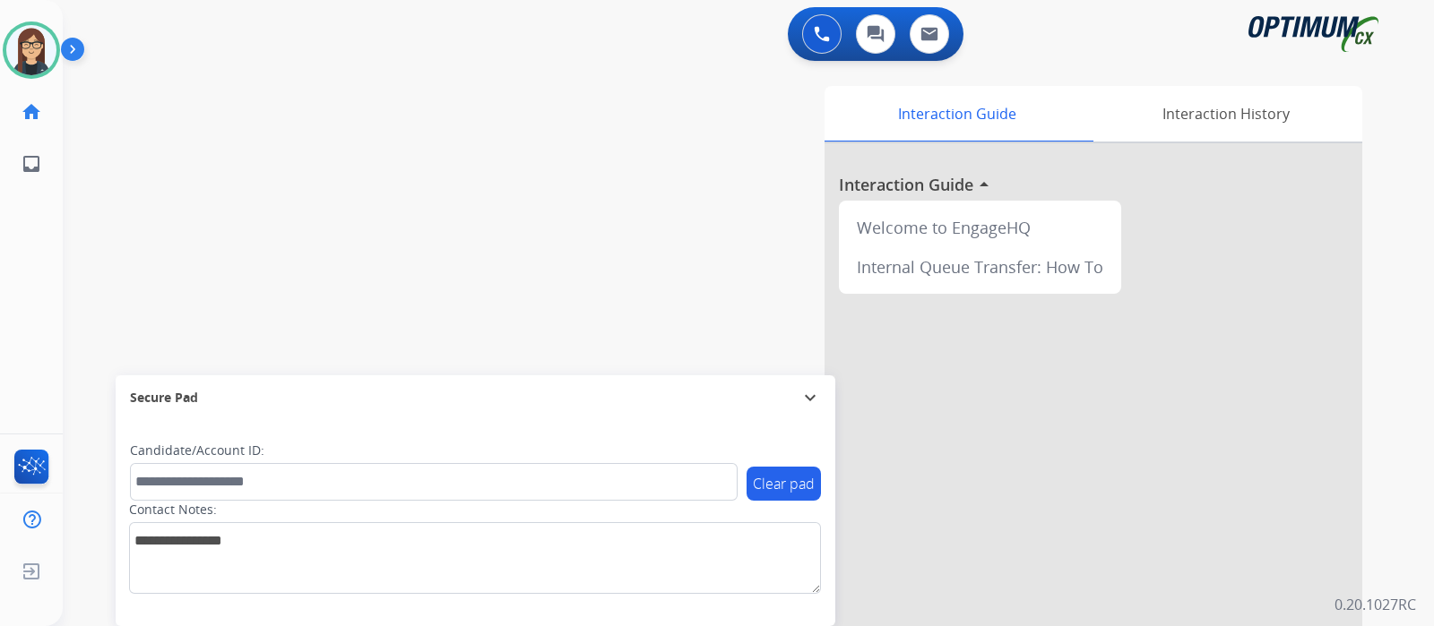
click at [469, 298] on div "swap_horiz Break voice bridge close_fullscreen Connect 3-Way Call merge_type Se…" at bounding box center [727, 438] width 1328 height 747
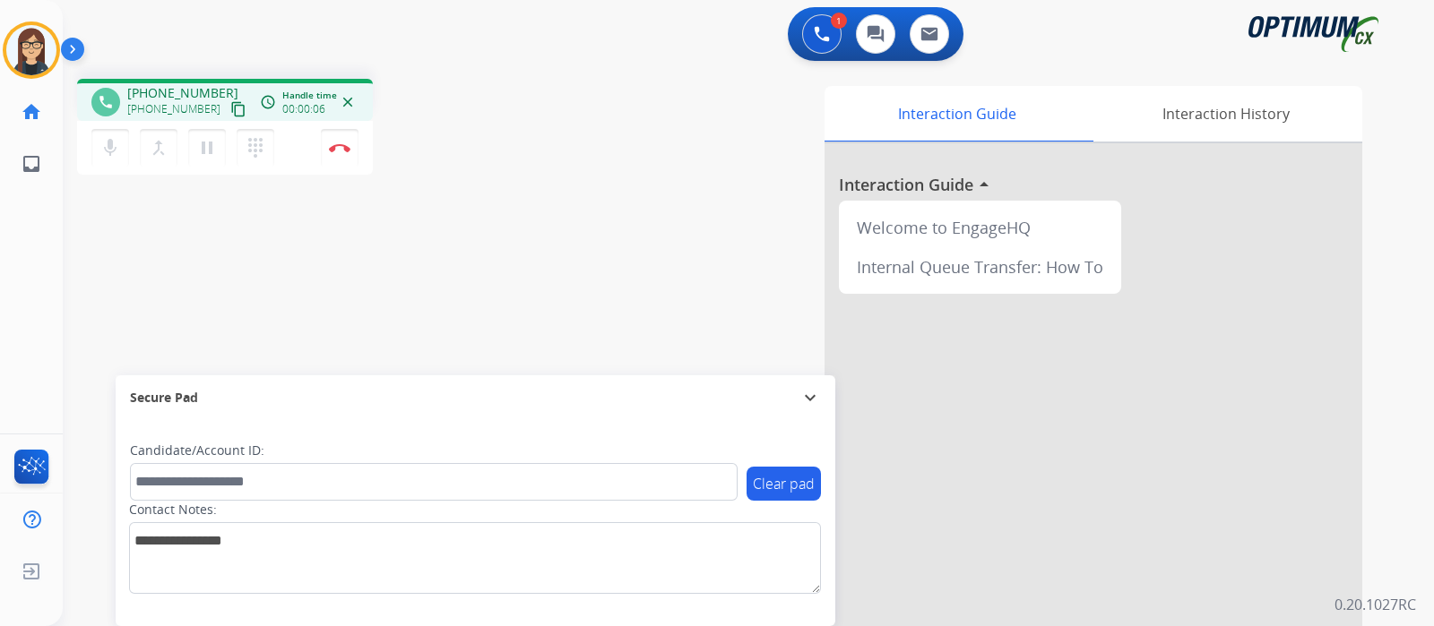
click at [212, 97] on span "+16092221544" at bounding box center [182, 93] width 111 height 18
click at [118, 143] on mat-icon "mic" at bounding box center [110, 148] width 22 height 22
click at [118, 143] on mat-icon "mic_off" at bounding box center [110, 148] width 22 height 22
click at [230, 106] on mat-icon "content_copy" at bounding box center [238, 109] width 16 height 16
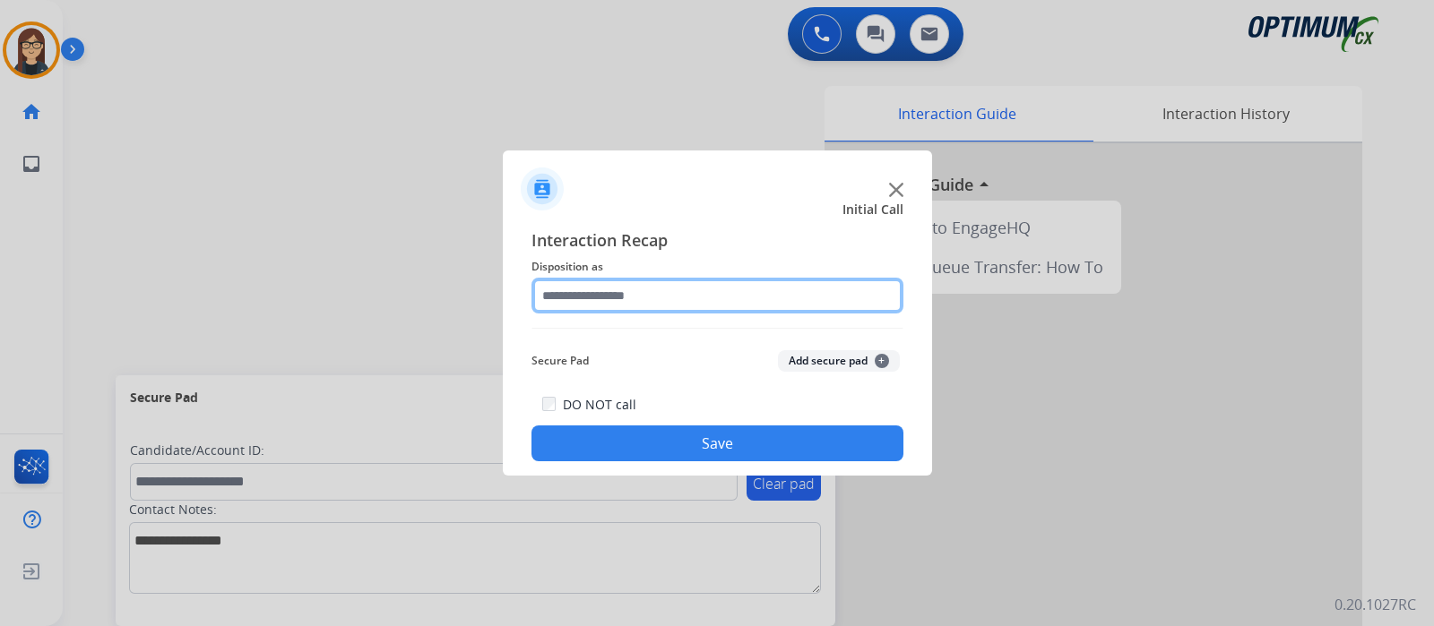
click at [608, 281] on input "text" at bounding box center [717, 296] width 372 height 36
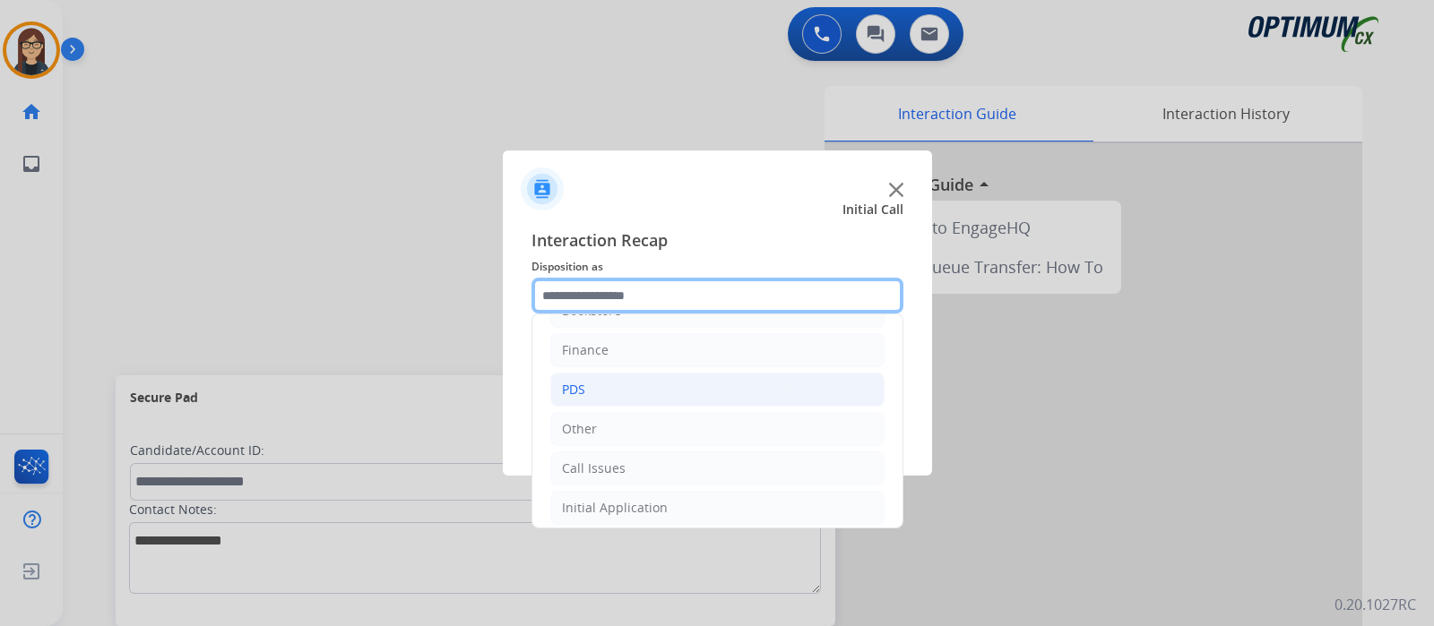
scroll to position [118, 0]
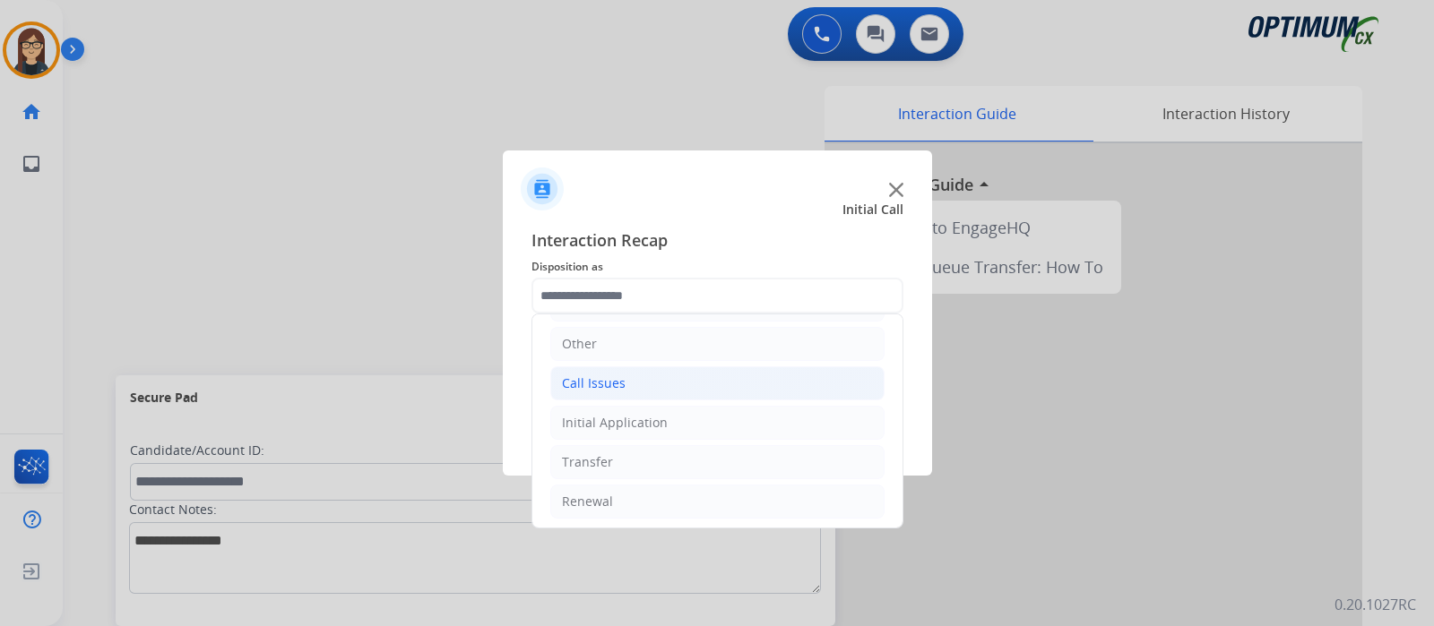
click at [593, 375] on div "Call Issues" at bounding box center [594, 384] width 64 height 18
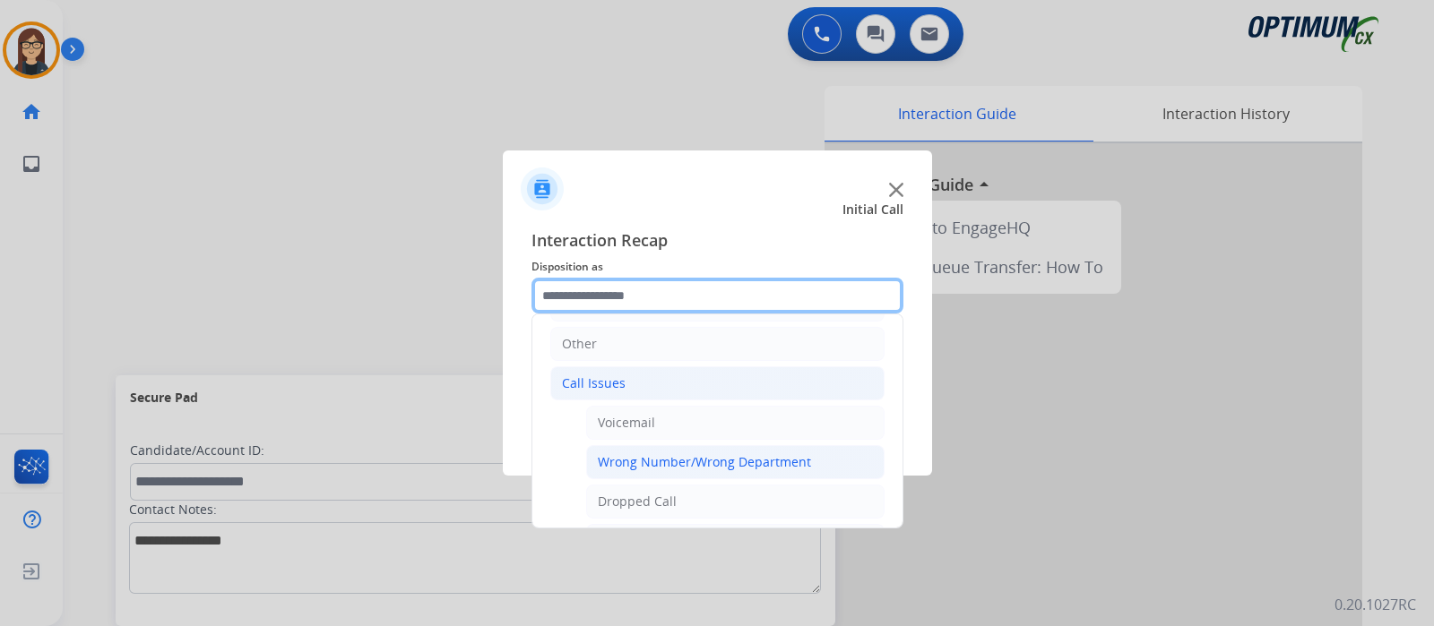
scroll to position [230, 0]
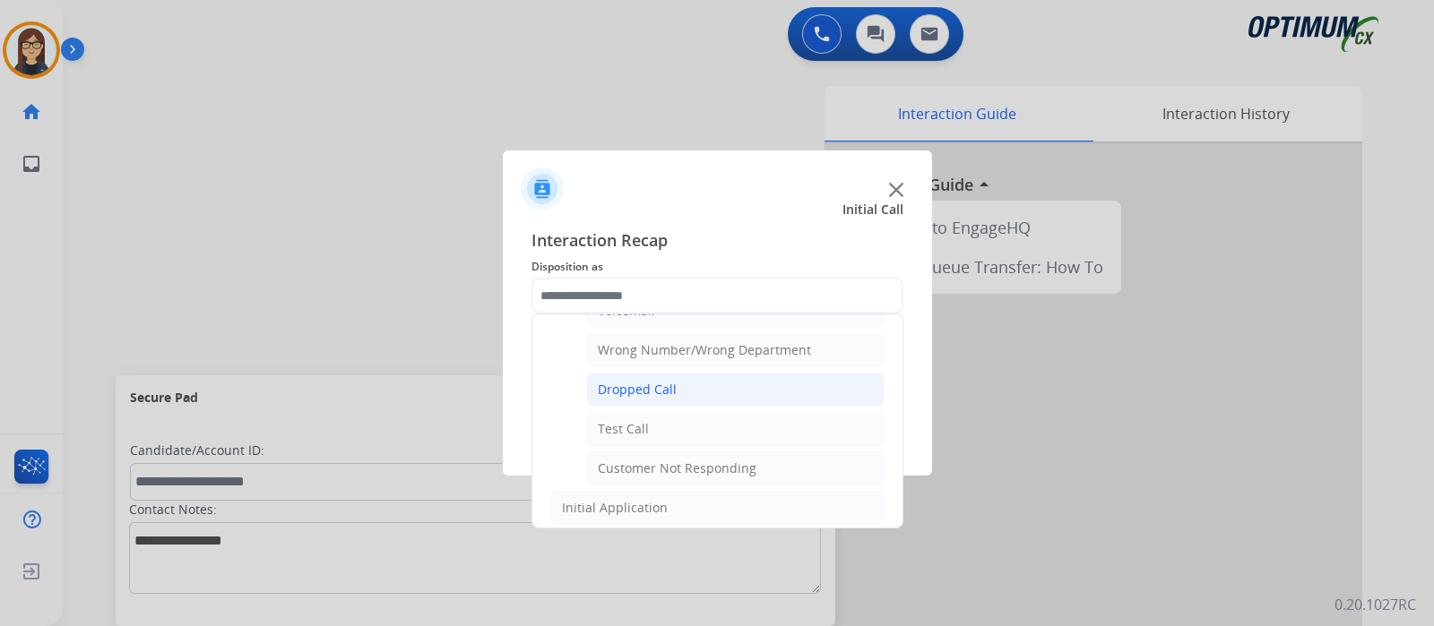
click at [643, 383] on div "Dropped Call" at bounding box center [637, 390] width 79 height 18
type input "**********"
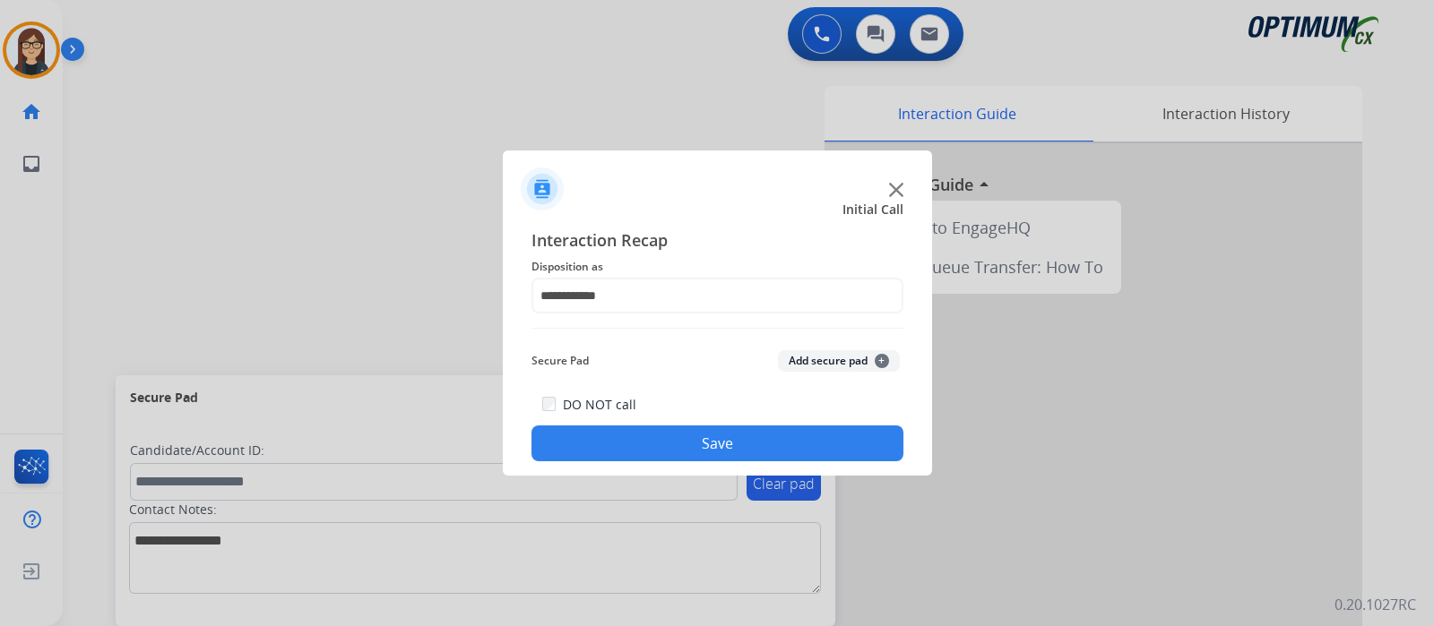
click at [655, 435] on button "Save" at bounding box center [717, 444] width 372 height 36
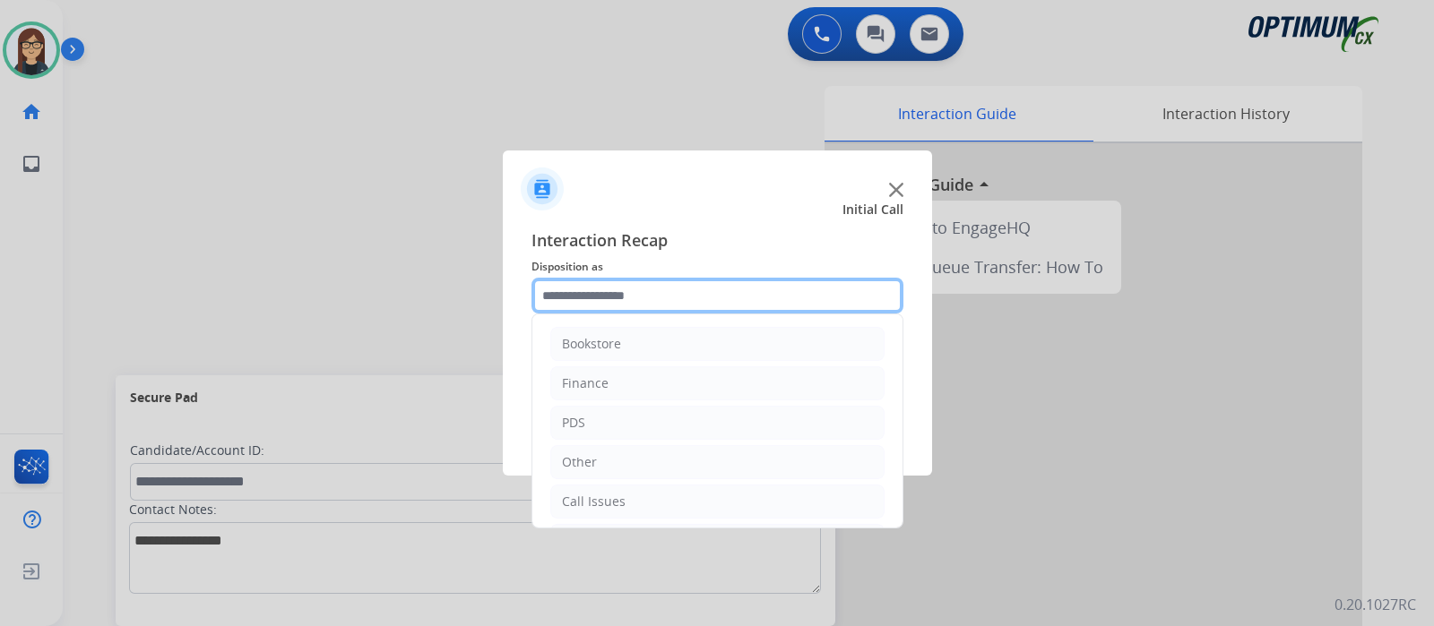
click at [741, 286] on input "text" at bounding box center [717, 296] width 372 height 36
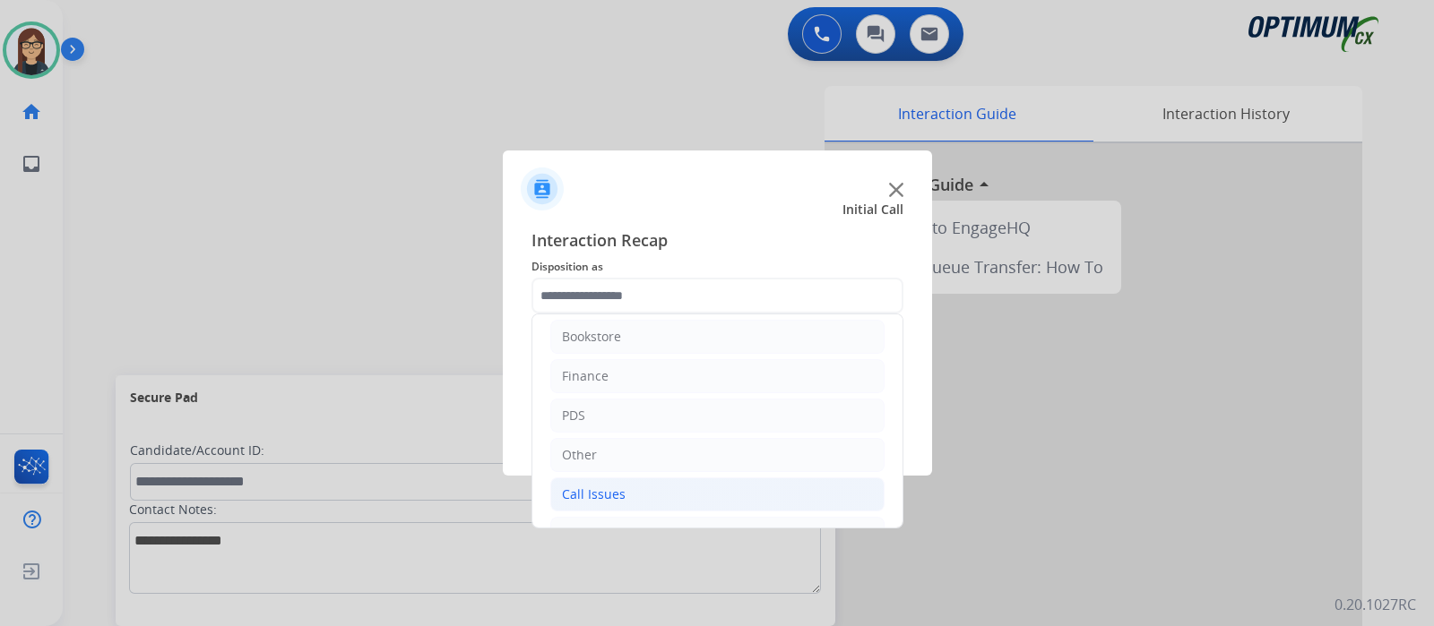
click at [610, 486] on div "Call Issues" at bounding box center [594, 495] width 64 height 18
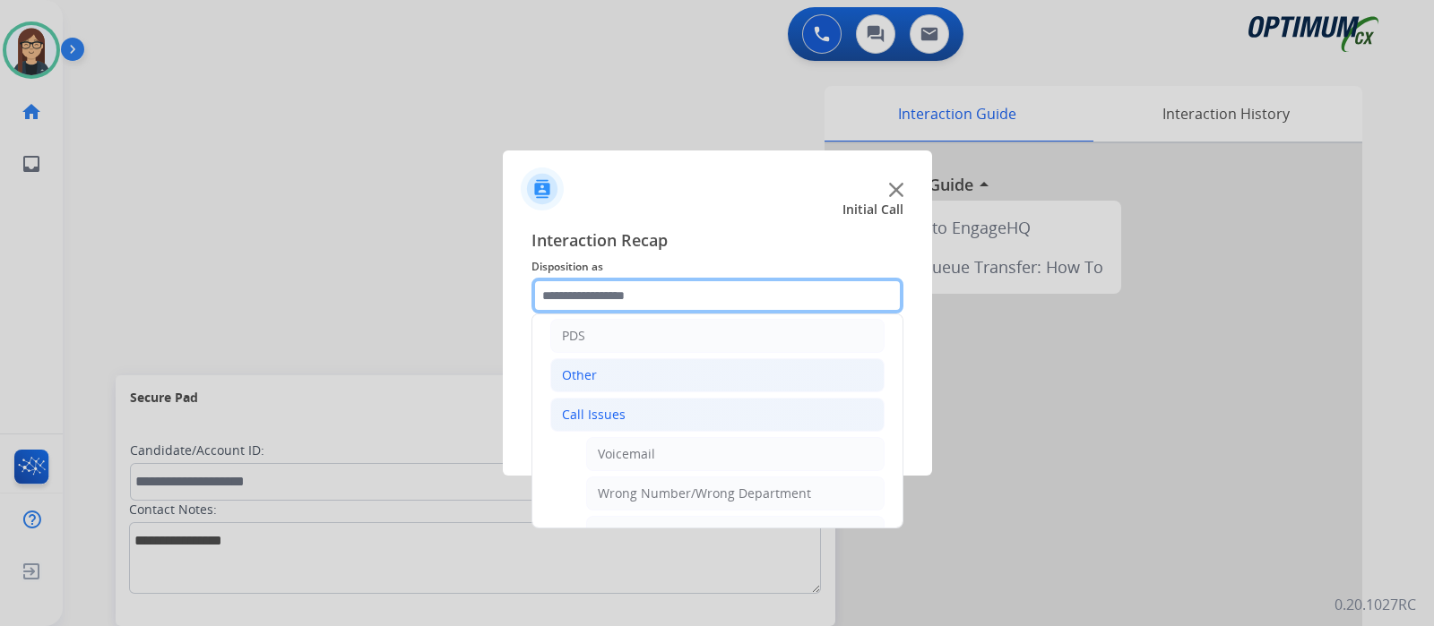
scroll to position [119, 0]
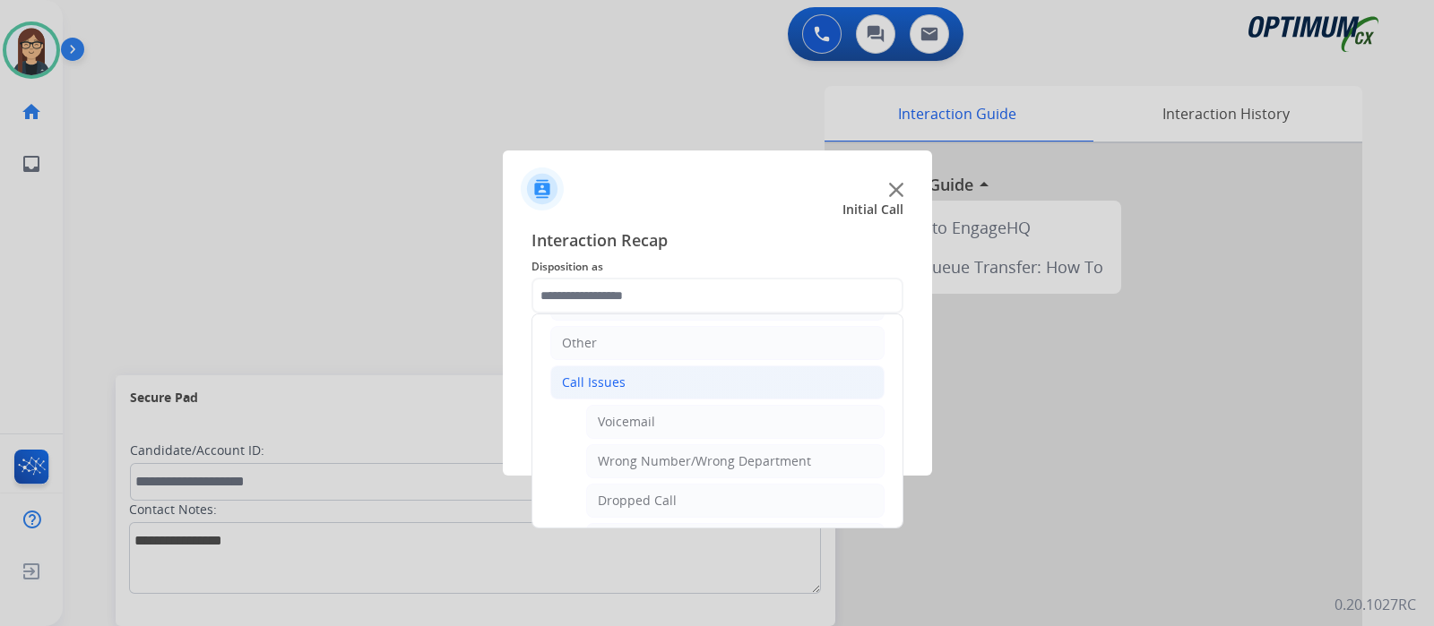
click at [889, 192] on img at bounding box center [896, 190] width 14 height 14
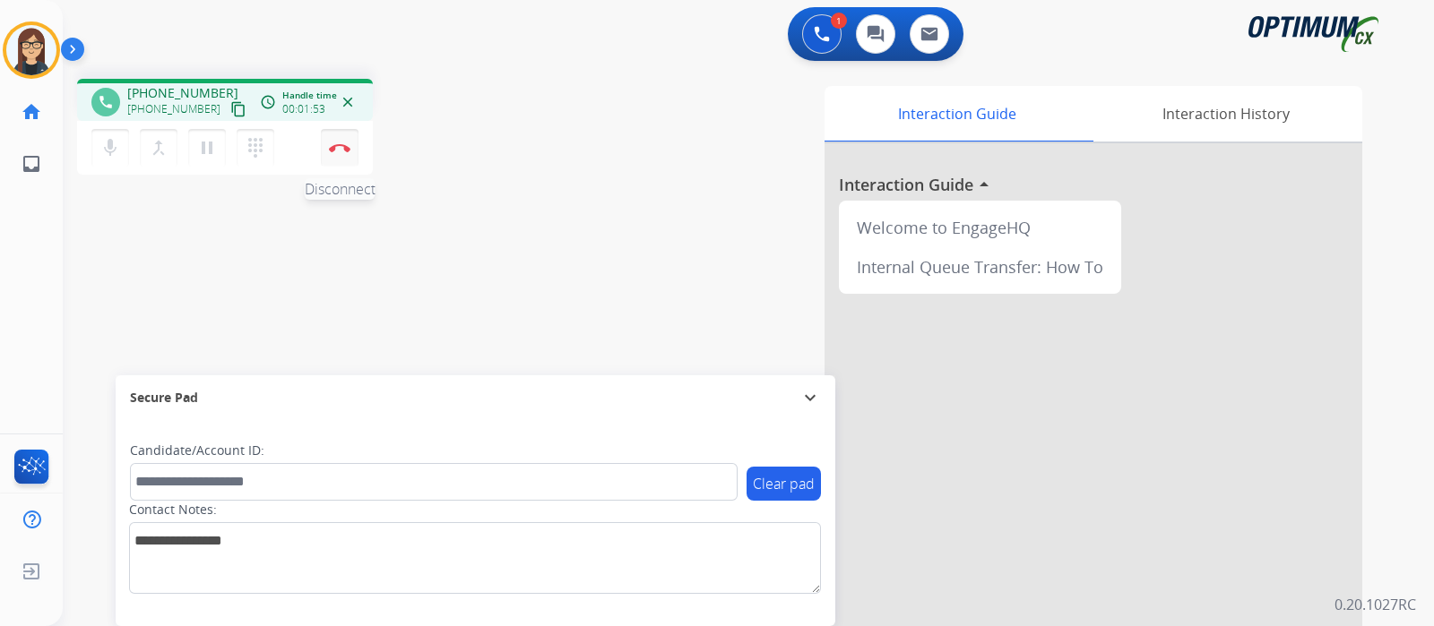
click at [336, 145] on img at bounding box center [340, 147] width 22 height 9
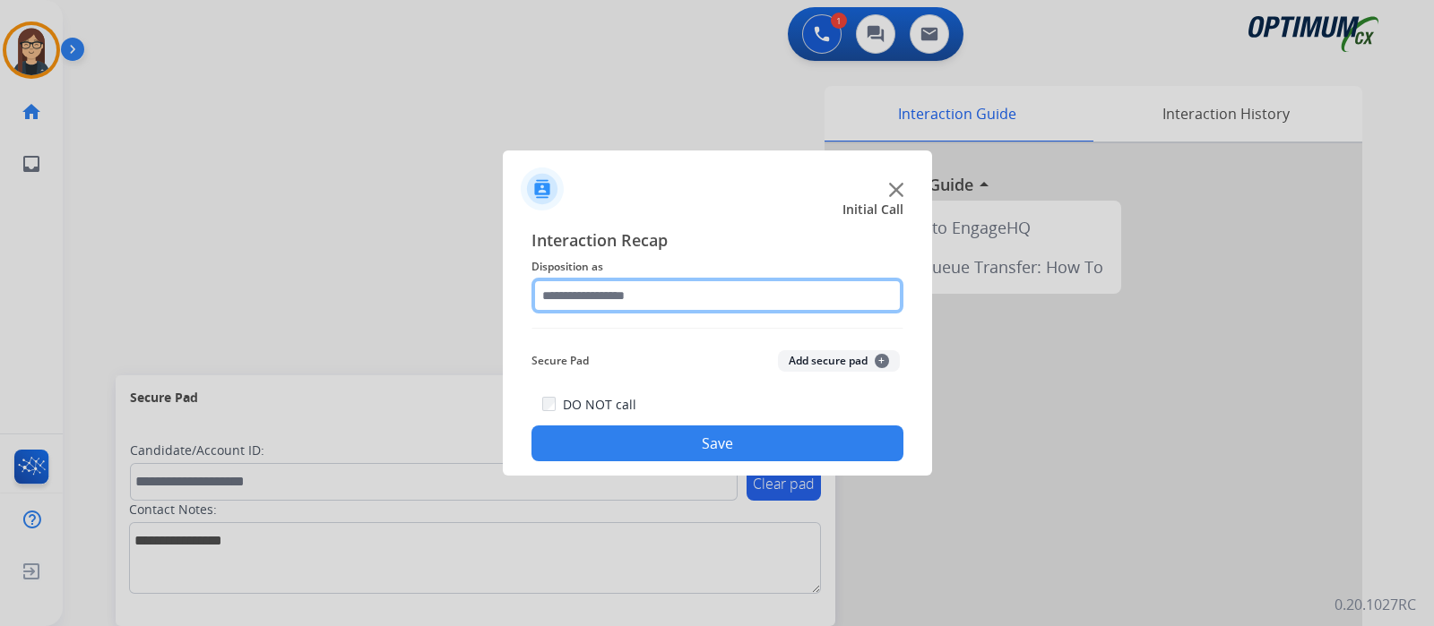
click at [630, 298] on input "text" at bounding box center [717, 296] width 372 height 36
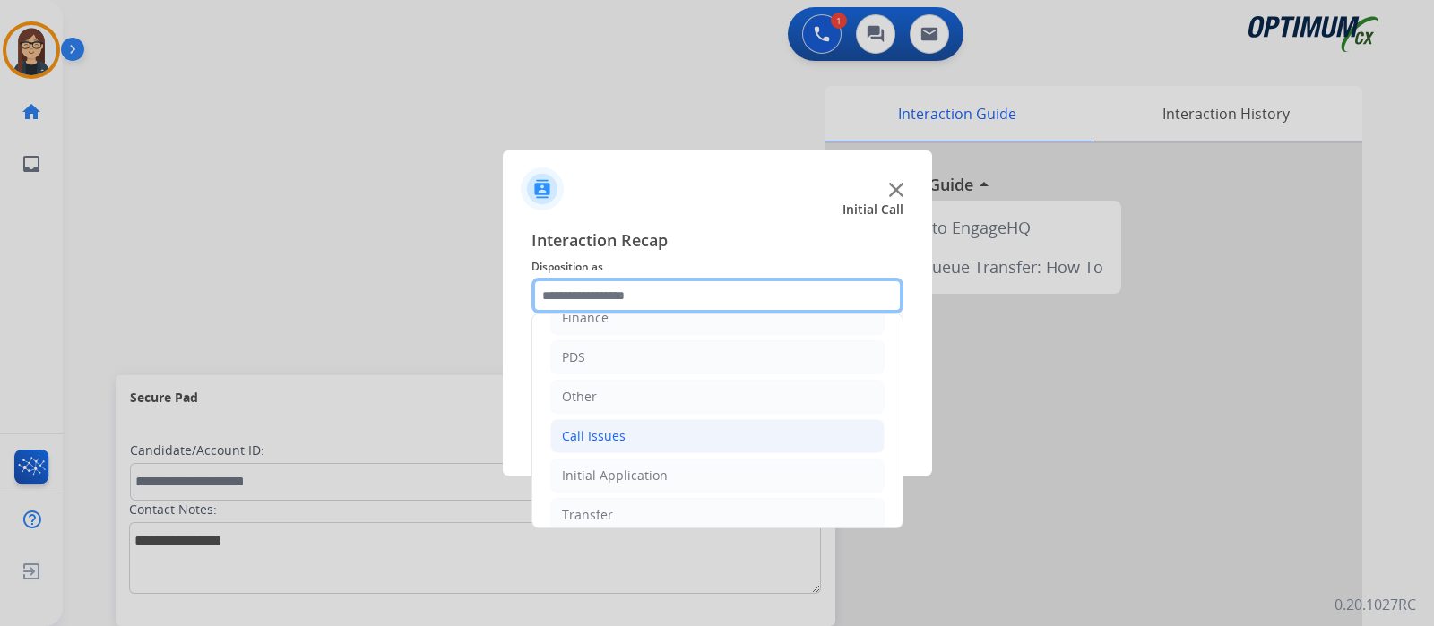
scroll to position [118, 0]
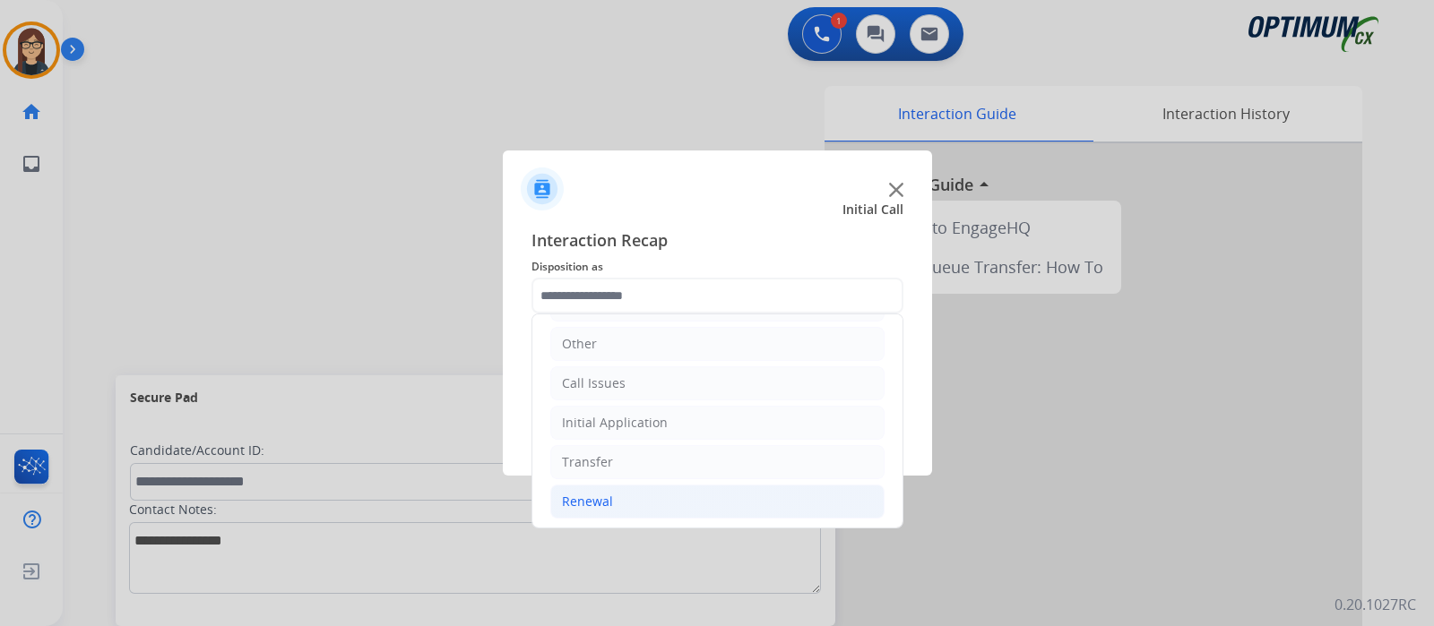
click at [618, 490] on li "Renewal" at bounding box center [717, 502] width 334 height 34
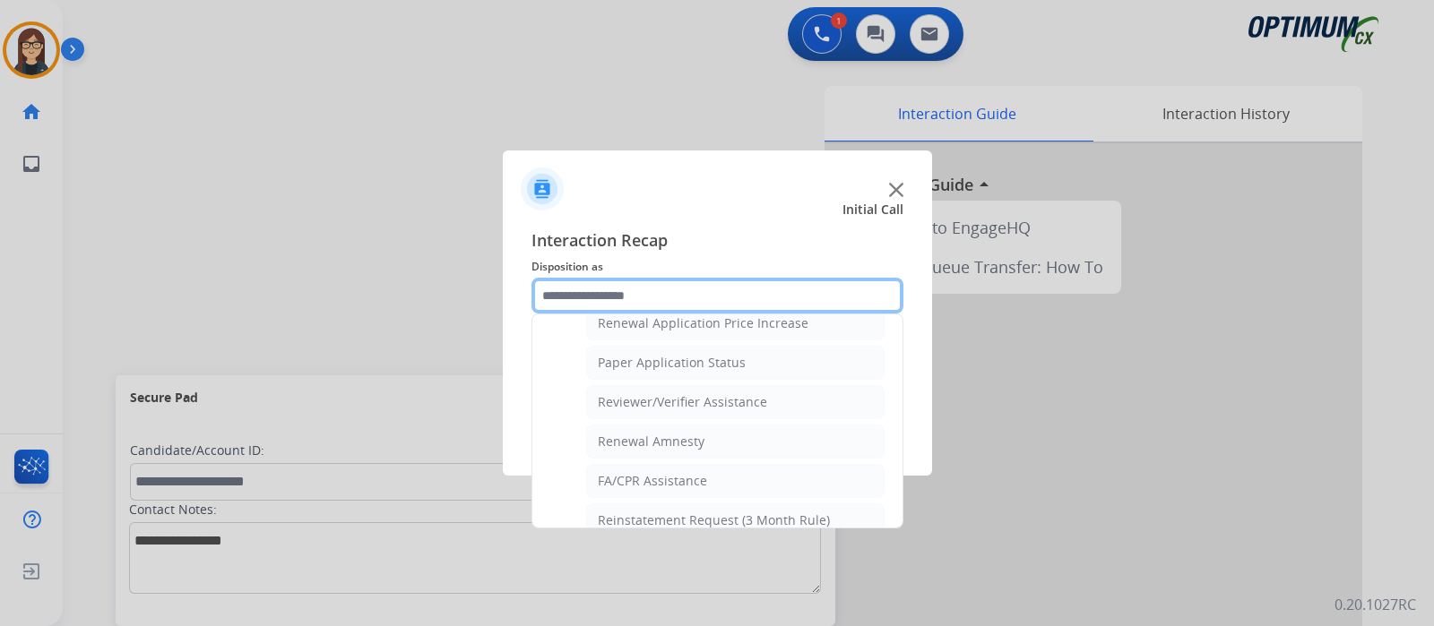
scroll to position [678, 0]
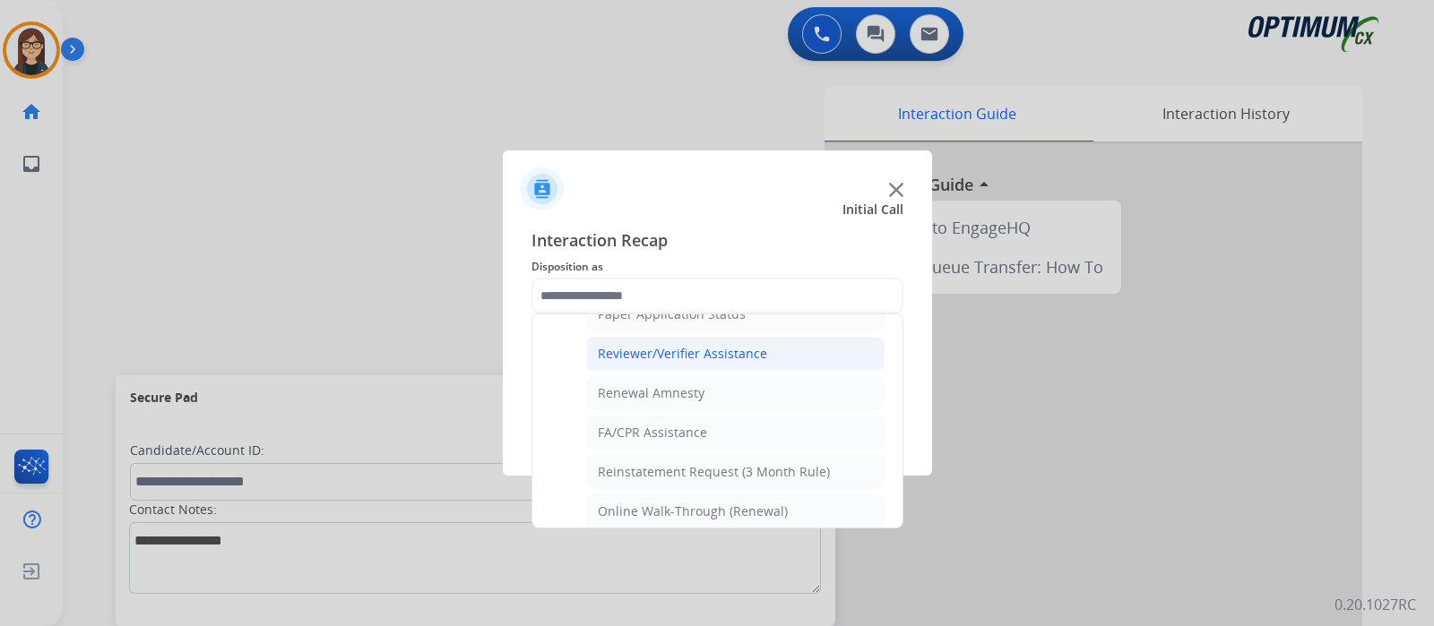
click at [684, 345] on div "Reviewer/Verifier Assistance" at bounding box center [682, 354] width 169 height 18
type input "**********"
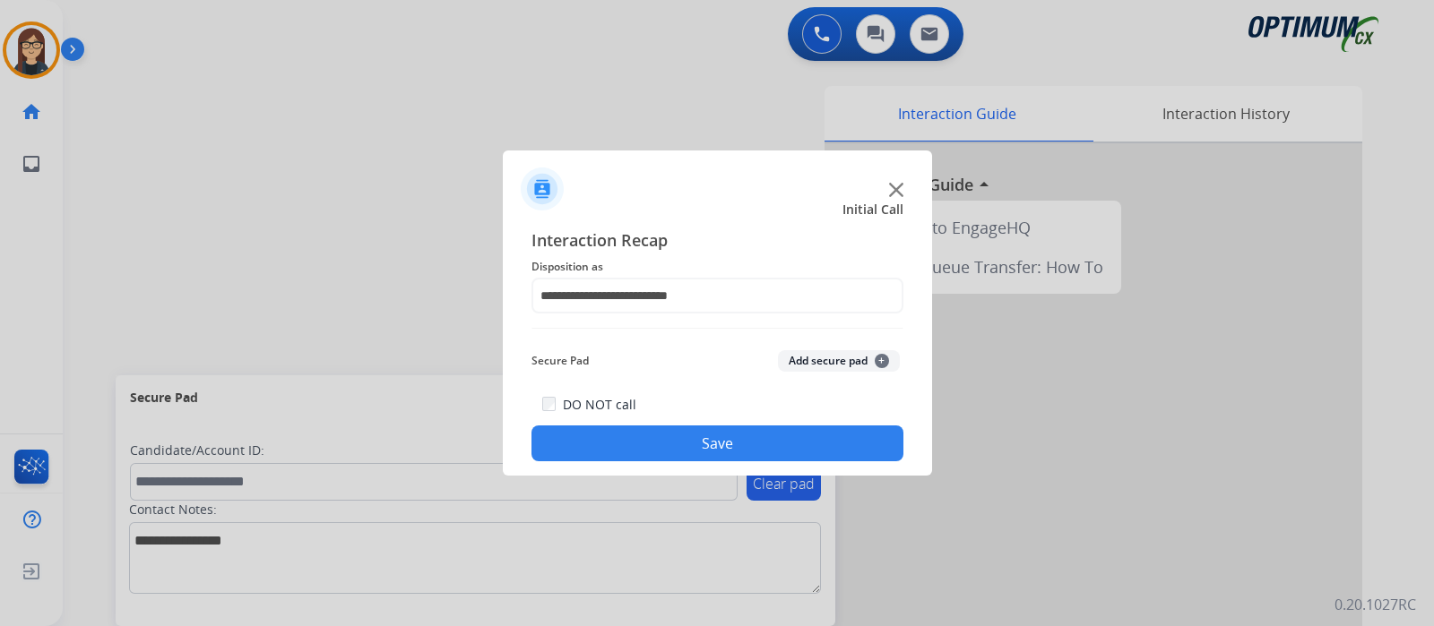
click at [675, 441] on button "Save" at bounding box center [717, 444] width 372 height 36
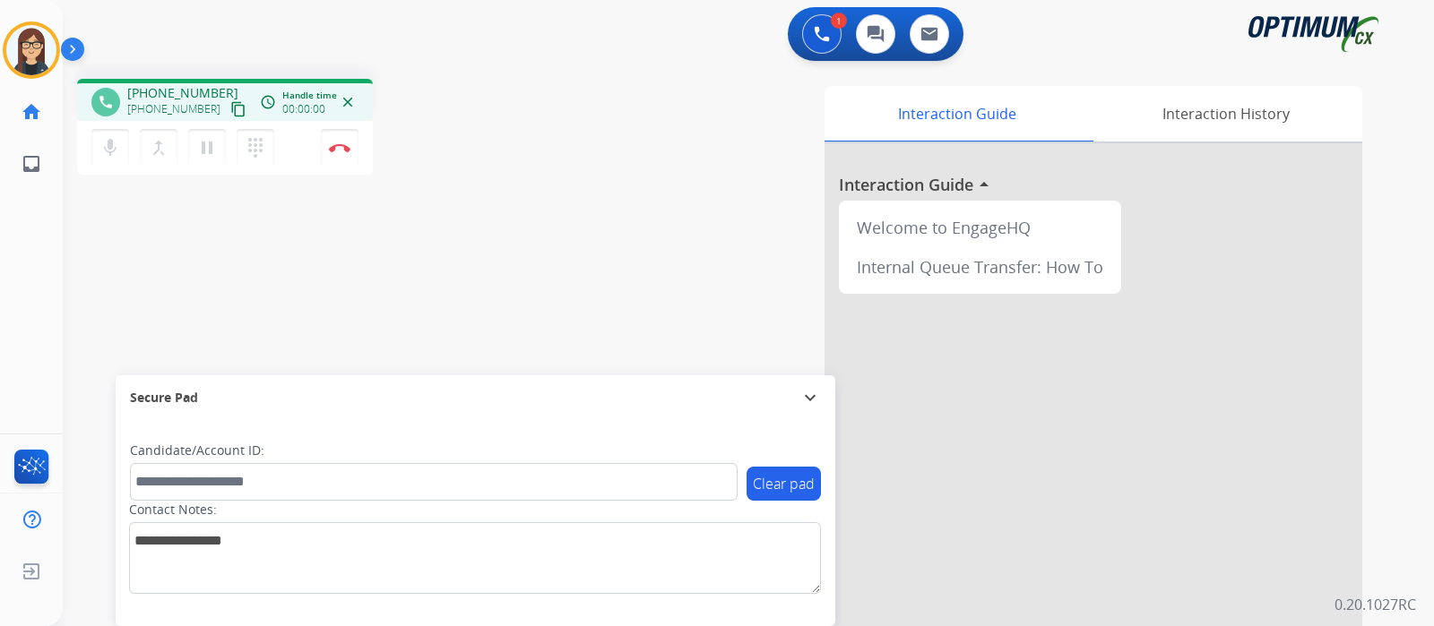
click at [230, 108] on mat-icon "content_copy" at bounding box center [238, 109] width 16 height 16
click at [341, 157] on button "Disconnect" at bounding box center [340, 148] width 38 height 38
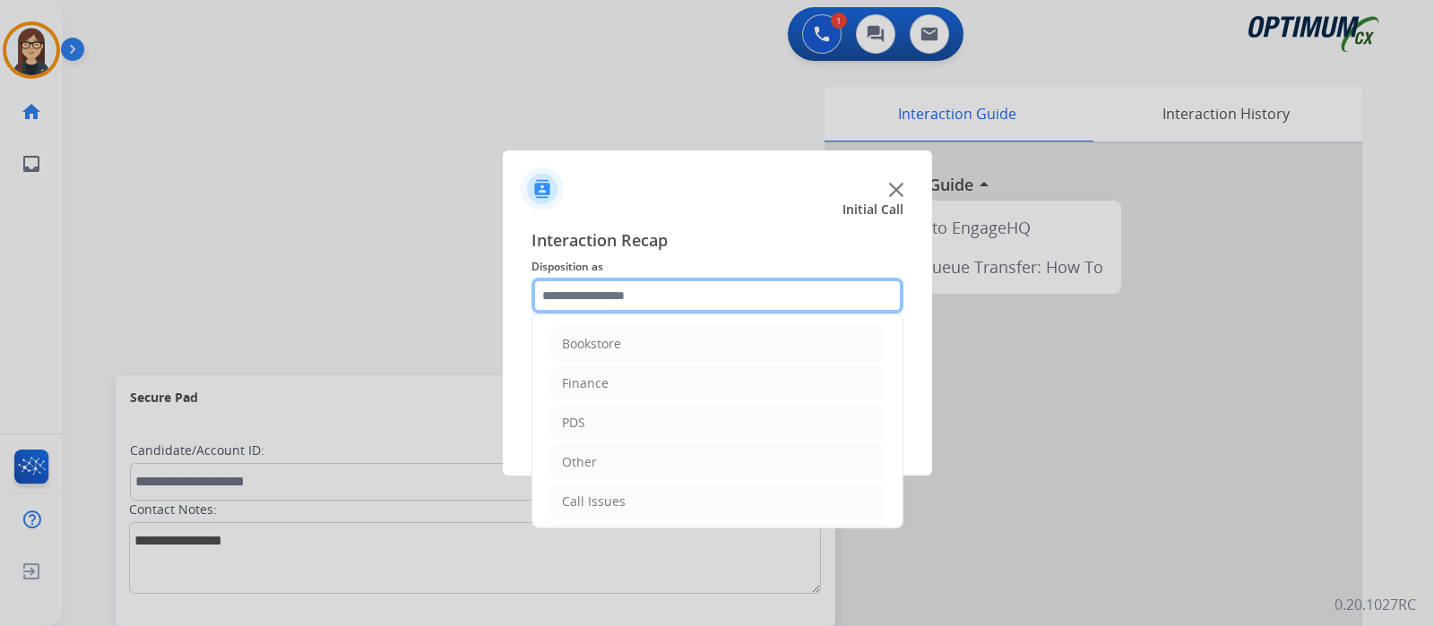
click at [623, 302] on input "text" at bounding box center [717, 296] width 372 height 36
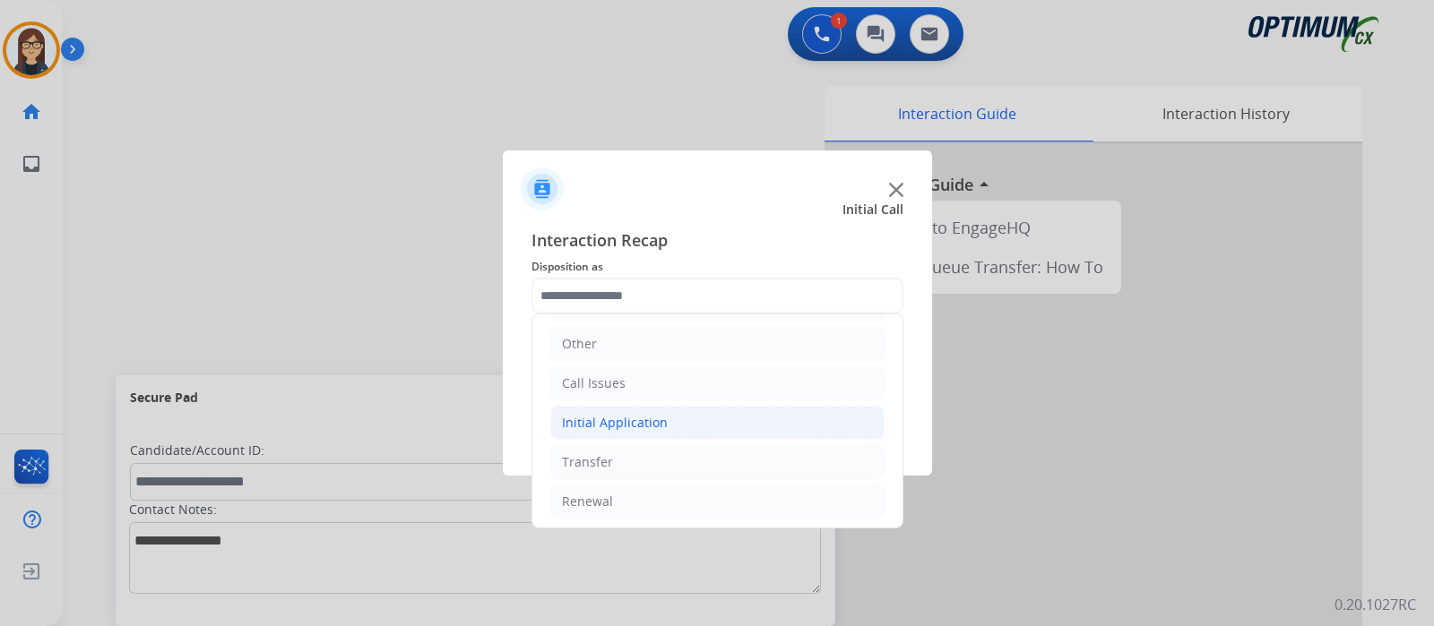
click at [637, 414] on div "Initial Application" at bounding box center [615, 423] width 106 height 18
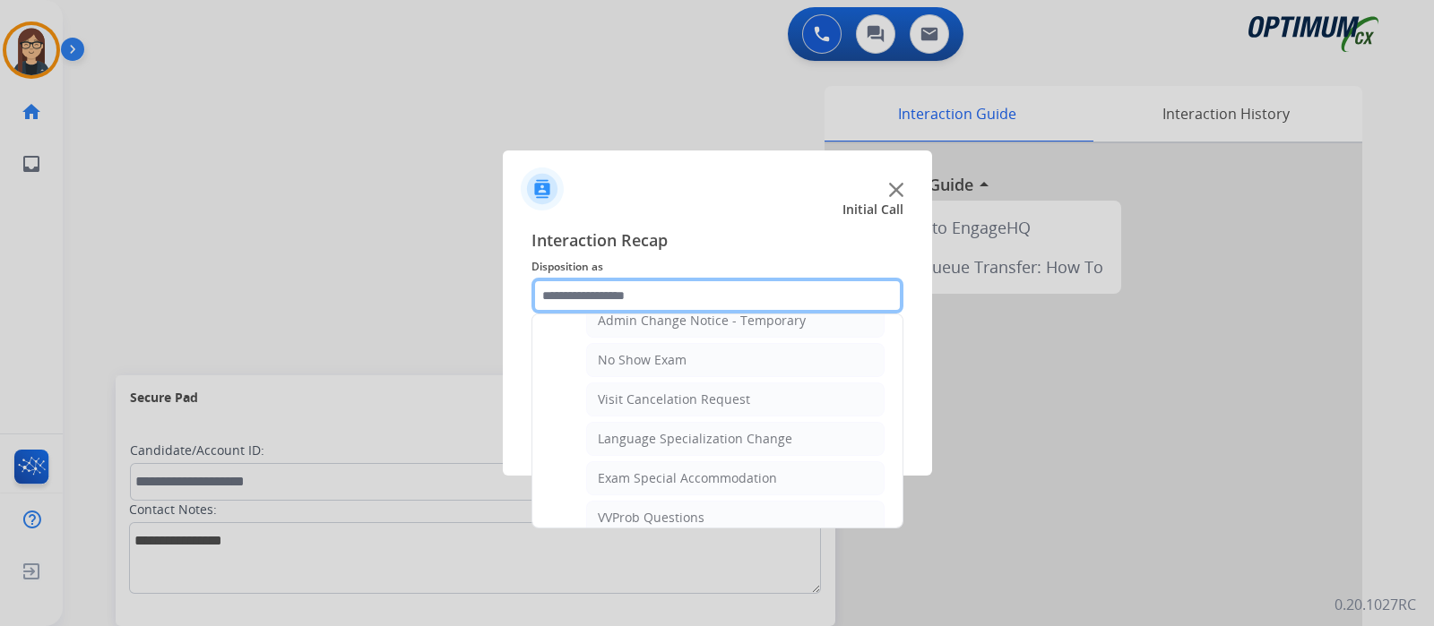
scroll to position [902, 0]
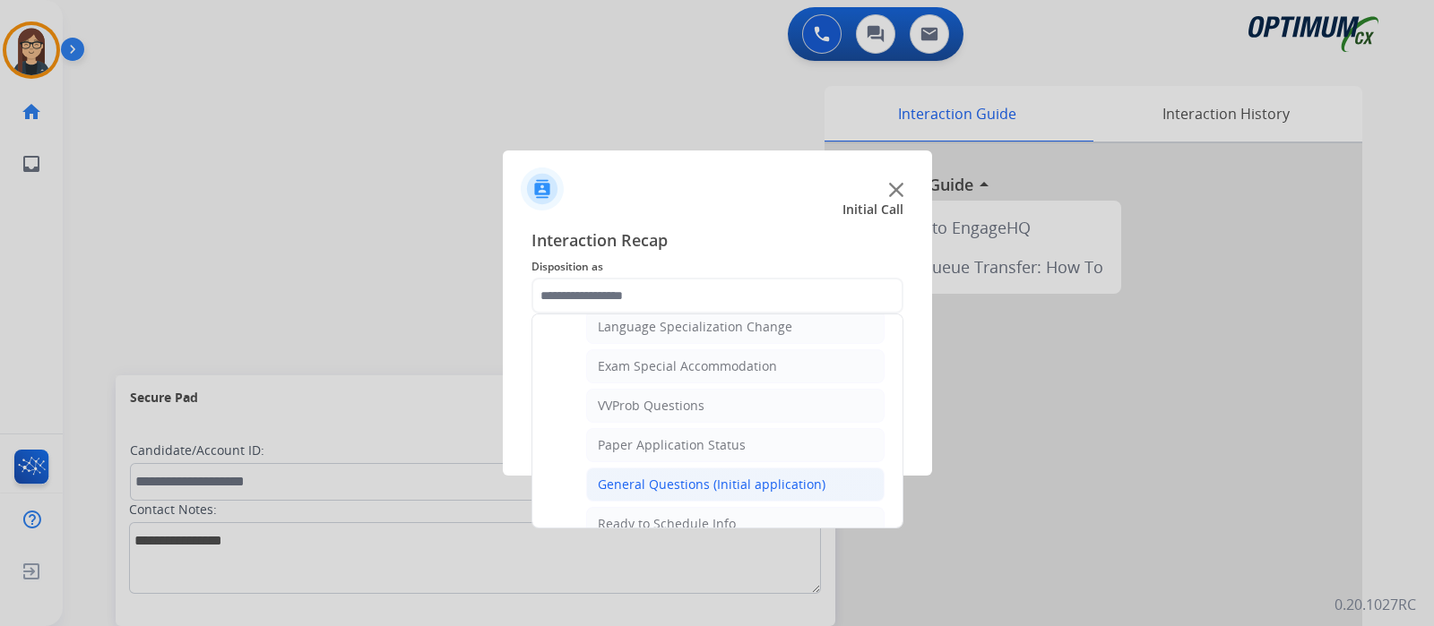
click at [728, 477] on div "General Questions (Initial application)" at bounding box center [712, 485] width 228 height 18
type input "**********"
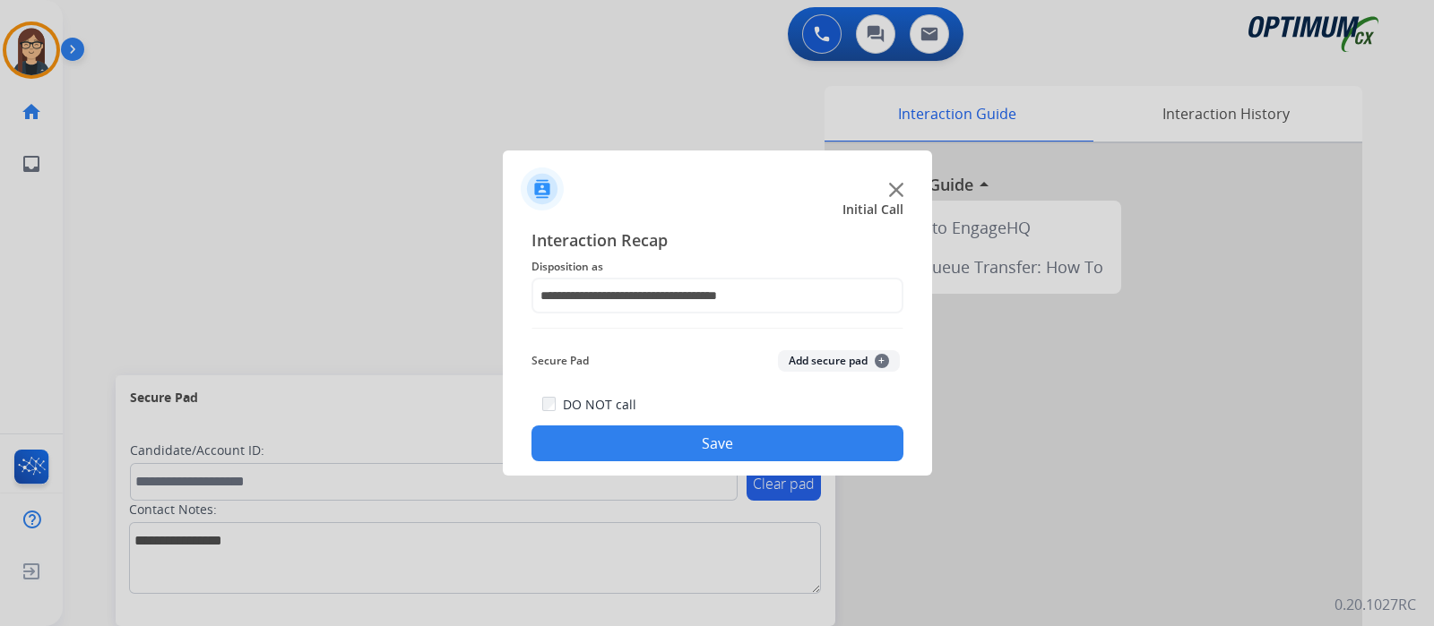
click at [708, 445] on button "Save" at bounding box center [717, 444] width 372 height 36
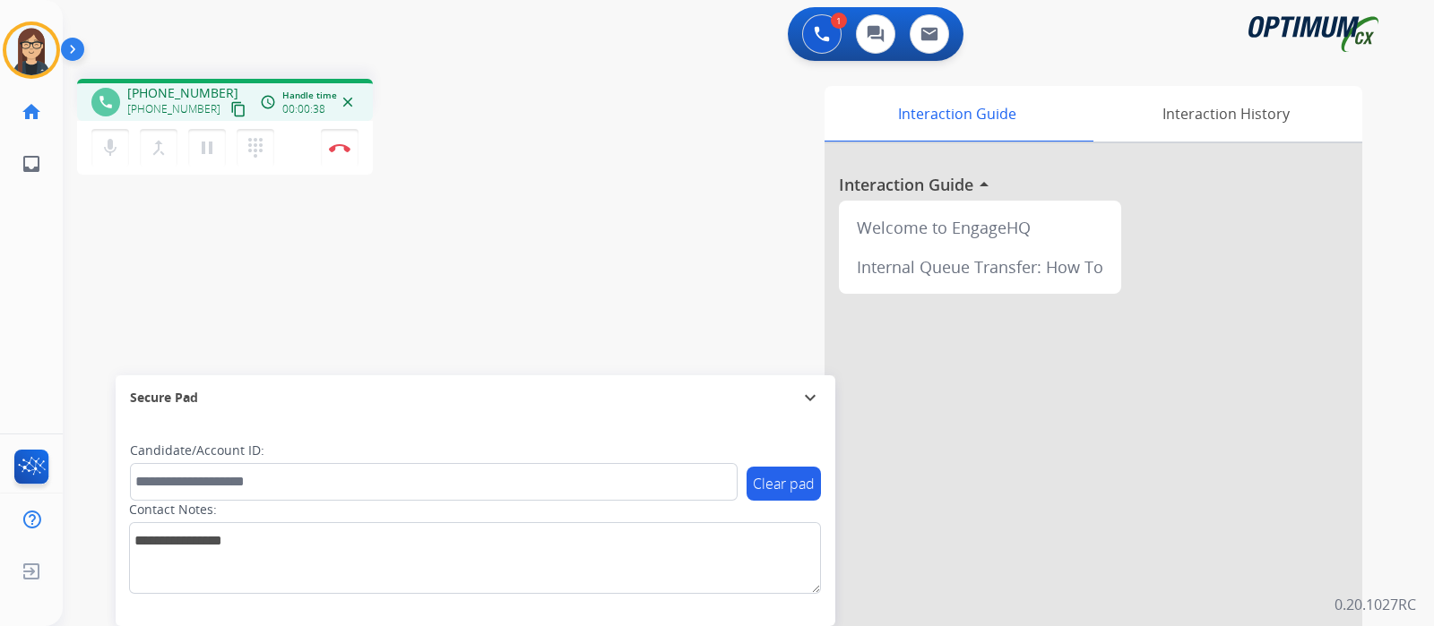
click at [230, 101] on mat-icon "content_copy" at bounding box center [238, 109] width 16 height 16
click at [341, 151] on img at bounding box center [340, 147] width 22 height 9
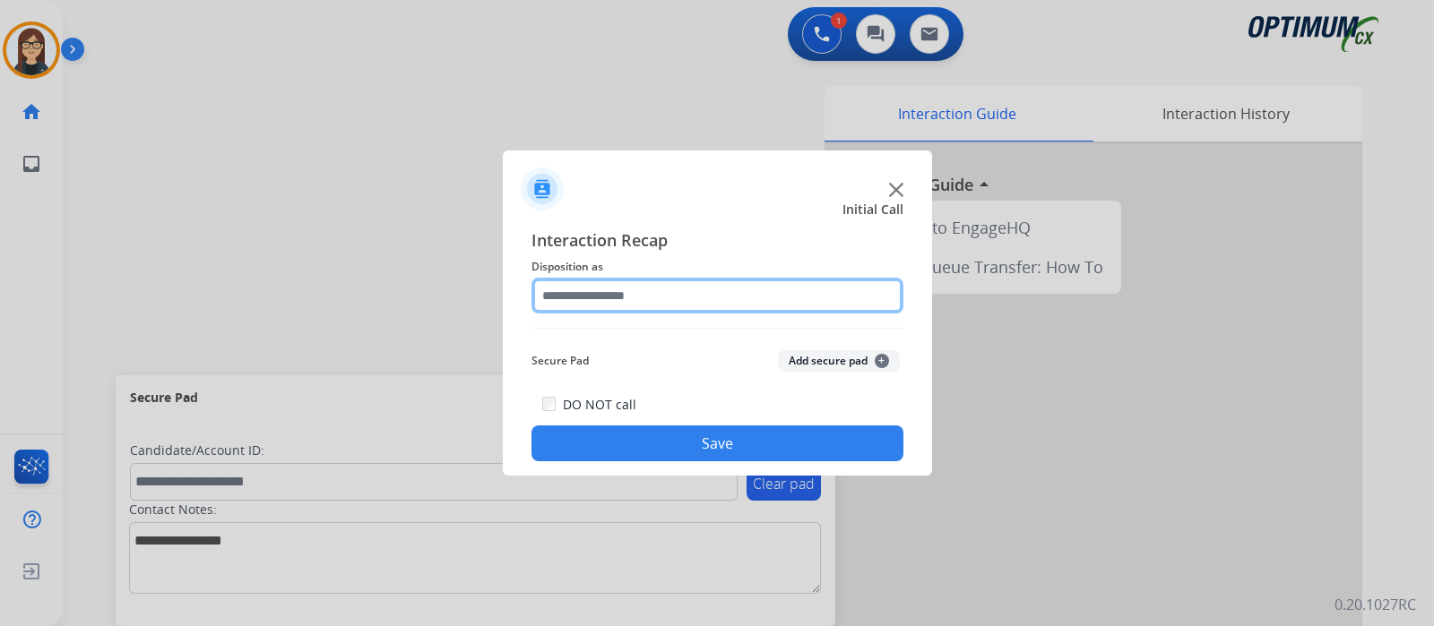
click at [597, 296] on input "text" at bounding box center [717, 296] width 372 height 36
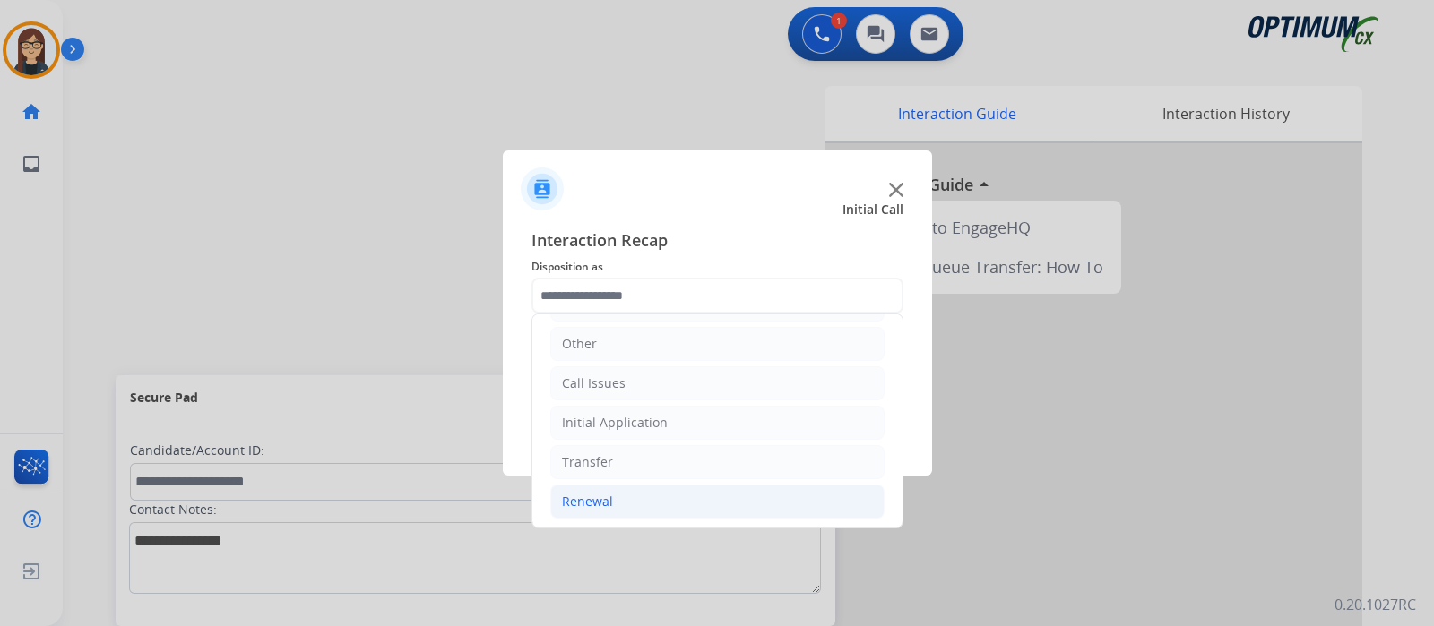
click at [618, 500] on li "Renewal" at bounding box center [717, 502] width 334 height 34
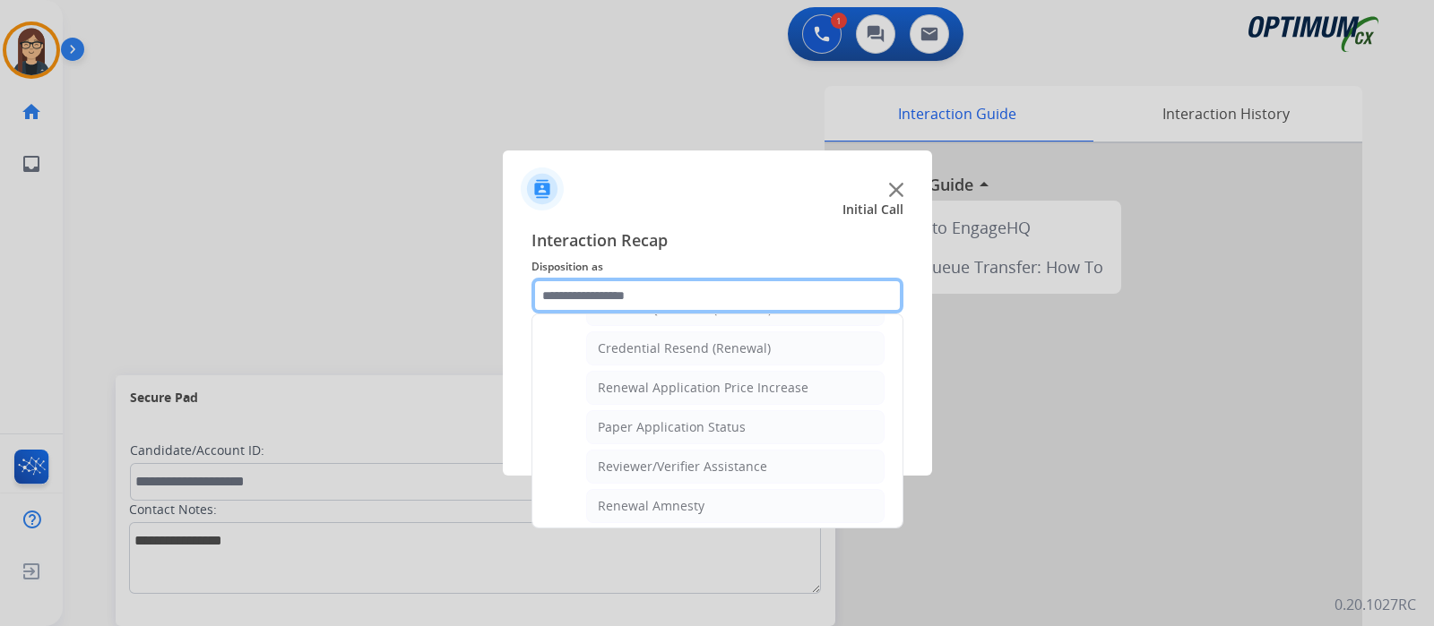
scroll to position [566, 0]
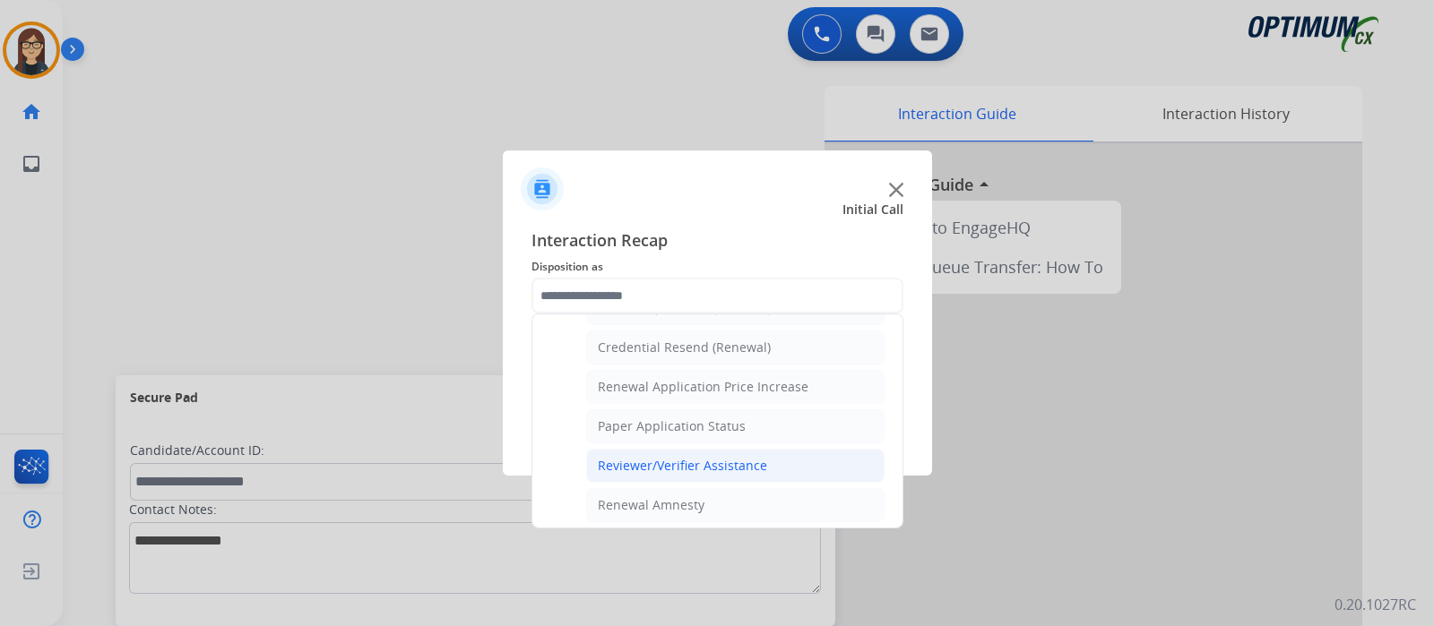
click at [677, 462] on div "Reviewer/Verifier Assistance" at bounding box center [682, 466] width 169 height 18
type input "**********"
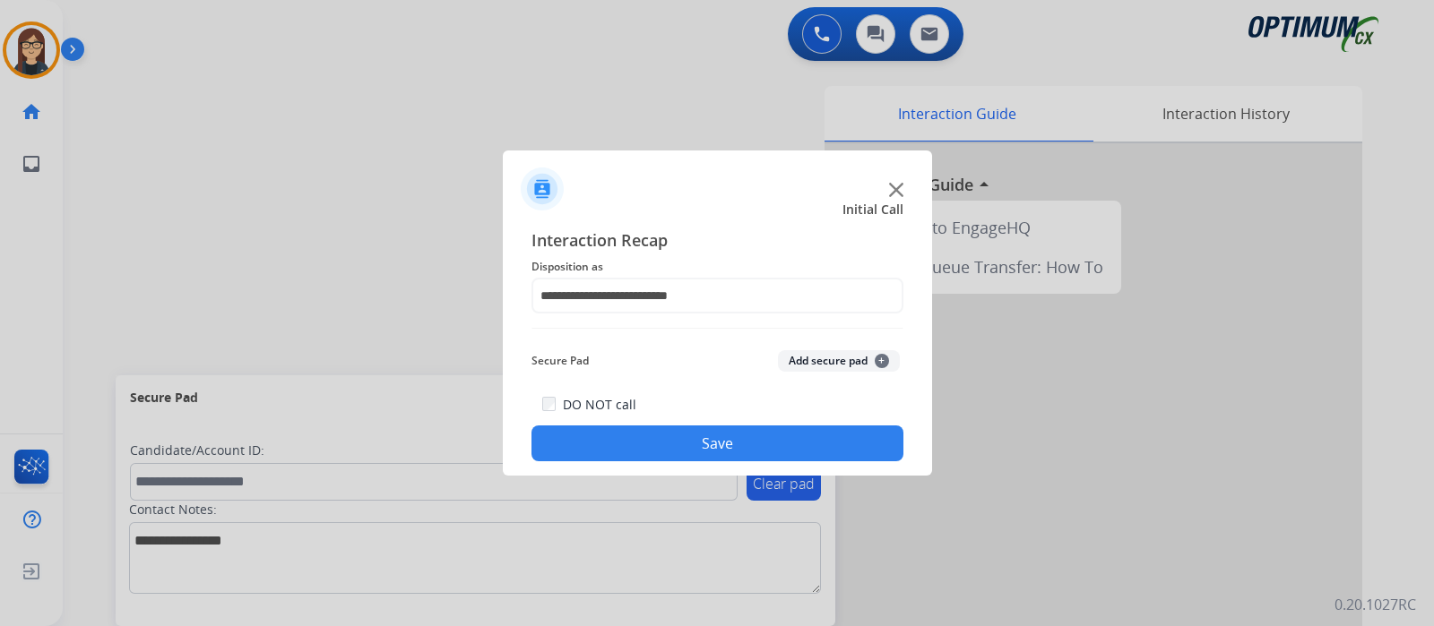
click at [661, 441] on button "Save" at bounding box center [717, 444] width 372 height 36
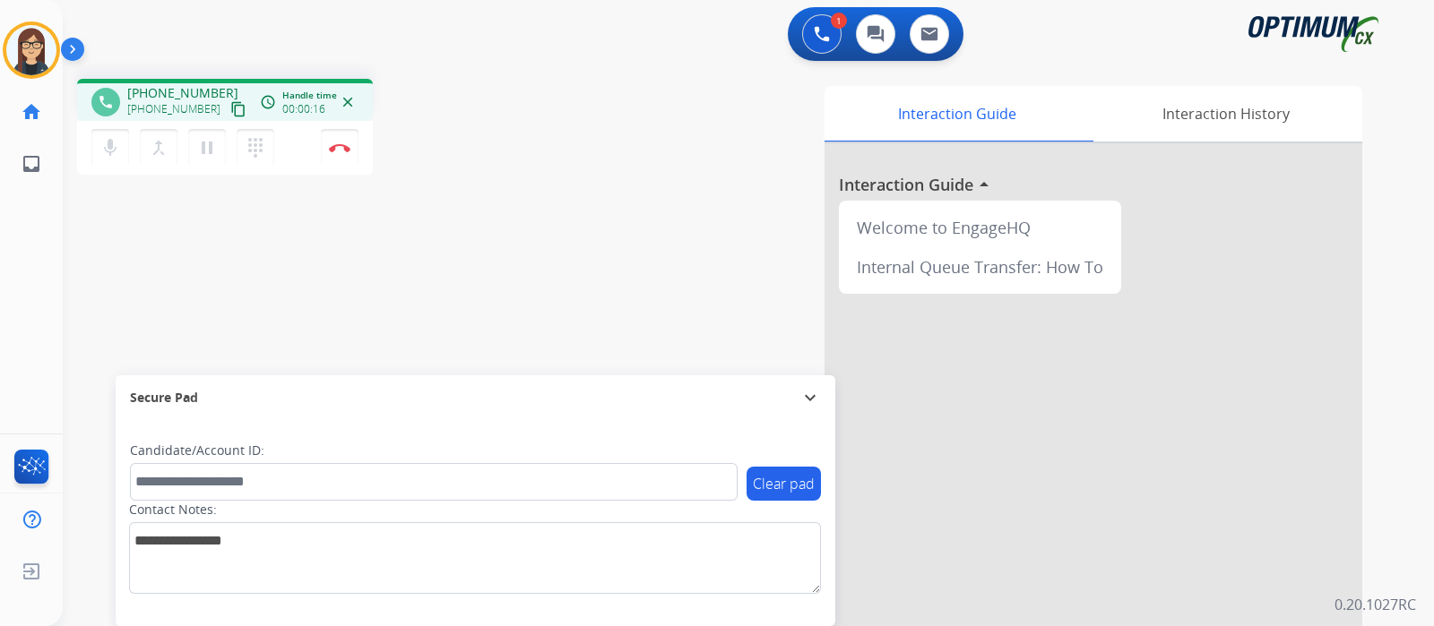
click at [230, 107] on mat-icon "content_copy" at bounding box center [238, 109] width 16 height 16
click at [501, 185] on div "phone +18508669980 +18508669980 content_copy access_time Call metrics Queue 00:…" at bounding box center [727, 438] width 1328 height 747
click at [117, 157] on mat-icon "mic" at bounding box center [110, 148] width 22 height 22
click at [126, 142] on button "mic_off Mute" at bounding box center [110, 148] width 38 height 38
click at [98, 160] on button "mic Mute" at bounding box center [110, 148] width 38 height 38
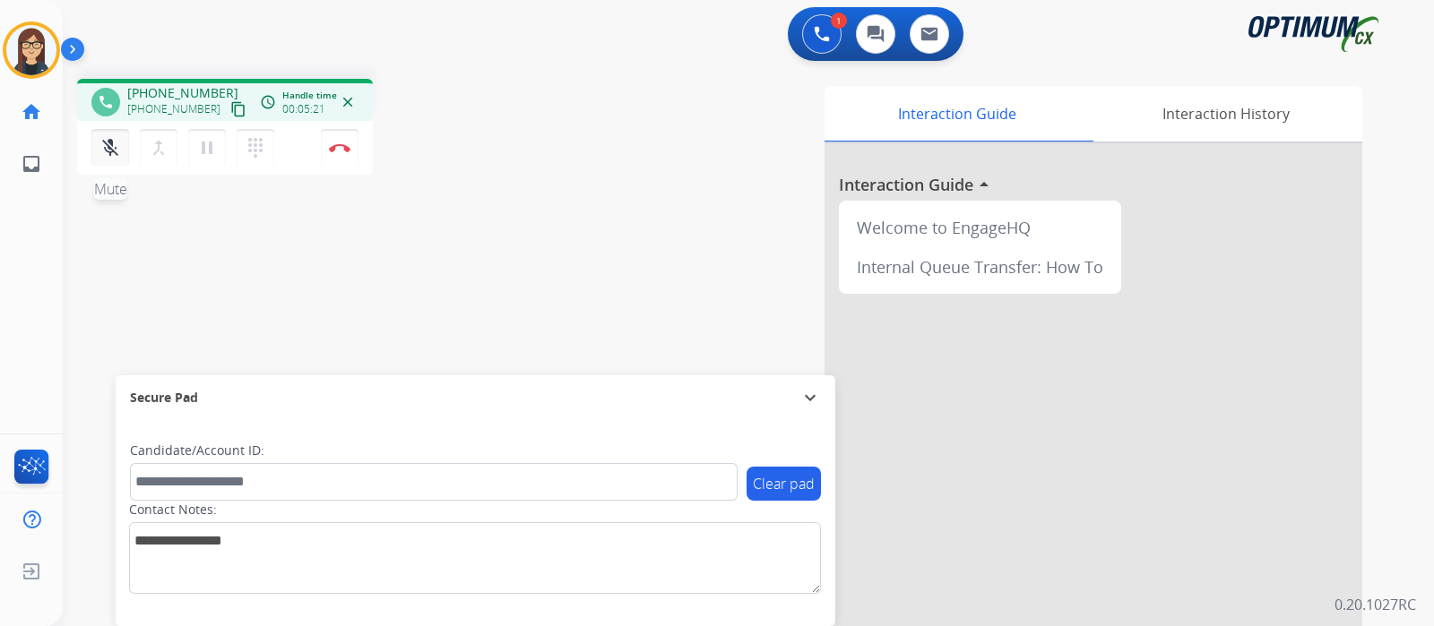
click at [103, 141] on mat-icon "mic_off" at bounding box center [110, 148] width 22 height 22
click at [264, 289] on div "phone +18508669980 +18508669980 content_copy access_time Call metrics Queue 00:…" at bounding box center [727, 438] width 1328 height 747
click at [333, 148] on img at bounding box center [340, 147] width 22 height 9
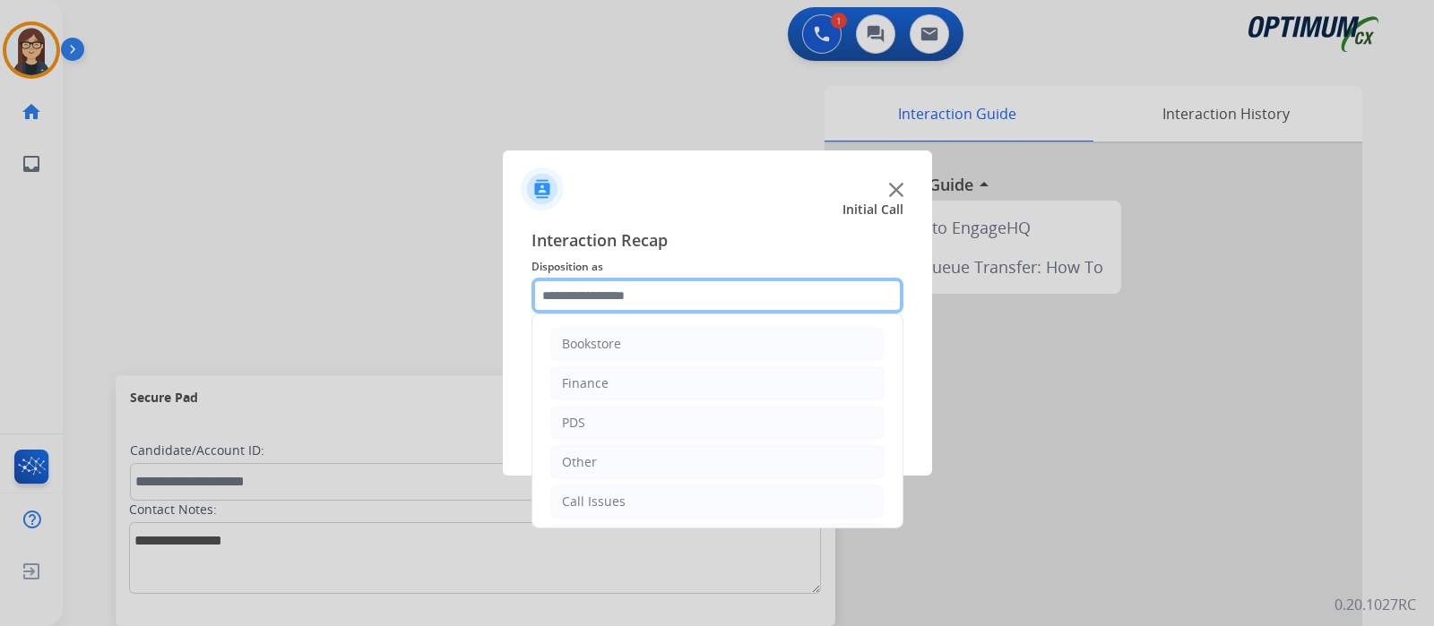
click at [631, 298] on input "text" at bounding box center [717, 296] width 372 height 36
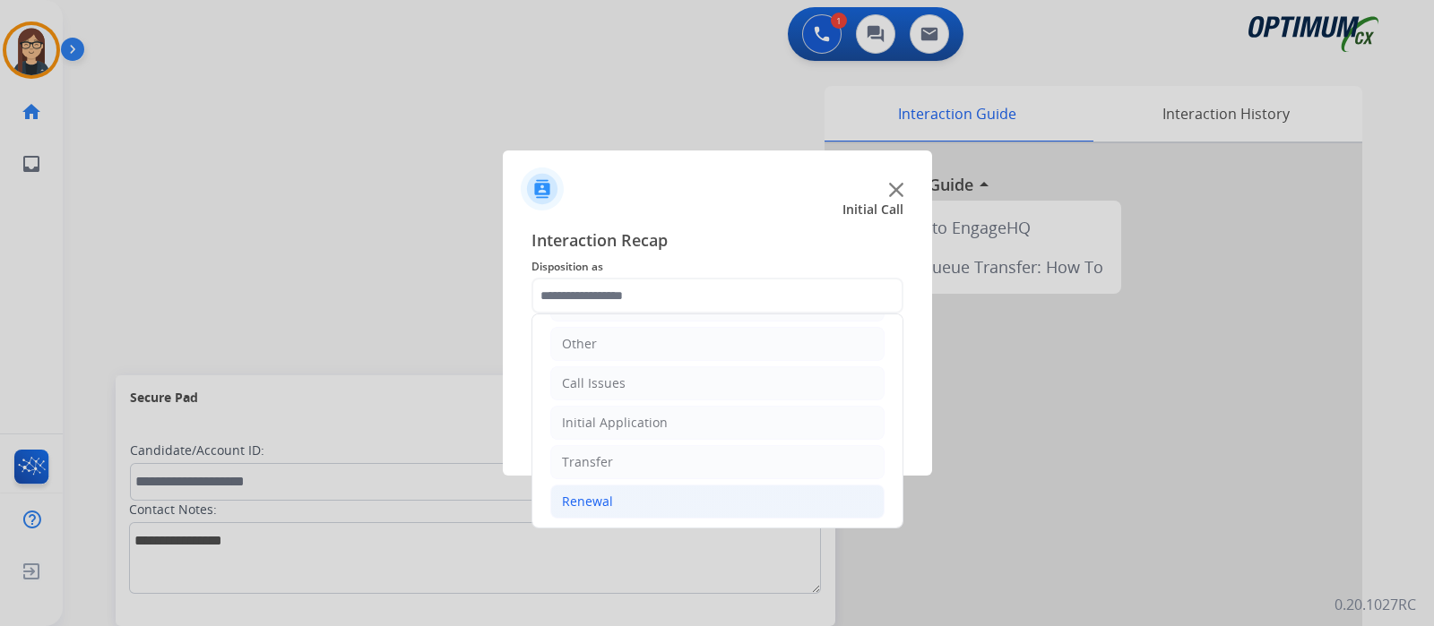
click at [585, 500] on div "Renewal" at bounding box center [587, 502] width 51 height 18
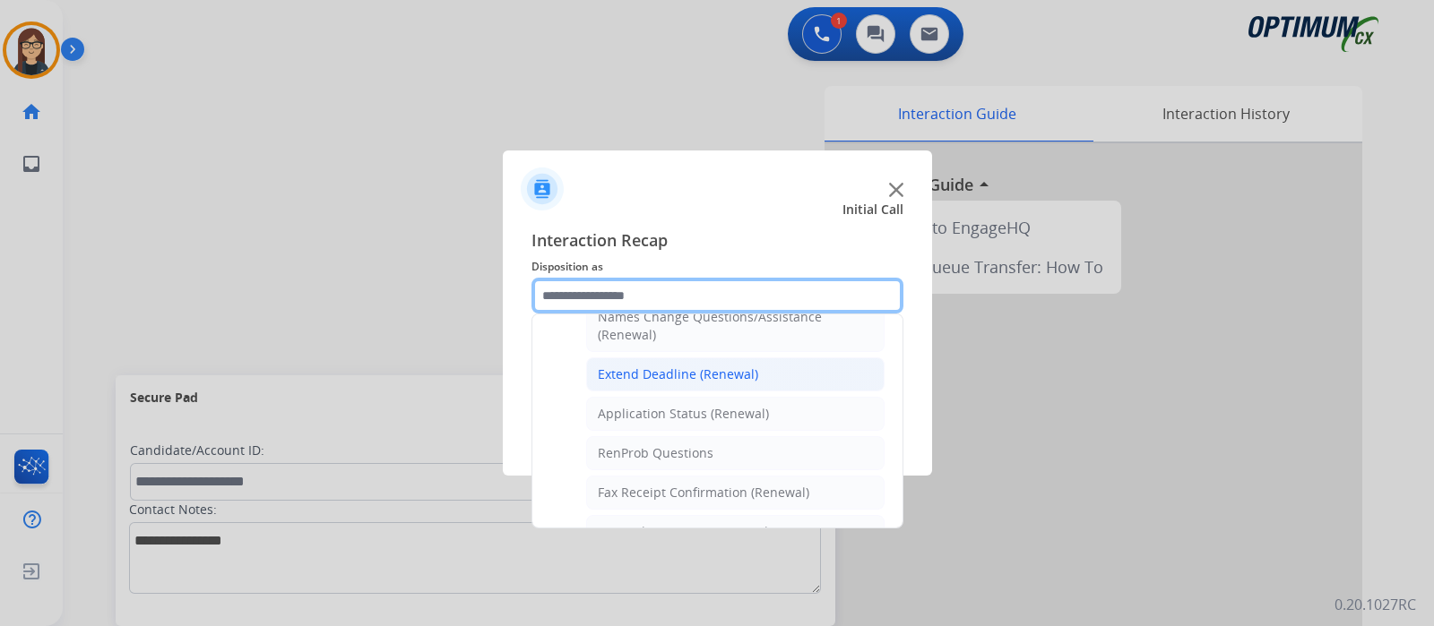
scroll to position [454, 0]
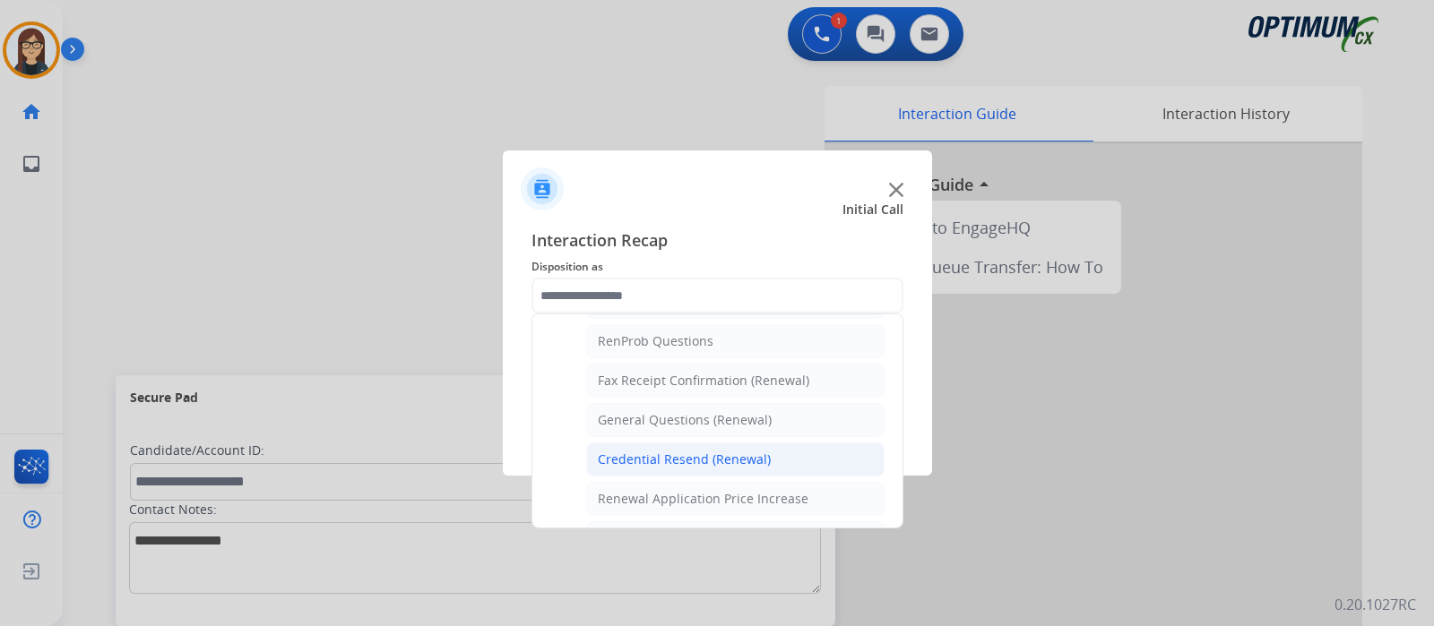
click at [705, 451] on div "Credential Resend (Renewal)" at bounding box center [684, 460] width 173 height 18
type input "**********"
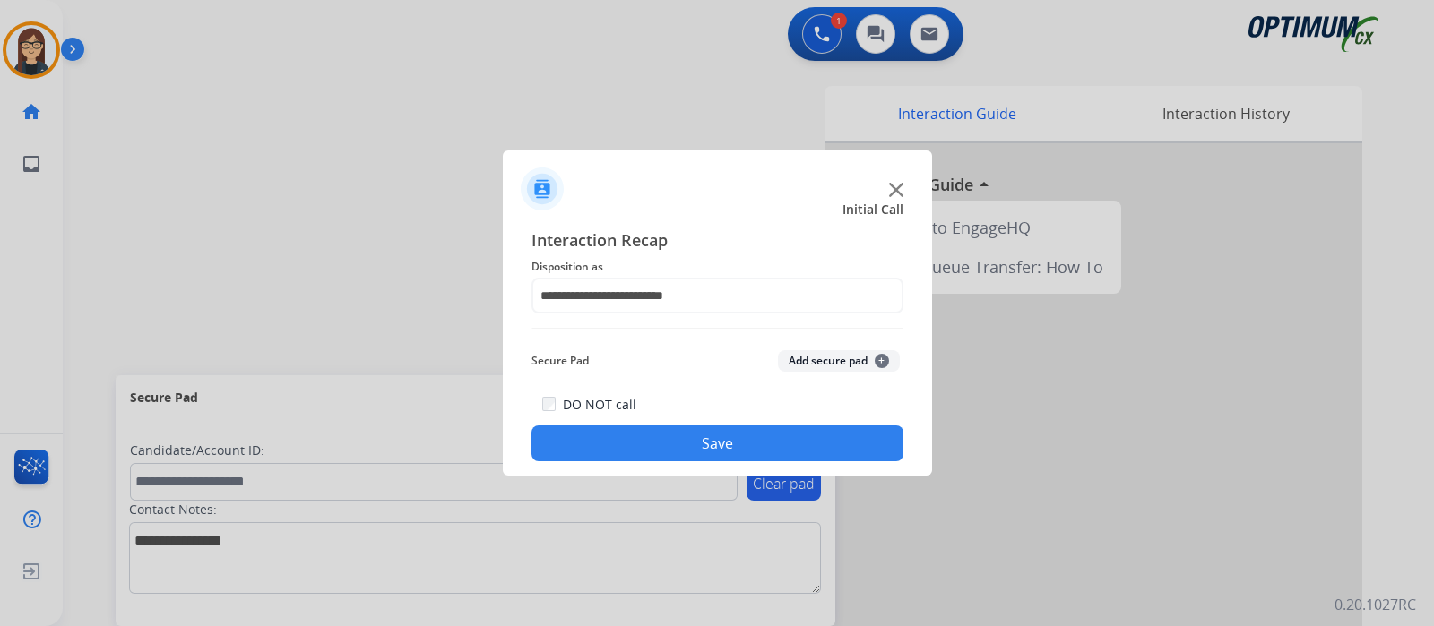
click at [701, 439] on button "Save" at bounding box center [717, 444] width 372 height 36
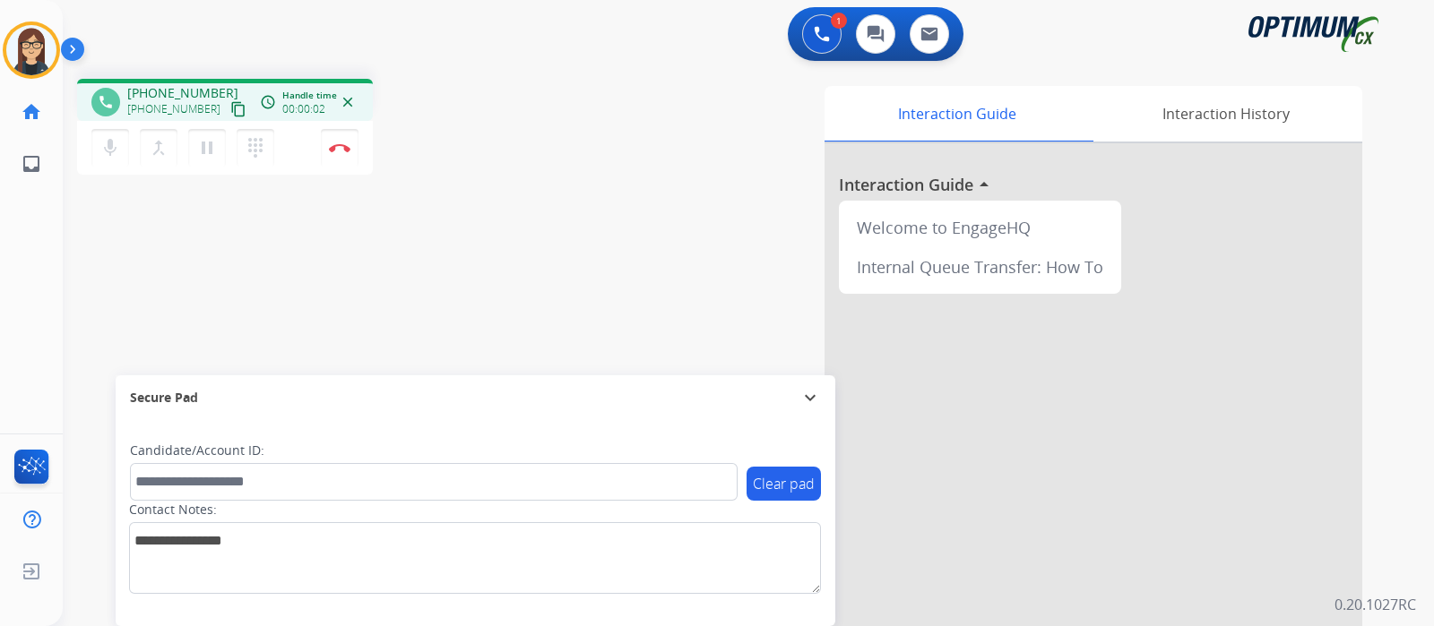
click at [230, 114] on mat-icon "content_copy" at bounding box center [238, 109] width 16 height 16
click at [533, 293] on div "phone +16124611609 +16124611609 content_copy access_time Call metrics Queue 00:…" at bounding box center [727, 438] width 1328 height 747
click at [336, 155] on button "Disconnect" at bounding box center [340, 148] width 38 height 38
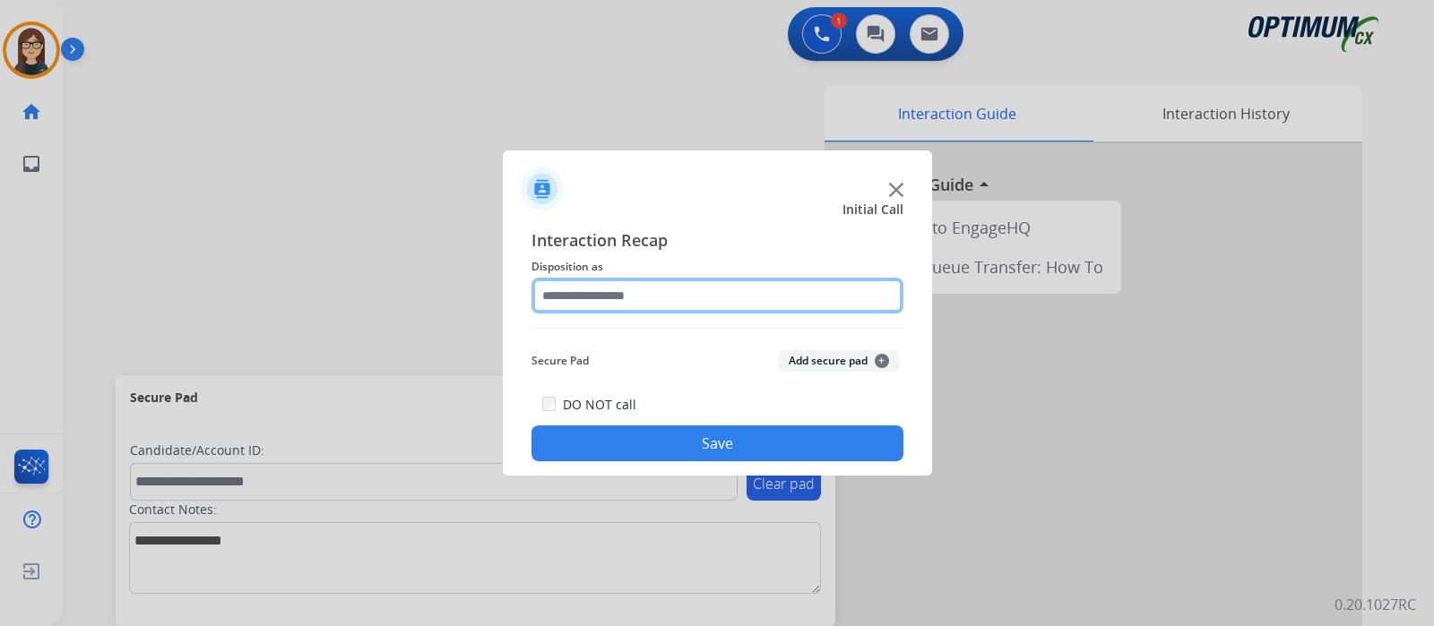
click at [591, 284] on input "text" at bounding box center [717, 296] width 372 height 36
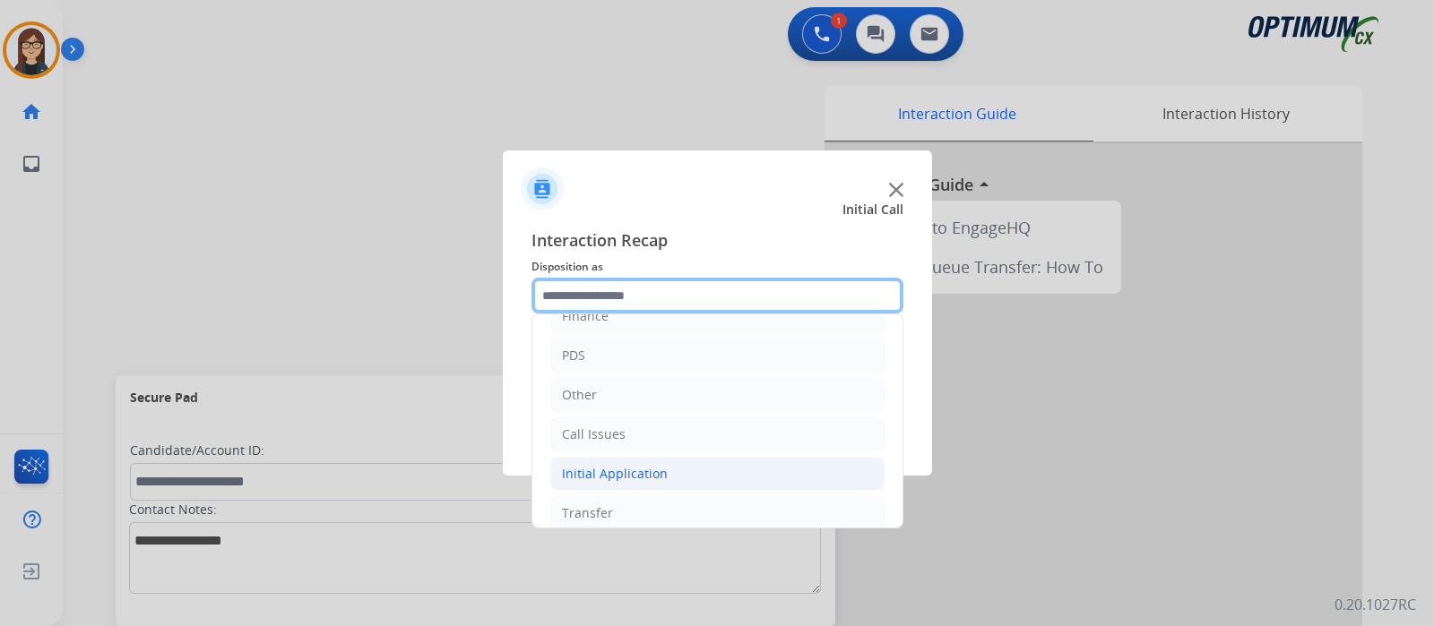
scroll to position [118, 0]
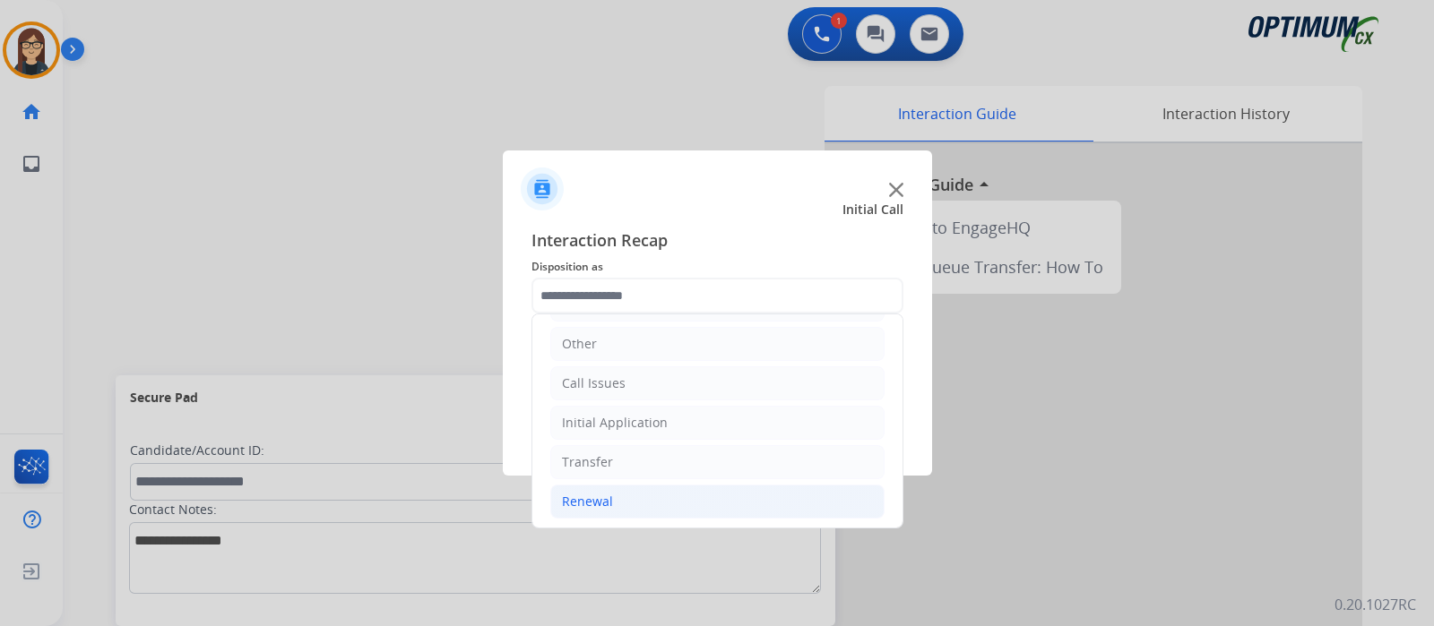
click at [655, 496] on li "Renewal" at bounding box center [717, 502] width 334 height 34
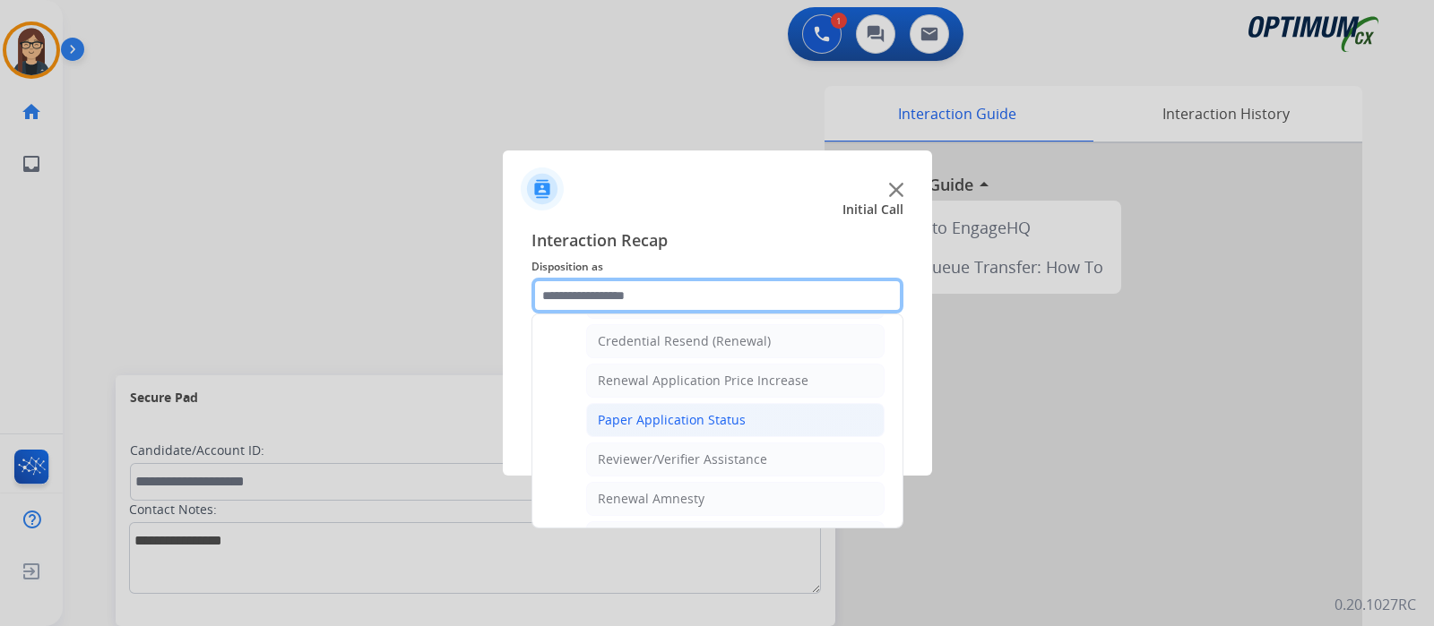
scroll to position [461, 0]
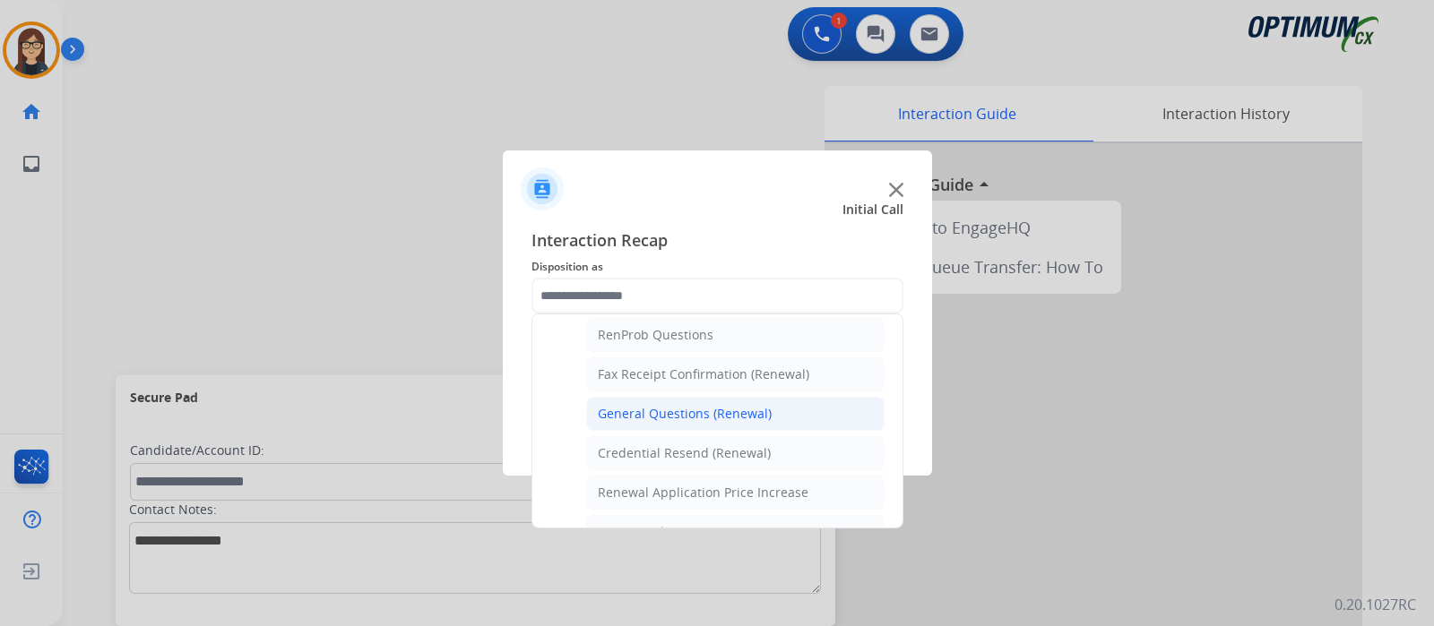
click at [676, 413] on div "General Questions (Renewal)" at bounding box center [685, 414] width 174 height 18
type input "**********"
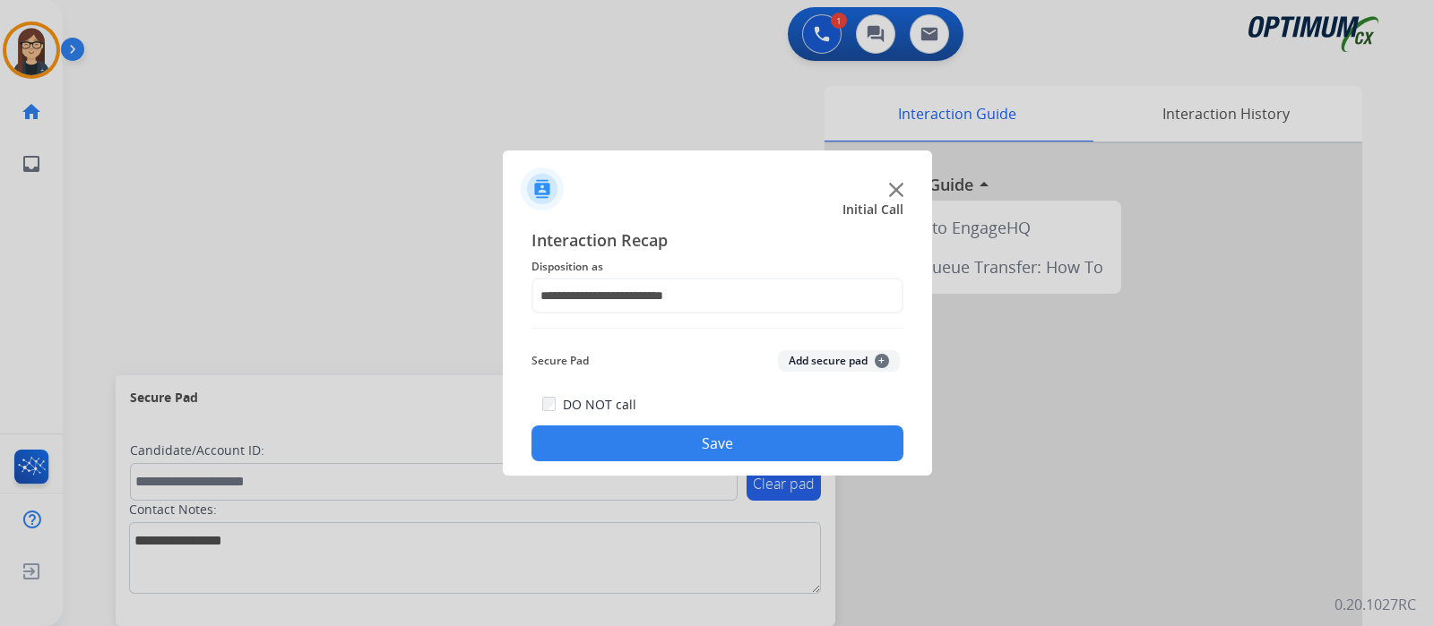
click at [652, 430] on button "Save" at bounding box center [717, 444] width 372 height 36
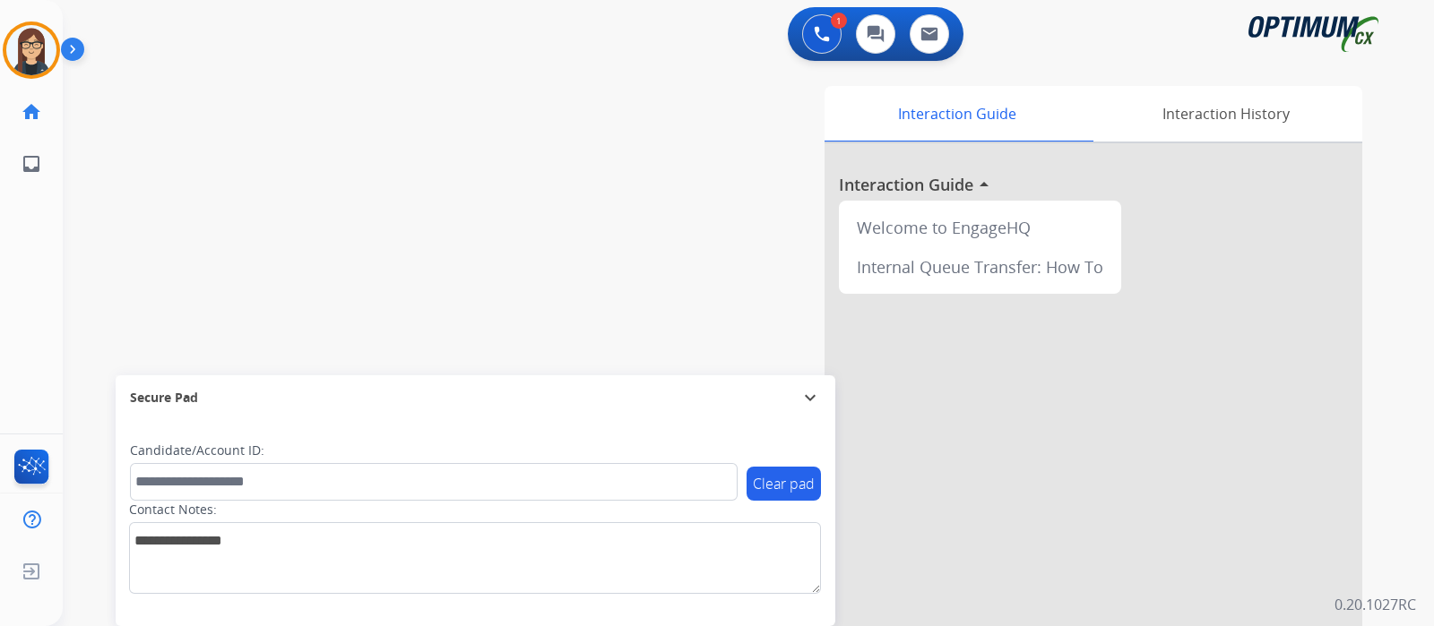
click at [337, 218] on div "swap_horiz Break voice bridge close_fullscreen Connect 3-Way Call merge_type Se…" at bounding box center [727, 438] width 1328 height 747
click at [25, 32] on img at bounding box center [31, 50] width 50 height 50
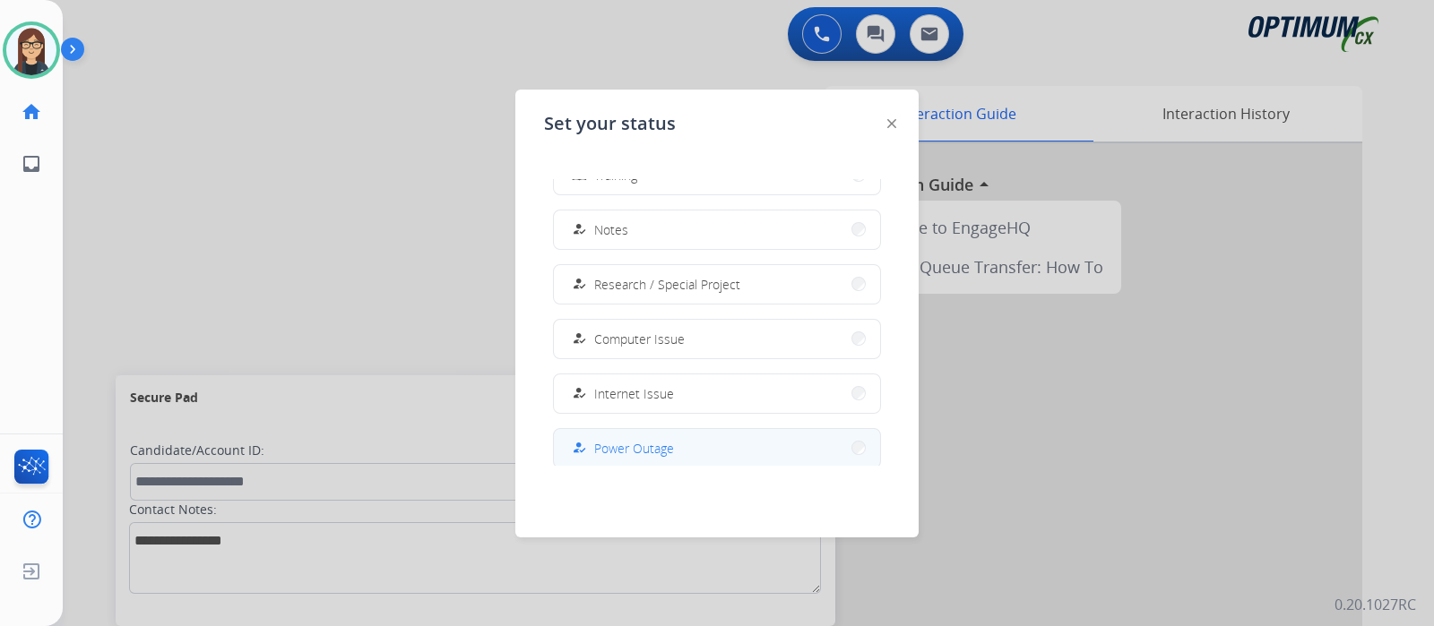
scroll to position [446, 0]
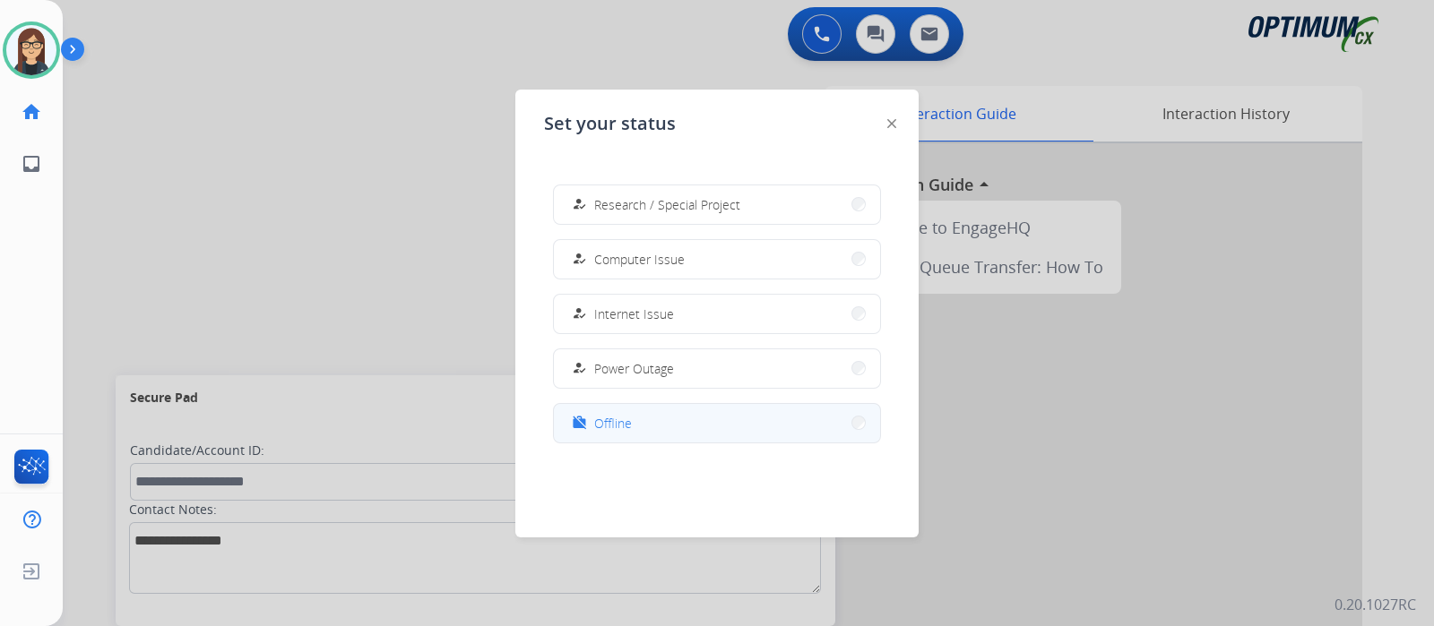
click at [622, 419] on span "Offline" at bounding box center [613, 423] width 38 height 19
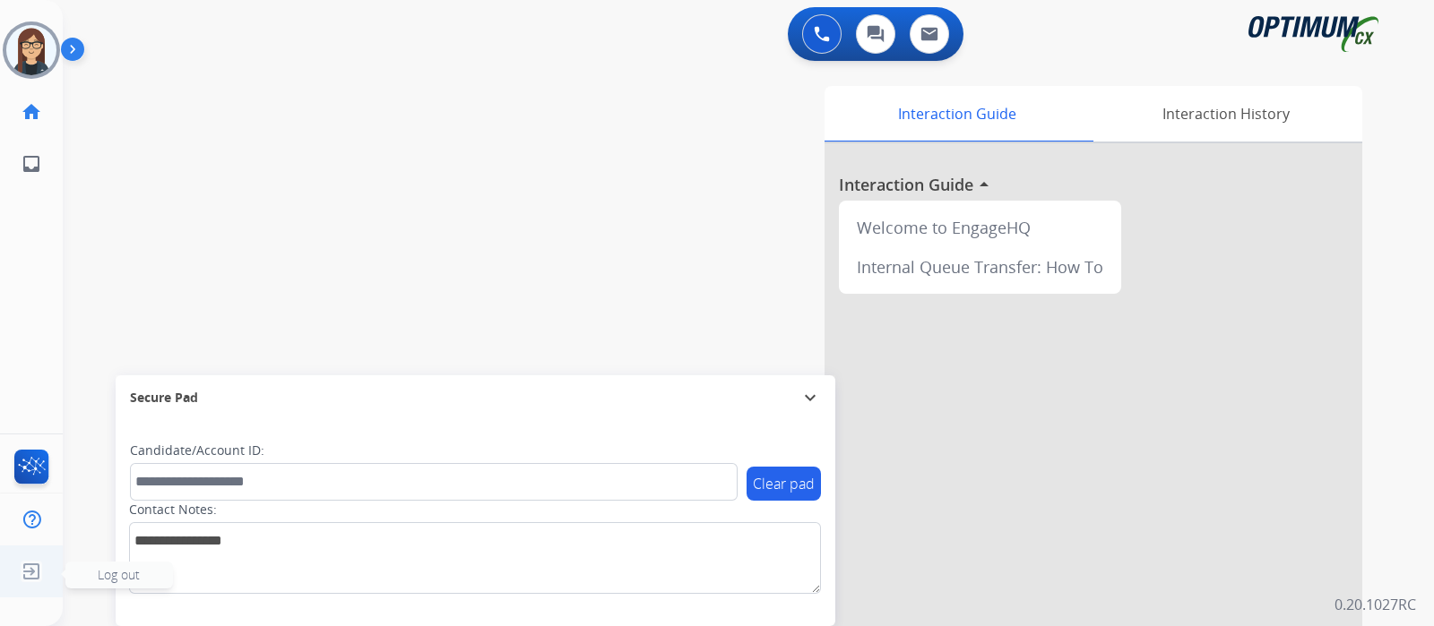
click at [31, 500] on img at bounding box center [31, 572] width 32 height 34
click at [134, 500] on span "Log out" at bounding box center [119, 574] width 42 height 17
